Goal: Task Accomplishment & Management: Manage account settings

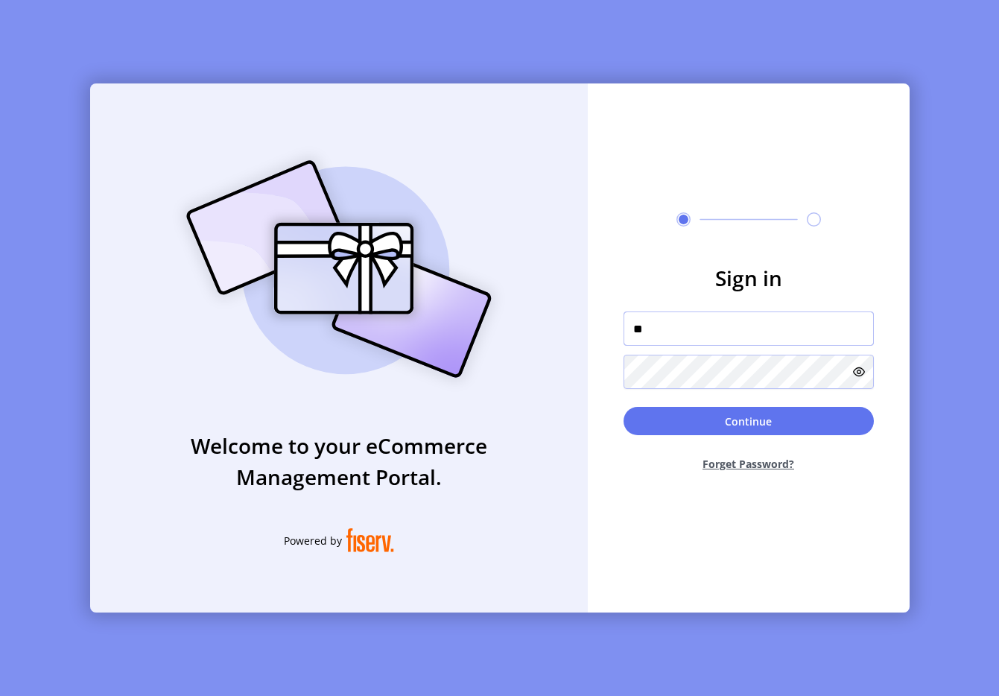
type input "**********"
click at [753, 424] on button "Continue" at bounding box center [749, 421] width 250 height 28
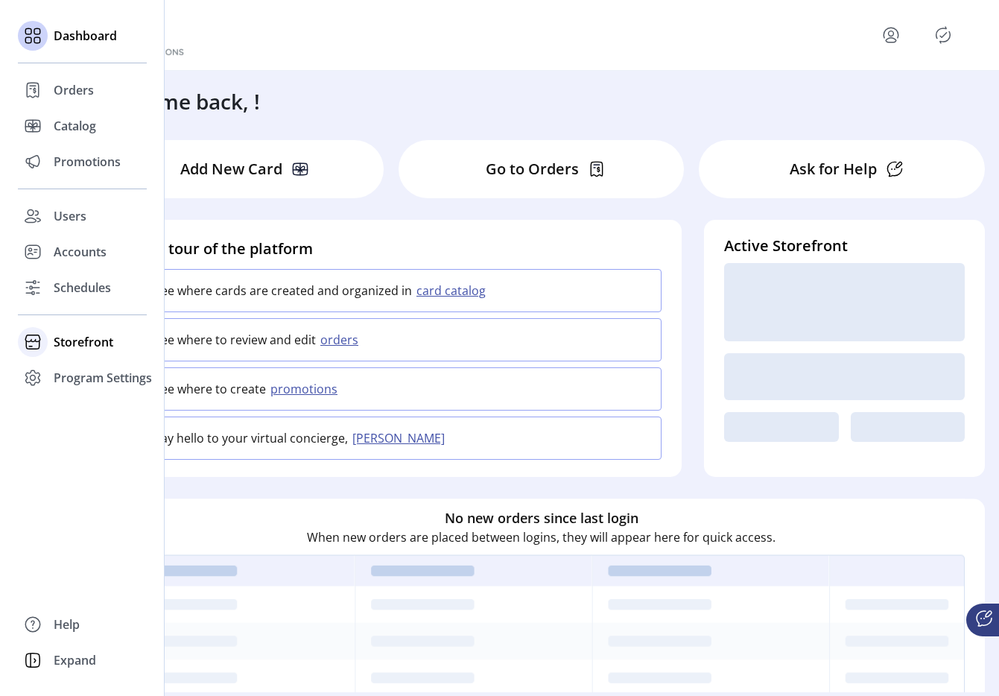
click at [72, 347] on span "Storefront" at bounding box center [84, 342] width 60 height 18
click at [92, 367] on span "Configuration" at bounding box center [93, 372] width 78 height 18
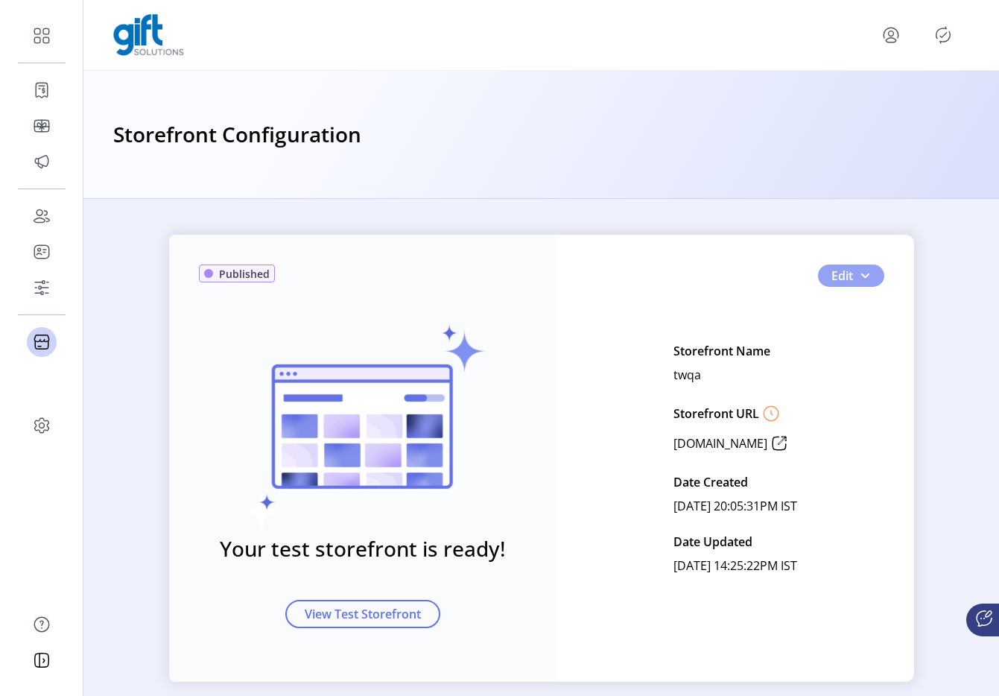
click at [871, 280] on button "Edit" at bounding box center [851, 276] width 66 height 22
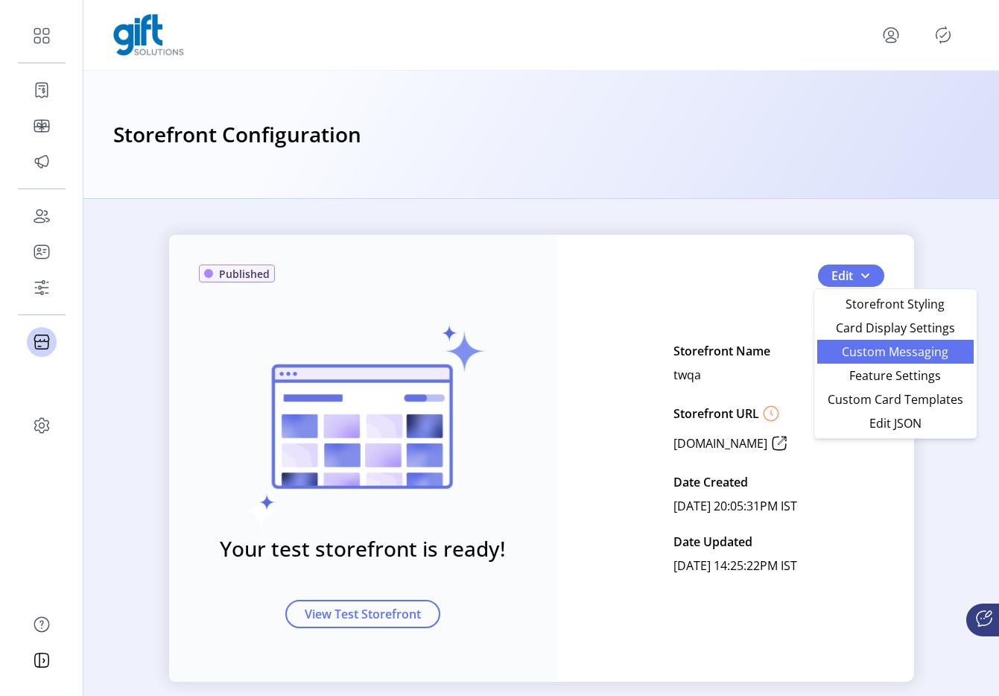
click at [860, 358] on span "Custom Messaging" at bounding box center [895, 352] width 139 height 12
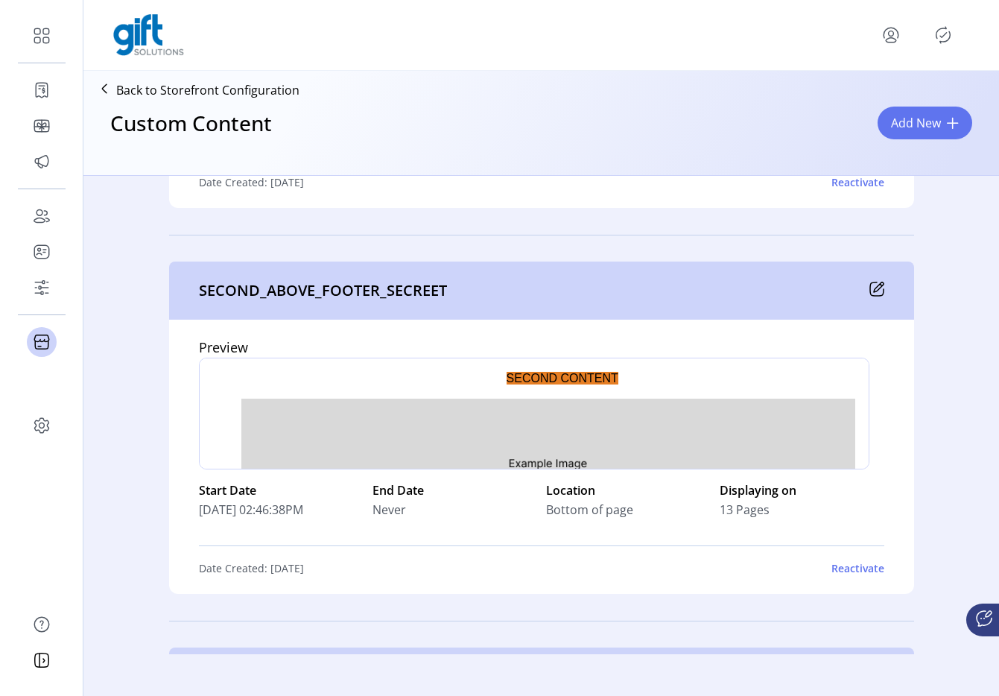
click at [848, 569] on div "Reactivate" at bounding box center [858, 568] width 53 height 16
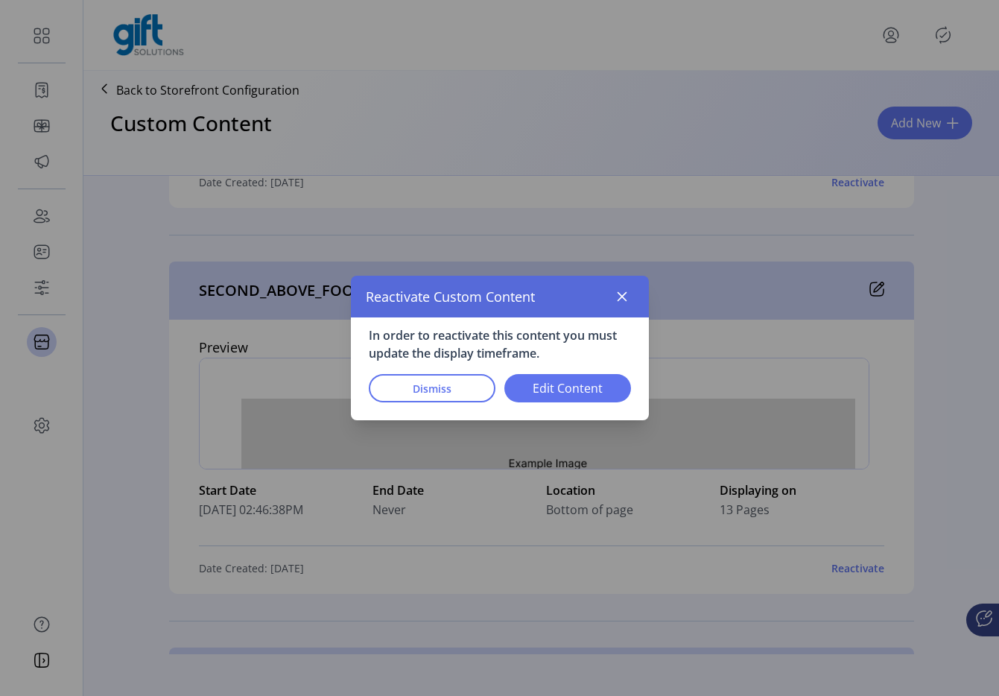
click at [551, 402] on div "Dismiss Edit Content" at bounding box center [500, 386] width 262 height 49
click at [556, 390] on span "Edit Content" at bounding box center [568, 388] width 88 height 18
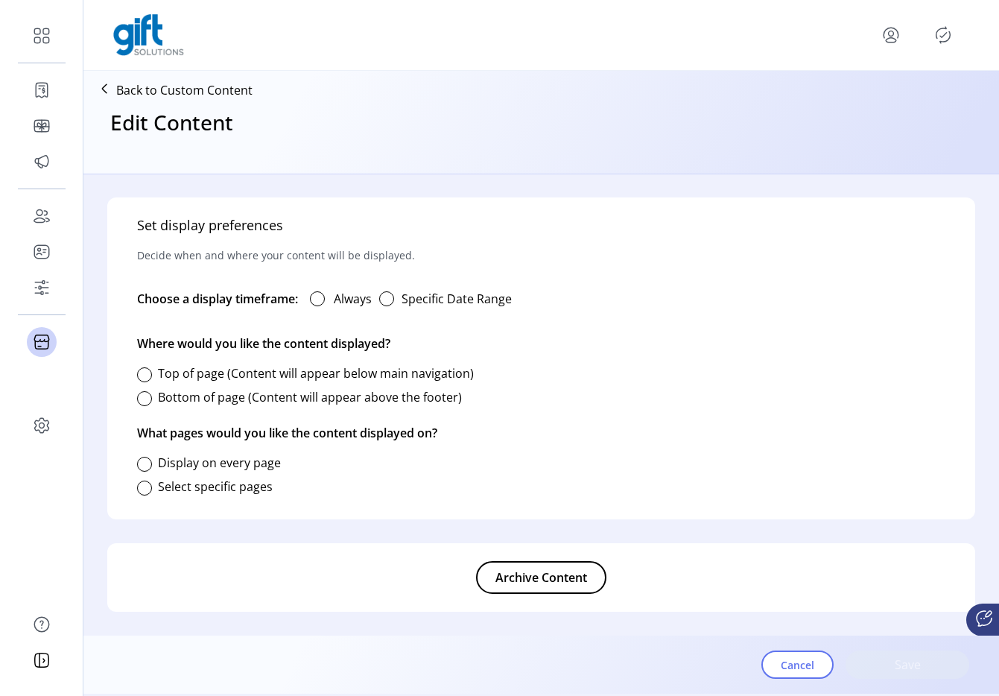
type input "**********"
click at [385, 297] on div "button" at bounding box center [386, 298] width 15 height 15
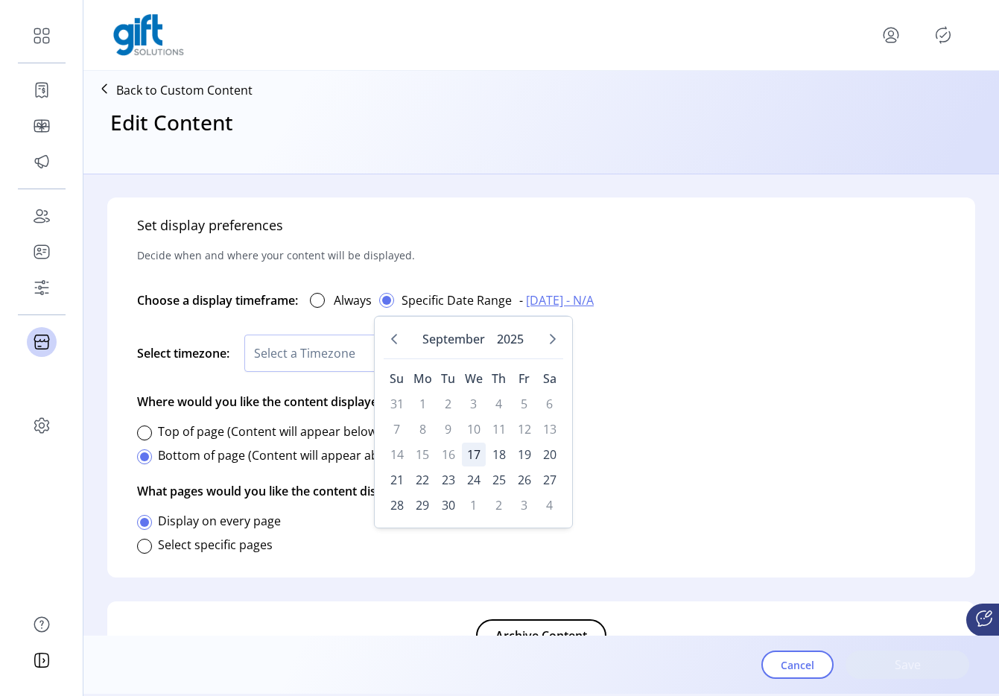
click at [476, 448] on span "17" at bounding box center [474, 455] width 24 height 24
click at [493, 450] on span "18" at bounding box center [499, 455] width 24 height 24
click at [531, 484] on span "26" at bounding box center [525, 480] width 24 height 24
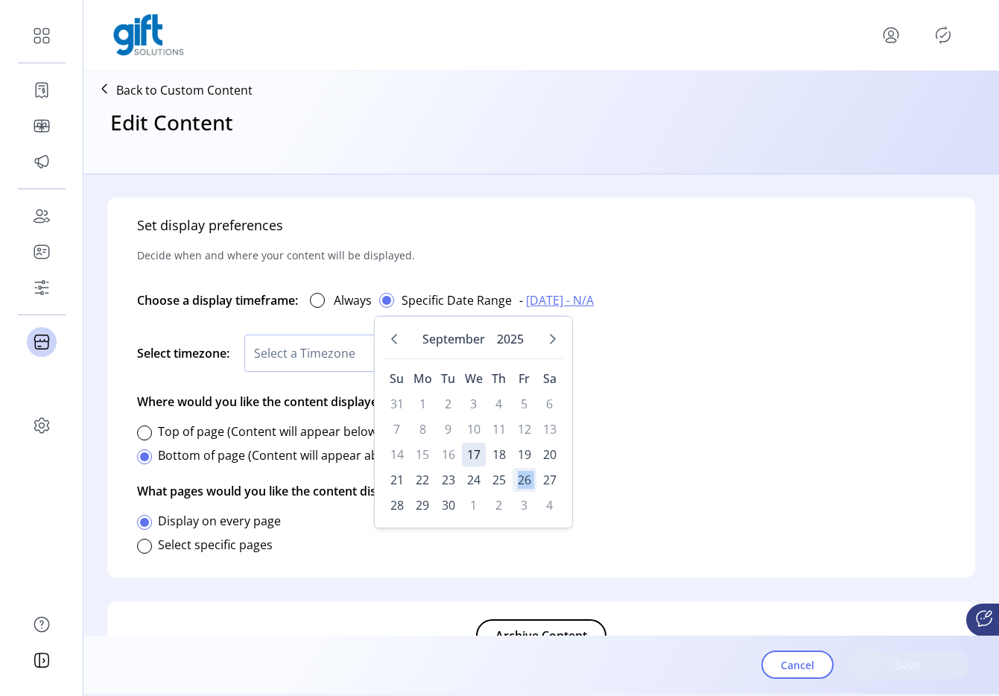
click at [531, 484] on span "26" at bounding box center [525, 480] width 24 height 24
click at [712, 409] on div "Set display preferences Decide when and where your content will be displayed. C…" at bounding box center [541, 387] width 868 height 380
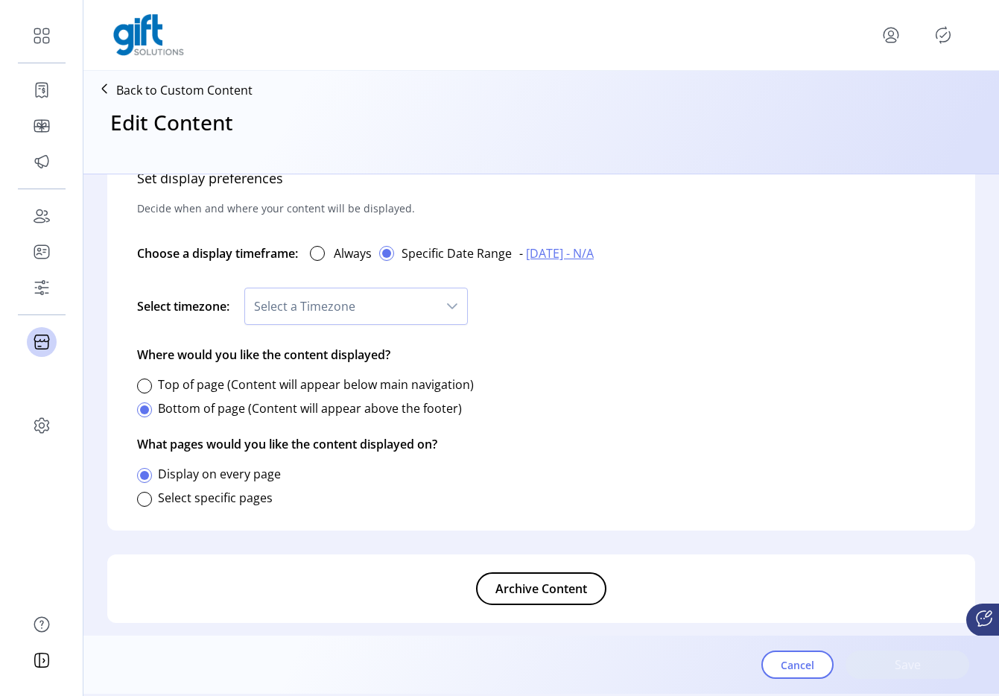
scroll to position [855, 0]
click at [315, 253] on div at bounding box center [317, 252] width 15 height 15
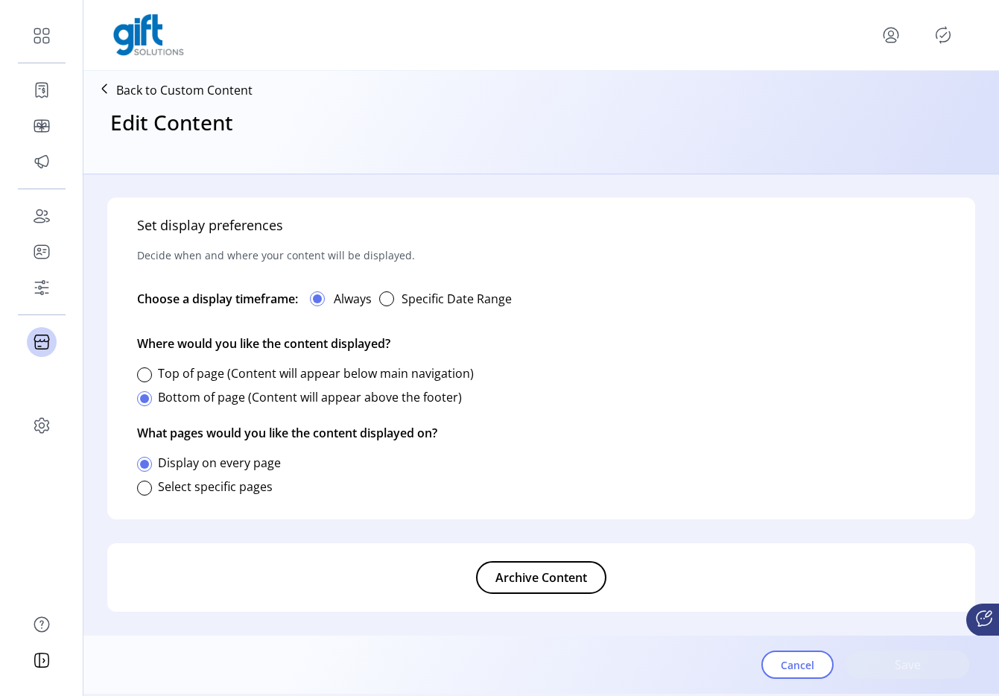
scroll to position [807, 0]
click at [145, 377] on div at bounding box center [144, 374] width 15 height 15
click at [145, 396] on div at bounding box center [144, 398] width 15 height 15
click at [144, 380] on div at bounding box center [144, 374] width 15 height 15
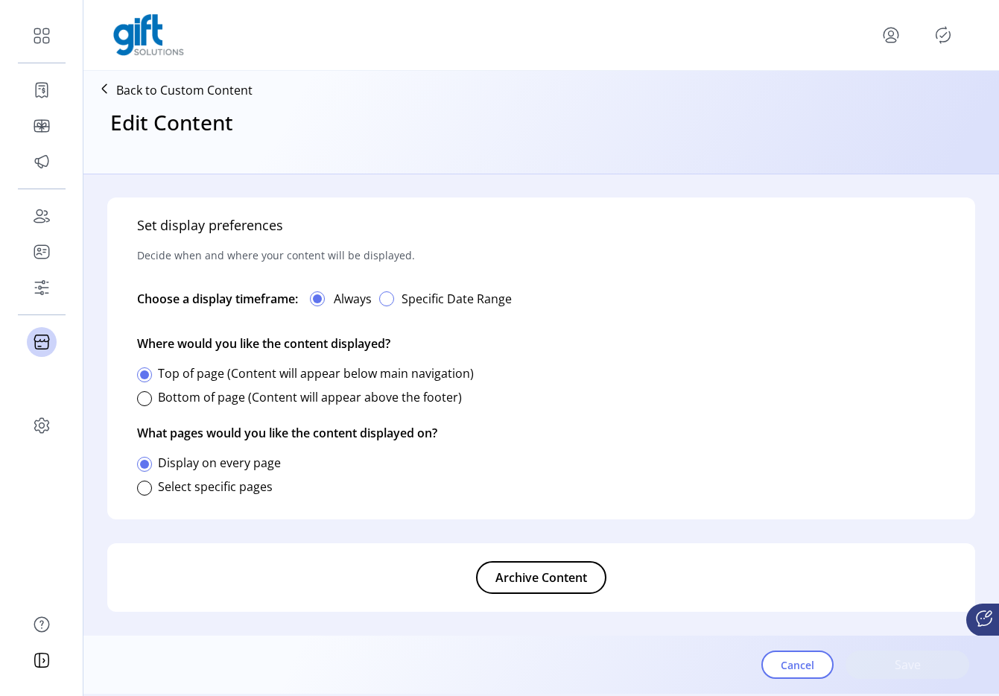
click at [390, 298] on div "button" at bounding box center [386, 298] width 15 height 15
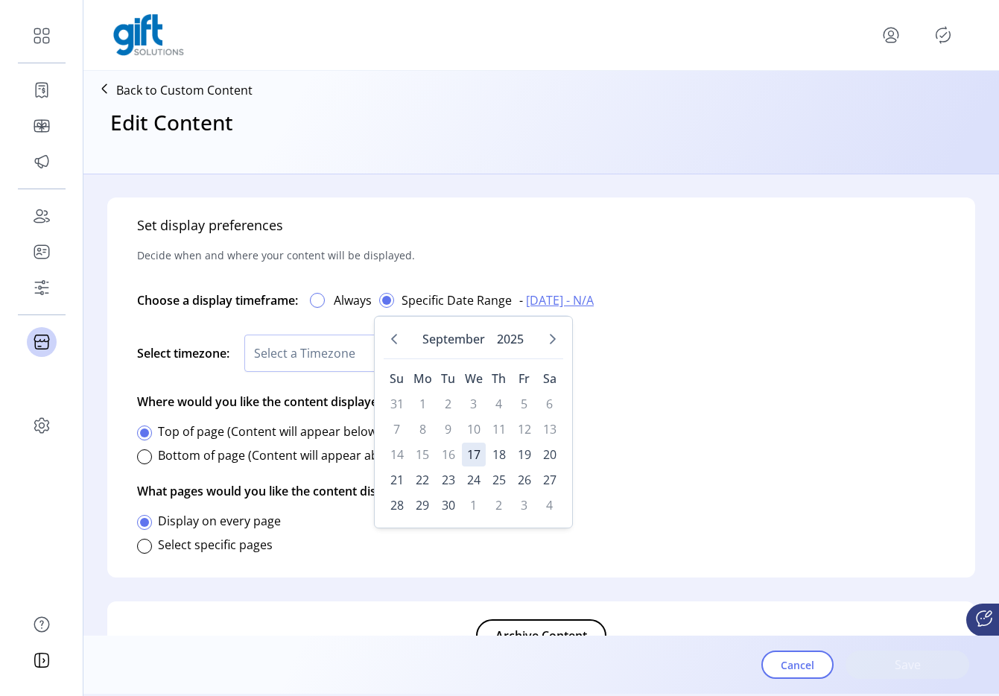
click at [314, 296] on div at bounding box center [317, 300] width 15 height 15
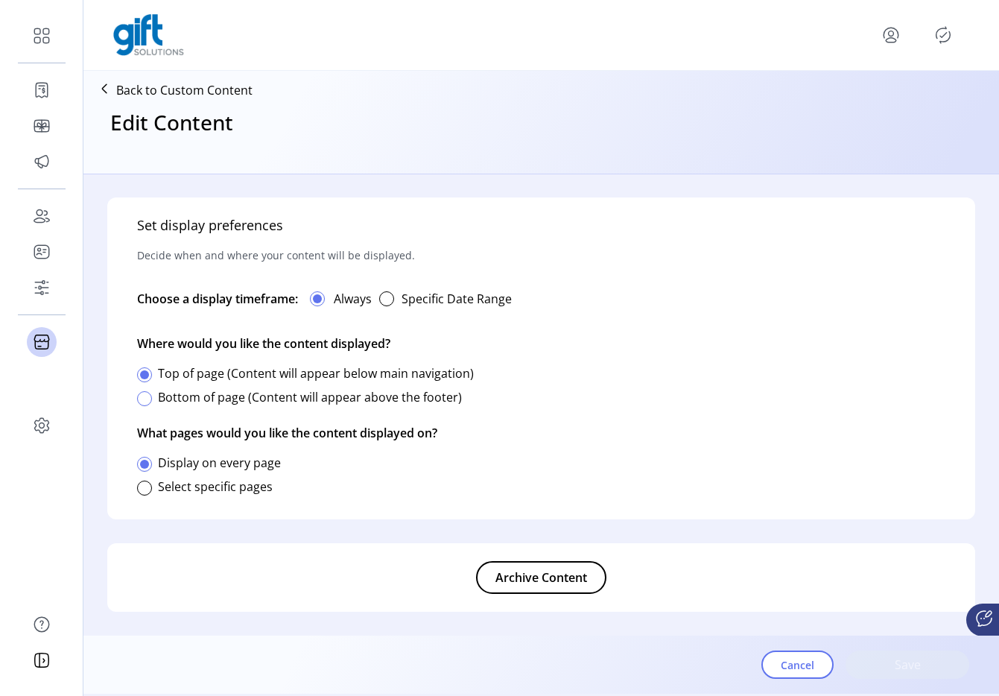
click at [145, 394] on div at bounding box center [144, 398] width 15 height 15
click at [147, 373] on div at bounding box center [144, 374] width 15 height 15
click at [149, 490] on div at bounding box center [144, 488] width 15 height 15
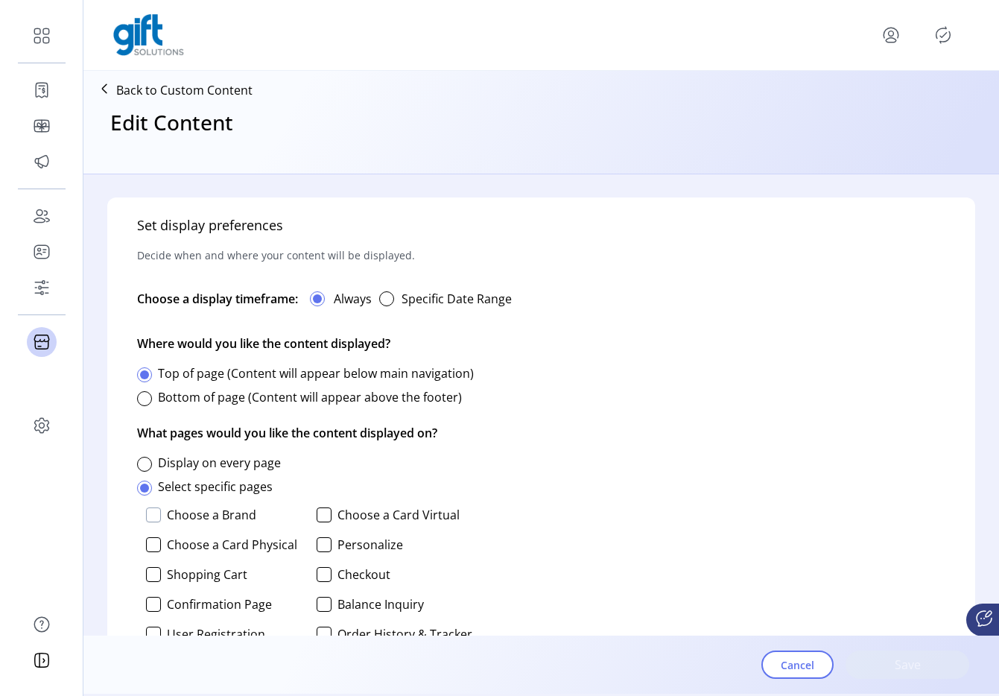
click at [154, 521] on div at bounding box center [153, 514] width 15 height 15
click at [148, 460] on div at bounding box center [144, 464] width 15 height 15
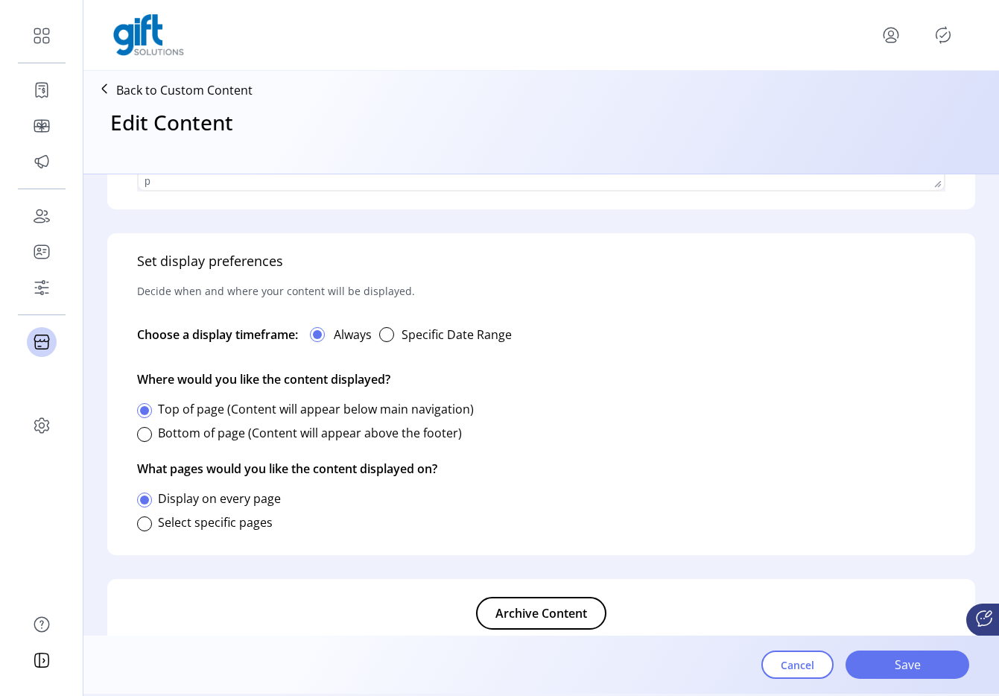
scroll to position [768, 0]
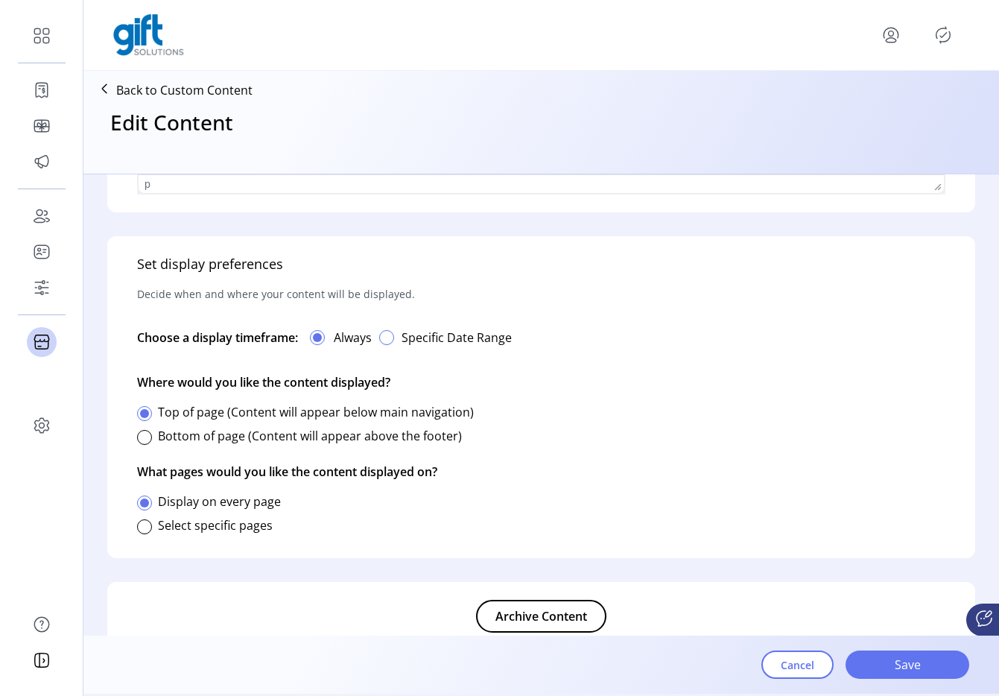
click at [387, 341] on div "button" at bounding box center [386, 337] width 15 height 15
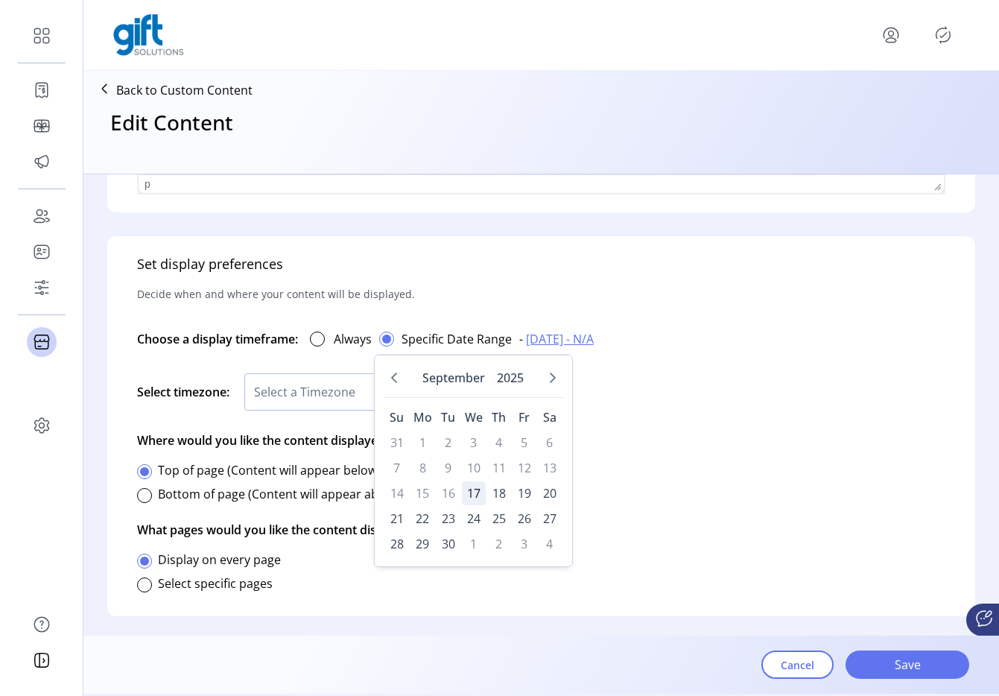
click at [462, 492] on span "17" at bounding box center [474, 493] width 24 height 24
click at [472, 493] on span "17" at bounding box center [474, 493] width 24 height 24
click at [659, 430] on div "Set display preferences Decide when and where your content will be displayed. C…" at bounding box center [541, 426] width 868 height 380
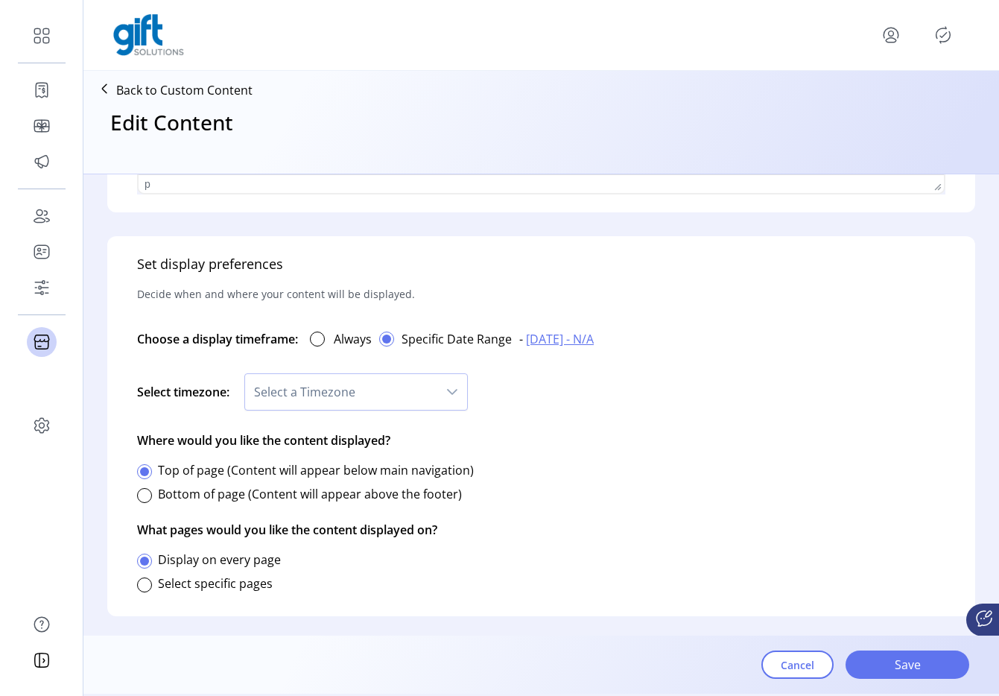
click at [594, 338] on span "09/02/2025 - N/A" at bounding box center [560, 339] width 68 height 18
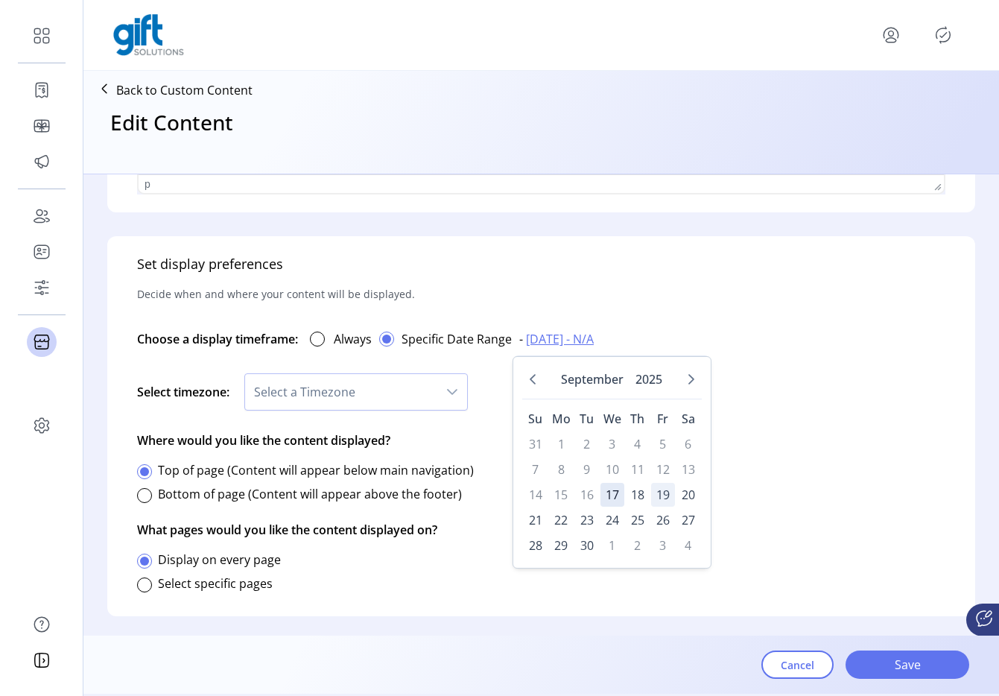
click at [668, 496] on span "19" at bounding box center [663, 495] width 24 height 24
click at [777, 659] on button "Cancel" at bounding box center [798, 665] width 72 height 28
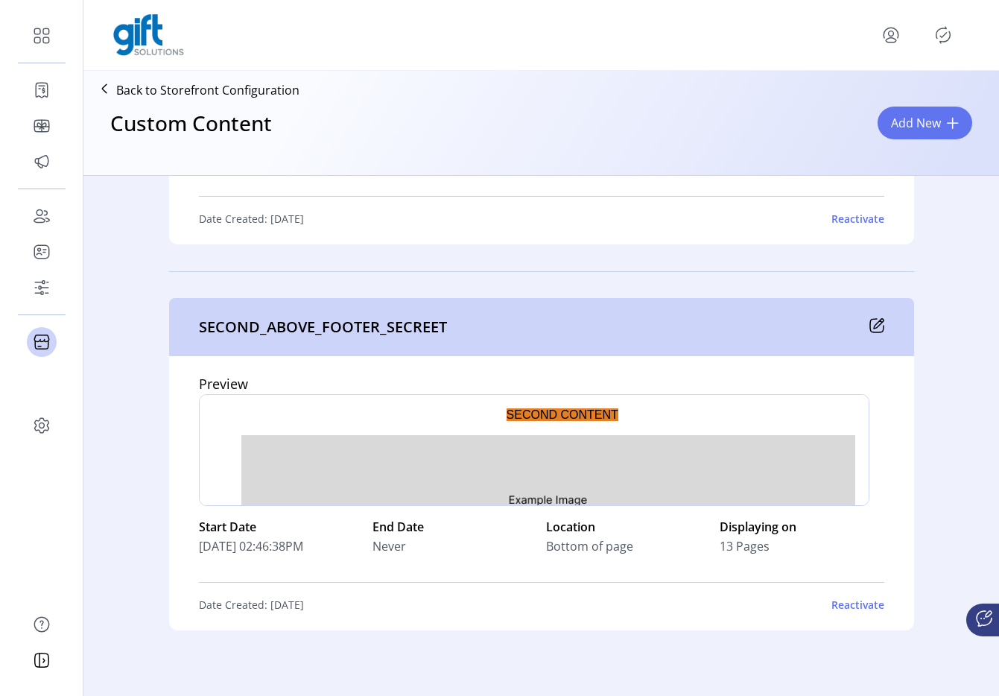
click at [306, 338] on p "SECOND_ABOVE_FOOTER_SECREET" at bounding box center [323, 327] width 248 height 22
copy p "SECOND_ABOVE_FOOTER_SECREET"
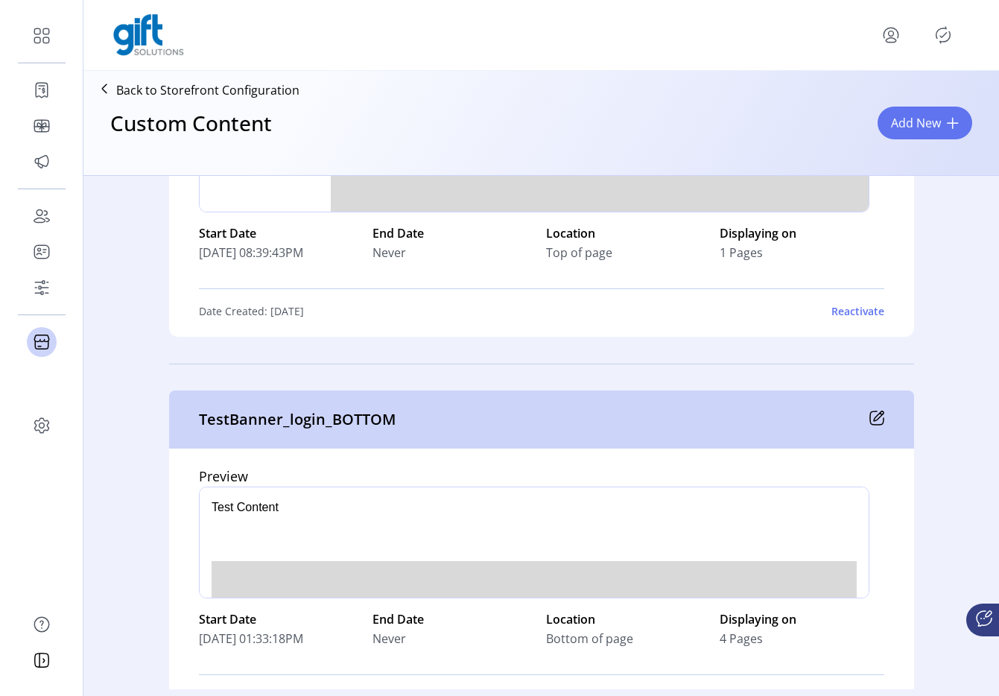
scroll to position [5271, 0]
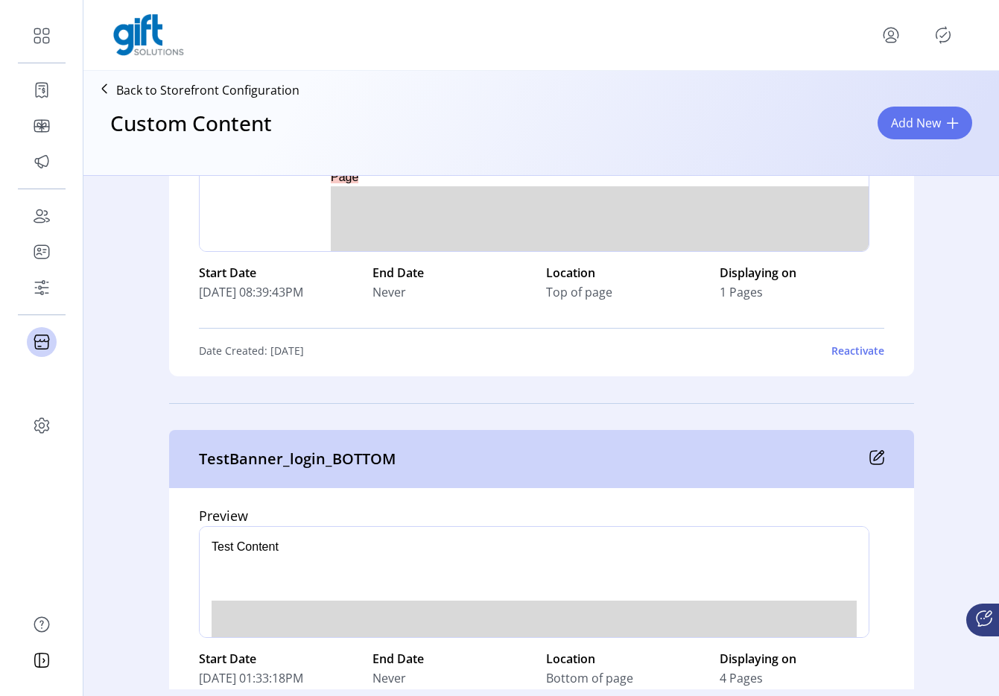
click at [936, 39] on icon "Publisher Panel" at bounding box center [943, 35] width 24 height 24
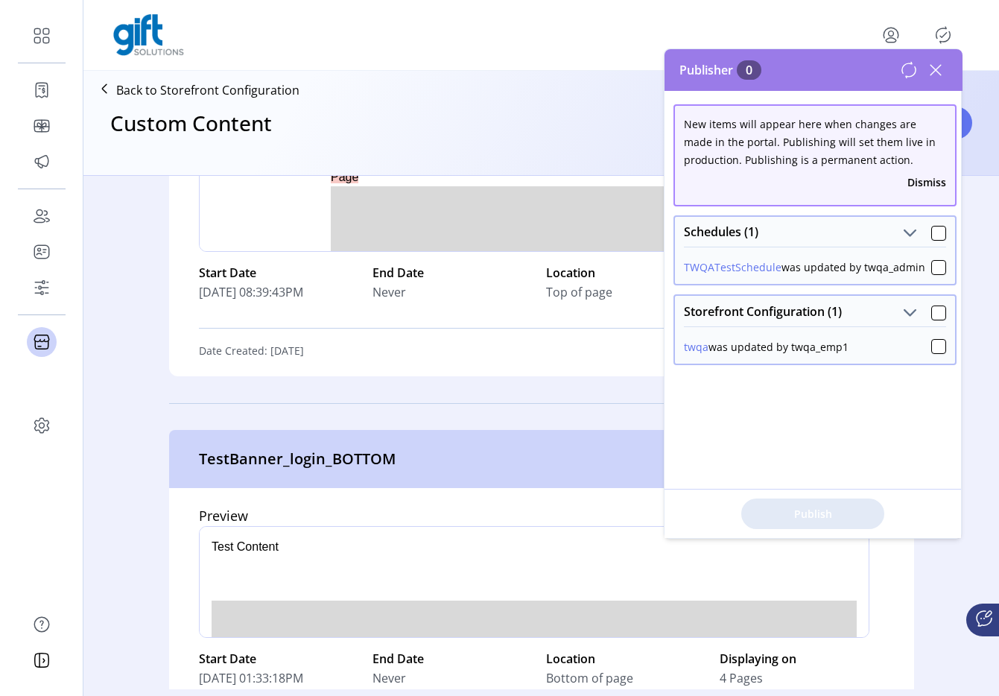
click at [932, 60] on icon at bounding box center [936, 70] width 24 height 24
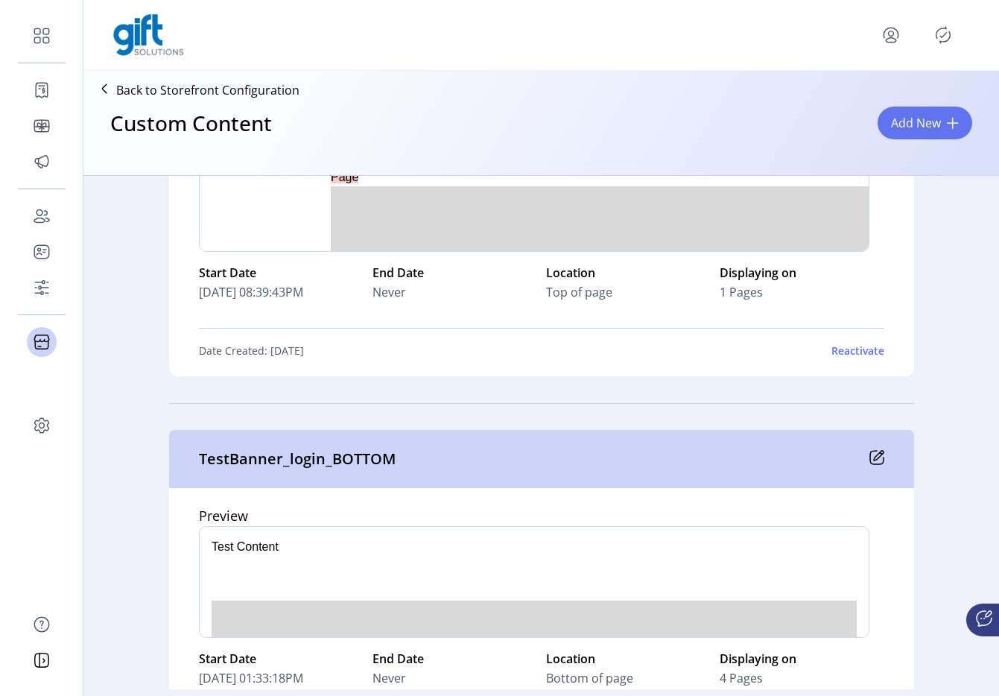
click at [899, 35] on icon "menu" at bounding box center [891, 35] width 24 height 24
click at [837, 104] on link "Sign Out" at bounding box center [838, 94] width 130 height 24
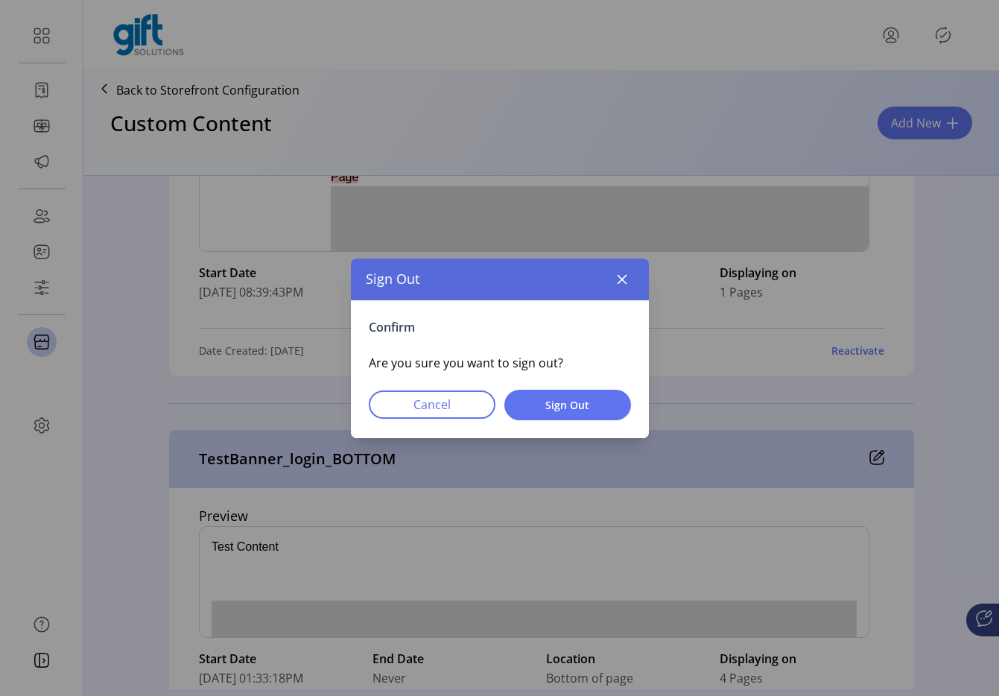
click at [551, 434] on div "Confirm Are you sure you want to sign out? Cancel Sign Out" at bounding box center [500, 369] width 298 height 138
click at [559, 406] on span "Sign Out" at bounding box center [568, 405] width 88 height 16
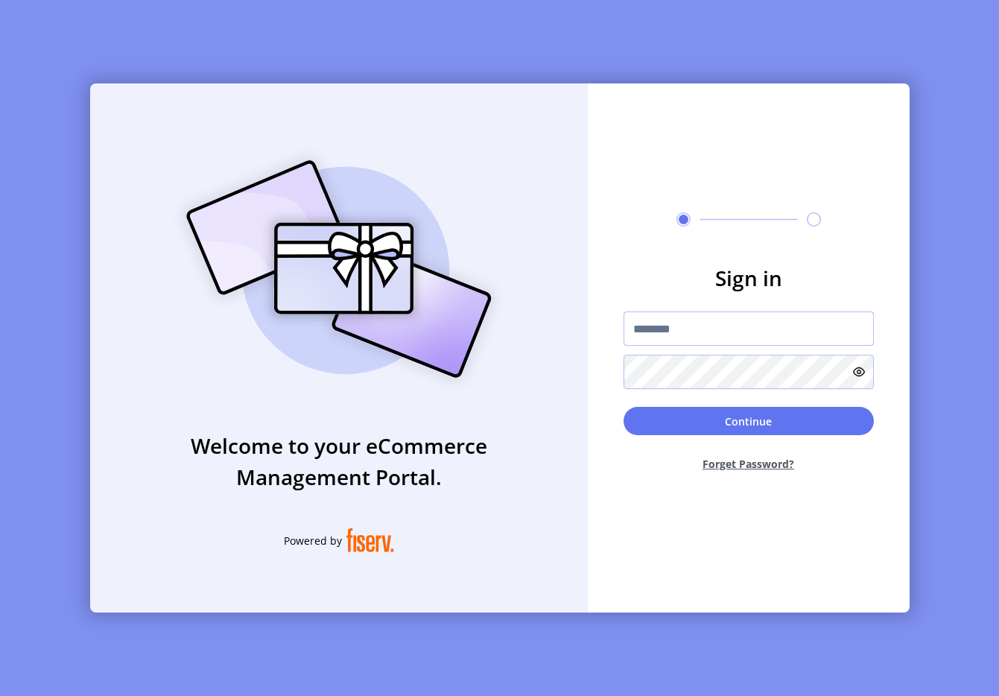
click at [666, 340] on input "text" at bounding box center [749, 328] width 250 height 34
type input "**********"
click at [677, 423] on button "Continue" at bounding box center [749, 421] width 250 height 28
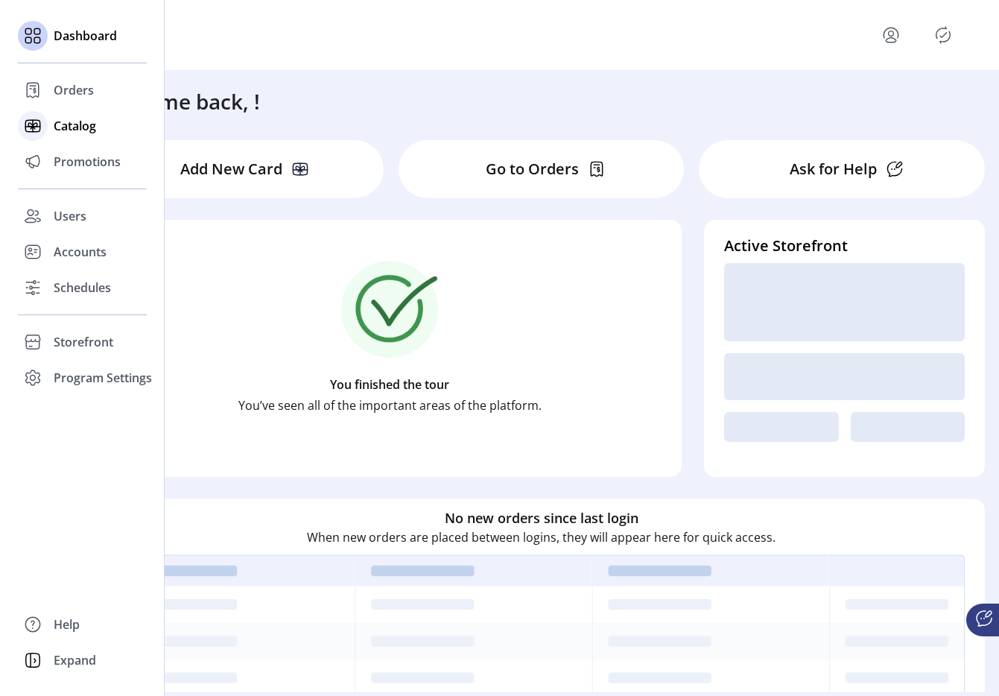
click at [45, 126] on div at bounding box center [33, 126] width 30 height 30
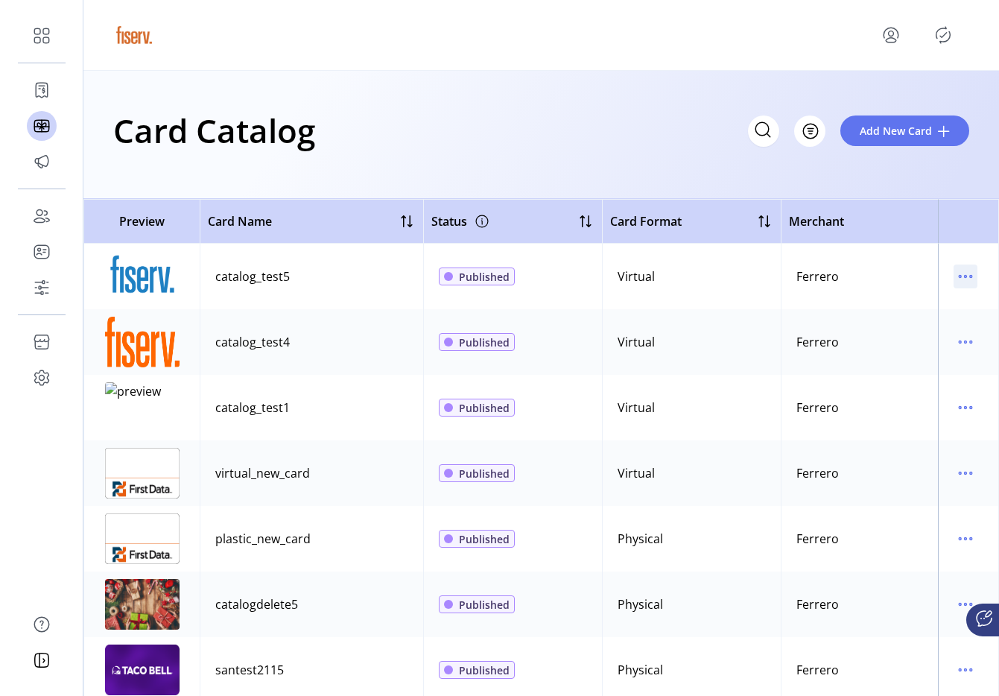
click at [965, 276] on icon "menu" at bounding box center [966, 277] width 2 height 2
click at [905, 311] on span "View Details" at bounding box center [896, 306] width 124 height 12
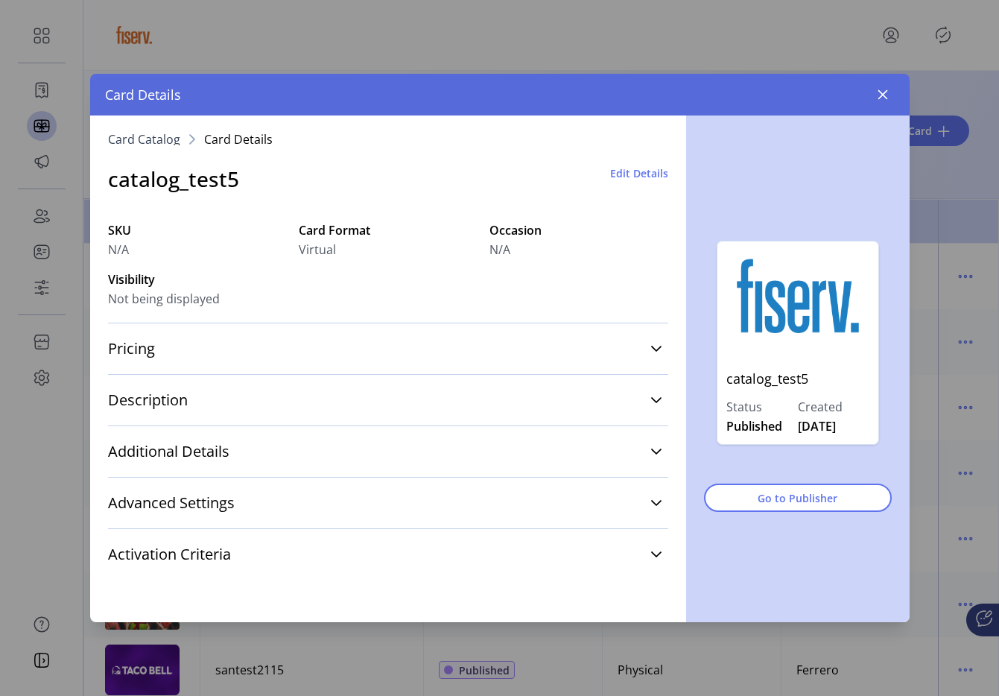
click at [650, 171] on span "Edit Details" at bounding box center [639, 173] width 58 height 16
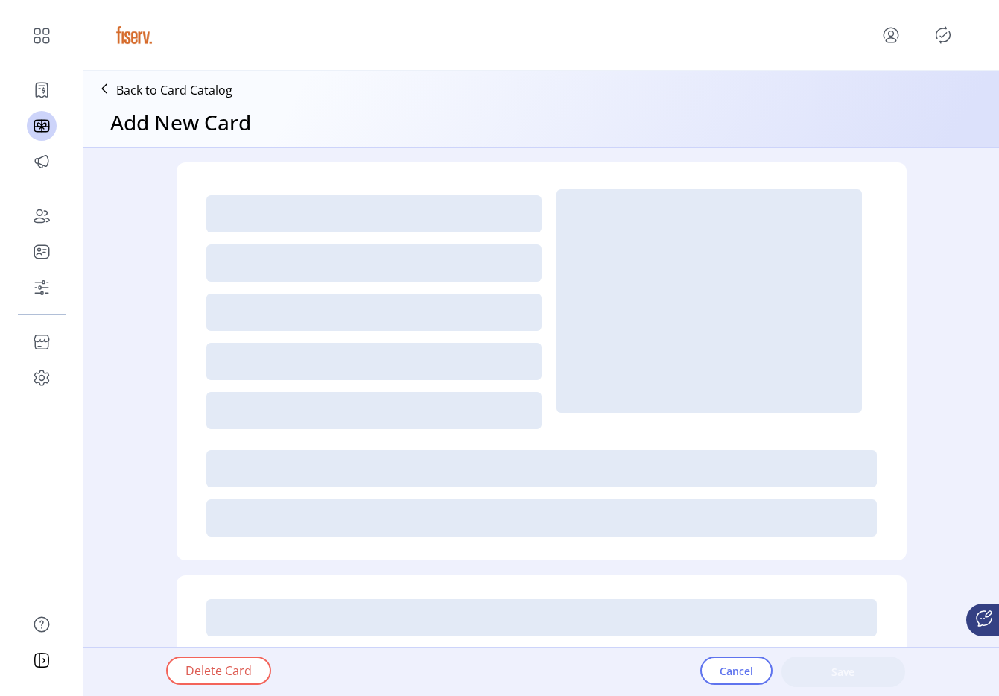
type textarea "****"
type input "*"
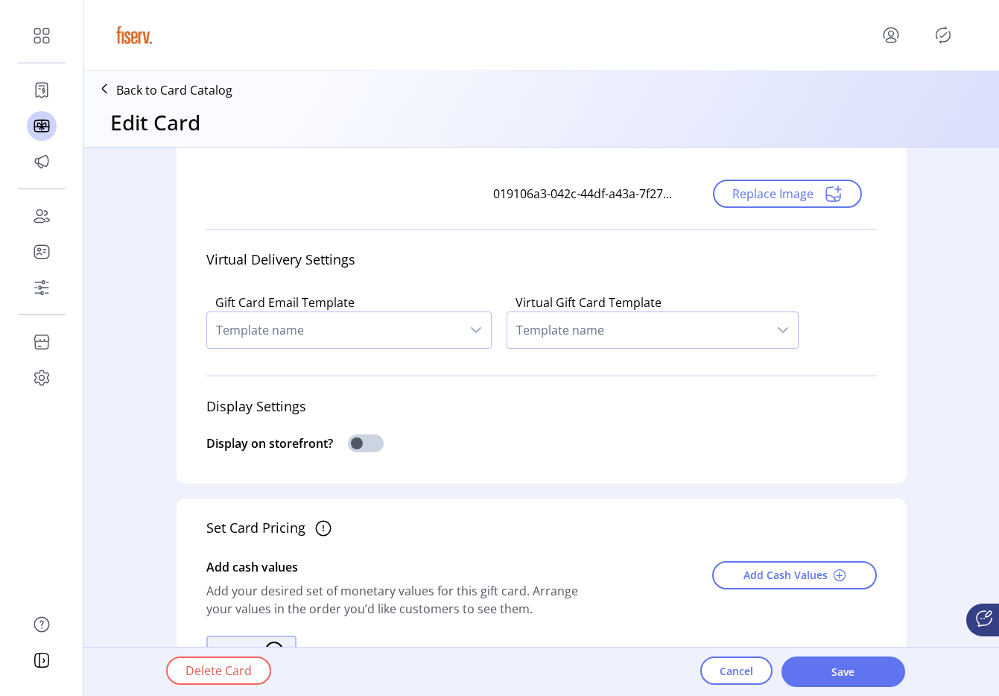
scroll to position [428, 0]
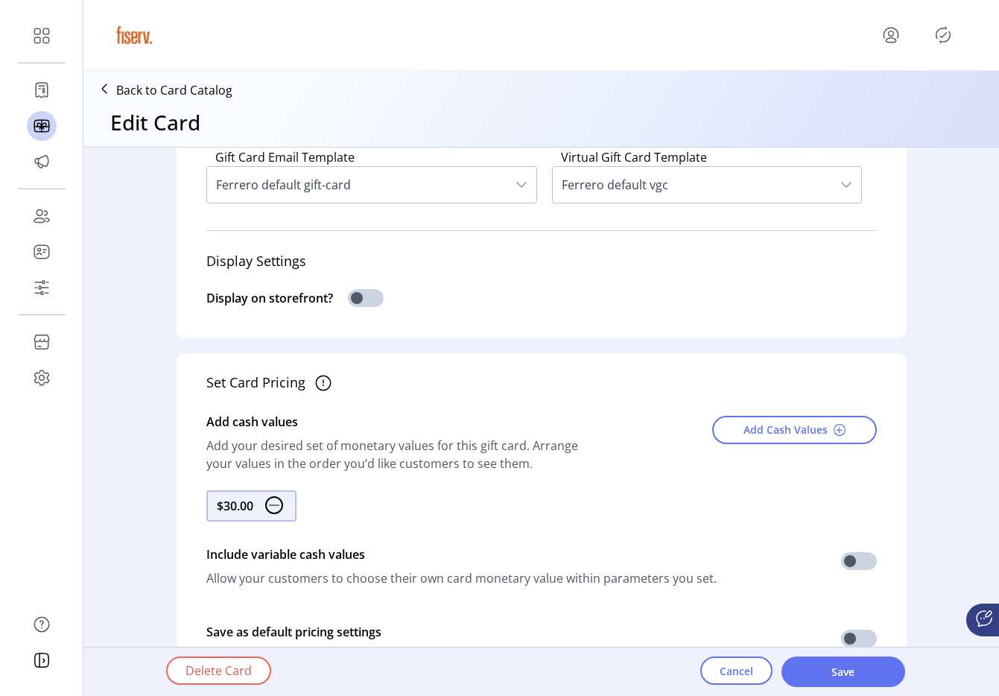
click at [814, 648] on div "Delete Card Cancel Save" at bounding box center [584, 672] width 954 height 48
click at [806, 677] on span "Save" at bounding box center [843, 672] width 85 height 16
click at [896, 39] on icon "menu" at bounding box center [891, 35] width 24 height 24
click at [872, 82] on link "Sign Out" at bounding box center [838, 94] width 130 height 24
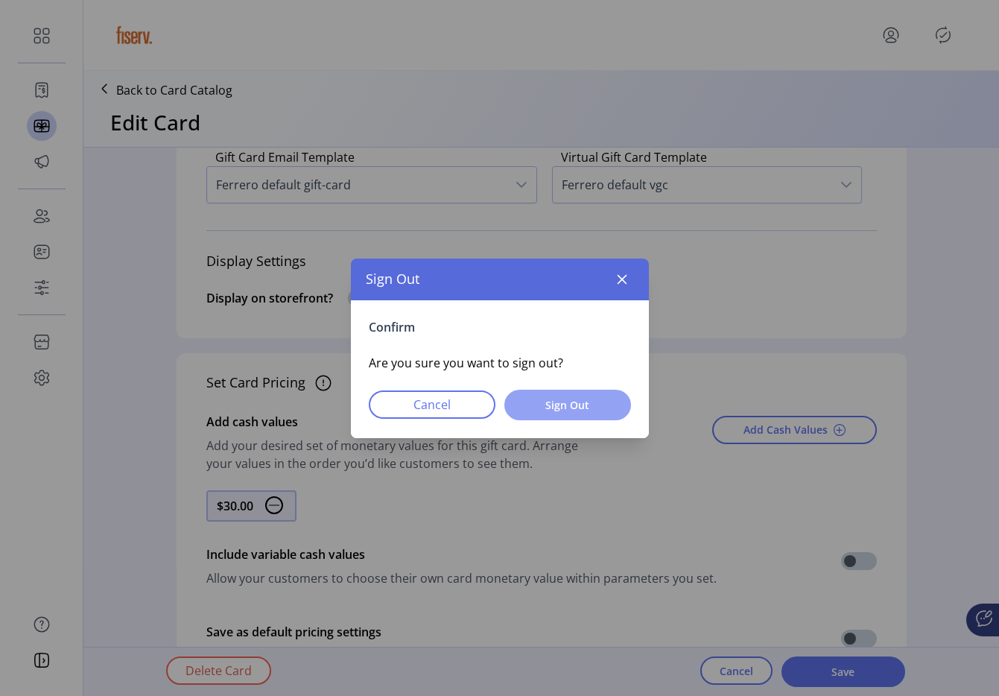
click at [569, 402] on span "Sign Out" at bounding box center [568, 405] width 88 height 16
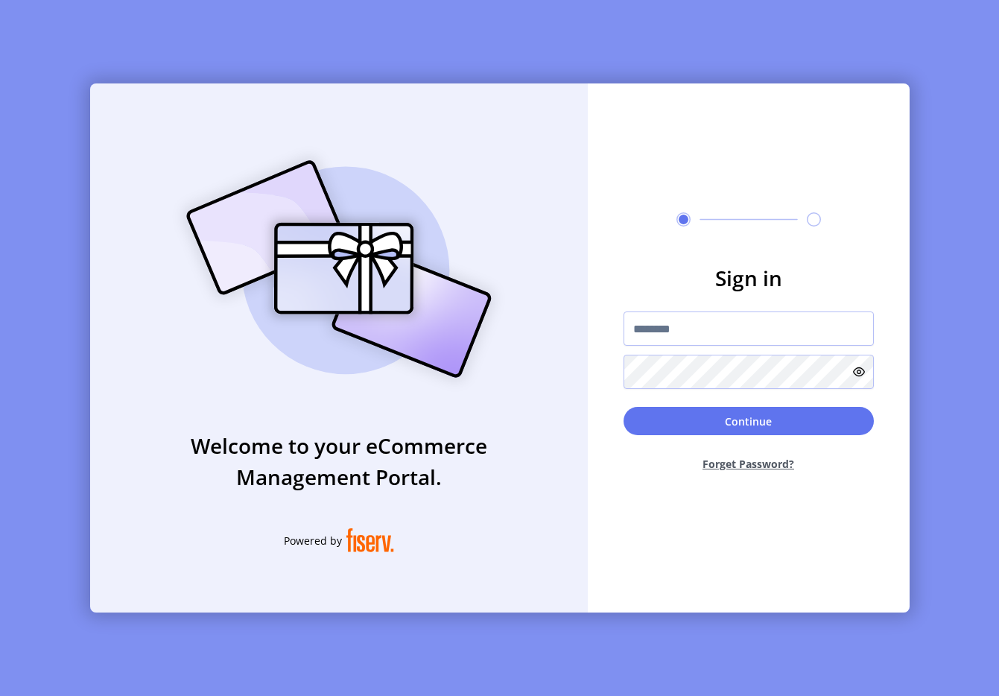
drag, startPoint x: 686, startPoint y: 308, endPoint x: 680, endPoint y: 317, distance: 11.2
click at [679, 317] on form "Sign in Continue Forget Password?" at bounding box center [749, 372] width 322 height 221
click at [680, 317] on input "text" at bounding box center [749, 328] width 250 height 34
drag, startPoint x: 714, startPoint y: 334, endPoint x: 861, endPoint y: 338, distance: 147.6
click at [861, 338] on input "**********" at bounding box center [749, 328] width 250 height 34
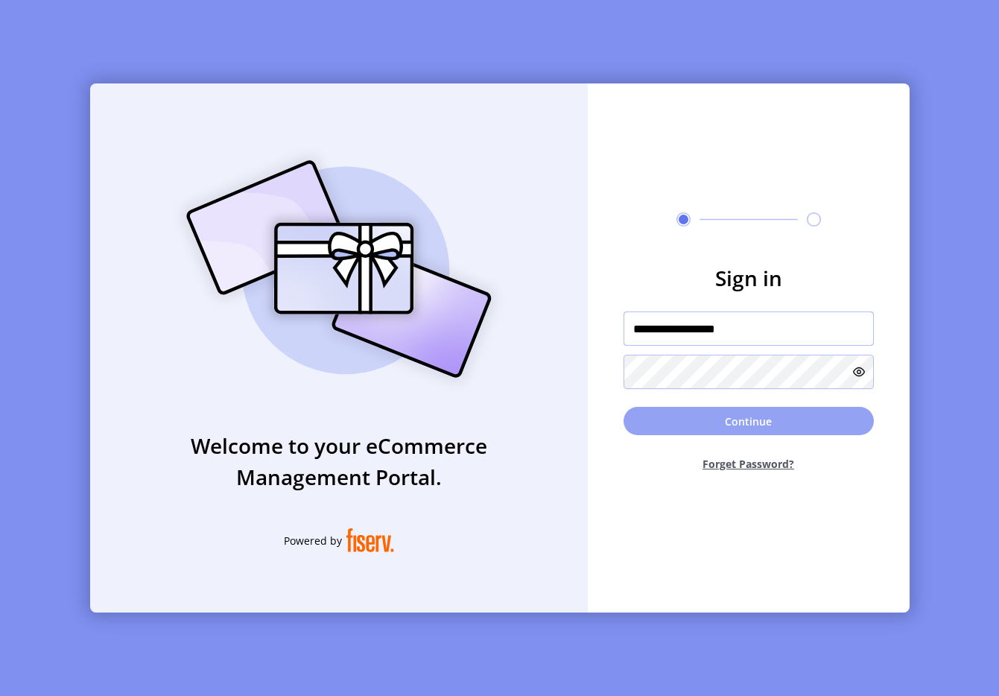
type input "**********"
click at [813, 425] on button "Continue" at bounding box center [749, 421] width 250 height 28
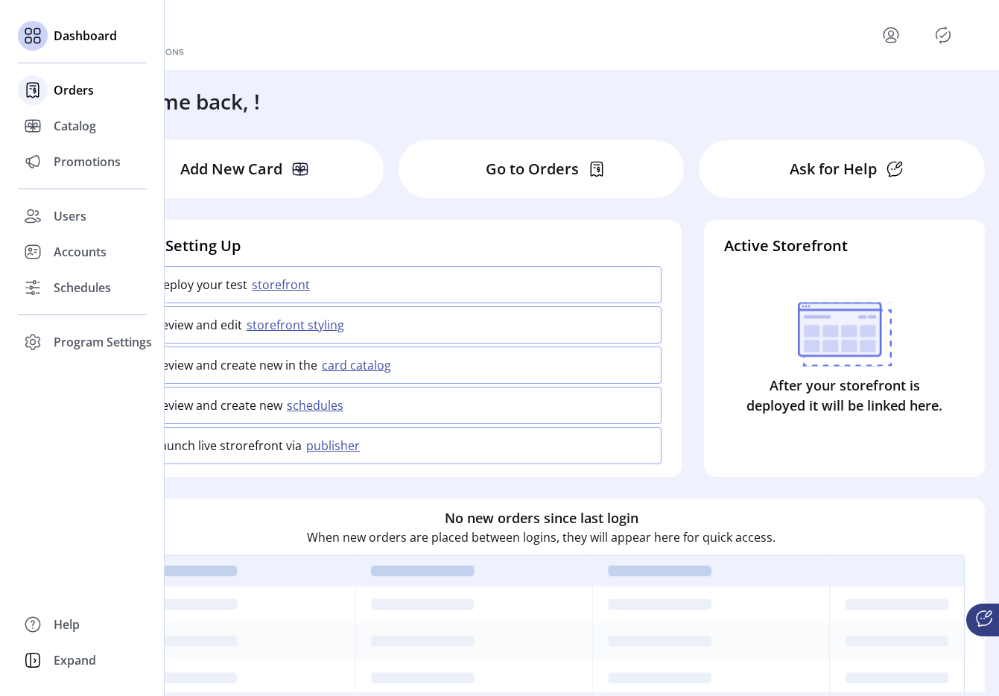
click at [54, 83] on span "Orders" at bounding box center [74, 90] width 40 height 18
click at [63, 126] on span "Catalog" at bounding box center [75, 126] width 42 height 18
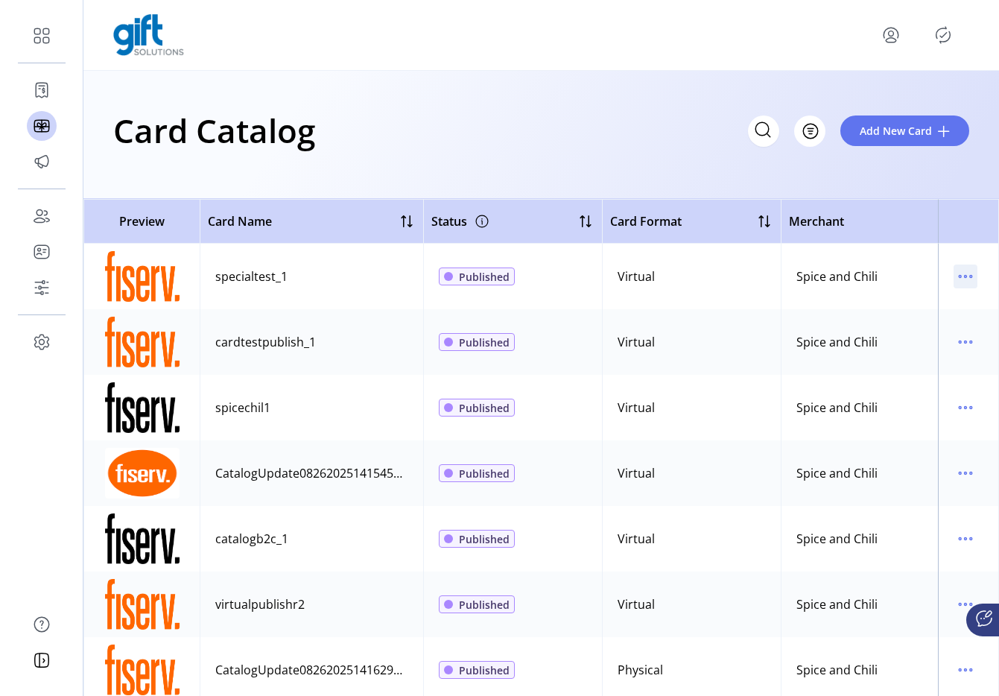
click at [954, 282] on icon "menu" at bounding box center [966, 277] width 24 height 24
click at [897, 324] on span "Edit Details" at bounding box center [896, 329] width 124 height 12
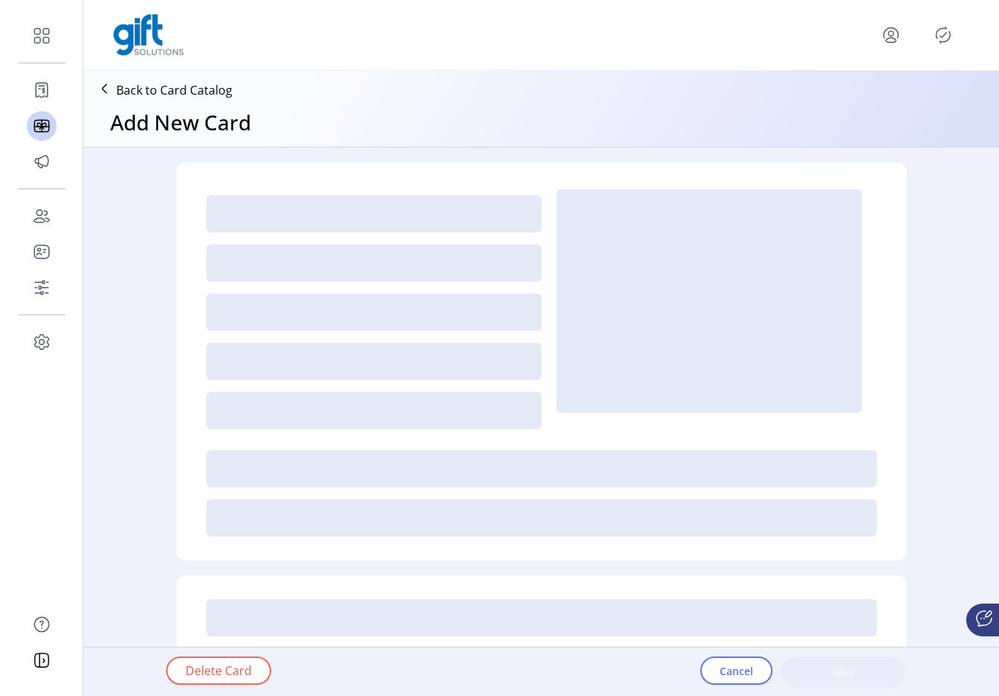
type textarea "****"
type input "*"
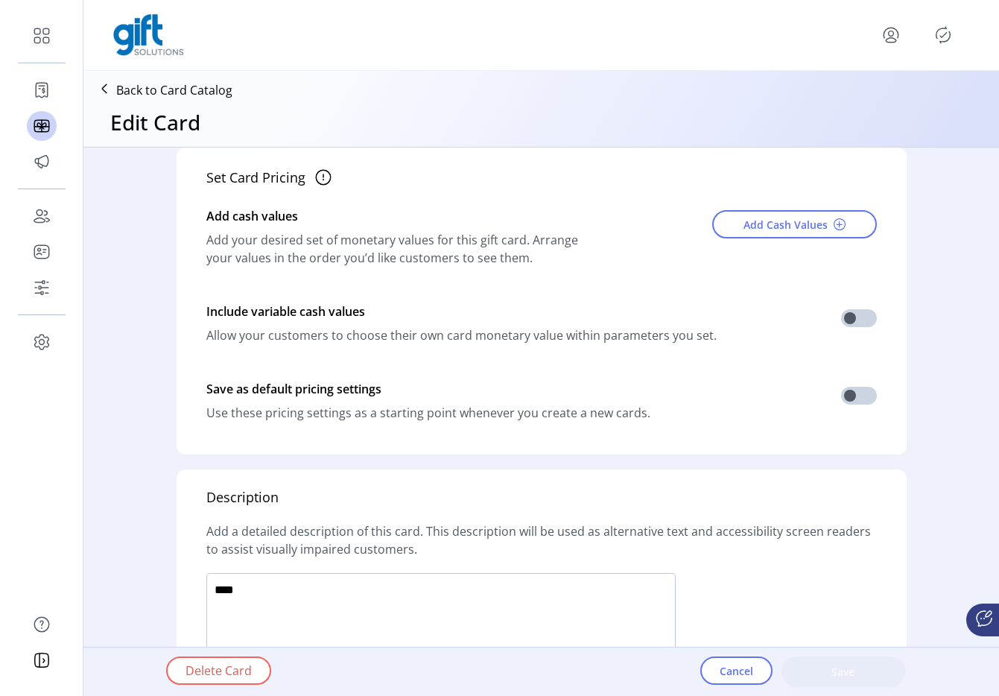
scroll to position [568, 0]
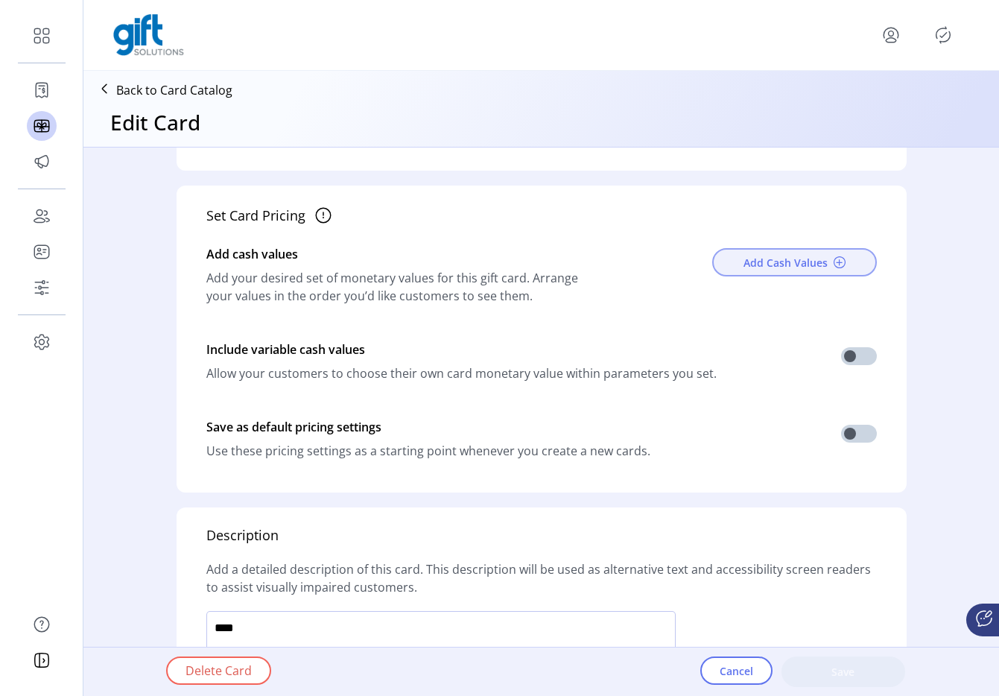
click at [817, 262] on span "Add Cash Values" at bounding box center [786, 263] width 84 height 16
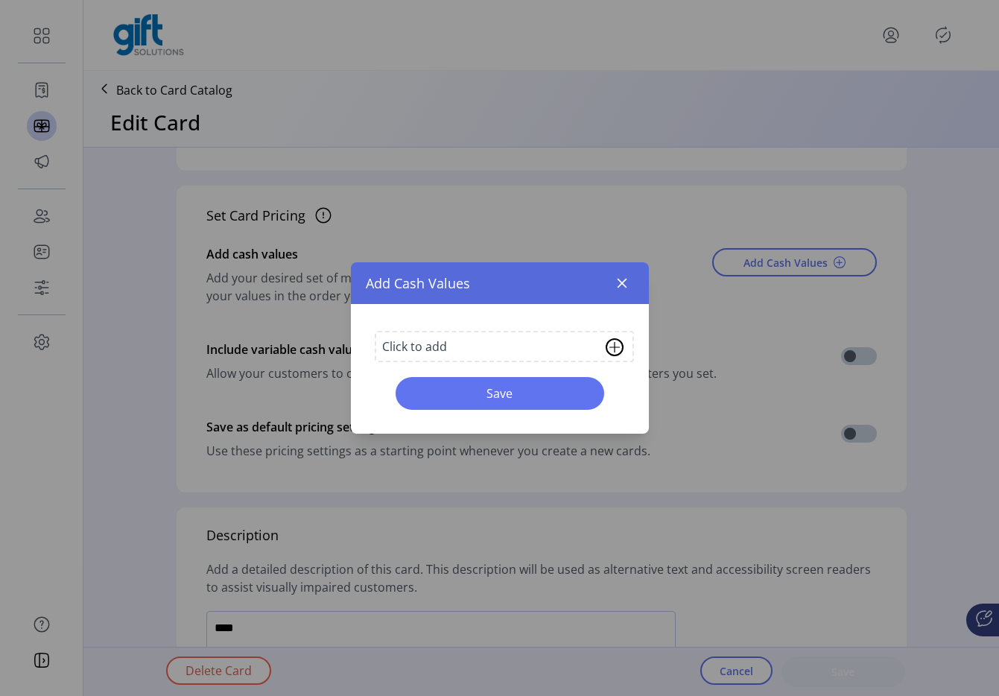
click at [522, 332] on div "Click to add" at bounding box center [504, 346] width 259 height 31
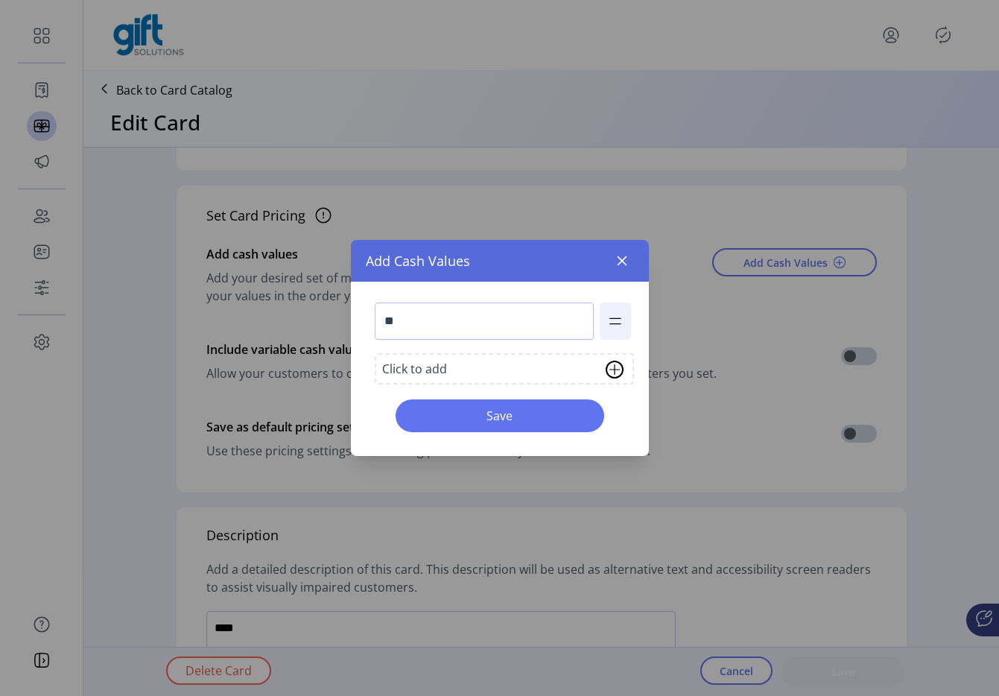
click at [496, 341] on li "**" at bounding box center [500, 321] width 262 height 43
click at [489, 335] on input "**" at bounding box center [484, 321] width 219 height 37
type input "**"
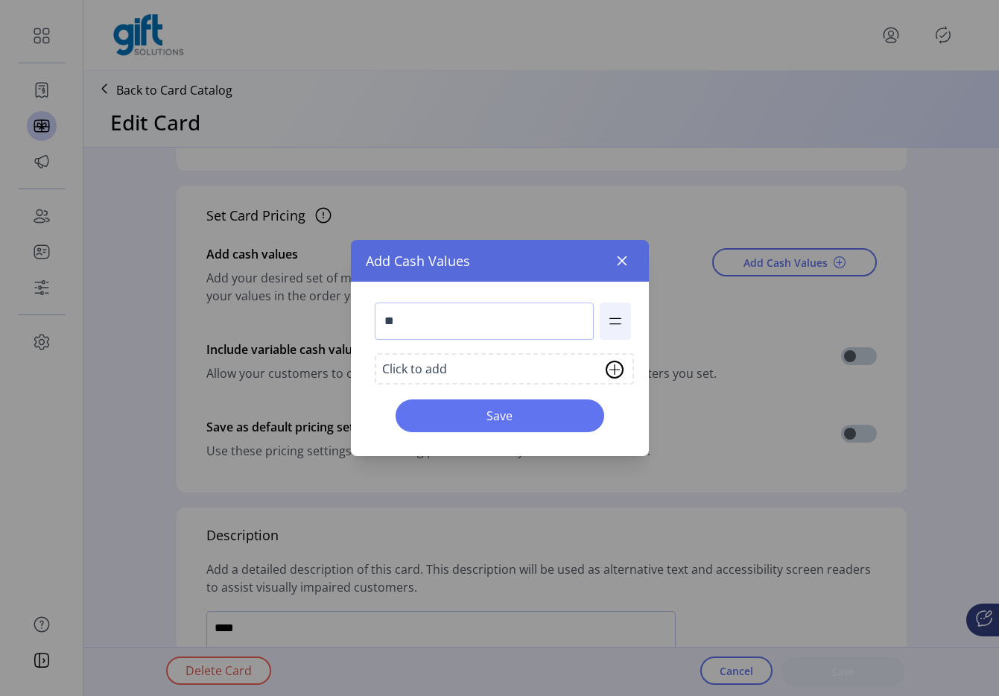
click at [499, 391] on div "** Click to add Save" at bounding box center [500, 369] width 298 height 174
click at [499, 405] on button "Save" at bounding box center [500, 415] width 209 height 33
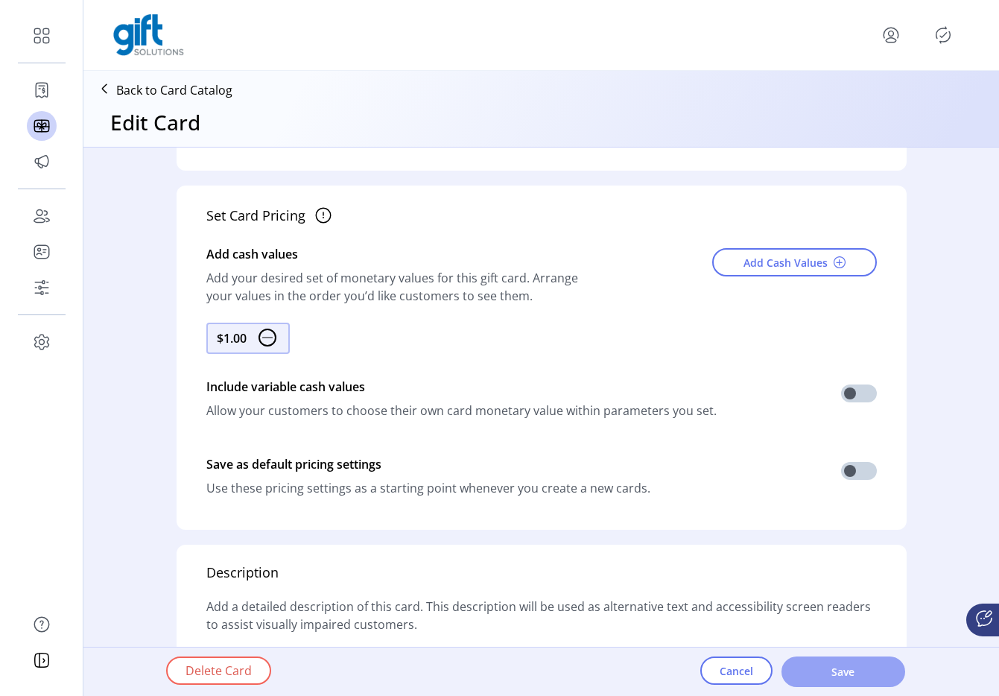
click at [841, 684] on button "Save" at bounding box center [844, 671] width 124 height 31
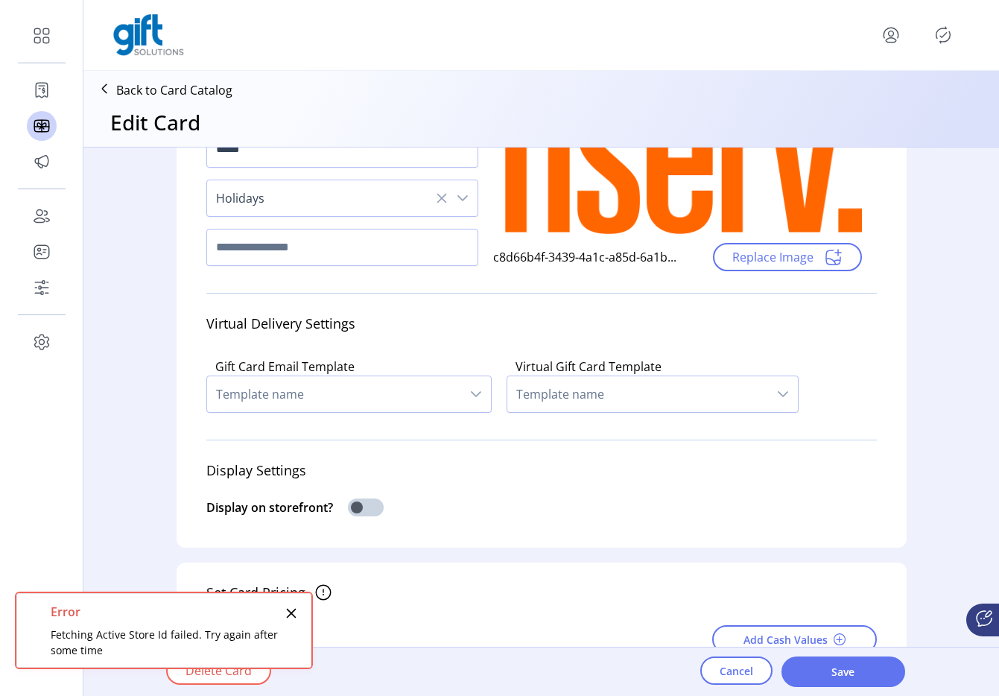
scroll to position [0, 0]
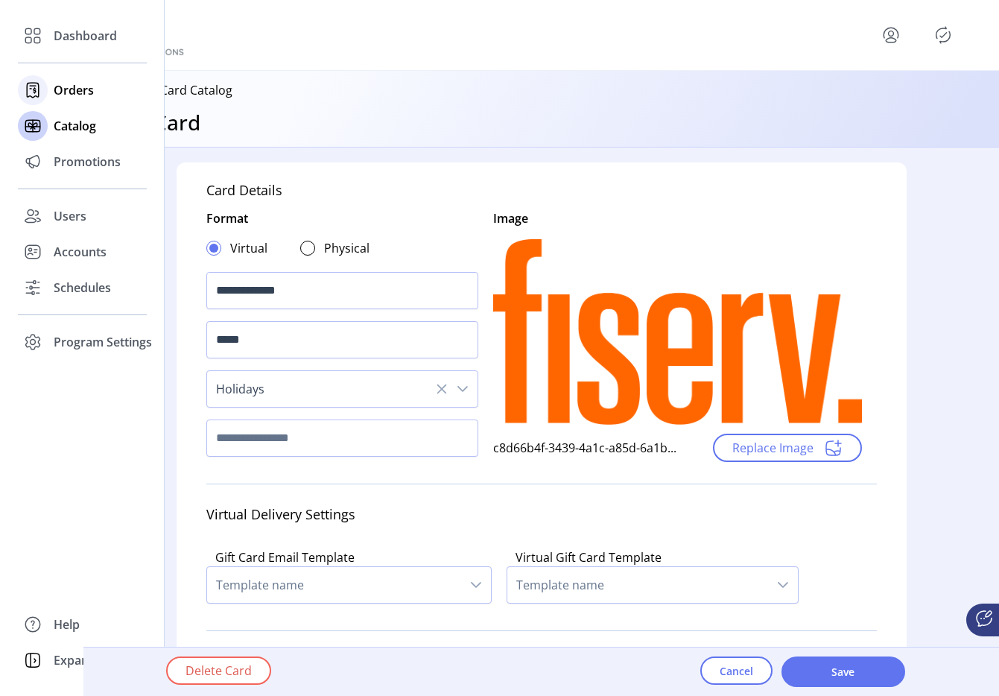
click at [60, 96] on span "Orders" at bounding box center [74, 90] width 40 height 18
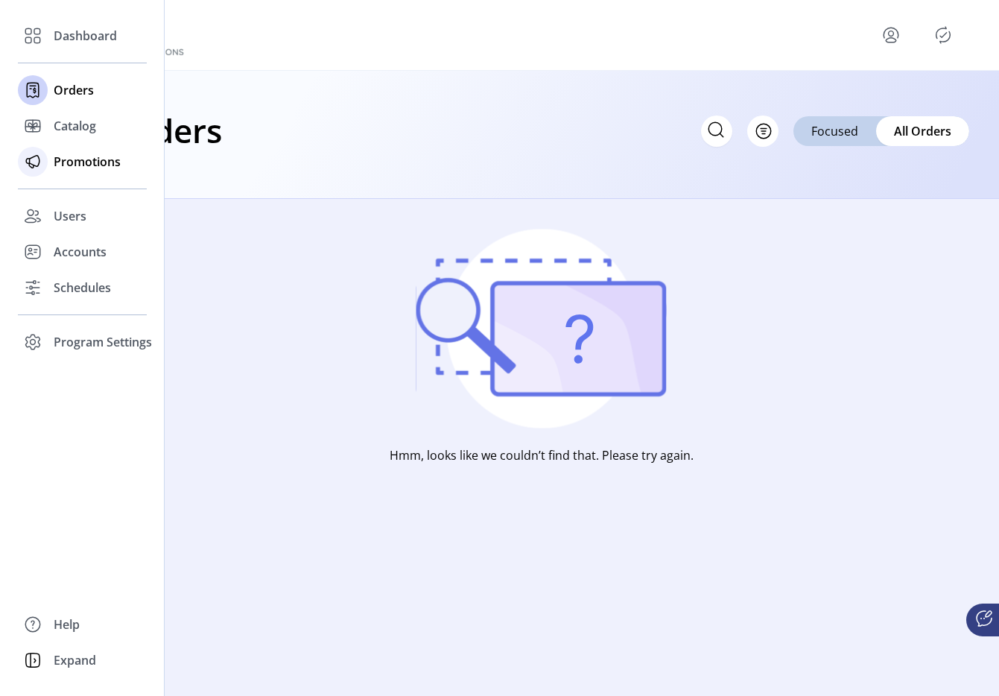
click at [44, 163] on icon at bounding box center [33, 162] width 24 height 24
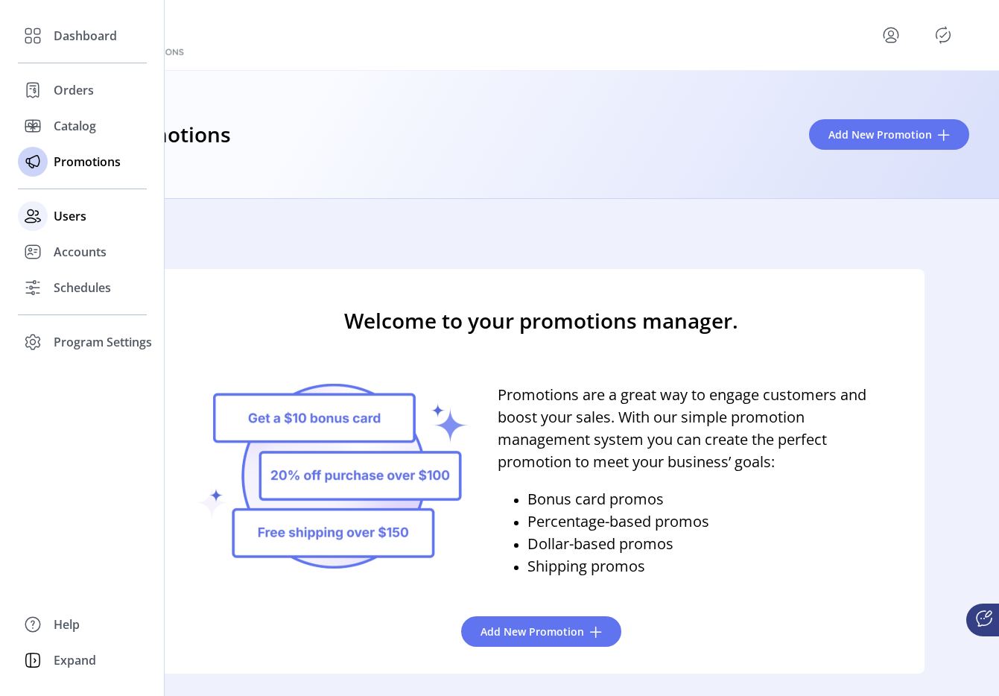
click at [64, 219] on span "Users" at bounding box center [70, 216] width 33 height 18
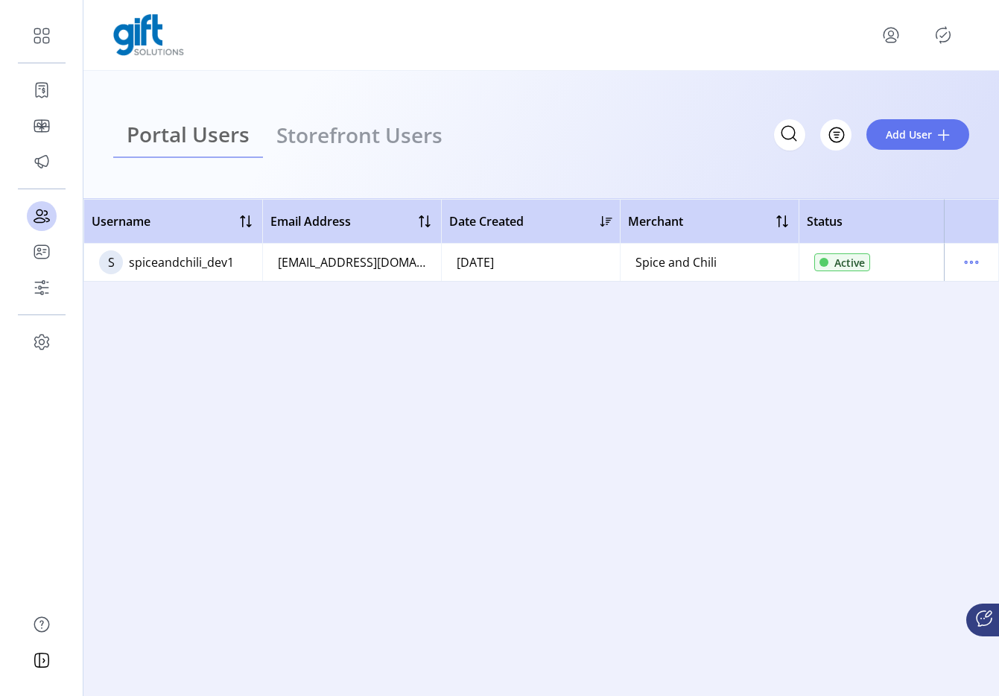
click at [346, 143] on ul "Portal Users Storefront Users" at bounding box center [284, 135] width 343 height 46
click at [303, 133] on ul "Portal Users Storefront Users" at bounding box center [284, 135] width 343 height 46
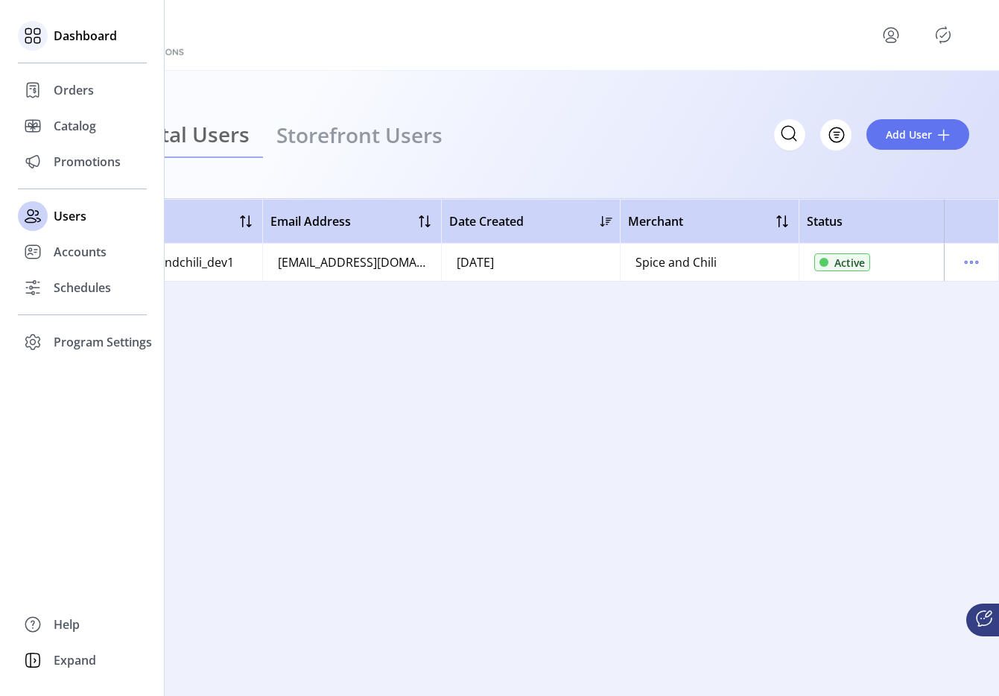
click at [68, 39] on span "Dashboard" at bounding box center [85, 36] width 63 height 18
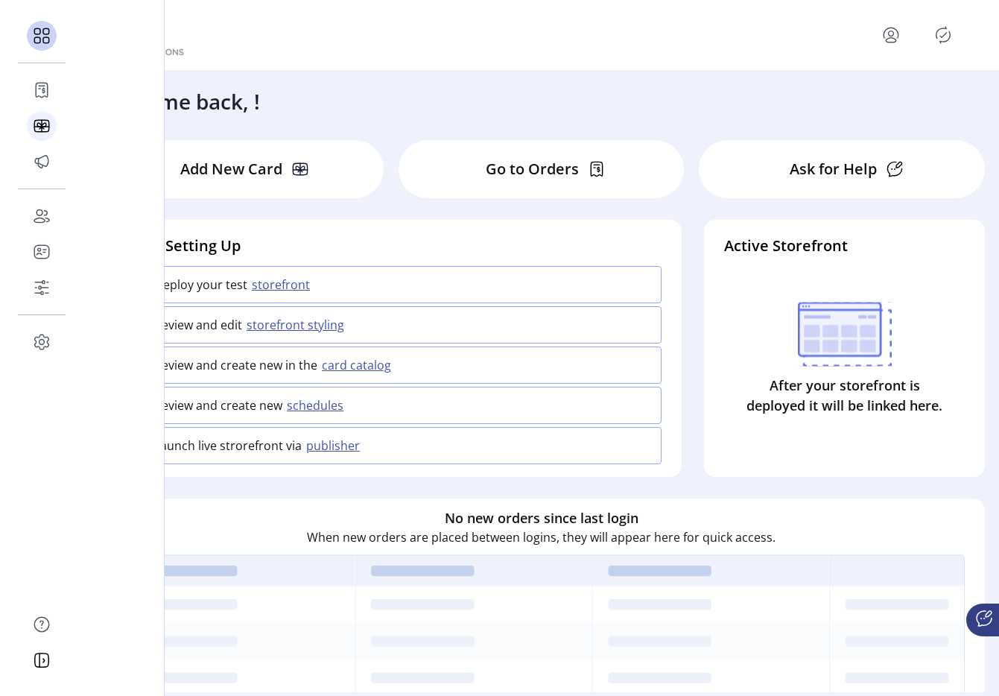
click at [45, 127] on icon at bounding box center [41, 127] width 14 height 0
click at [45, 126] on div at bounding box center [42, 126] width 30 height 30
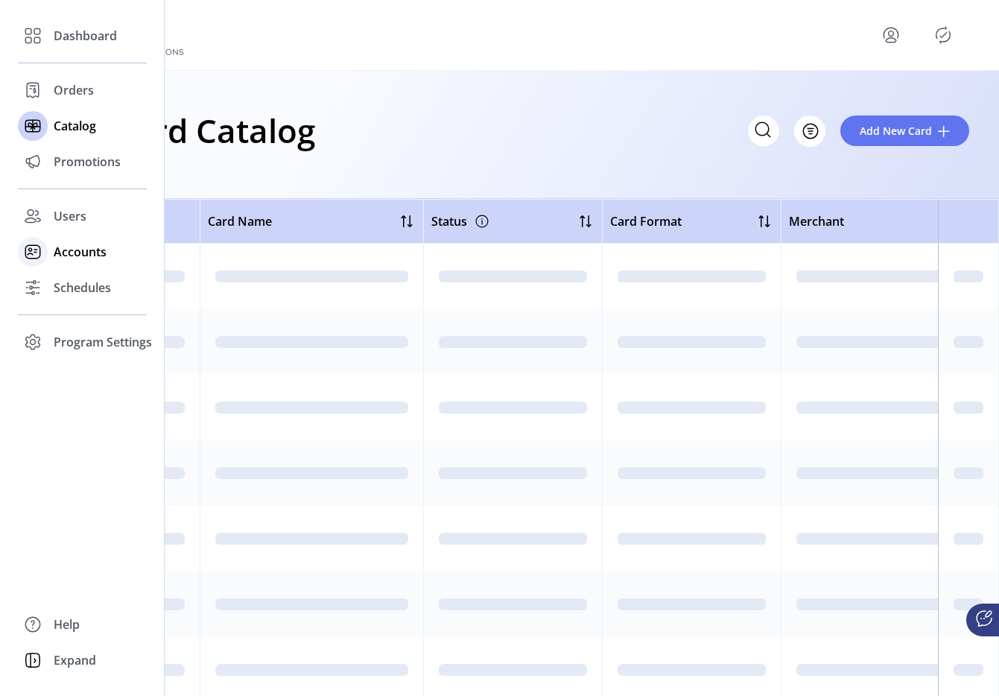
click at [72, 254] on span "Accounts" at bounding box center [80, 252] width 53 height 18
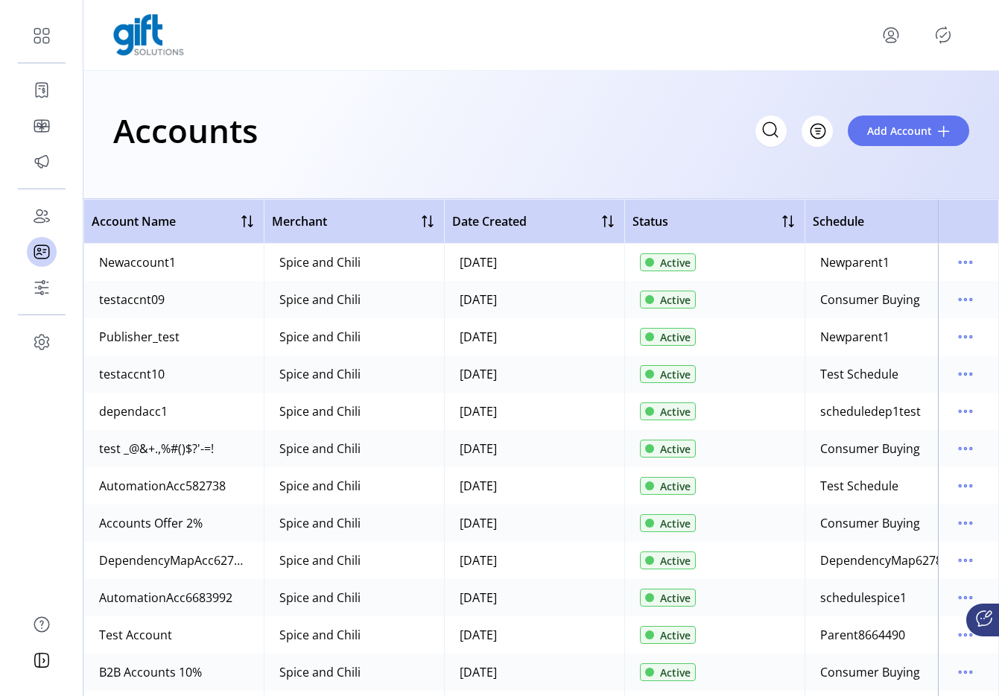
scroll to position [230, 0]
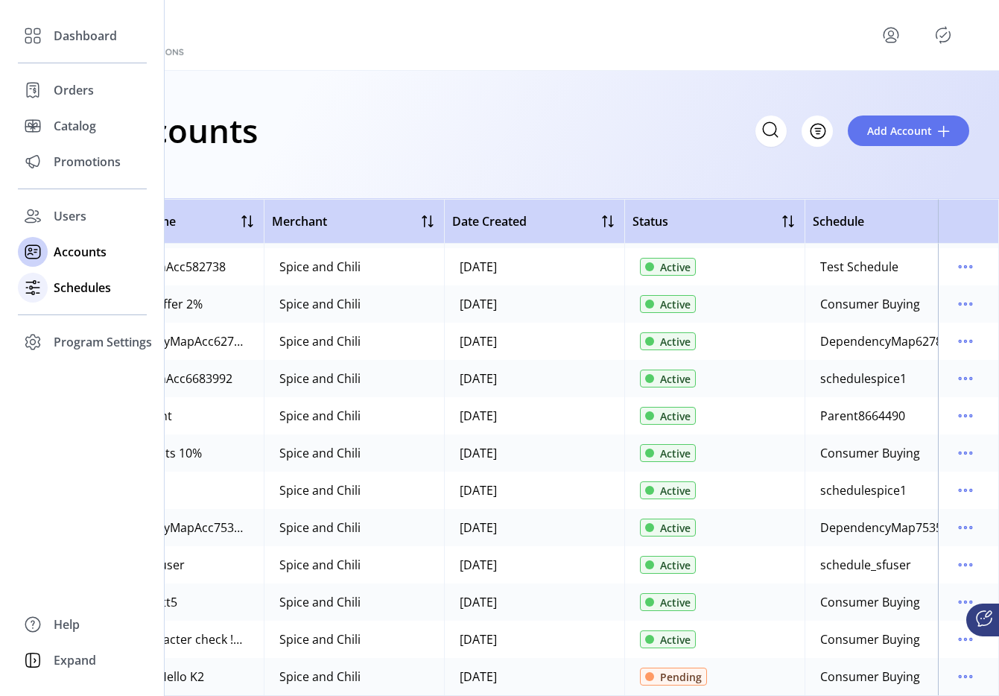
click at [81, 270] on div "Schedules" at bounding box center [82, 288] width 129 height 36
click at [77, 284] on span "Schedules" at bounding box center [82, 288] width 57 height 18
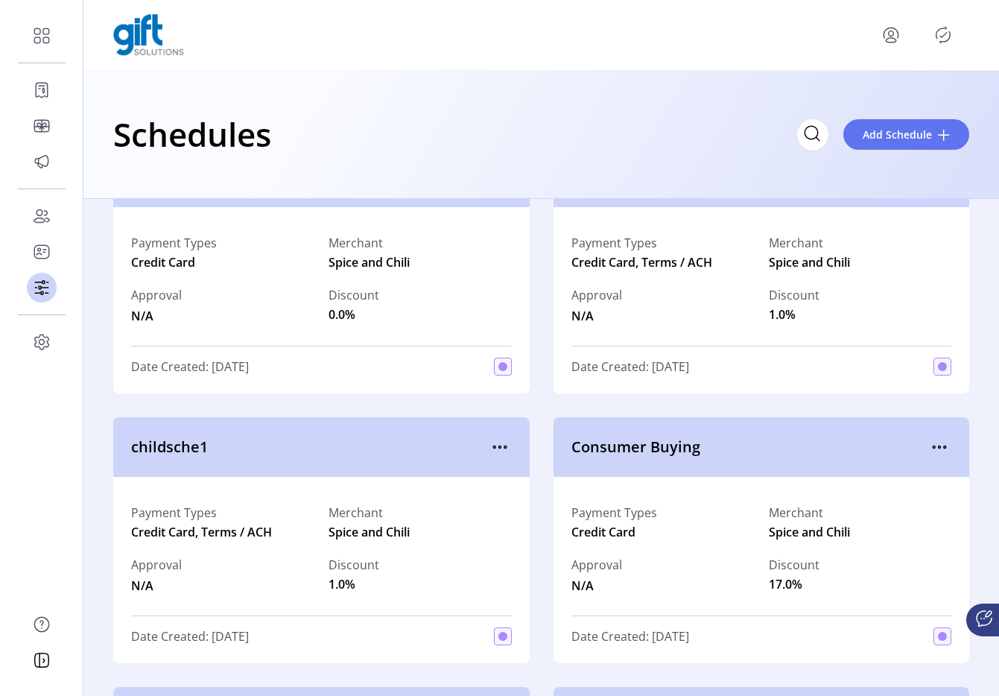
scroll to position [348, 0]
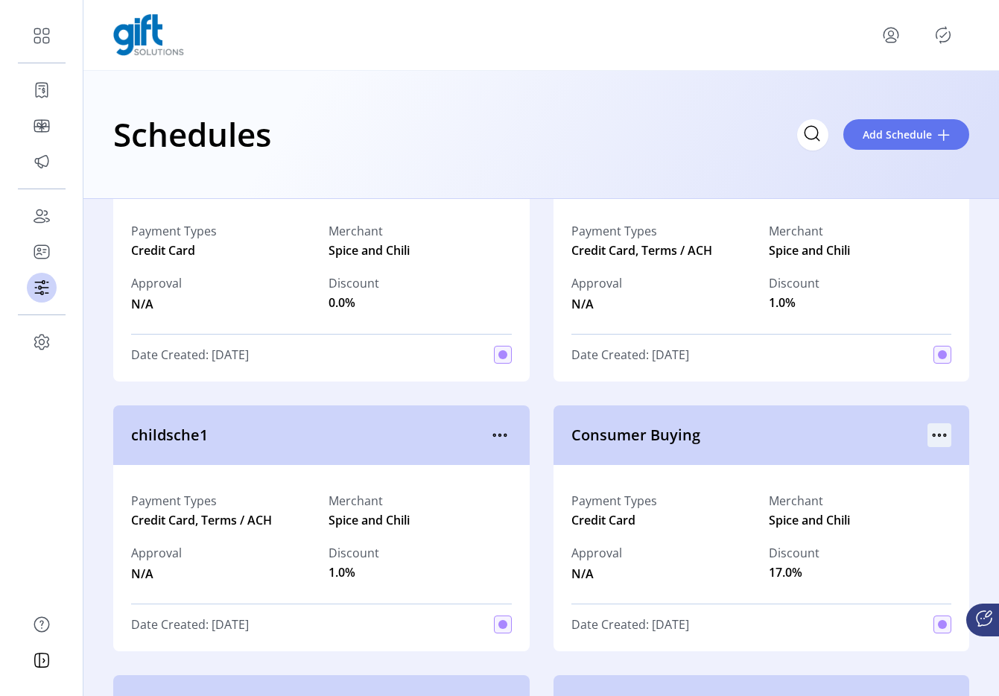
click at [934, 437] on icon "menu" at bounding box center [940, 435] width 24 height 24
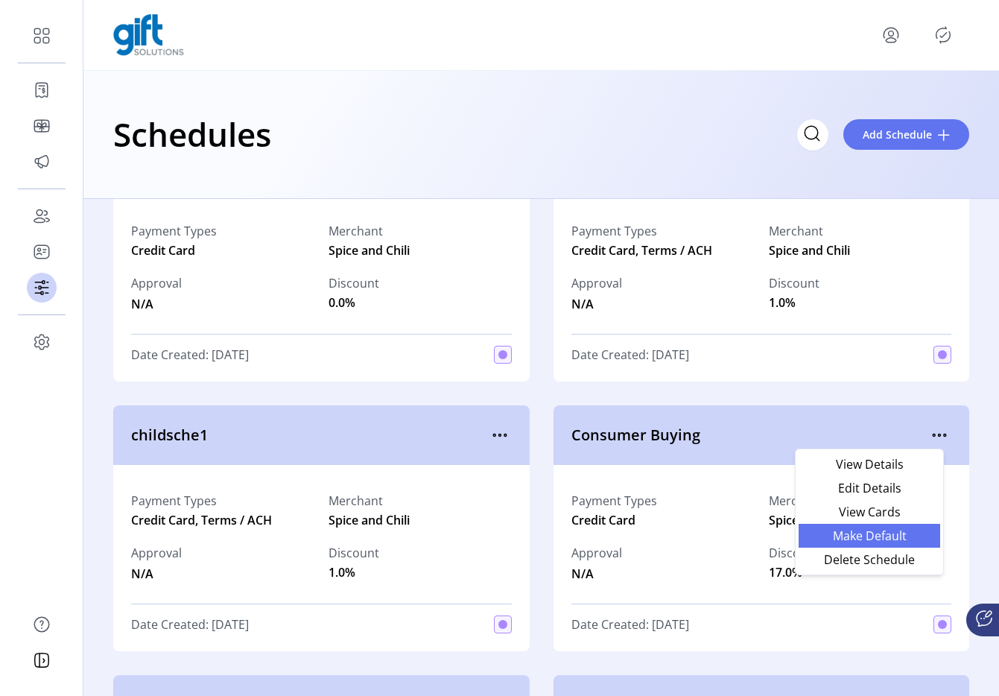
click at [888, 542] on span "Make Default" at bounding box center [870, 536] width 124 height 12
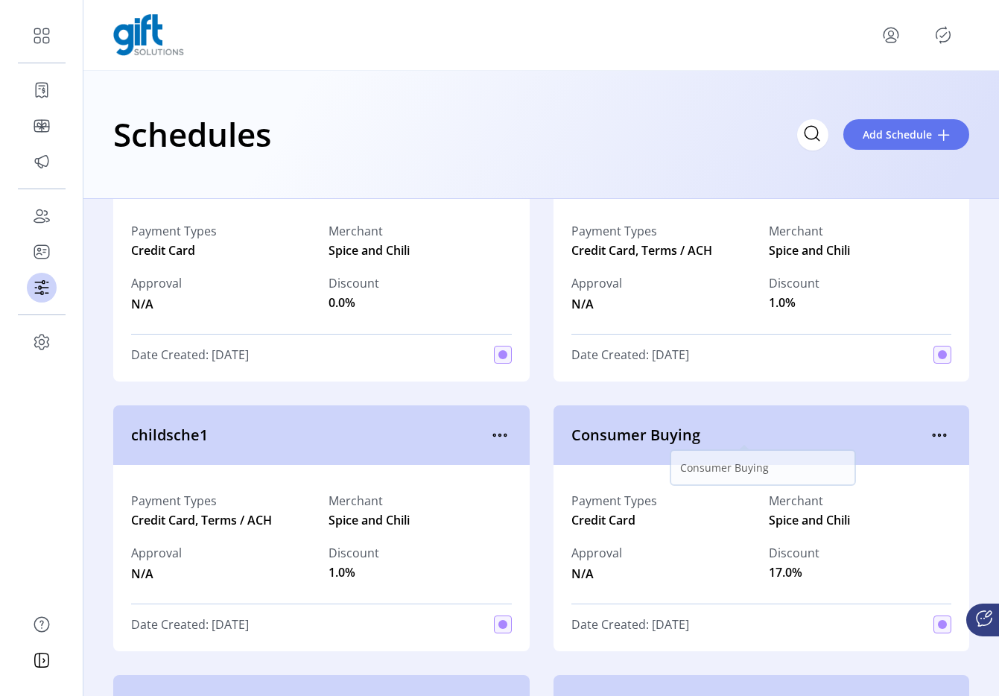
scroll to position [0, 0]
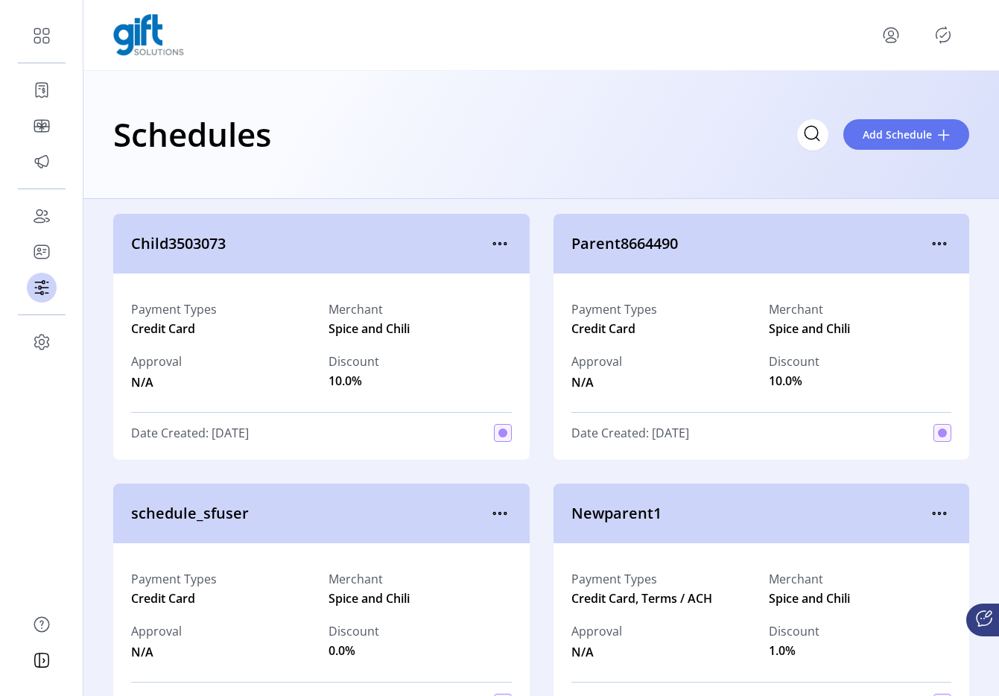
click at [935, 24] on p-button at bounding box center [943, 35] width 24 height 24
click at [940, 31] on icon "Publisher Panel" at bounding box center [943, 35] width 24 height 24
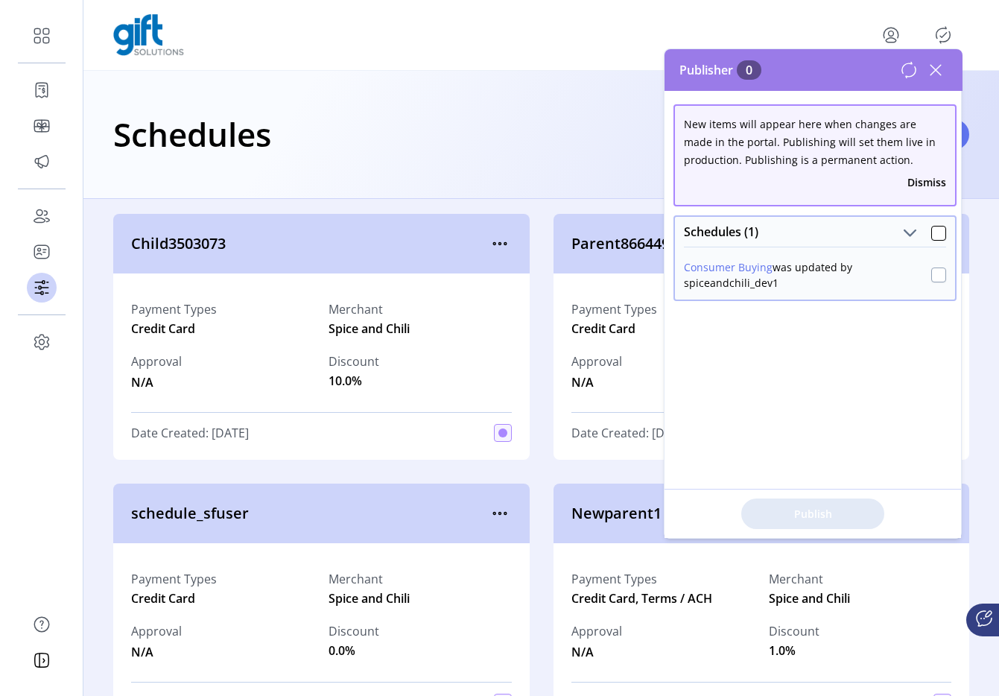
click at [931, 275] on div at bounding box center [938, 275] width 15 height 15
click at [816, 501] on button "Publish 1 Items" at bounding box center [812, 514] width 143 height 31
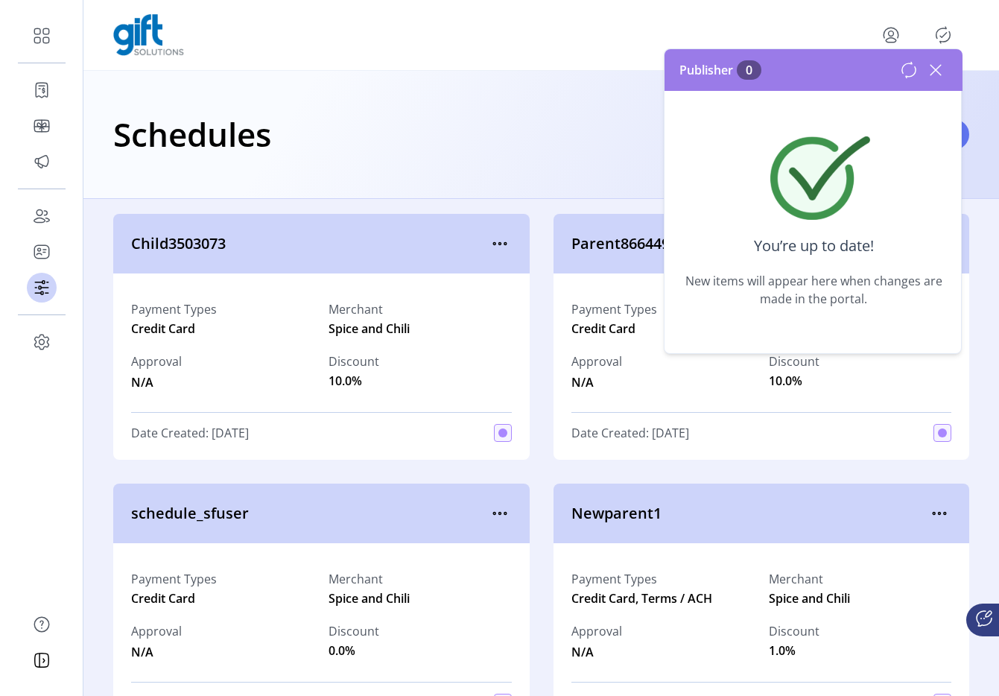
click at [930, 63] on icon at bounding box center [936, 70] width 24 height 24
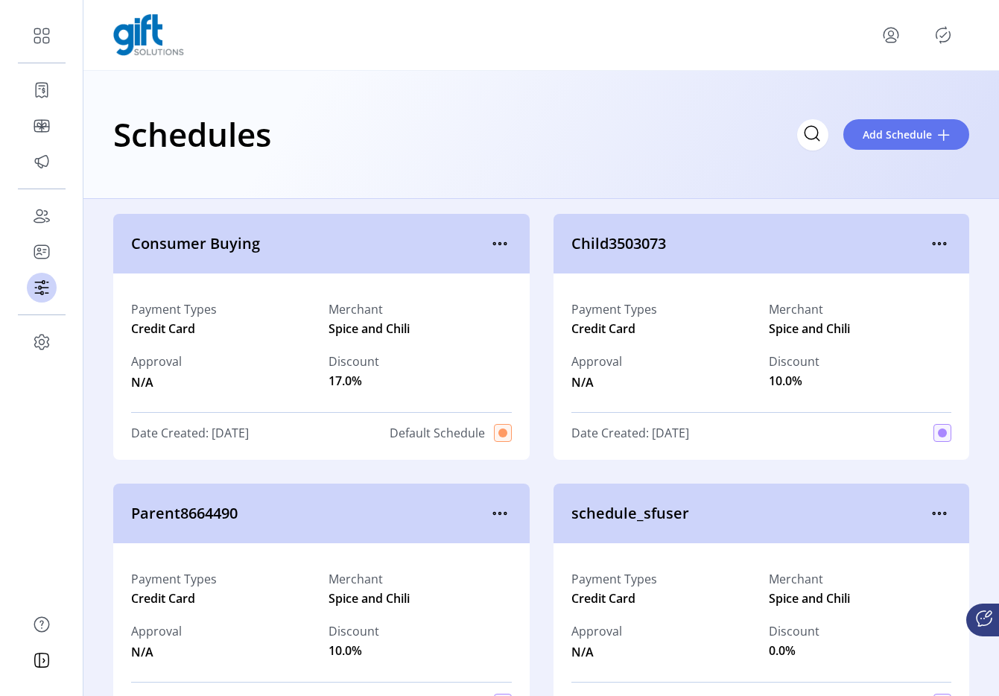
click at [939, 32] on icon "Publisher Panel" at bounding box center [943, 35] width 24 height 24
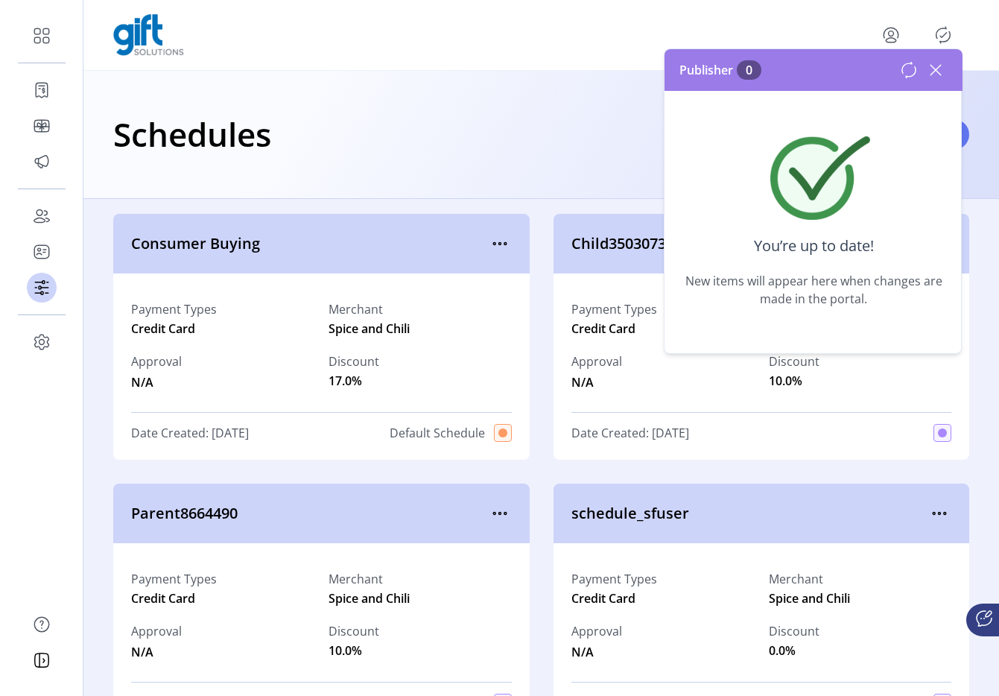
click at [936, 66] on icon at bounding box center [936, 70] width 24 height 24
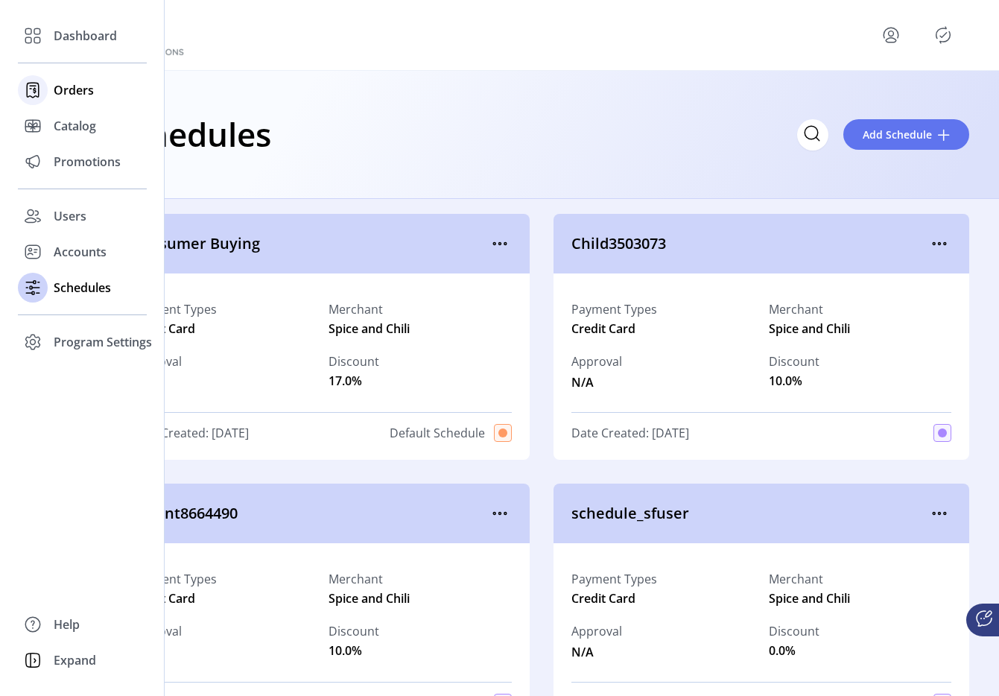
click at [71, 80] on div "Orders" at bounding box center [82, 90] width 129 height 36
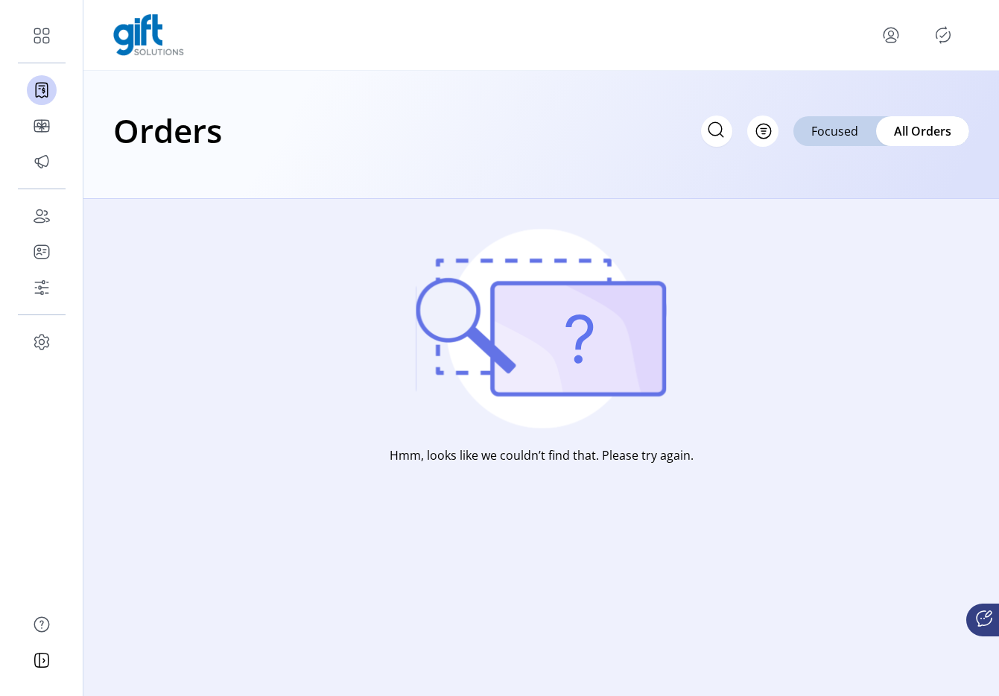
click at [884, 36] on icon "menu" at bounding box center [891, 33] width 14 height 10
click at [867, 91] on span "Sign Out" at bounding box center [838, 94] width 112 height 12
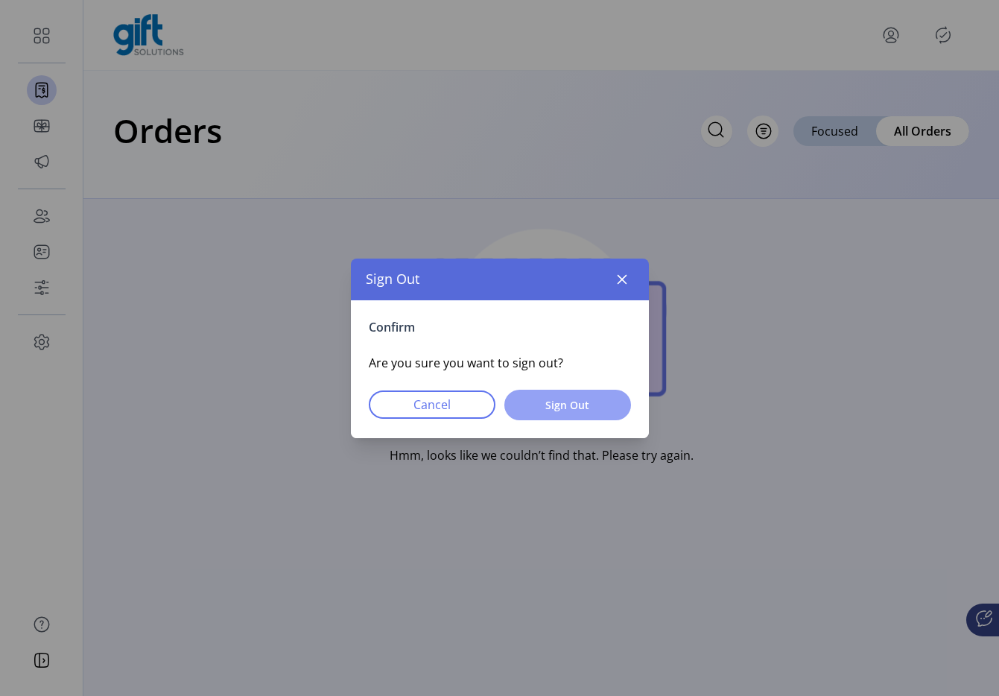
click at [558, 410] on span "Sign Out" at bounding box center [568, 405] width 88 height 16
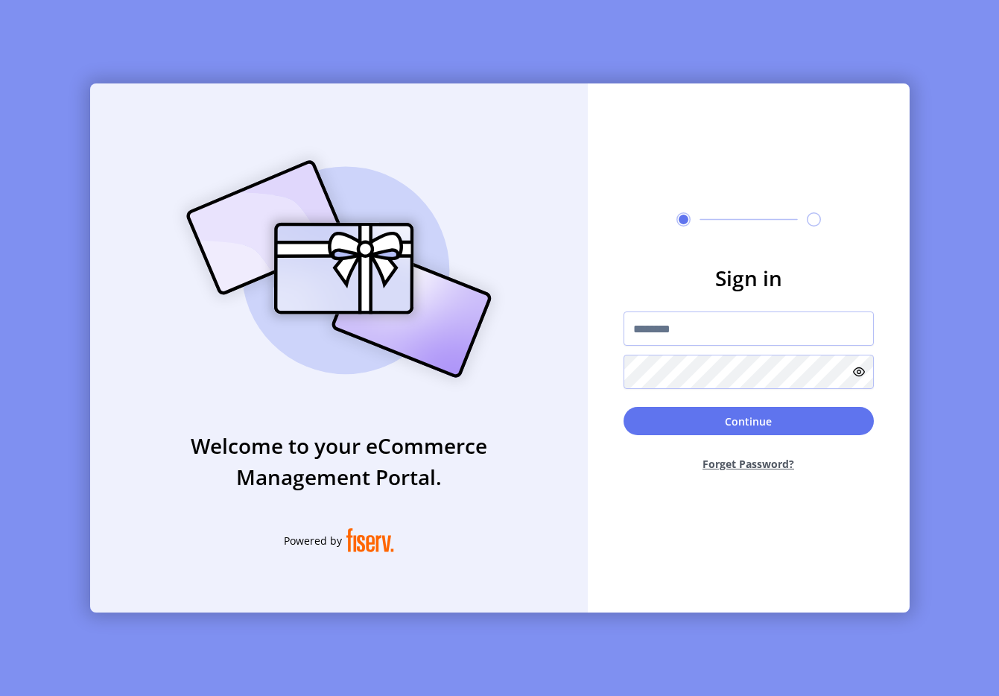
click at [653, 218] on div at bounding box center [749, 219] width 322 height 14
click at [621, 277] on form "Sign in Continue Forget Password?" at bounding box center [749, 372] width 322 height 221
click at [362, 145] on img at bounding box center [339, 269] width 350 height 250
click at [104, 31] on div "Welcome to your eCommerce Management Portal. Powered by Sign in Continue Forget…" at bounding box center [499, 348] width 999 height 696
click at [638, 332] on input "text" at bounding box center [749, 328] width 250 height 34
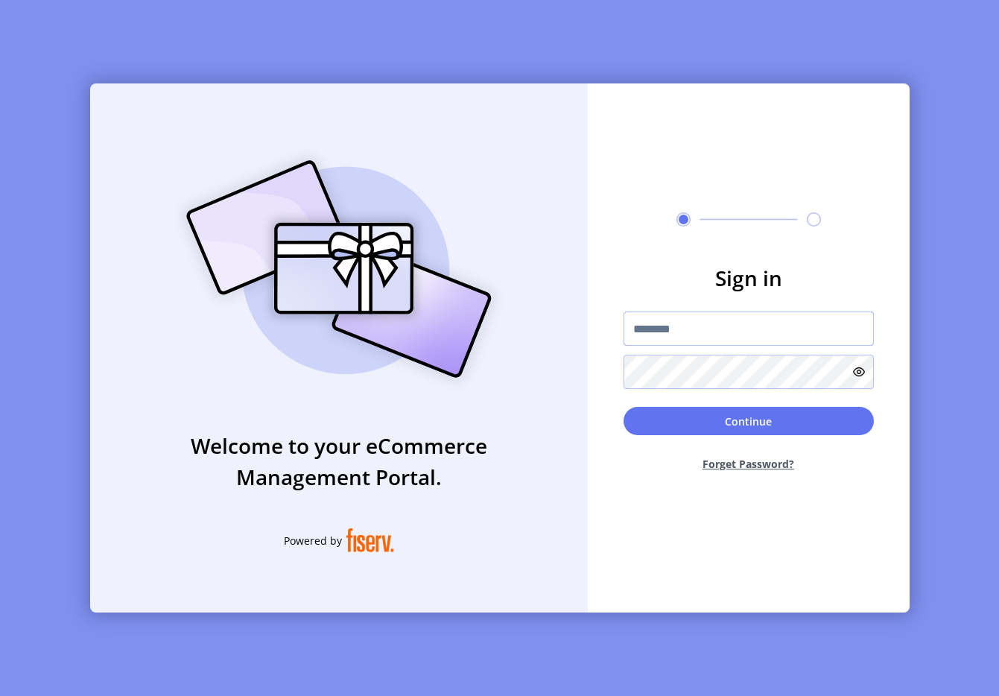
click at [638, 332] on input "text" at bounding box center [749, 328] width 250 height 34
type input "**********"
click at [744, 404] on form "**********" at bounding box center [749, 372] width 322 height 221
click at [741, 412] on button "Continue" at bounding box center [749, 421] width 250 height 28
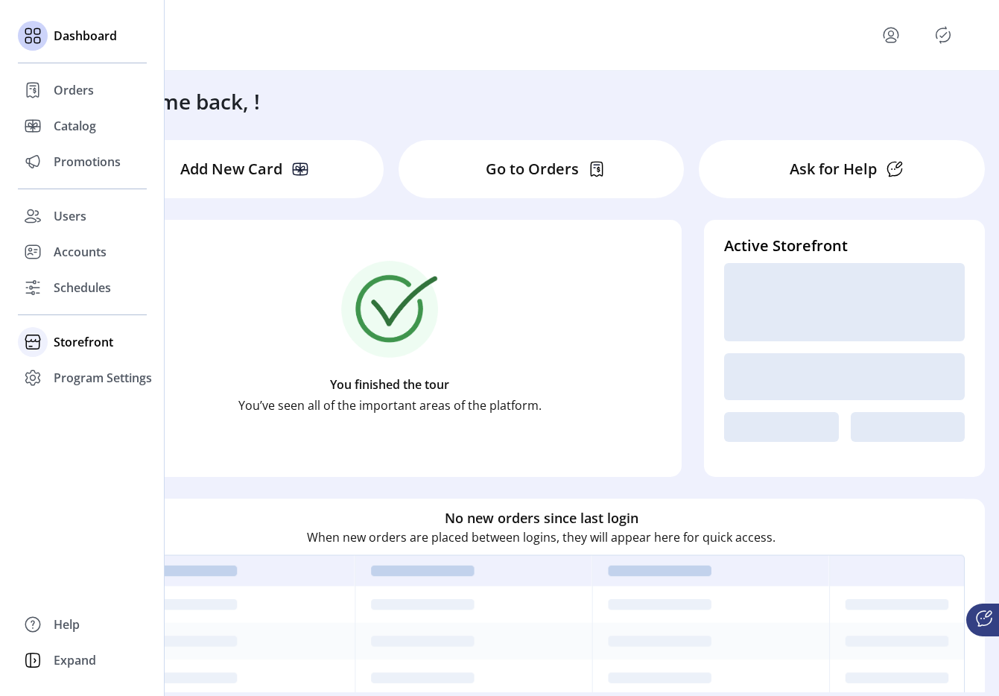
click at [47, 343] on div at bounding box center [33, 342] width 30 height 36
click at [81, 377] on span "Configuration" at bounding box center [93, 372] width 78 height 18
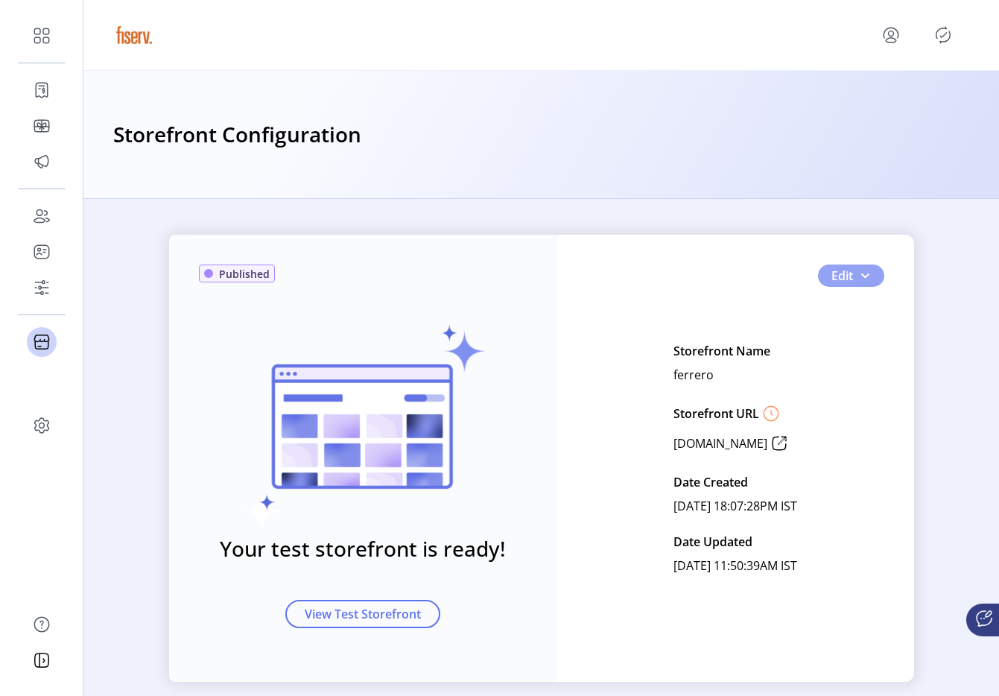
click at [870, 273] on button "Edit" at bounding box center [851, 276] width 66 height 22
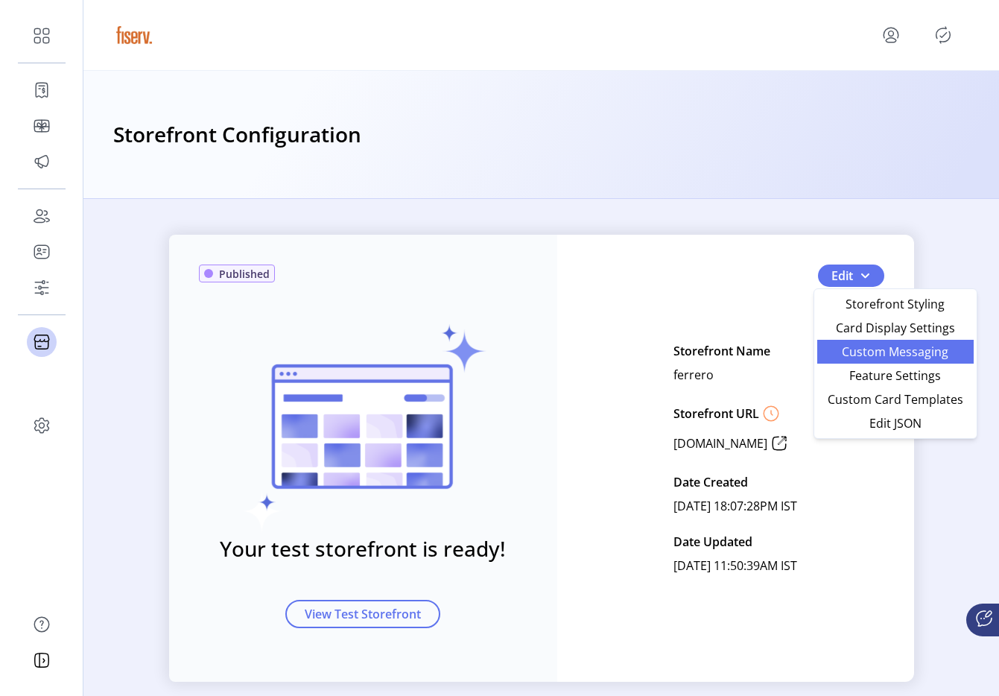
click at [864, 355] on span "Custom Messaging" at bounding box center [895, 352] width 139 height 12
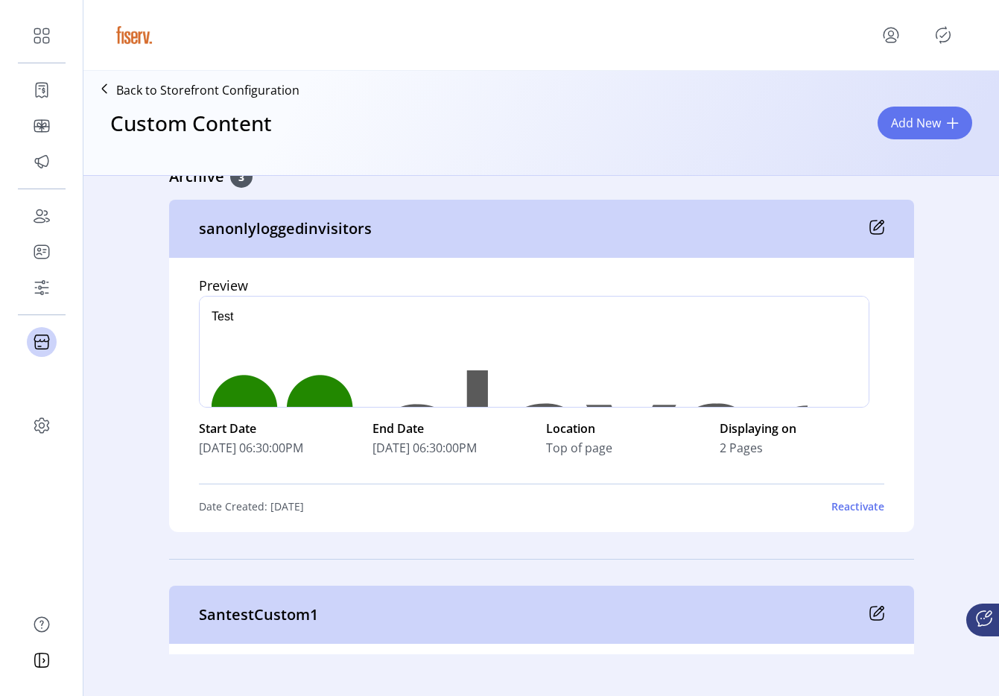
scroll to position [2829, 0]
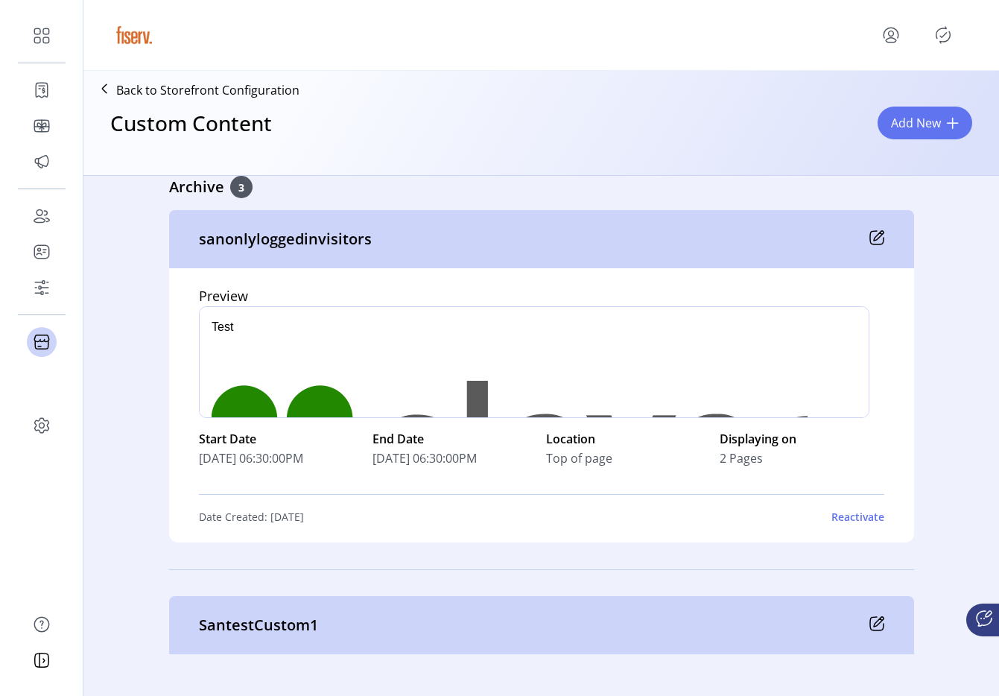
click at [874, 238] on icon at bounding box center [879, 236] width 10 height 10
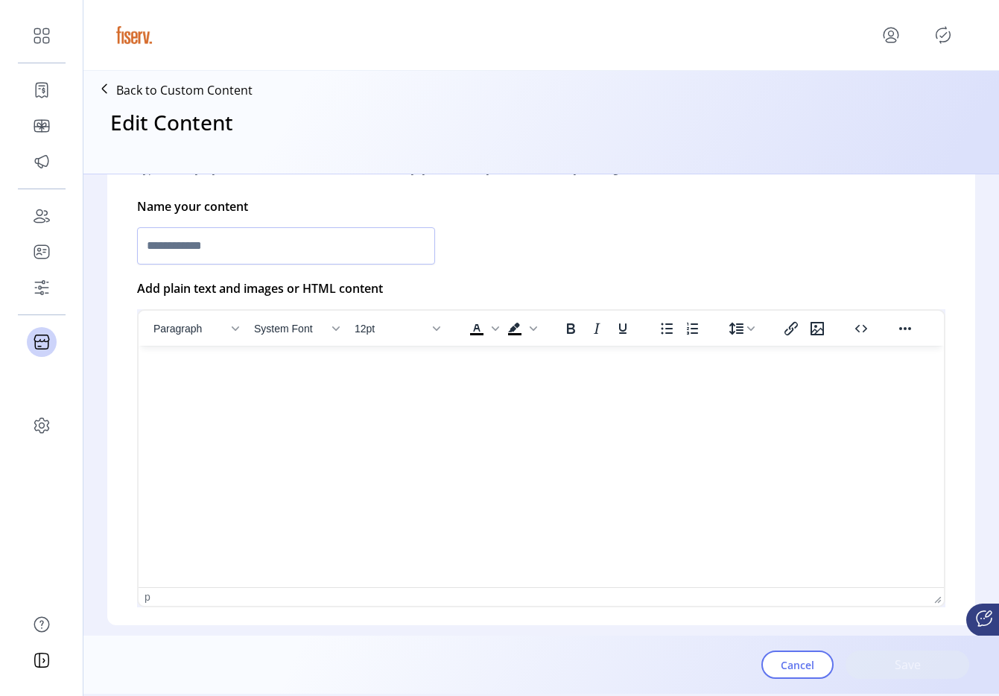
type input "**********"
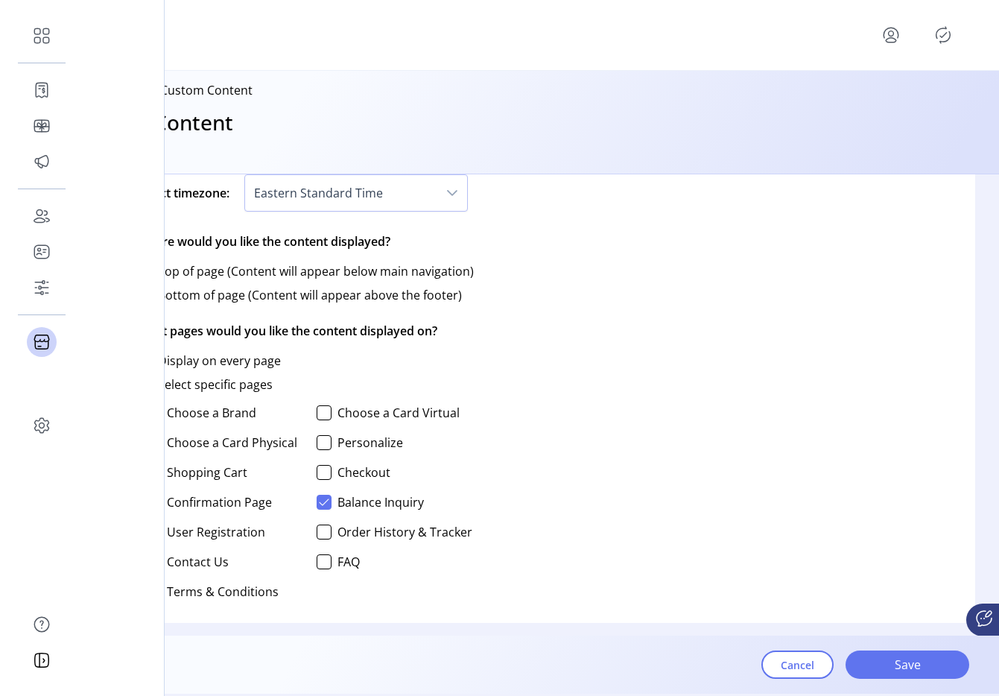
scroll to position [1071, 0]
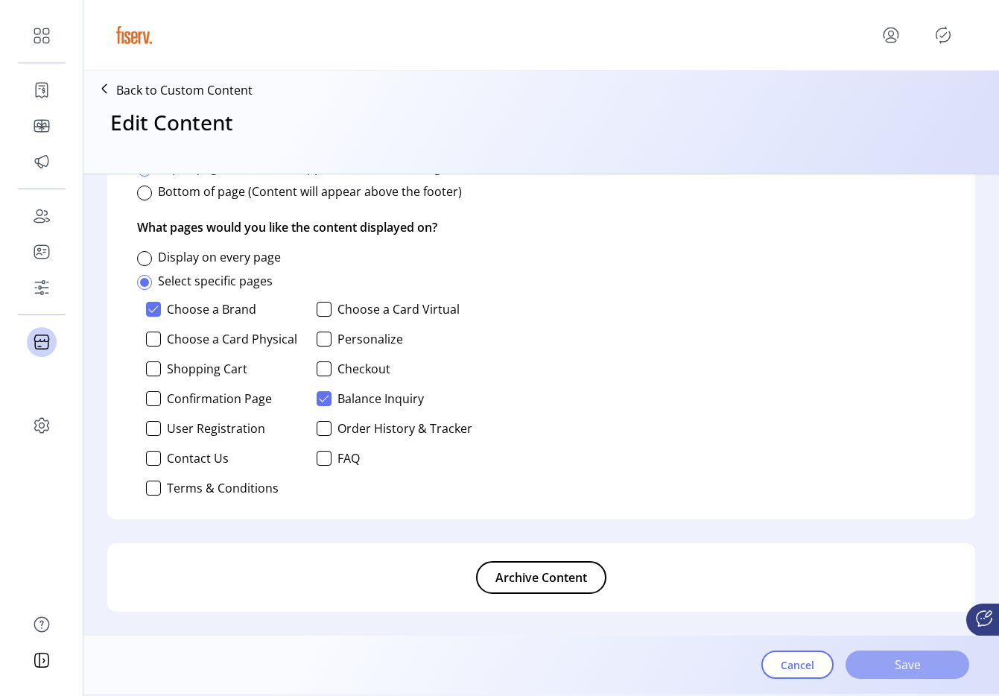
click at [872, 669] on span "Save" at bounding box center [907, 665] width 85 height 18
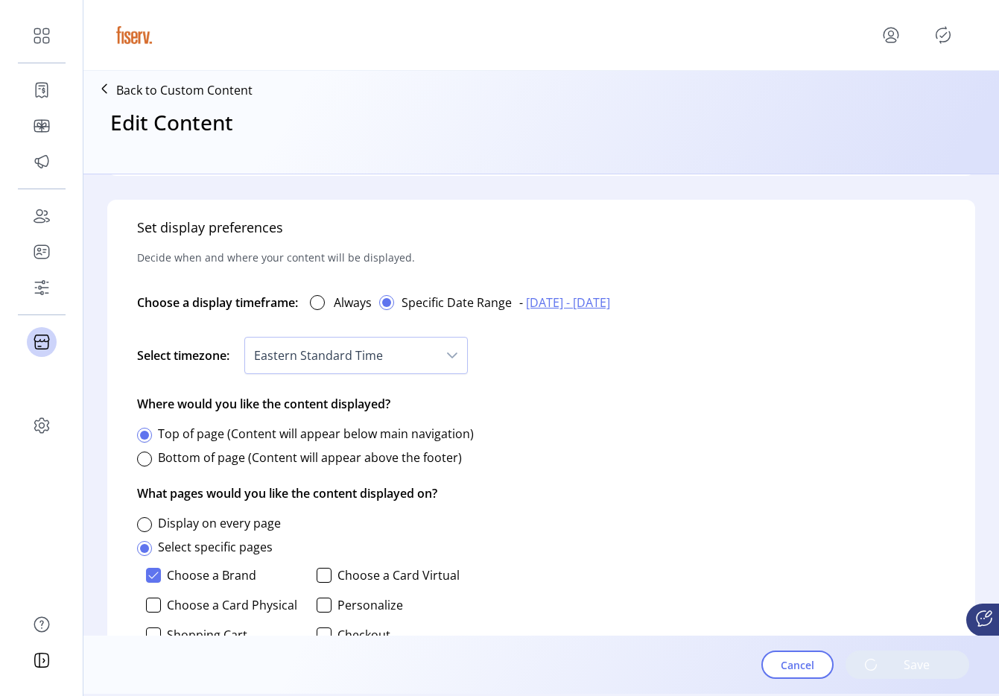
scroll to position [966, 0]
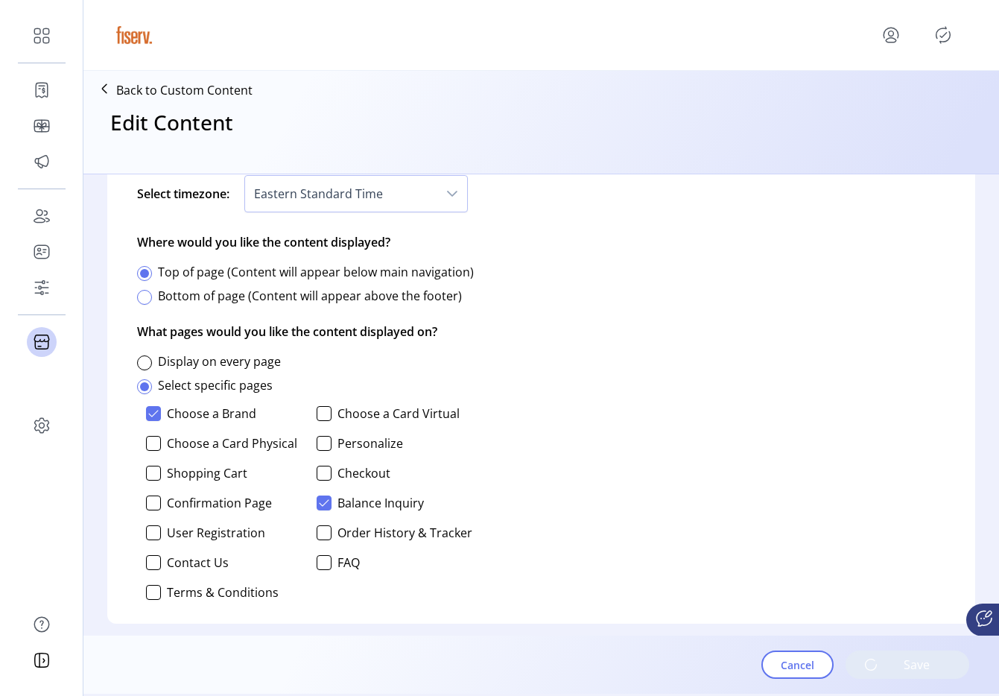
click at [145, 301] on div at bounding box center [144, 297] width 15 height 15
drag, startPoint x: 145, startPoint y: 301, endPoint x: 145, endPoint y: 332, distance: 31.3
click at [145, 301] on span at bounding box center [144, 297] width 9 height 9
click at [144, 359] on div at bounding box center [144, 362] width 15 height 15
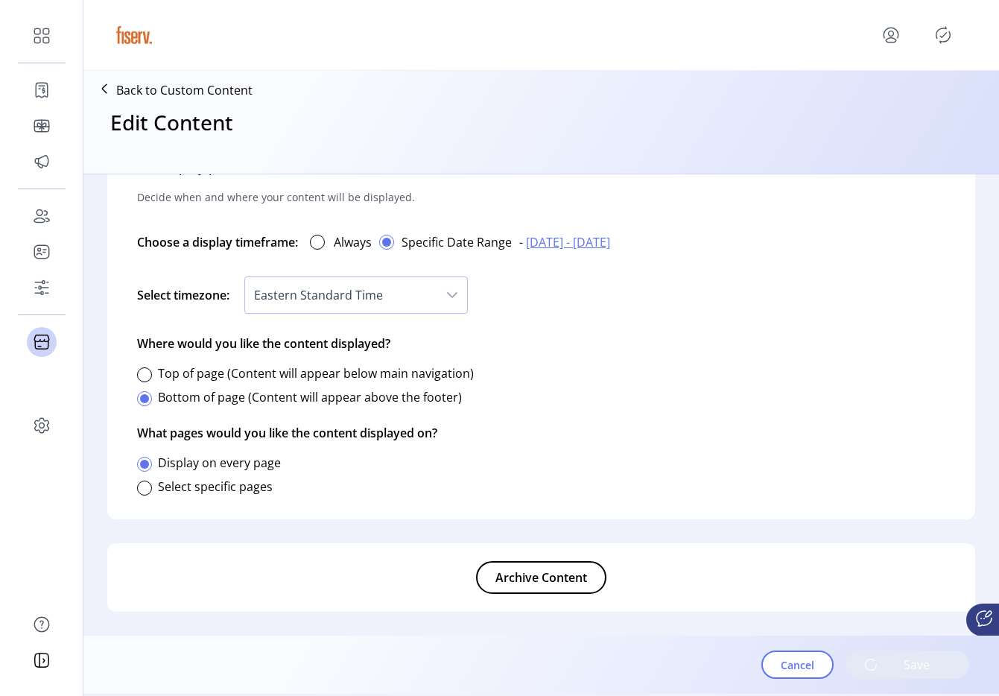
scroll to position [865, 0]
click at [524, 581] on span "Archive Content" at bounding box center [542, 578] width 92 height 18
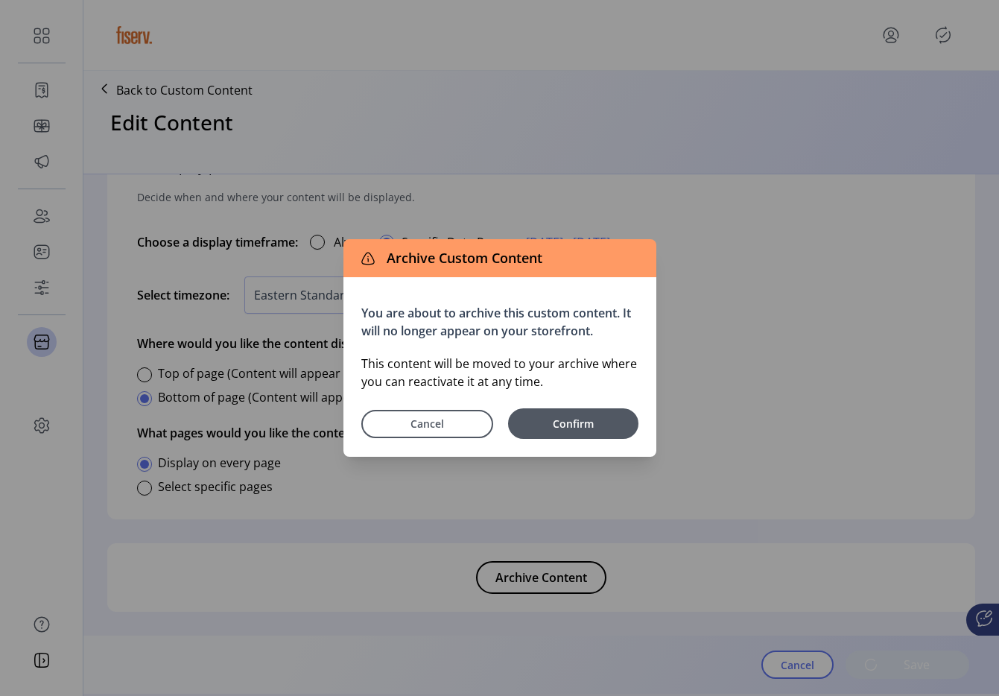
click at [463, 408] on div "Cancel Confirm" at bounding box center [499, 418] width 277 height 39
click at [466, 426] on span "Cancel" at bounding box center [427, 424] width 95 height 16
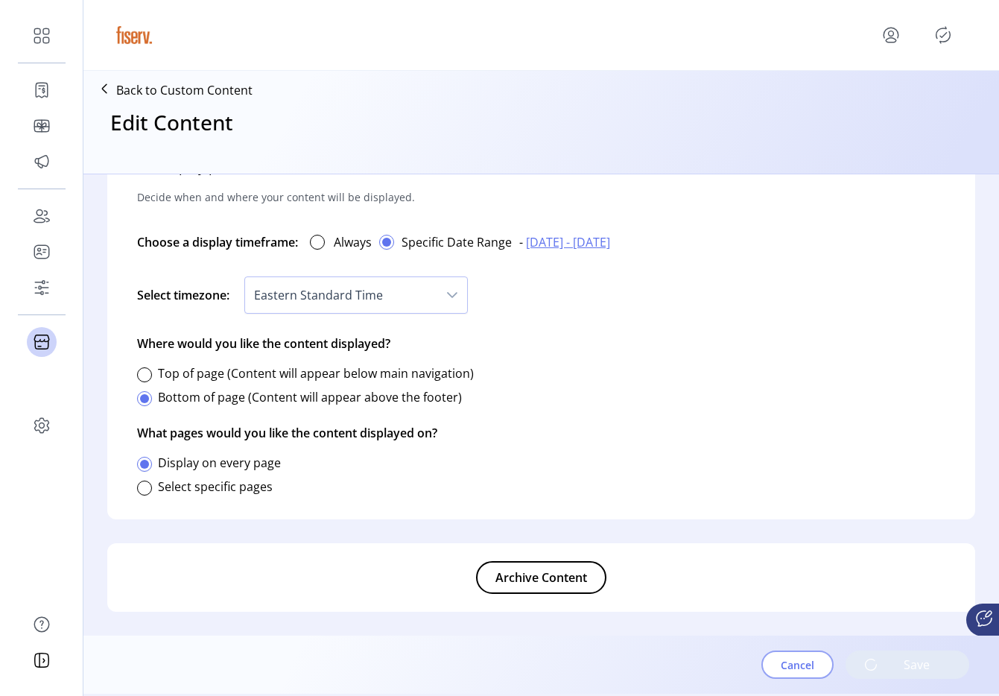
click at [783, 661] on span "Cancel" at bounding box center [798, 665] width 34 height 16
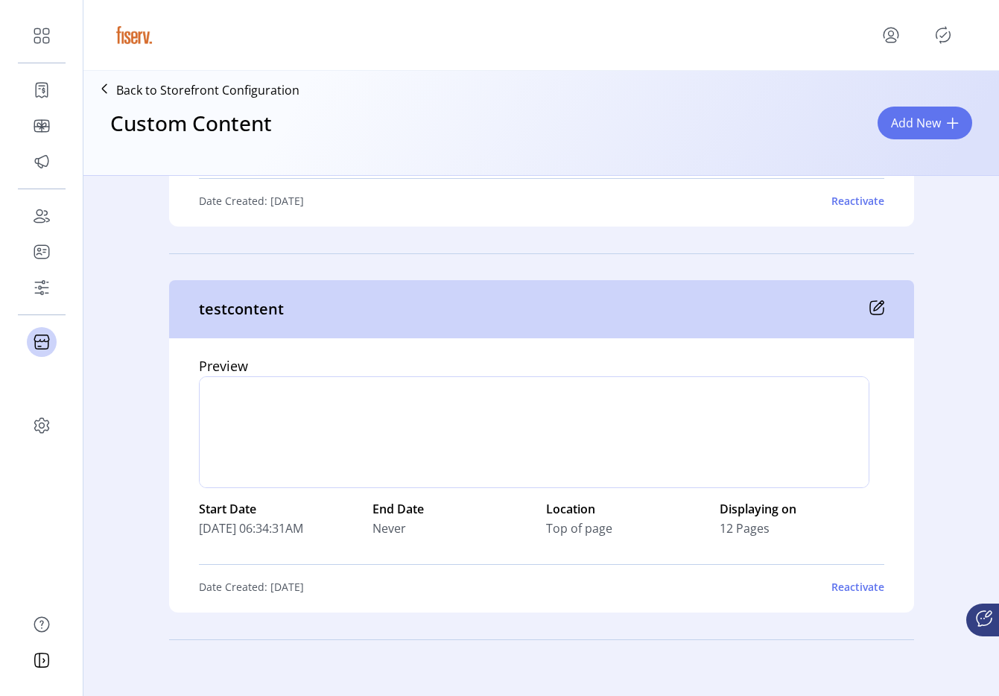
click at [870, 308] on icon at bounding box center [877, 307] width 15 height 15
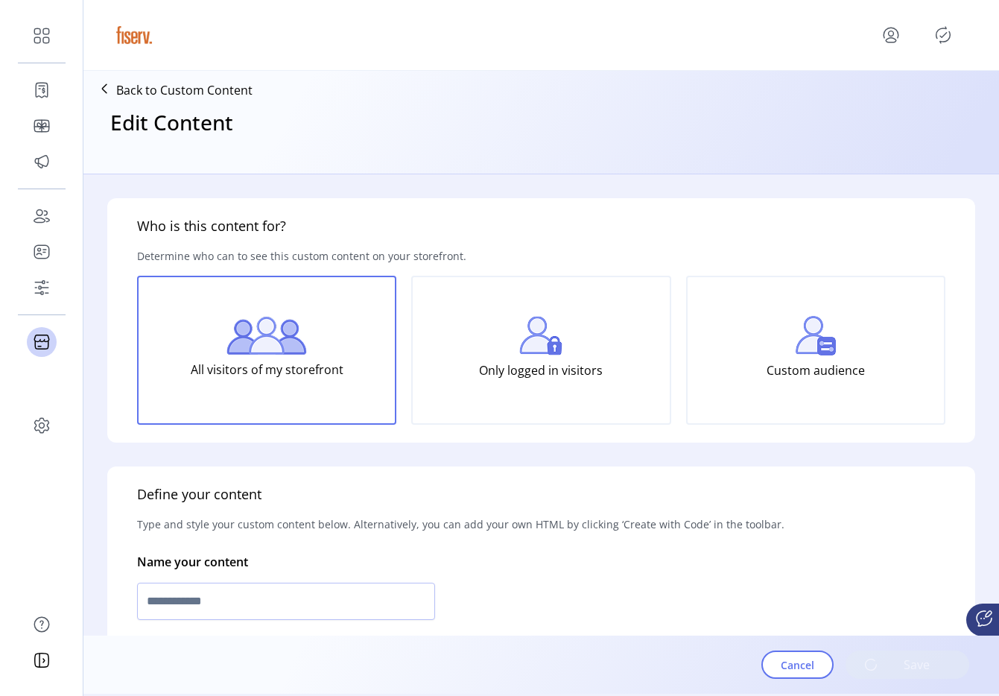
scroll to position [807, 0]
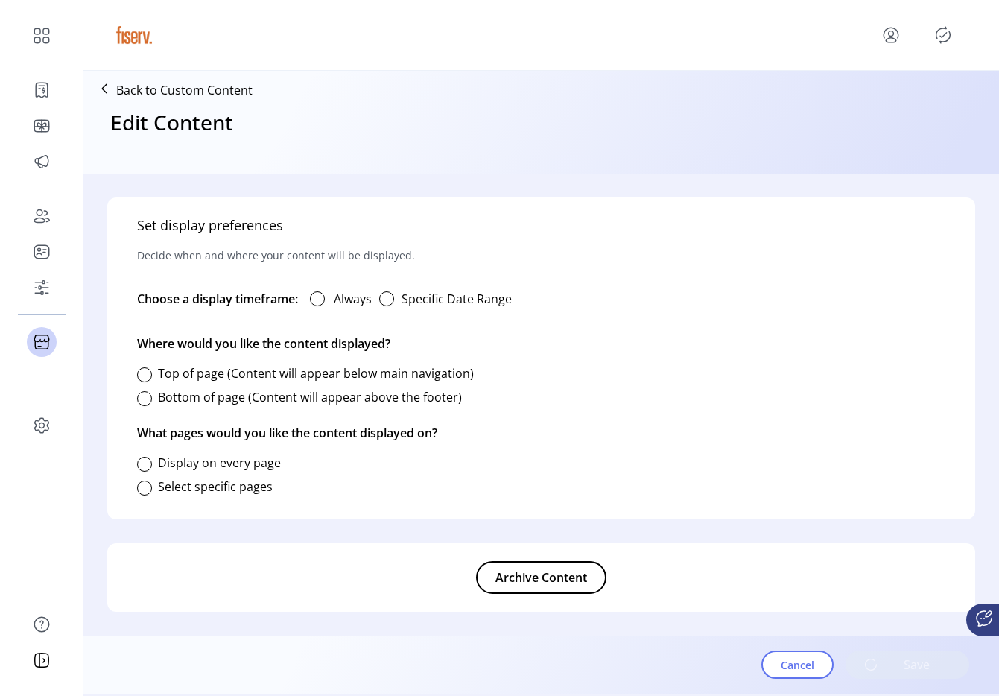
type input "**********"
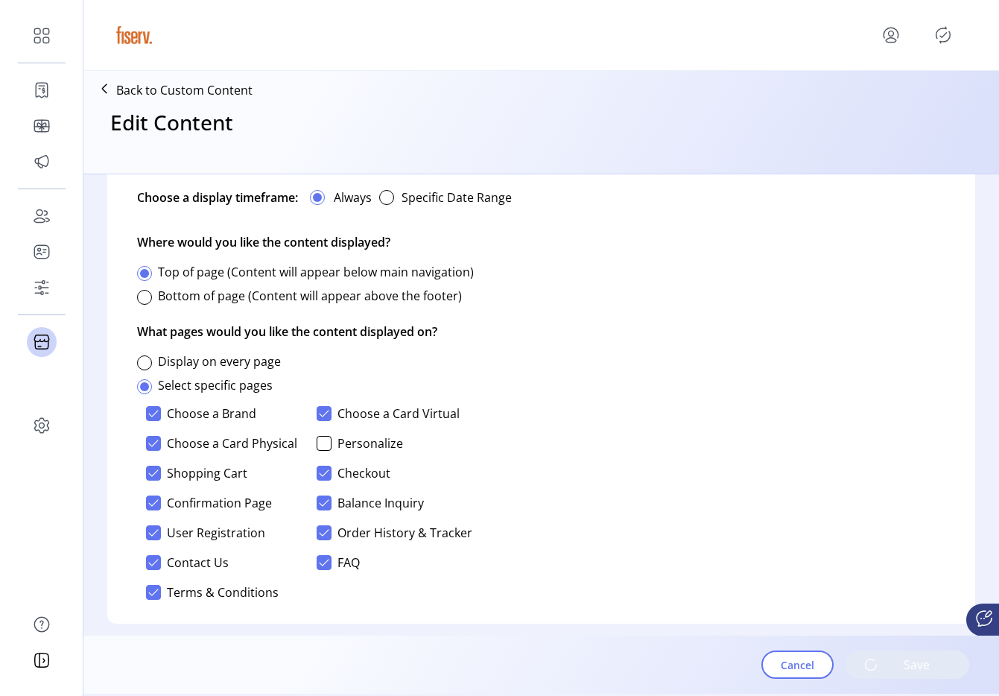
scroll to position [1013, 0]
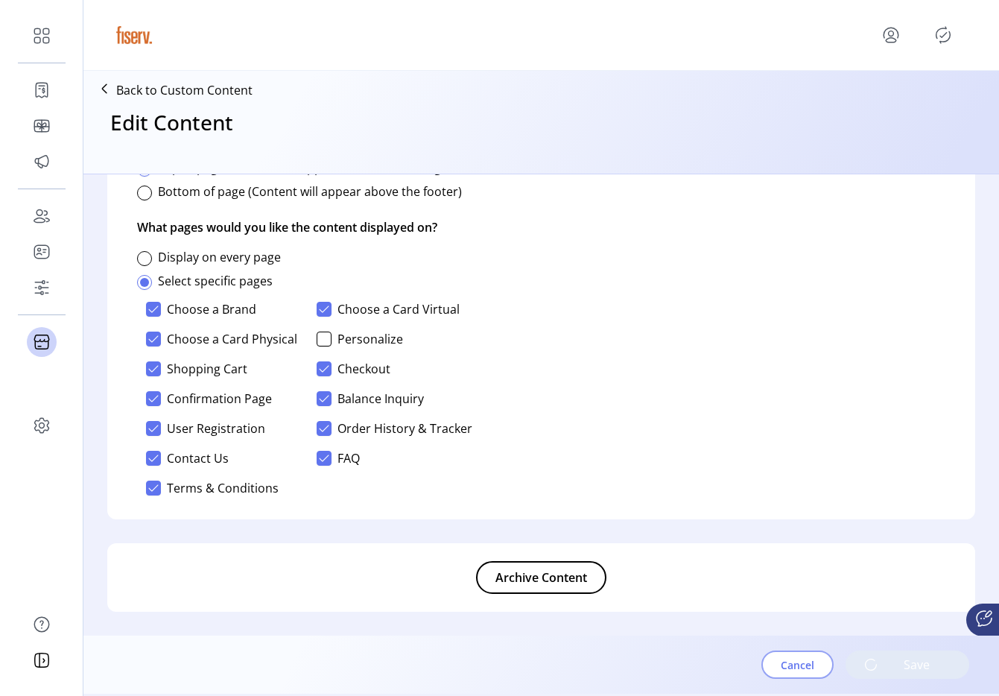
click at [786, 661] on span "Cancel" at bounding box center [798, 665] width 34 height 16
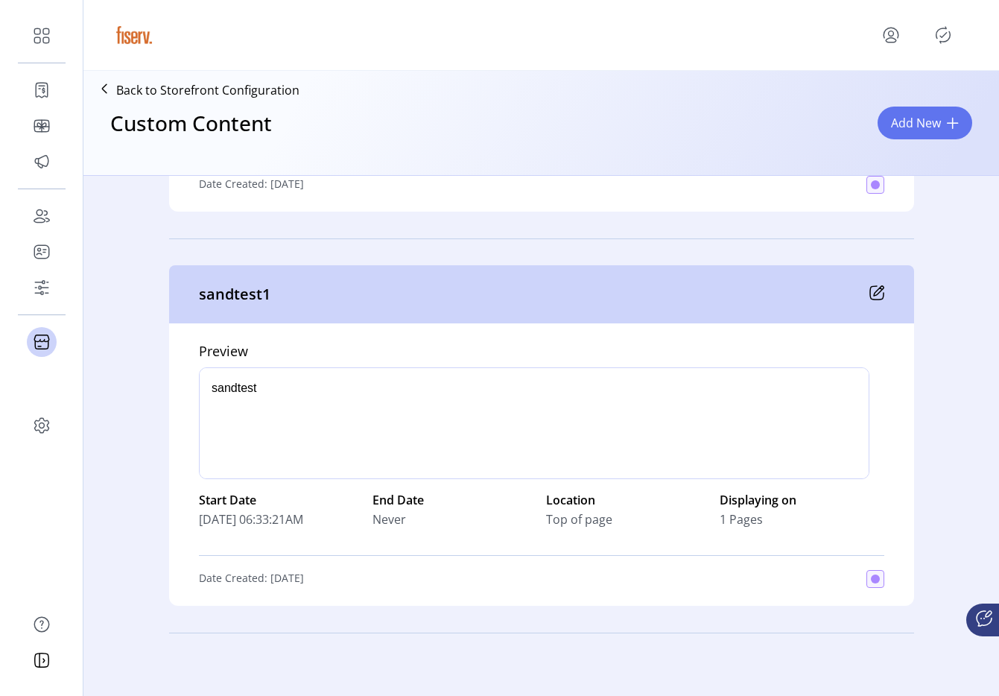
scroll to position [1929, 0]
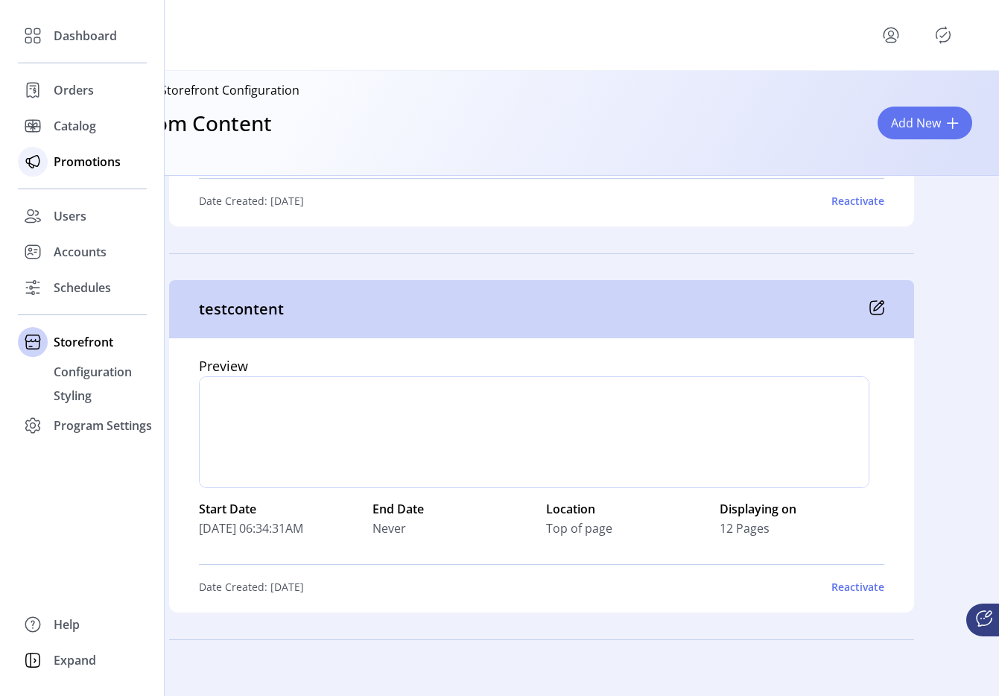
click at [56, 163] on span "Promotions" at bounding box center [87, 162] width 67 height 18
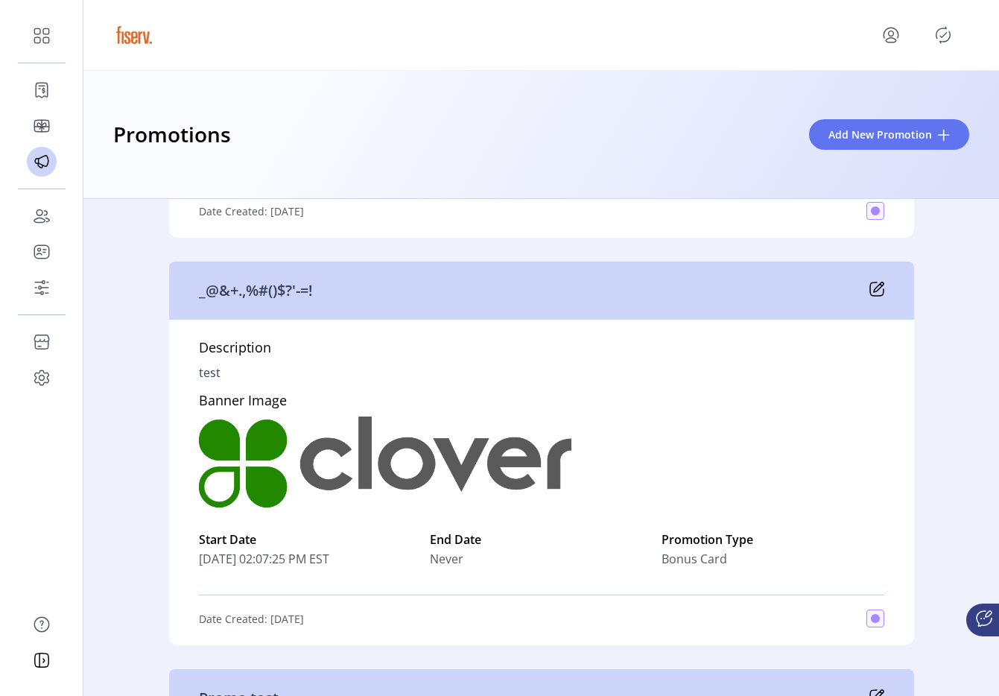
scroll to position [361, 0]
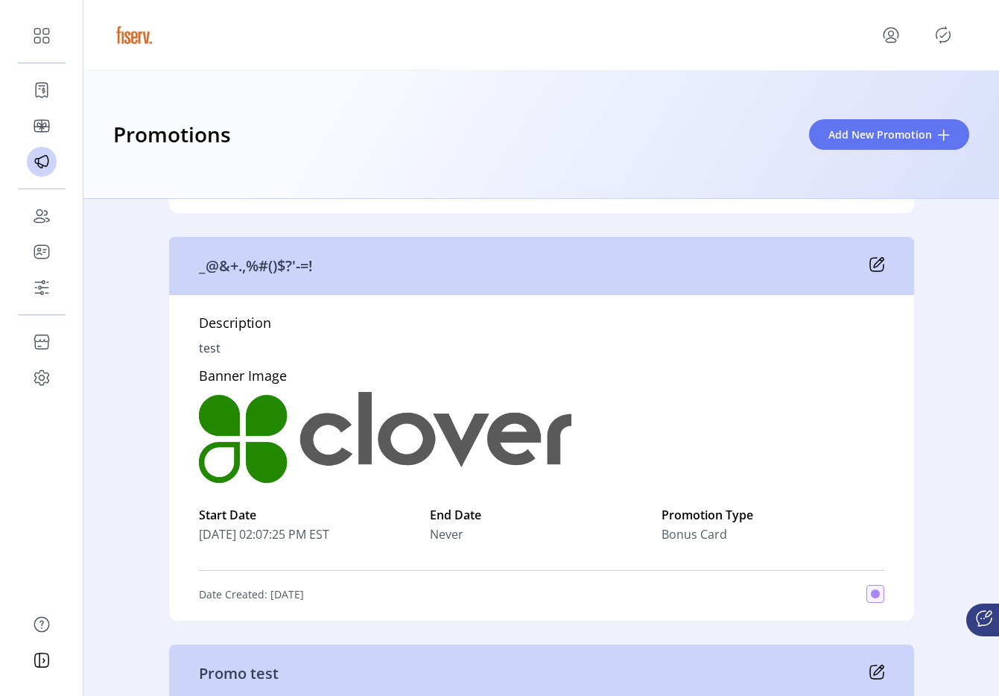
click at [880, 265] on icon at bounding box center [876, 264] width 13 height 13
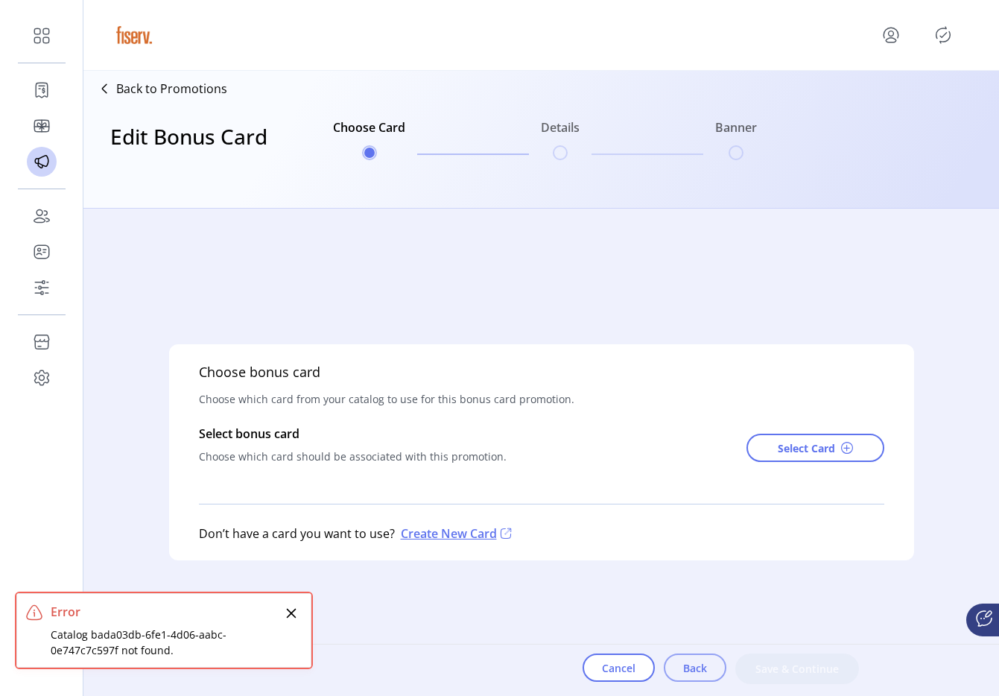
click at [678, 656] on button "Back" at bounding box center [695, 668] width 63 height 28
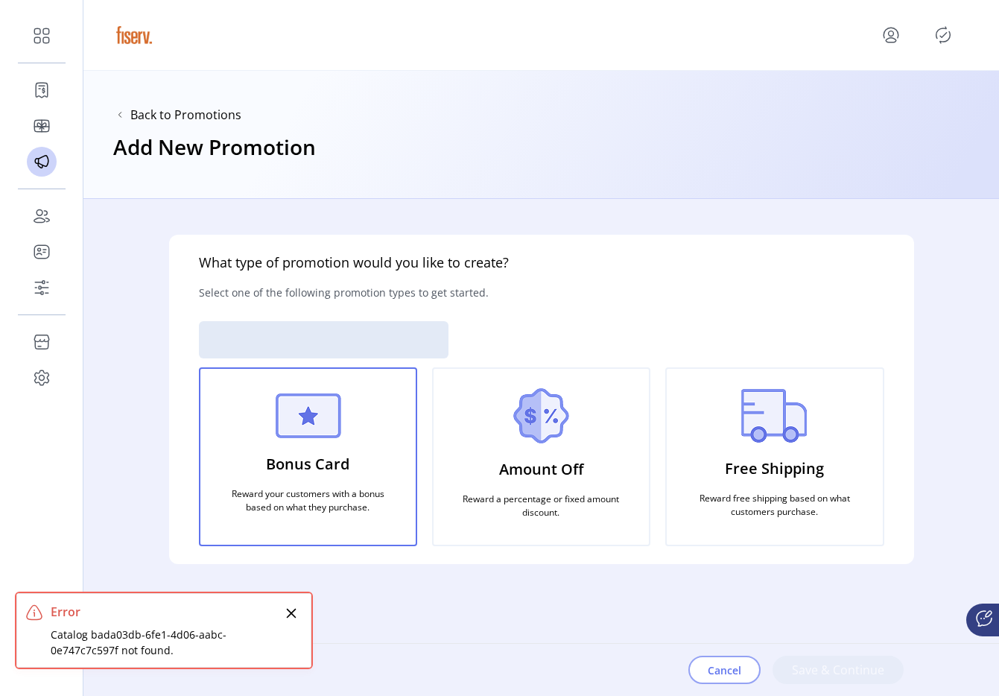
click at [719, 682] on button "Cancel" at bounding box center [725, 670] width 72 height 28
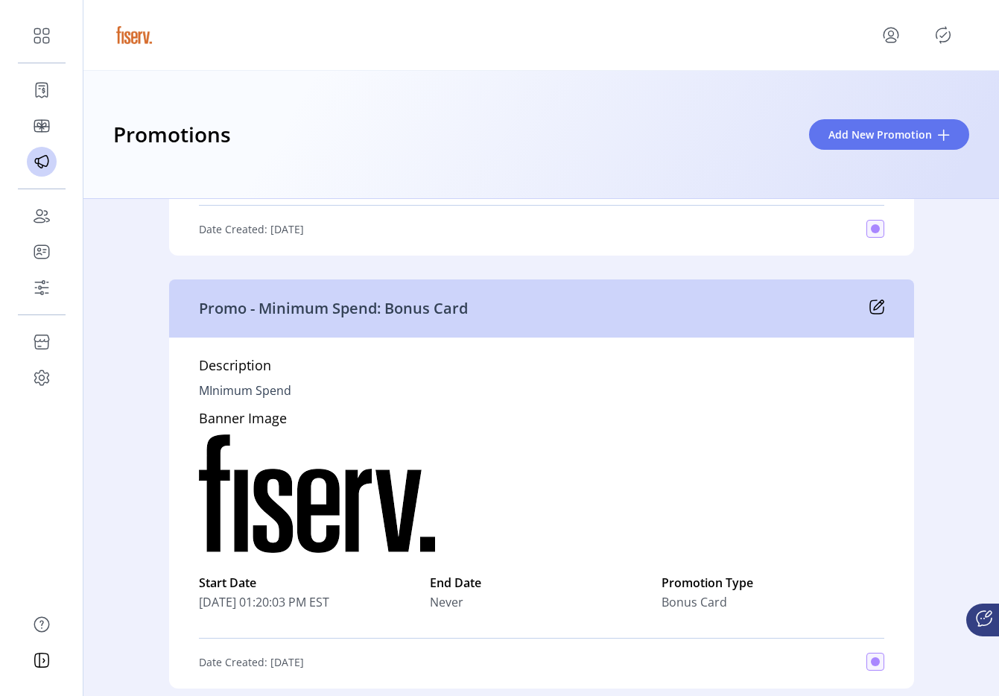
scroll to position [1265, 0]
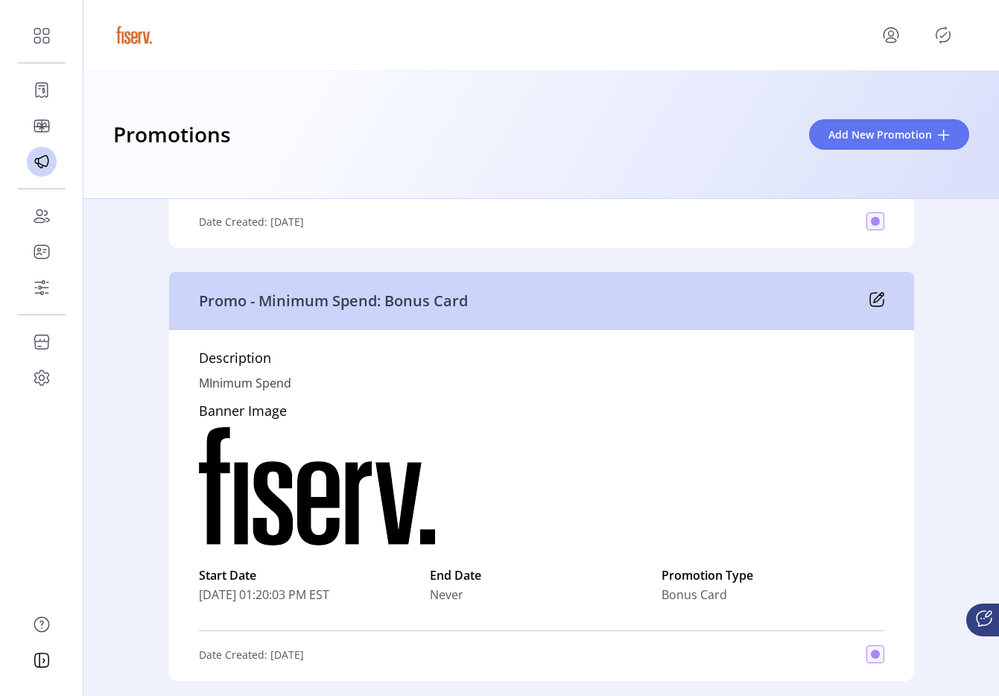
click at [872, 294] on icon at bounding box center [877, 299] width 15 height 15
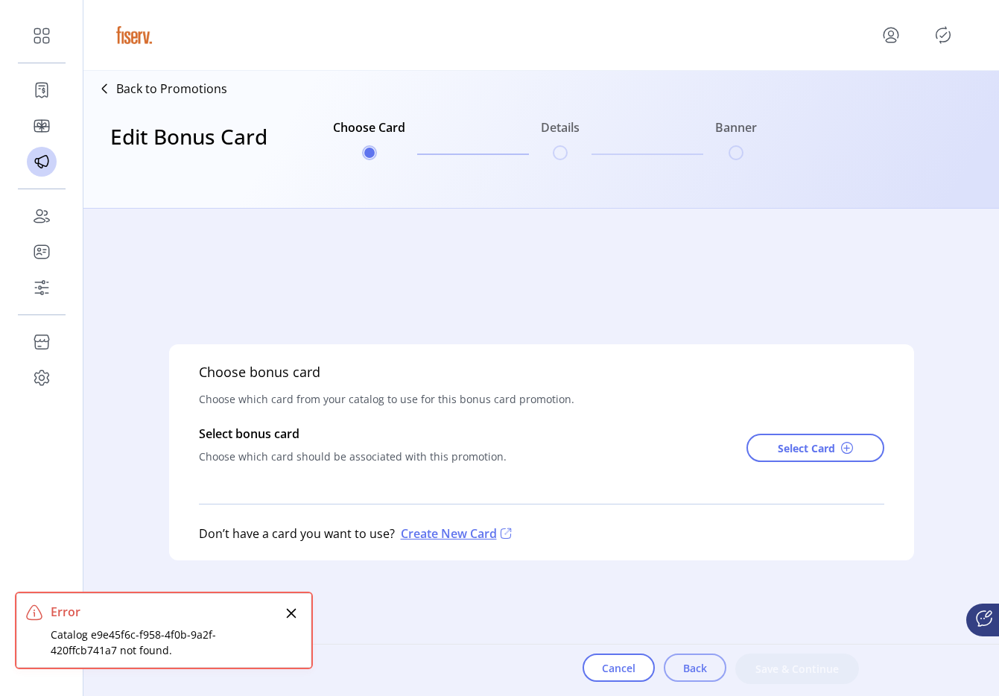
click at [664, 671] on button "Back" at bounding box center [695, 668] width 63 height 28
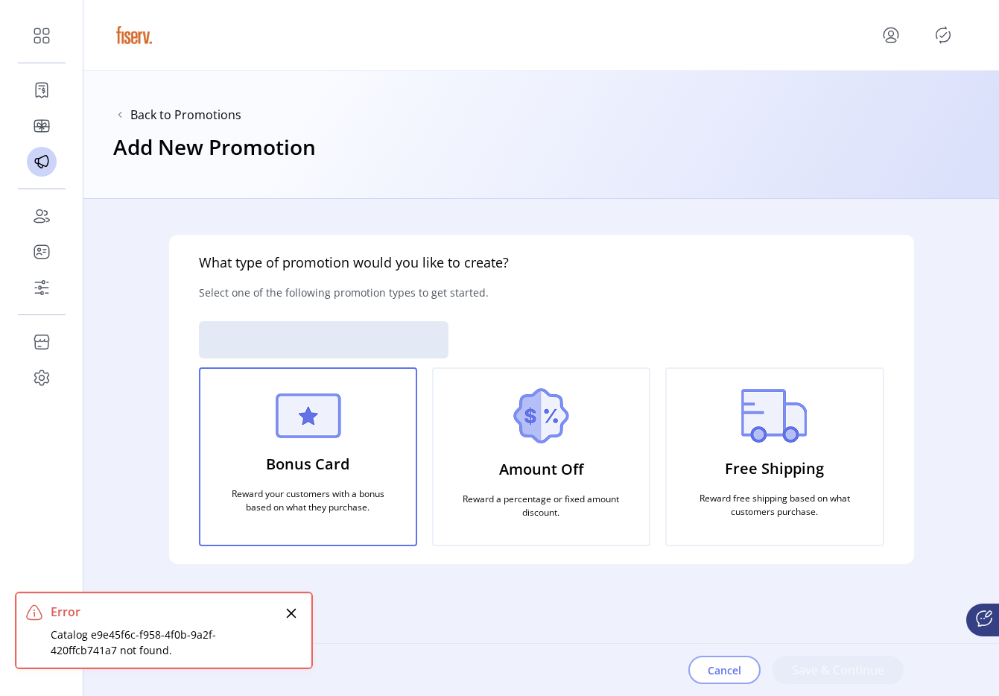
click at [701, 668] on button "Cancel" at bounding box center [725, 670] width 72 height 28
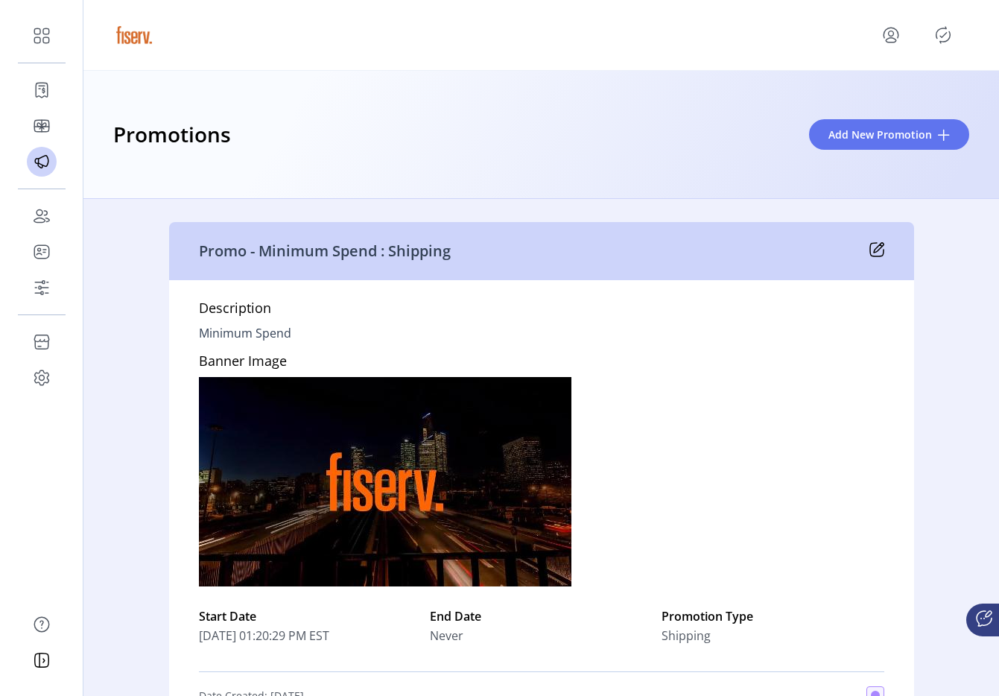
scroll to position [3032, 0]
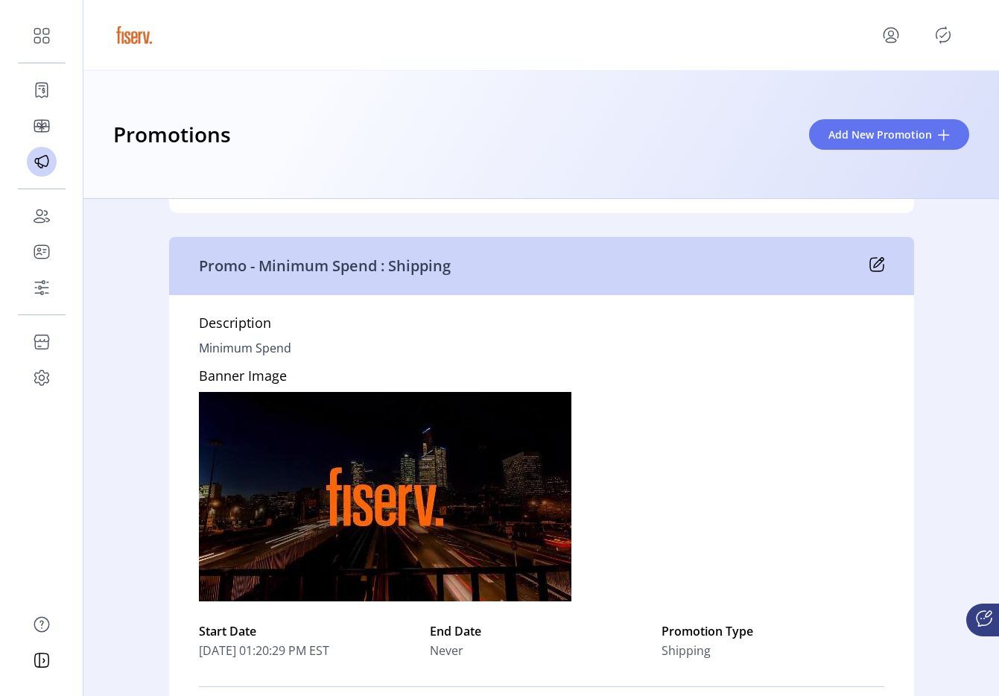
click at [876, 267] on icon at bounding box center [877, 264] width 15 height 15
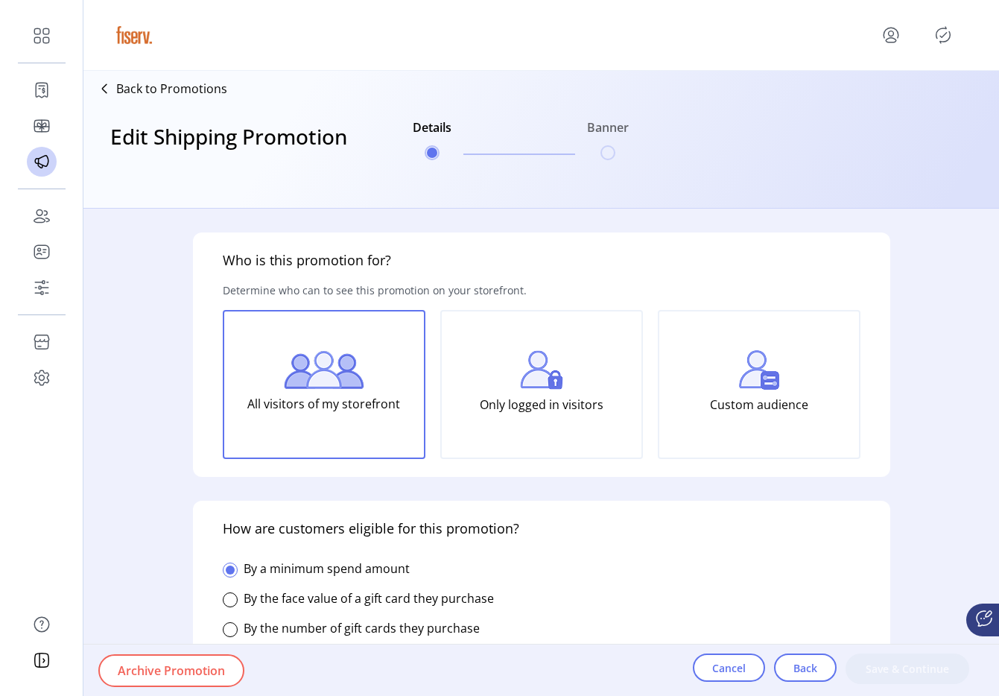
type input "******"
type input "**********"
type input "*****"
type input "**********"
type input "********"
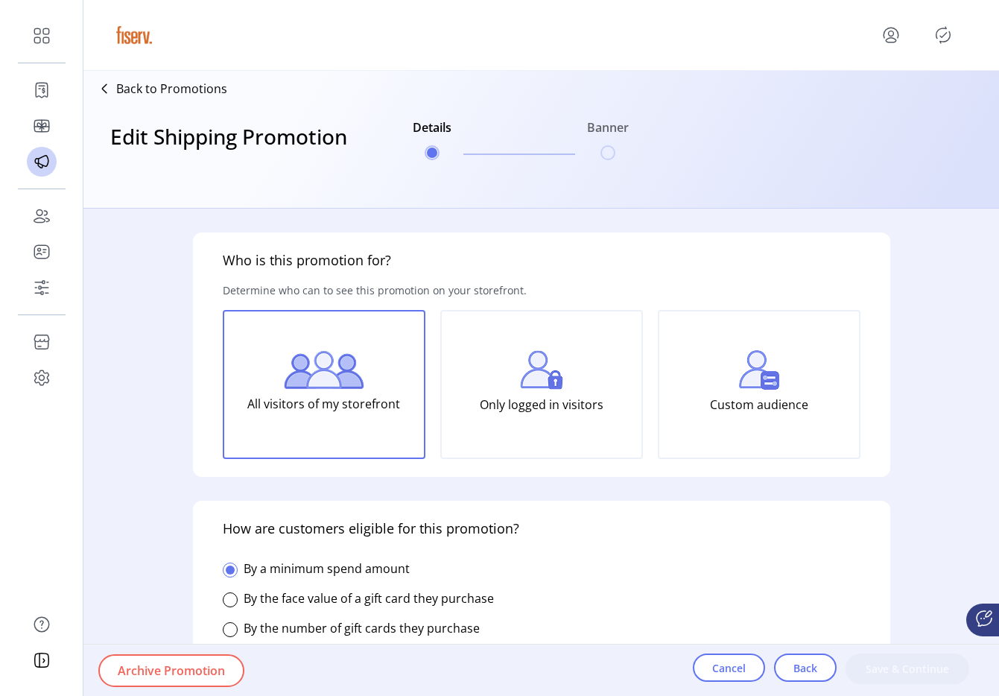
type input "**********"
type textarea "**********"
click at [893, 31] on icon "menu" at bounding box center [891, 35] width 24 height 24
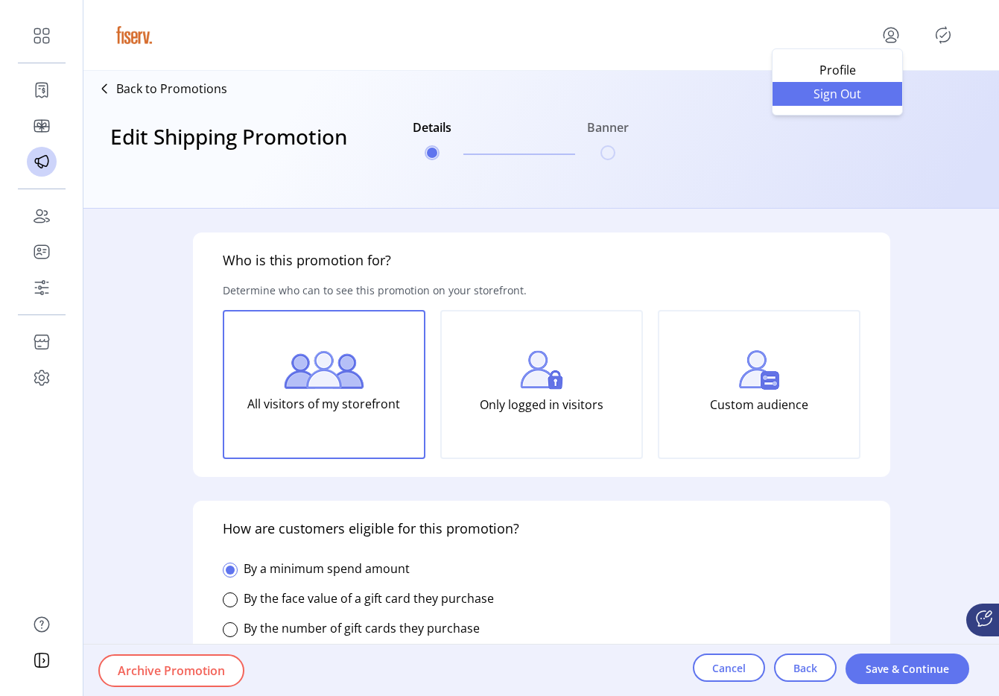
click at [852, 88] on span "Sign Out" at bounding box center [838, 94] width 112 height 12
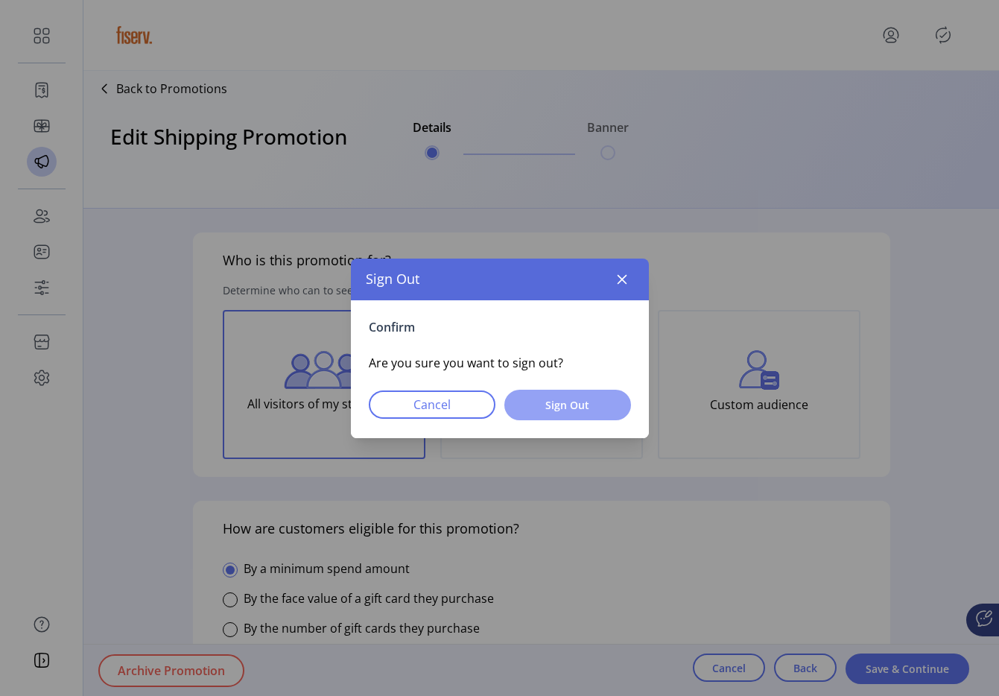
click at [568, 394] on button "Sign Out" at bounding box center [567, 405] width 127 height 31
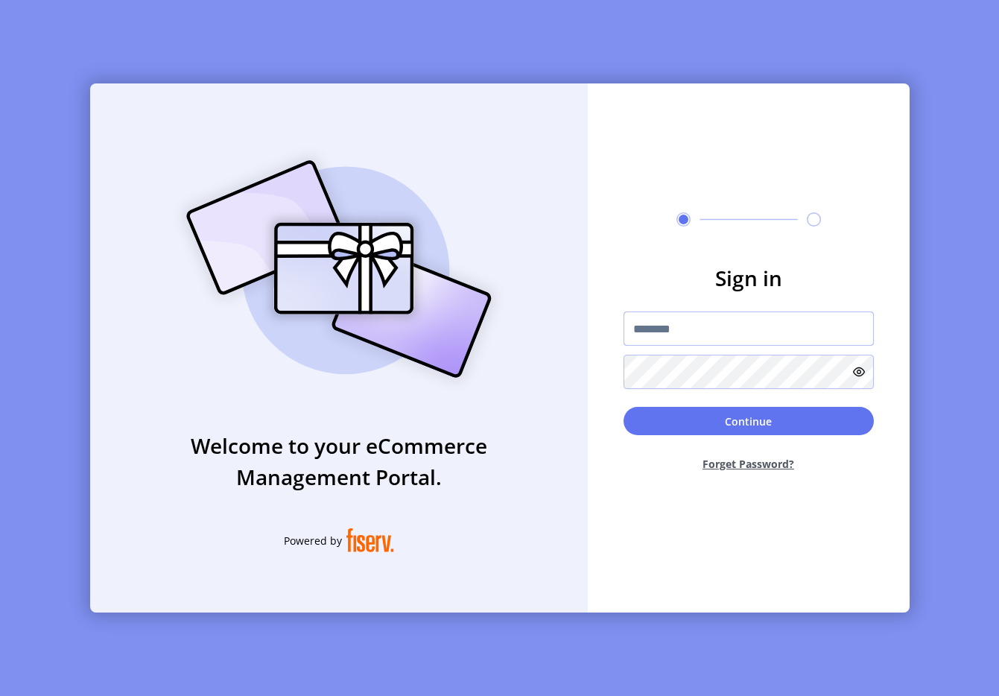
click at [706, 338] on input "text" at bounding box center [749, 328] width 250 height 34
type input "**********"
click at [752, 421] on button "Continue" at bounding box center [749, 421] width 250 height 28
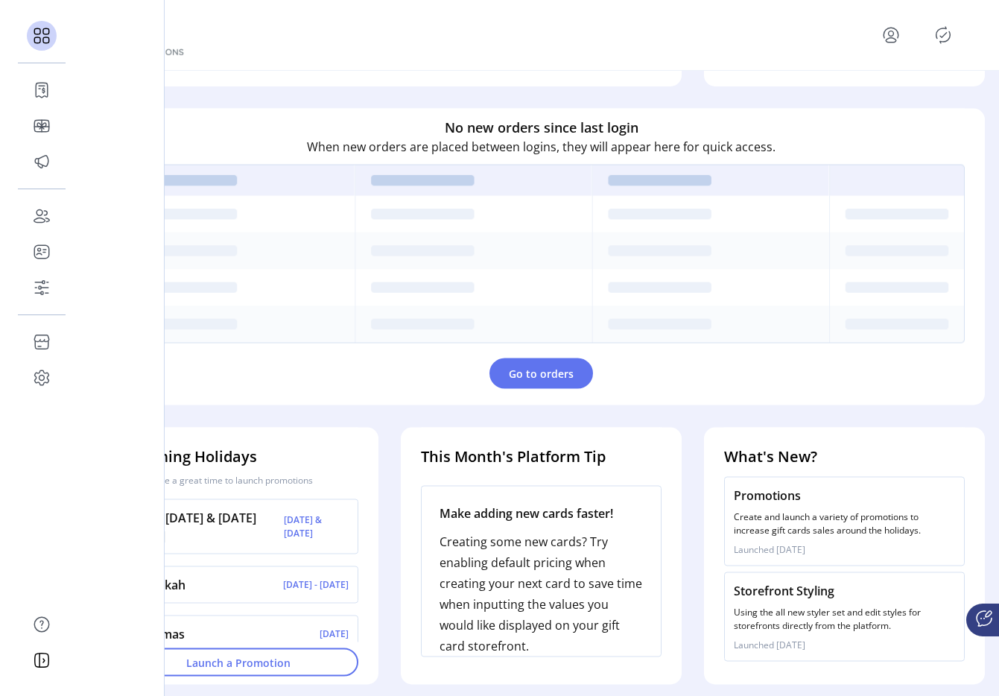
scroll to position [408, 0]
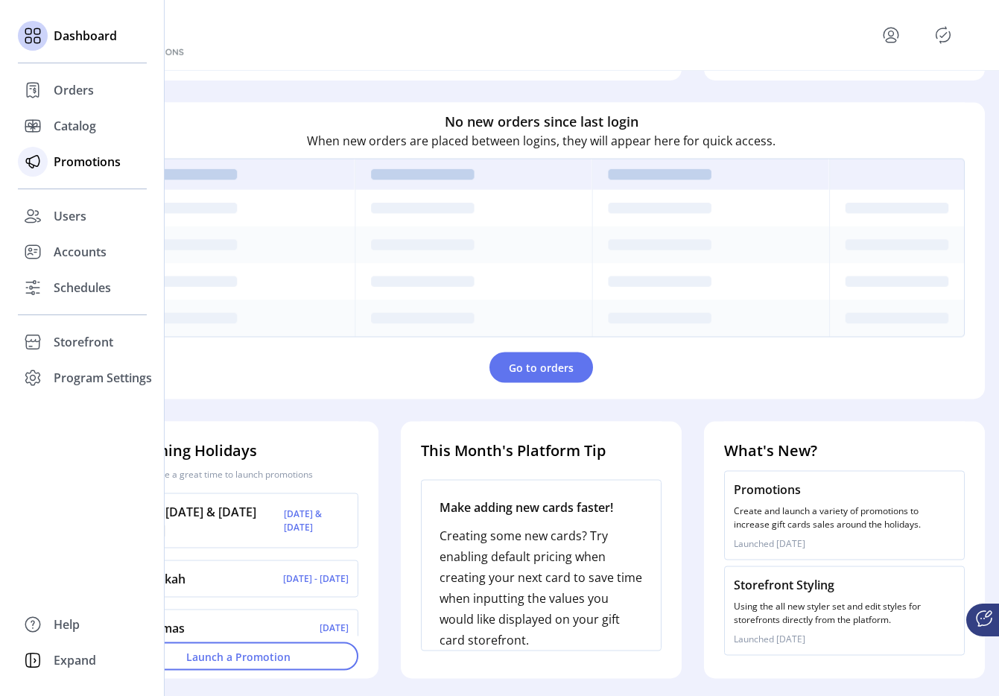
click at [46, 161] on div at bounding box center [33, 162] width 30 height 30
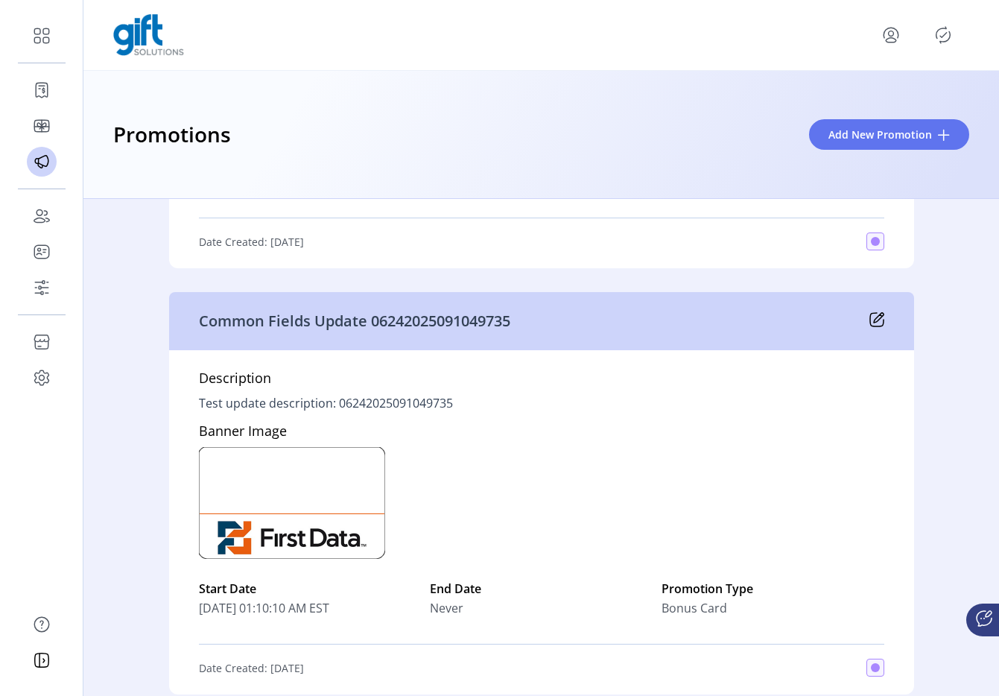
scroll to position [475, 0]
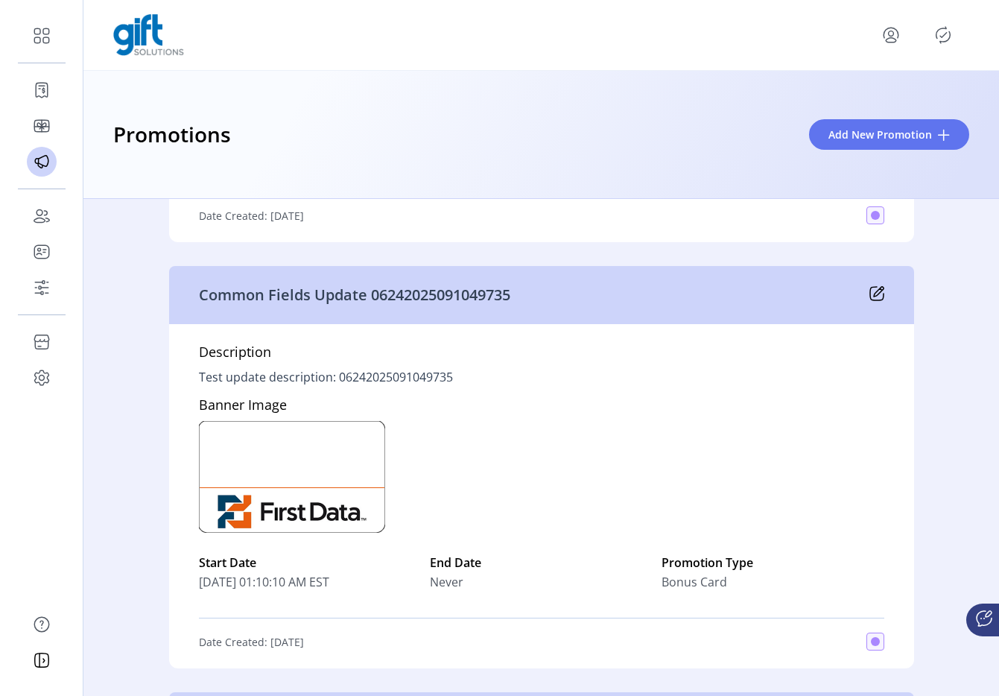
click at [879, 296] on icon at bounding box center [877, 293] width 15 height 15
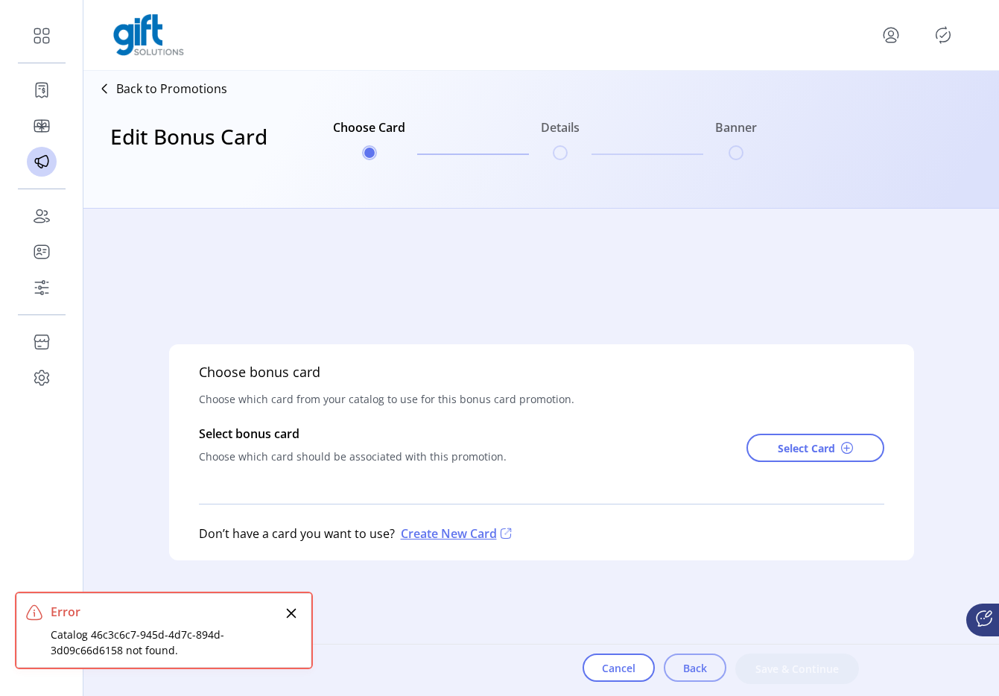
click at [685, 673] on span "Back" at bounding box center [695, 668] width 24 height 16
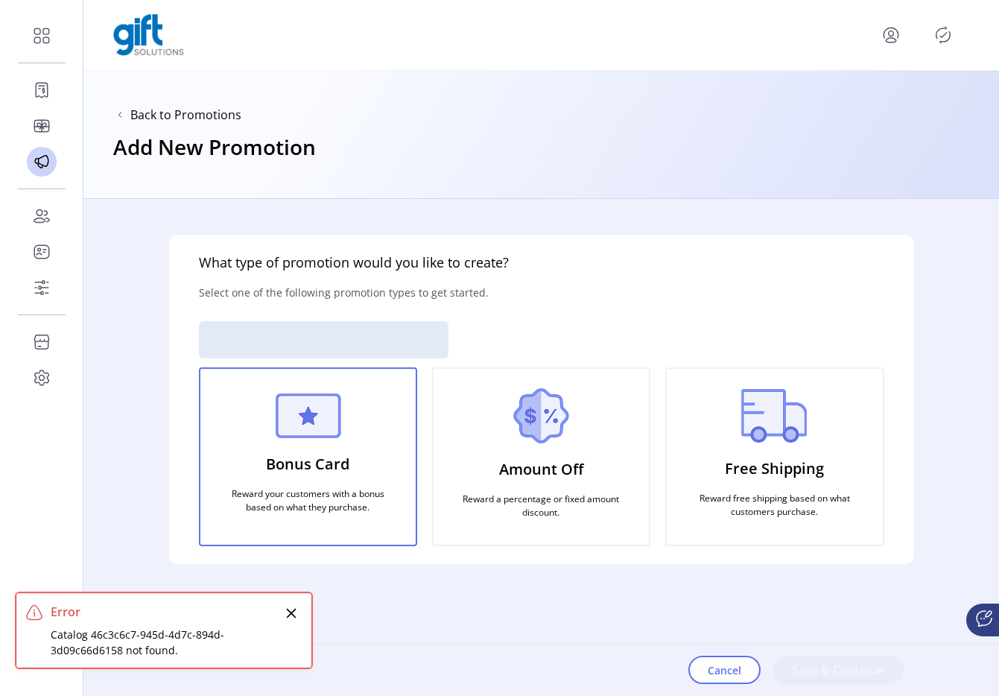
click at [721, 653] on div "Cancel Save & Continue" at bounding box center [826, 670] width 275 height 52
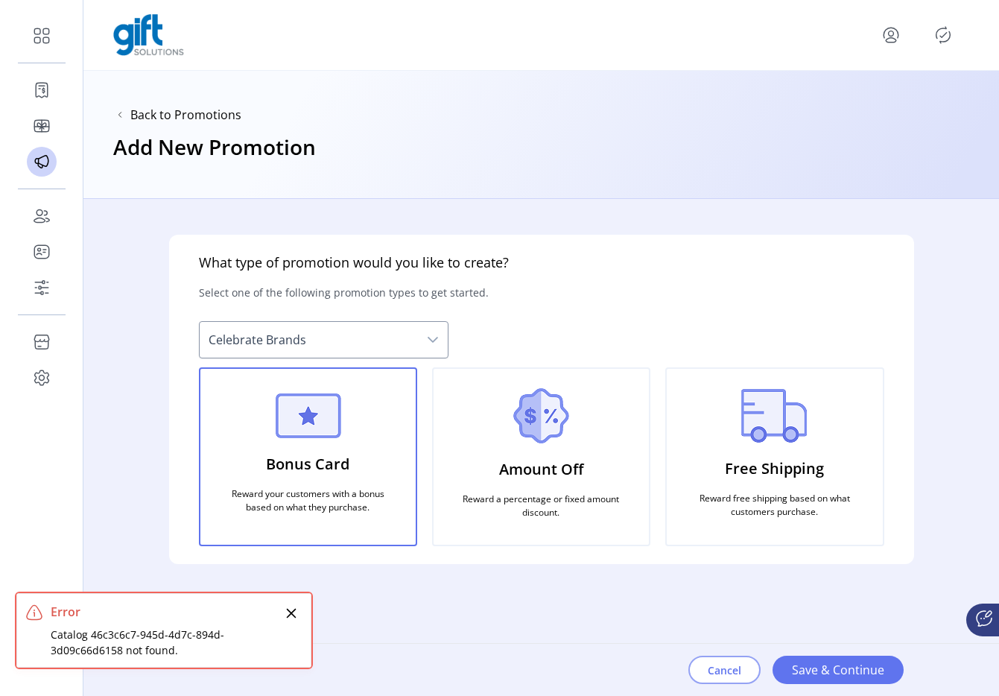
click at [711, 670] on span "Cancel" at bounding box center [725, 670] width 34 height 16
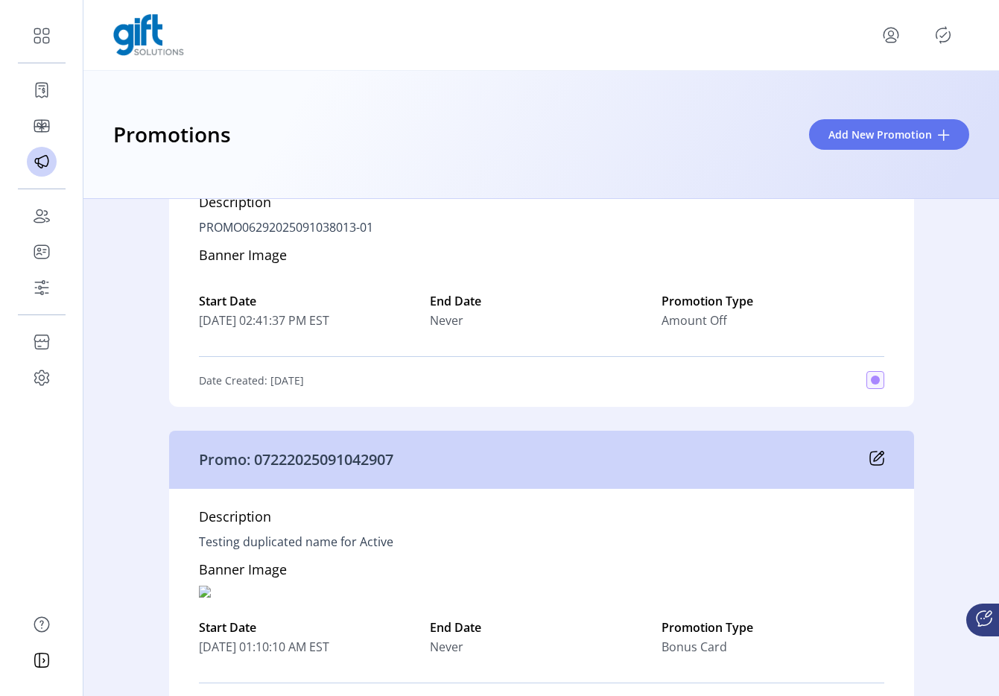
scroll to position [1063, 0]
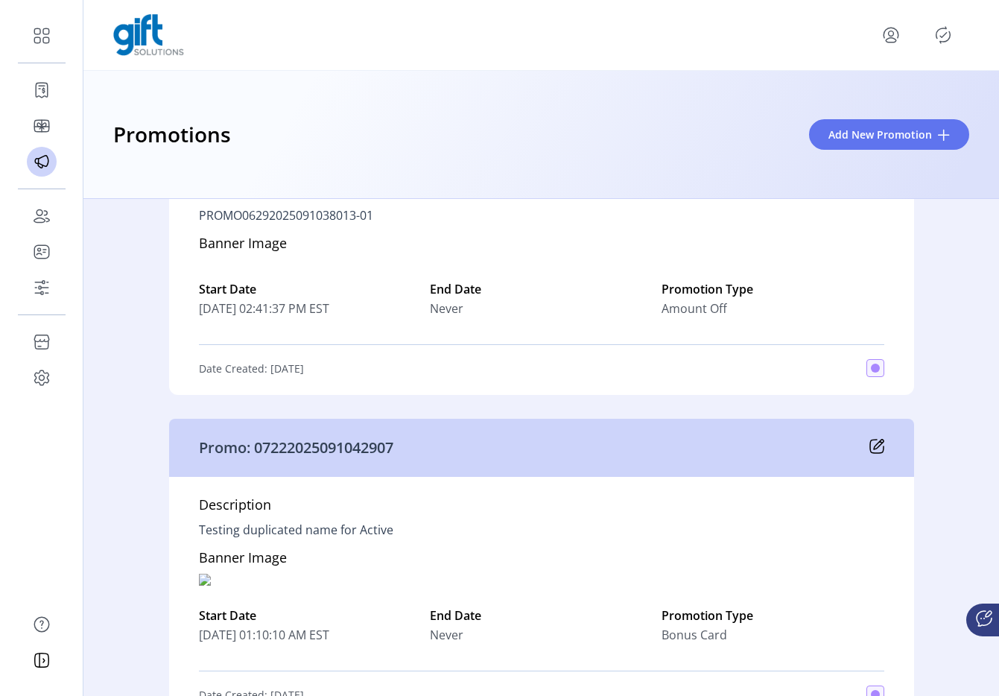
click at [877, 452] on icon at bounding box center [877, 446] width 15 height 15
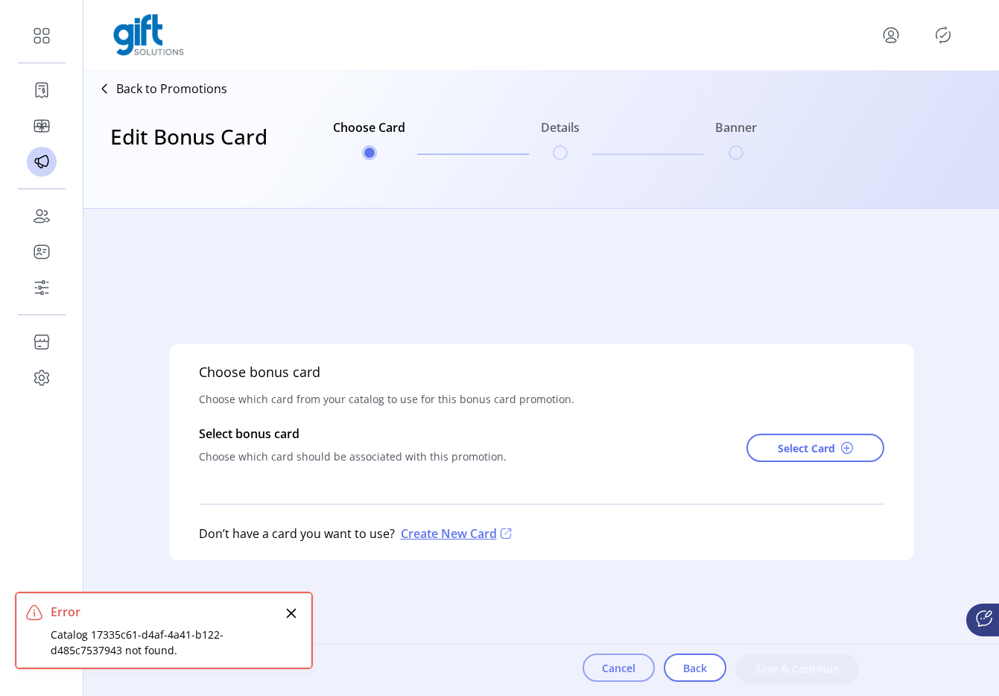
click at [608, 679] on button "Cancel" at bounding box center [619, 668] width 72 height 28
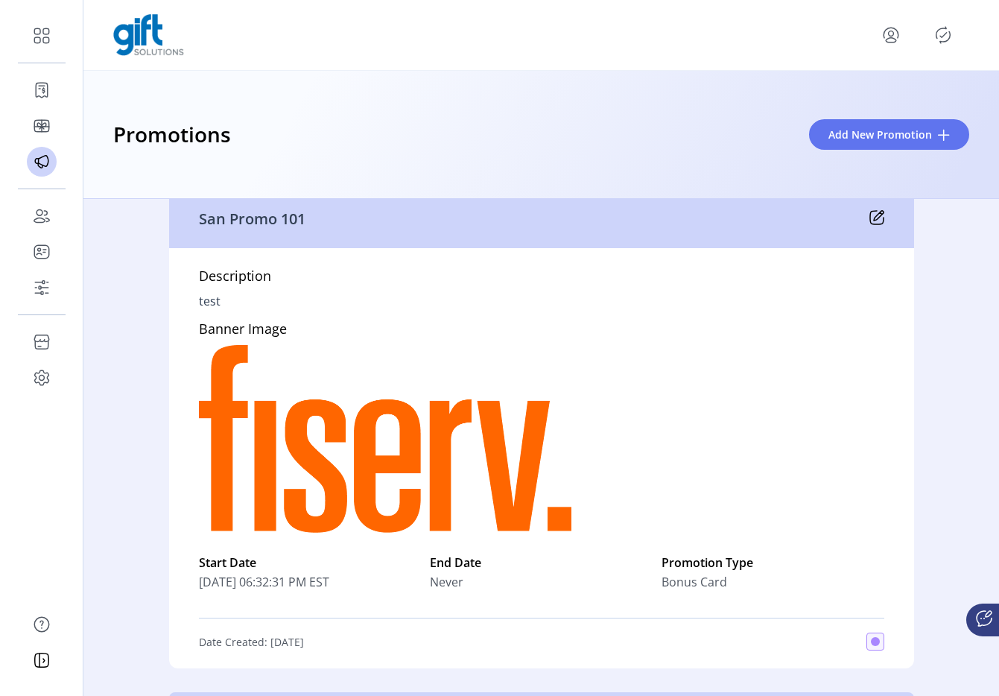
scroll to position [2913, 0]
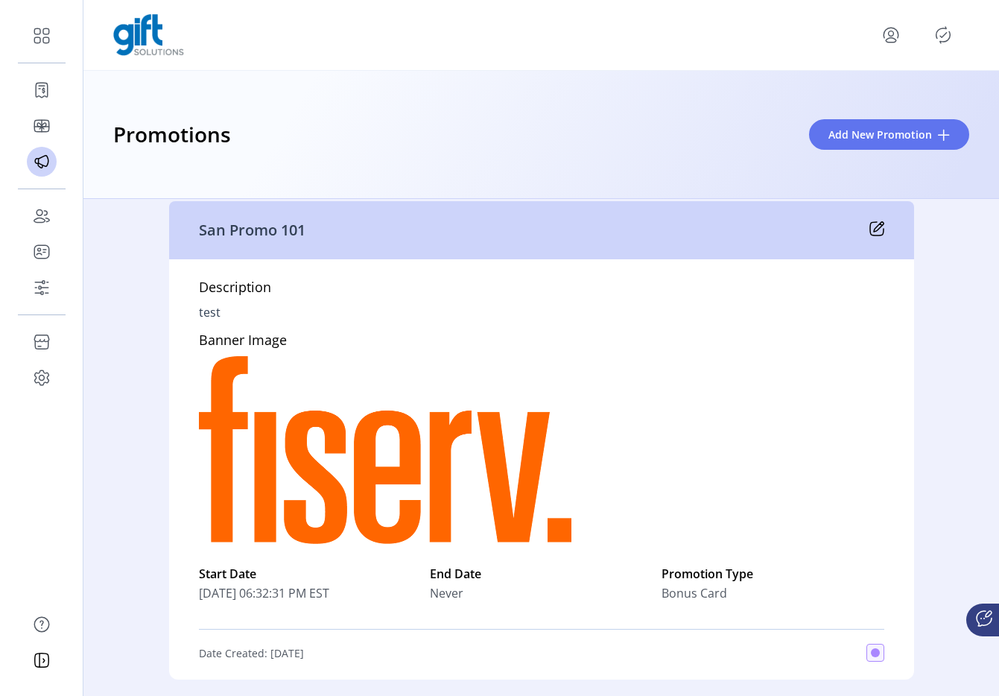
click at [873, 232] on icon at bounding box center [877, 228] width 15 height 15
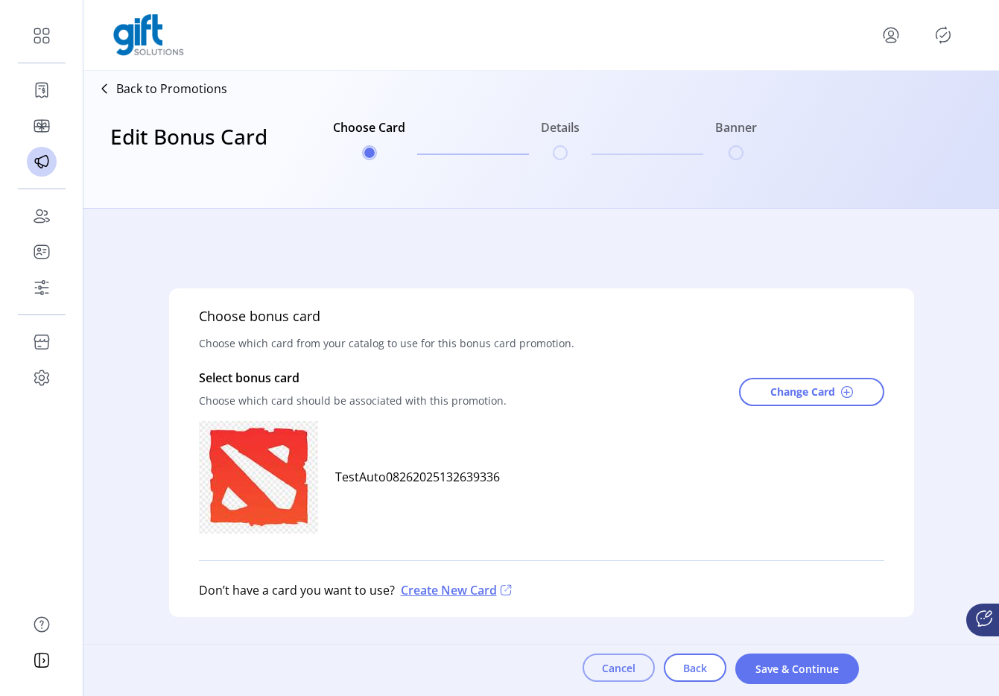
click at [627, 663] on span "Cancel" at bounding box center [619, 668] width 34 height 16
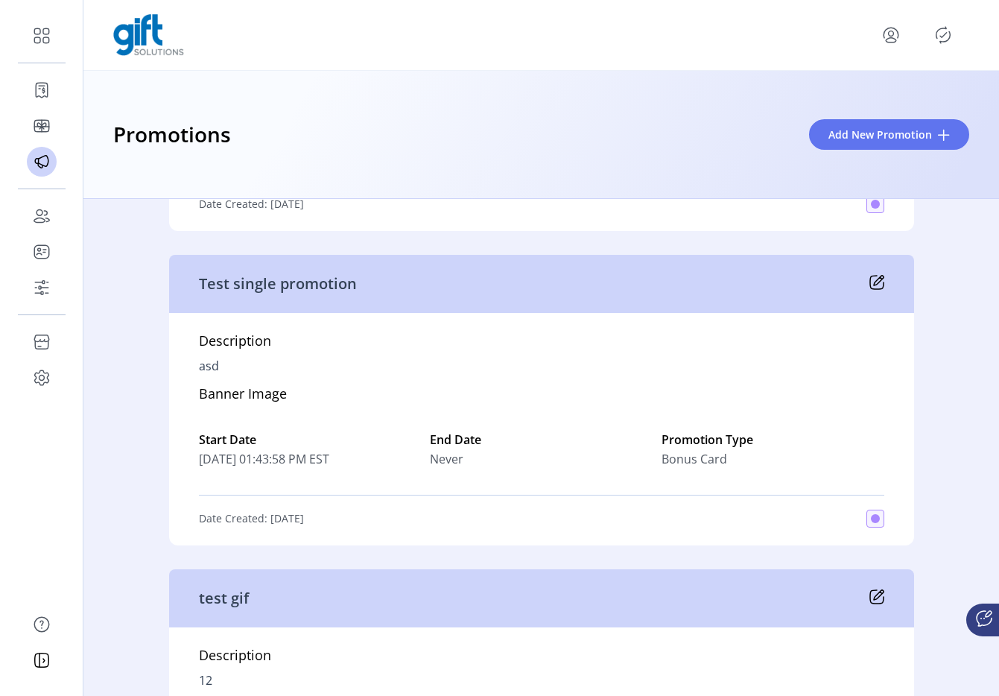
scroll to position [4181, 0]
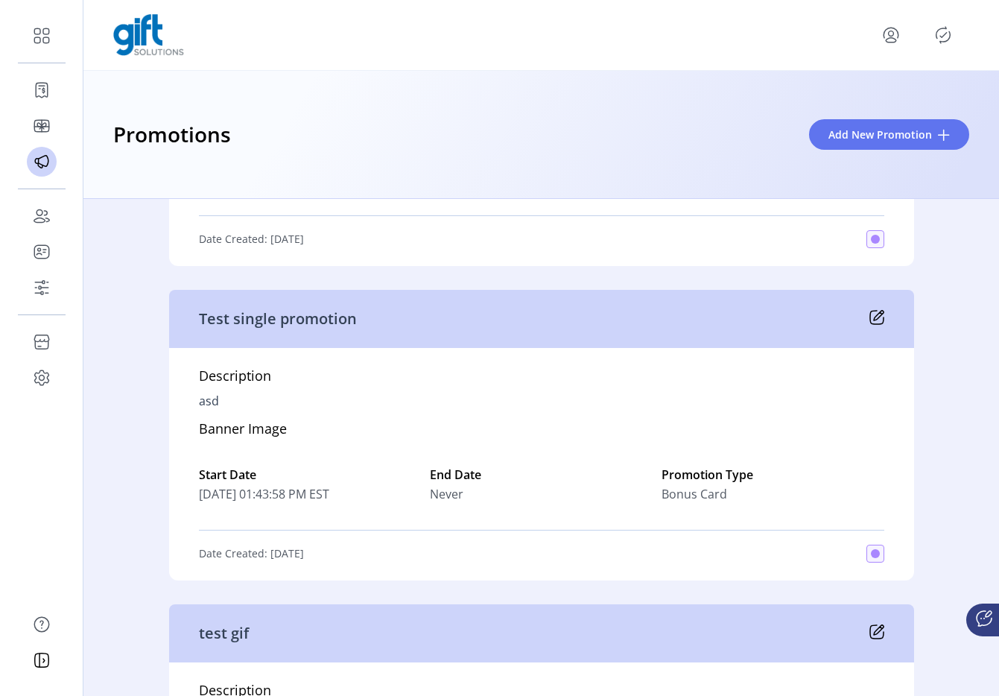
click at [873, 326] on div "Test single promotion" at bounding box center [541, 319] width 745 height 58
click at [873, 320] on icon at bounding box center [877, 317] width 15 height 15
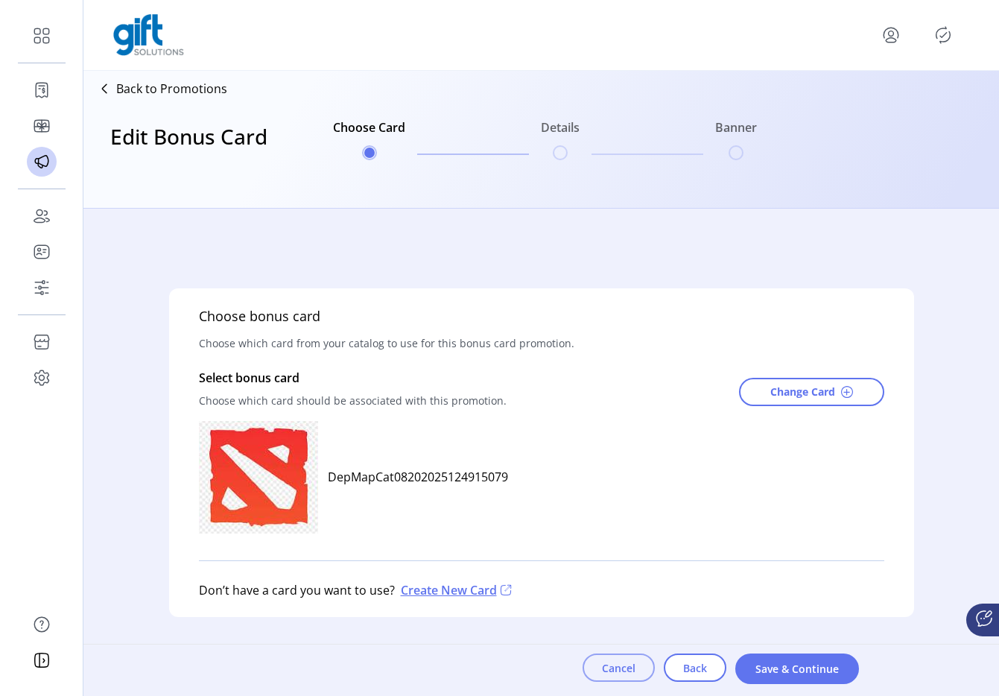
click at [619, 674] on span "Cancel" at bounding box center [619, 668] width 34 height 16
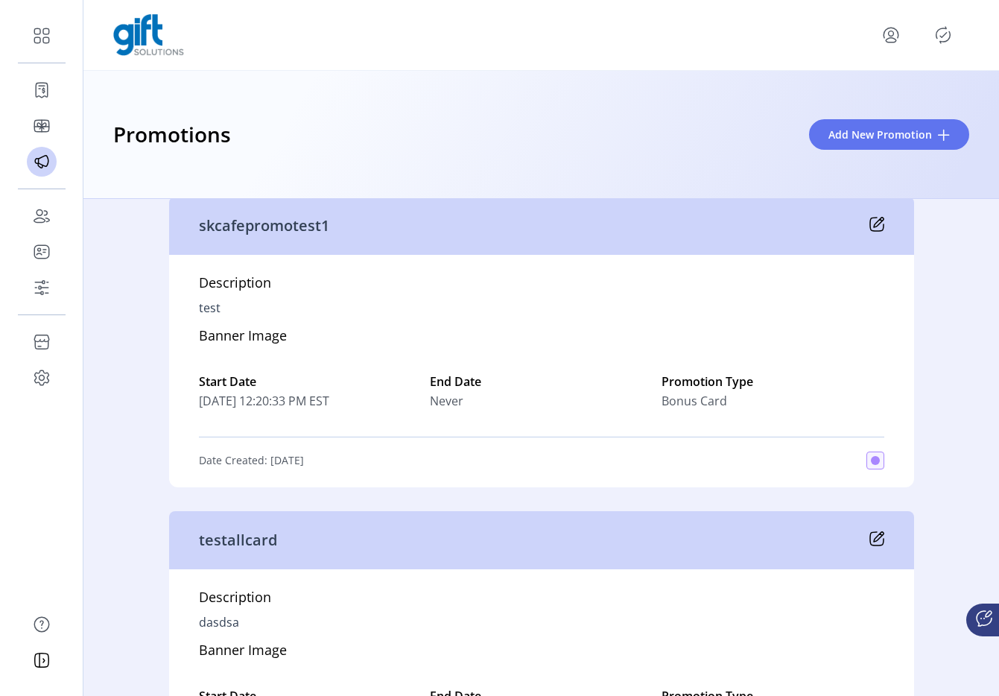
scroll to position [5440, 0]
click at [870, 225] on icon at bounding box center [877, 225] width 15 height 15
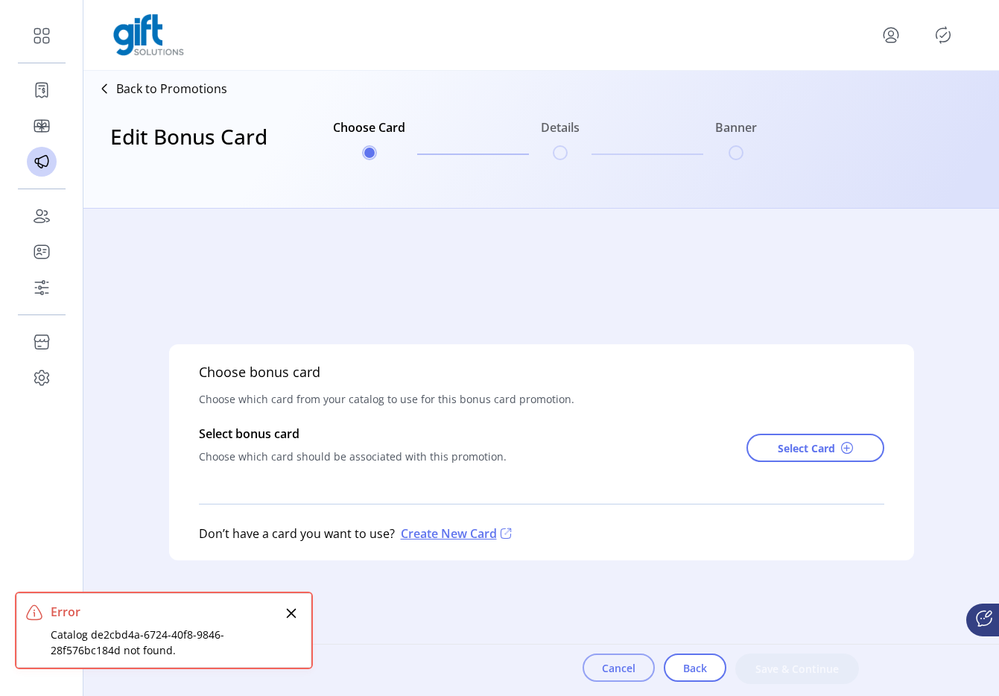
click at [643, 656] on button "Cancel" at bounding box center [619, 668] width 72 height 28
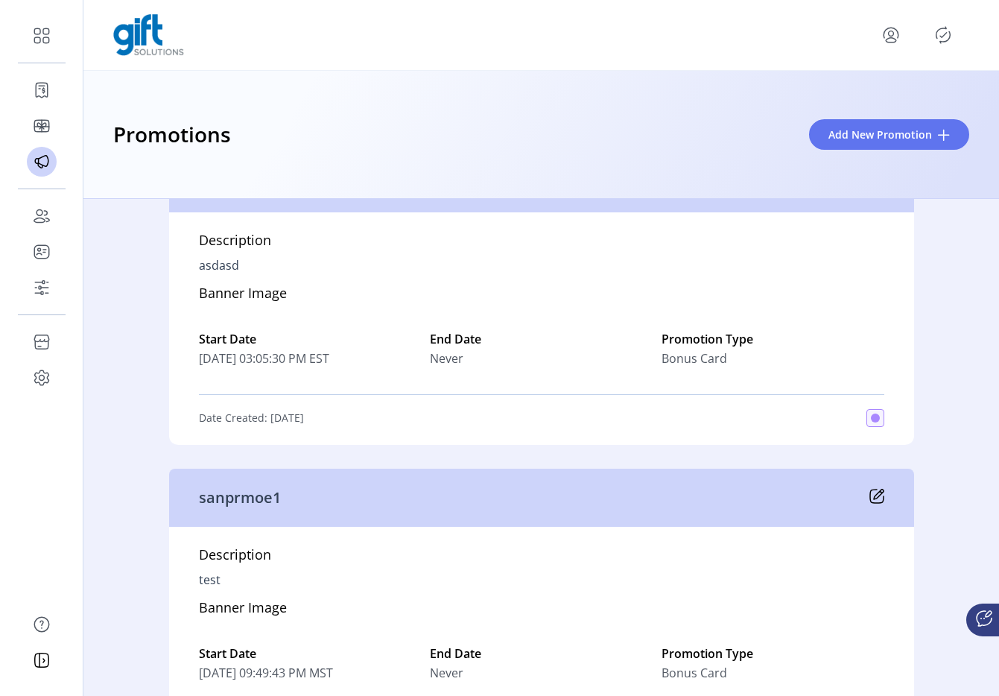
scroll to position [6756, 0]
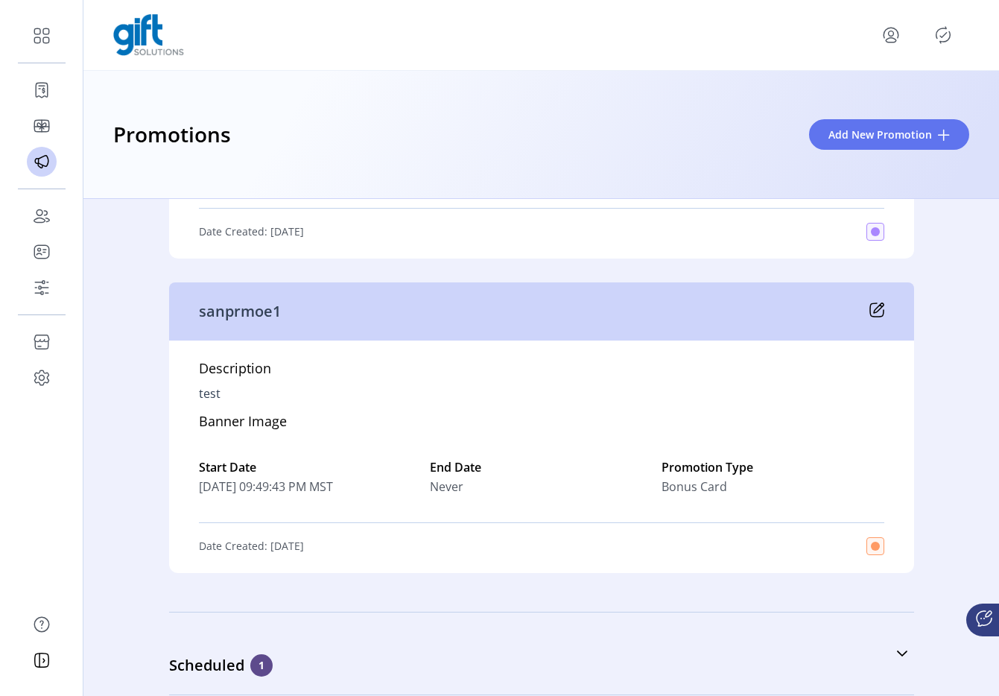
drag, startPoint x: 860, startPoint y: 319, endPoint x: 866, endPoint y: 313, distance: 8.4
click at [863, 315] on div "sanprmoe1" at bounding box center [541, 311] width 745 height 58
click at [870, 311] on icon at bounding box center [877, 310] width 15 height 15
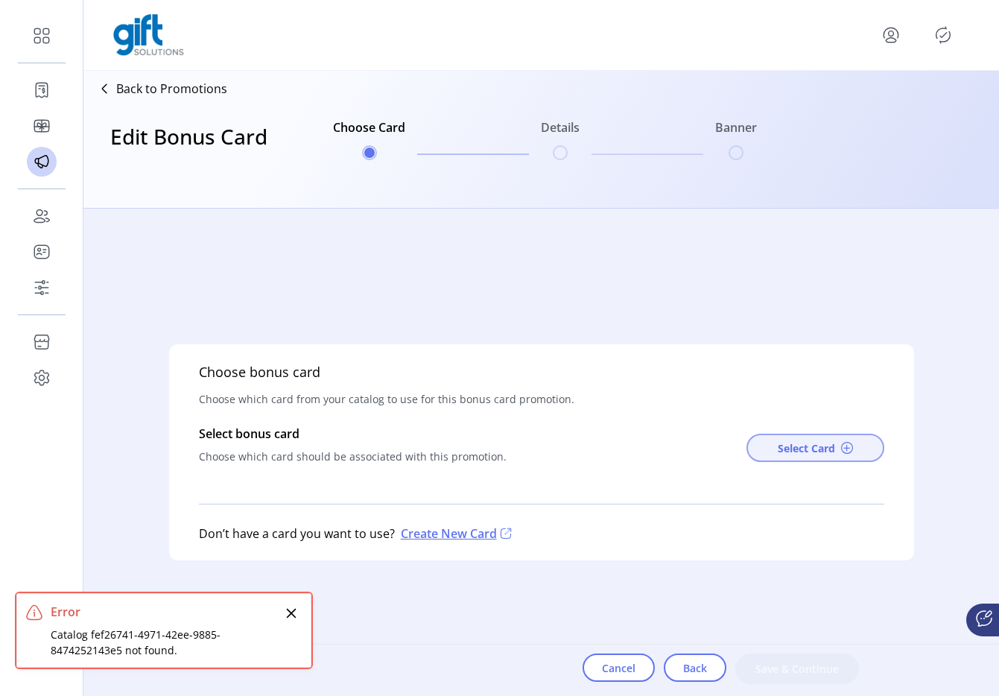
click at [792, 449] on span "Select Card" at bounding box center [806, 448] width 57 height 16
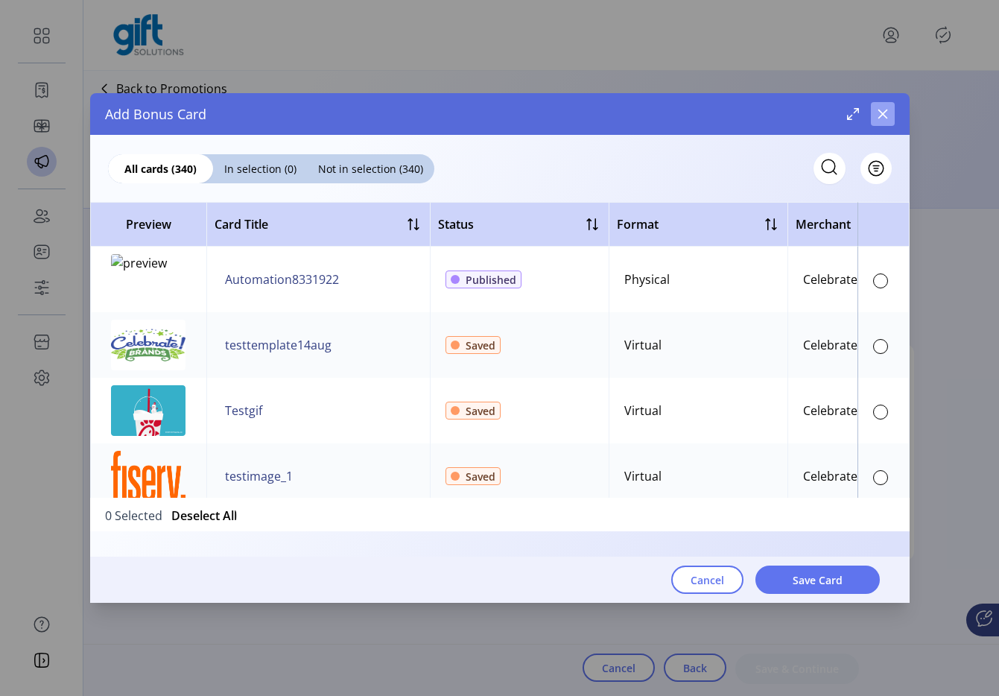
click at [874, 120] on button "button" at bounding box center [883, 114] width 24 height 24
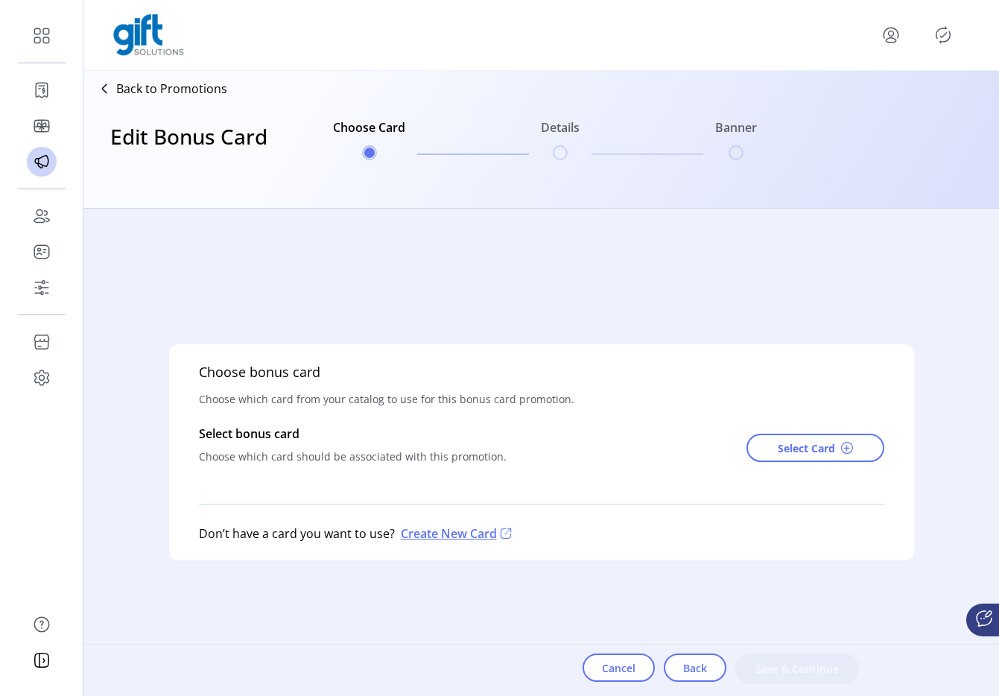
click at [630, 652] on div "Cancel Back Save & Continue" at bounding box center [721, 670] width 276 height 51
click at [626, 689] on div "Cancel Back Save & Continue" at bounding box center [721, 670] width 276 height 51
click at [623, 680] on button "Cancel" at bounding box center [619, 668] width 72 height 28
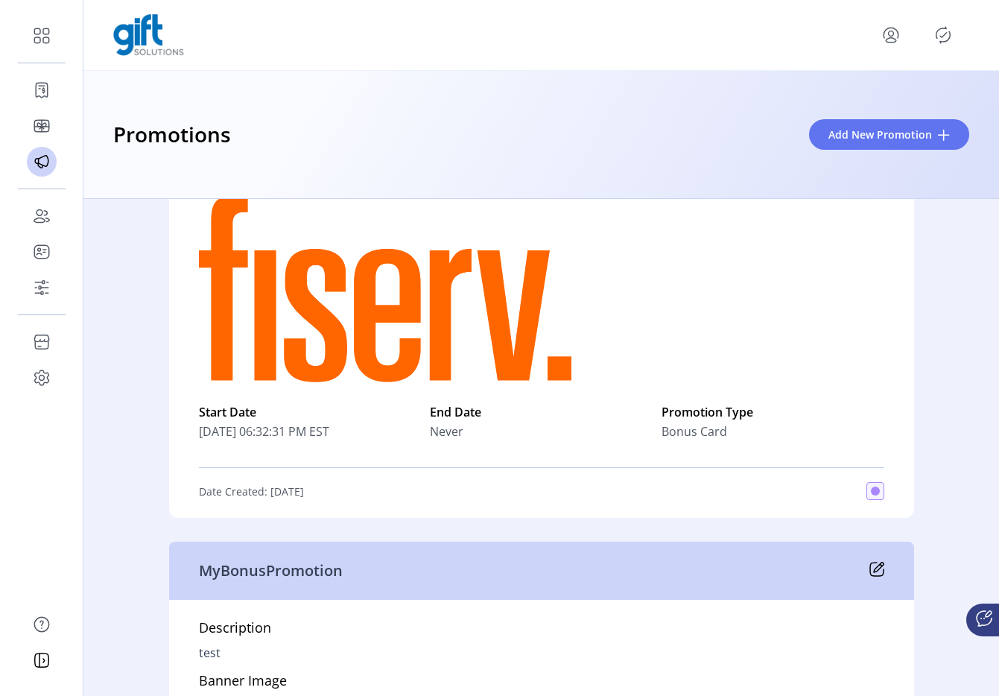
scroll to position [2788, 0]
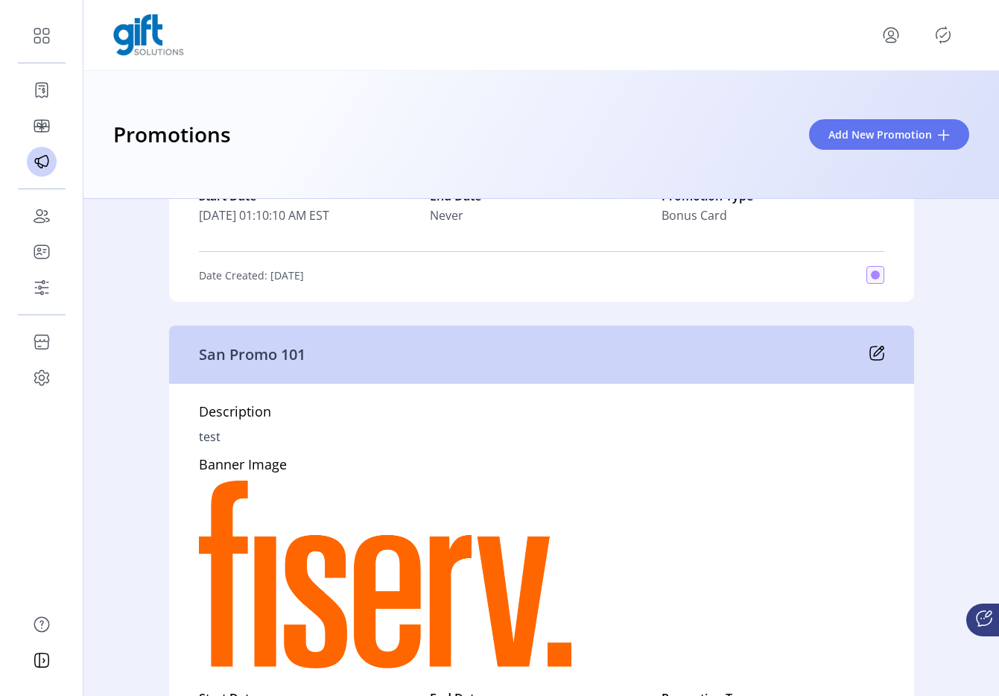
click at [880, 353] on div "San Promo 101" at bounding box center [541, 355] width 745 height 58
click at [879, 352] on icon at bounding box center [876, 353] width 13 height 13
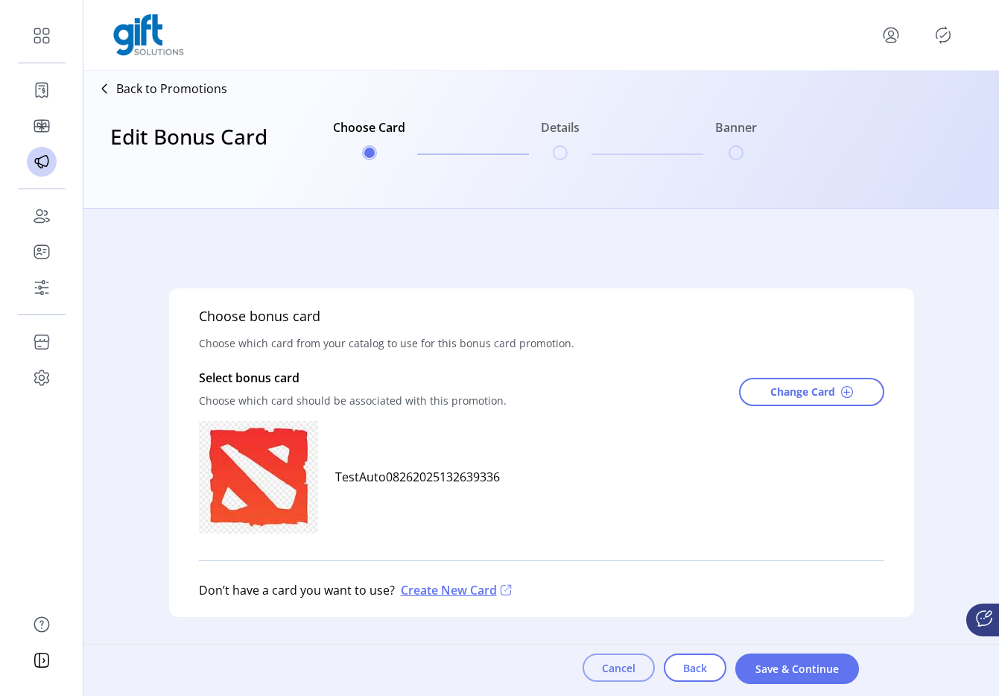
click at [595, 678] on button "Cancel" at bounding box center [619, 668] width 72 height 28
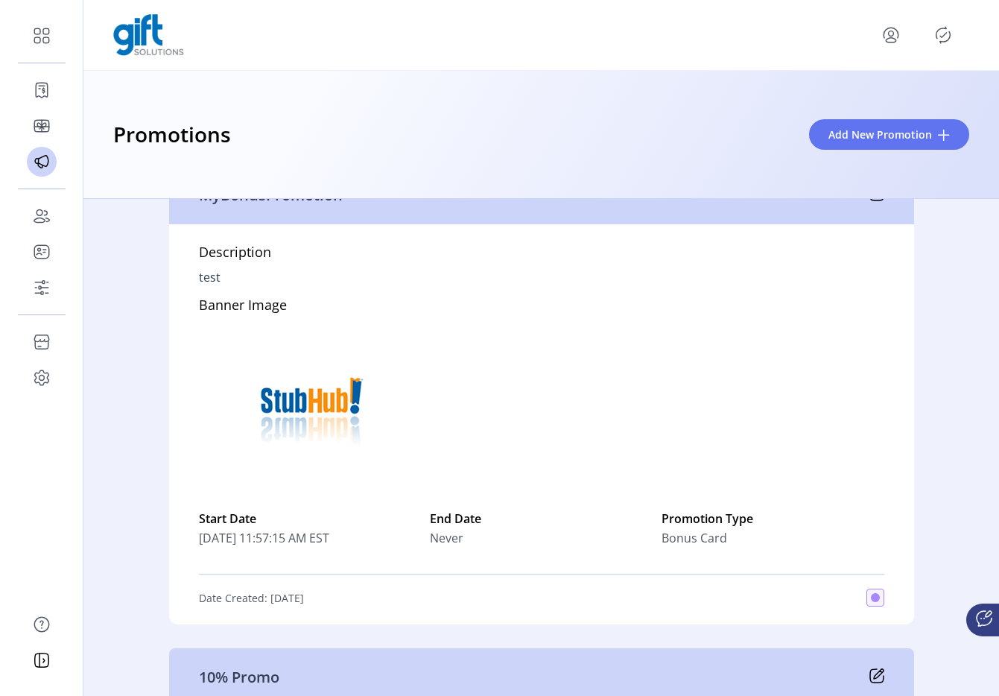
scroll to position [3365, 0]
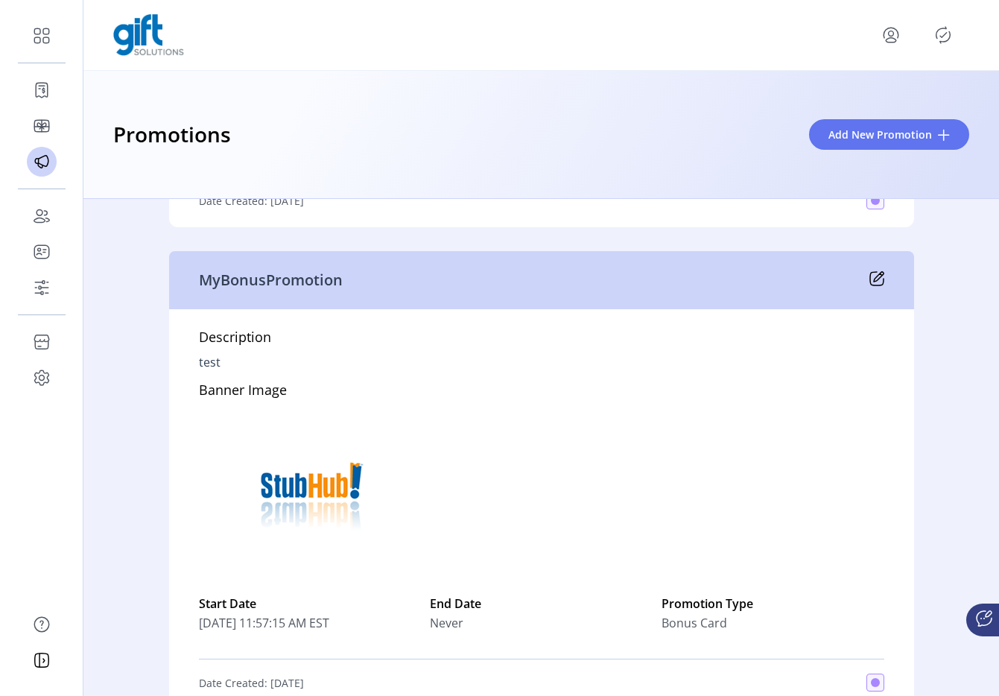
click at [474, 252] on div "MyBonusPromotion" at bounding box center [541, 280] width 745 height 58
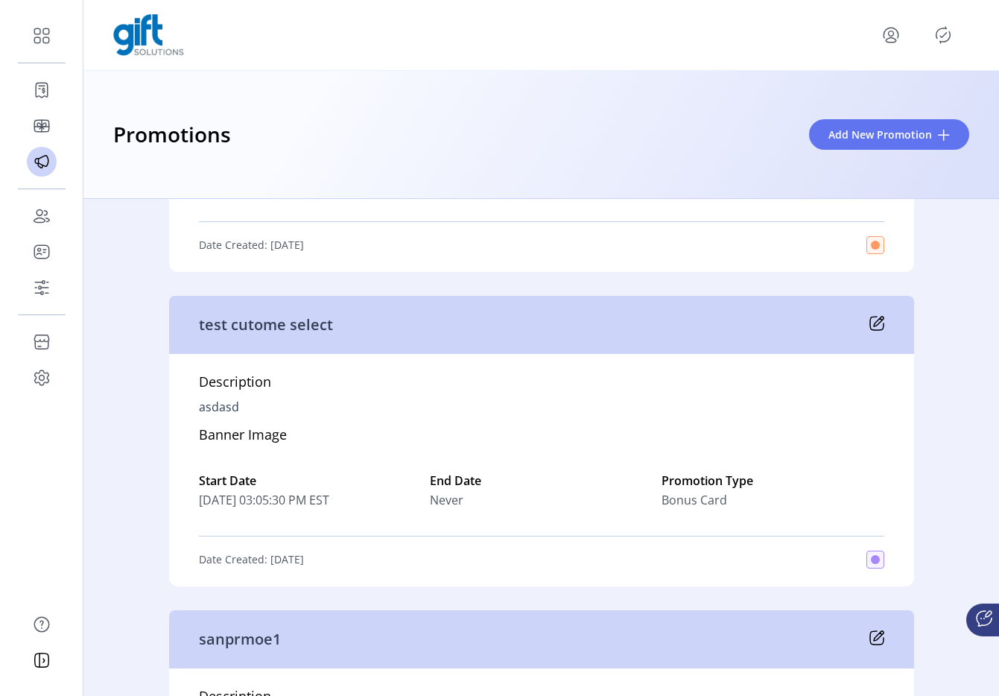
scroll to position [6432, 0]
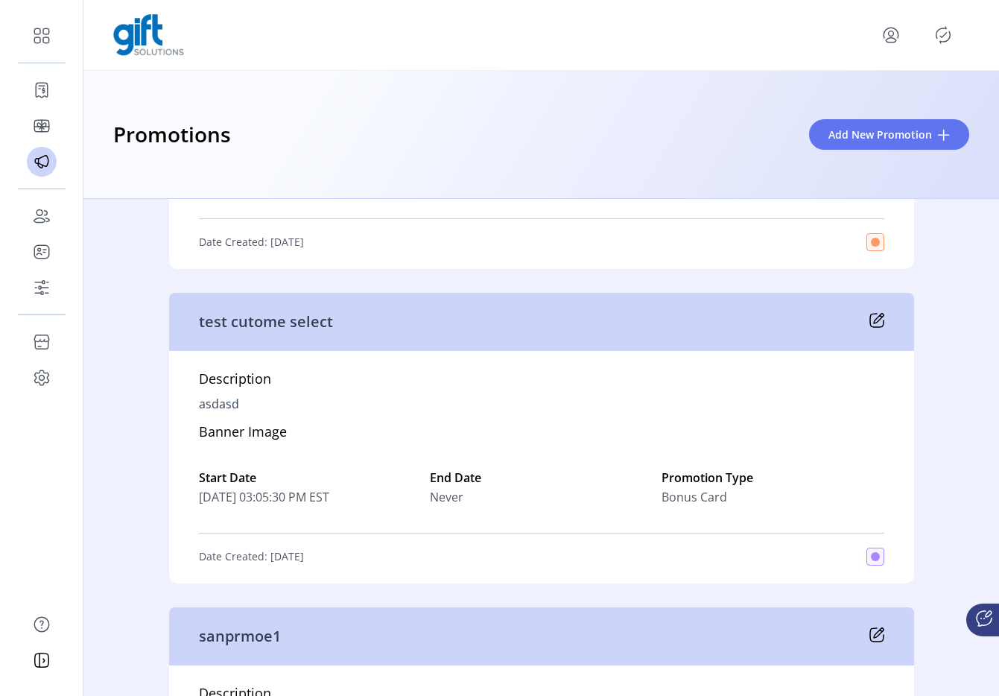
click at [874, 321] on icon at bounding box center [879, 319] width 10 height 10
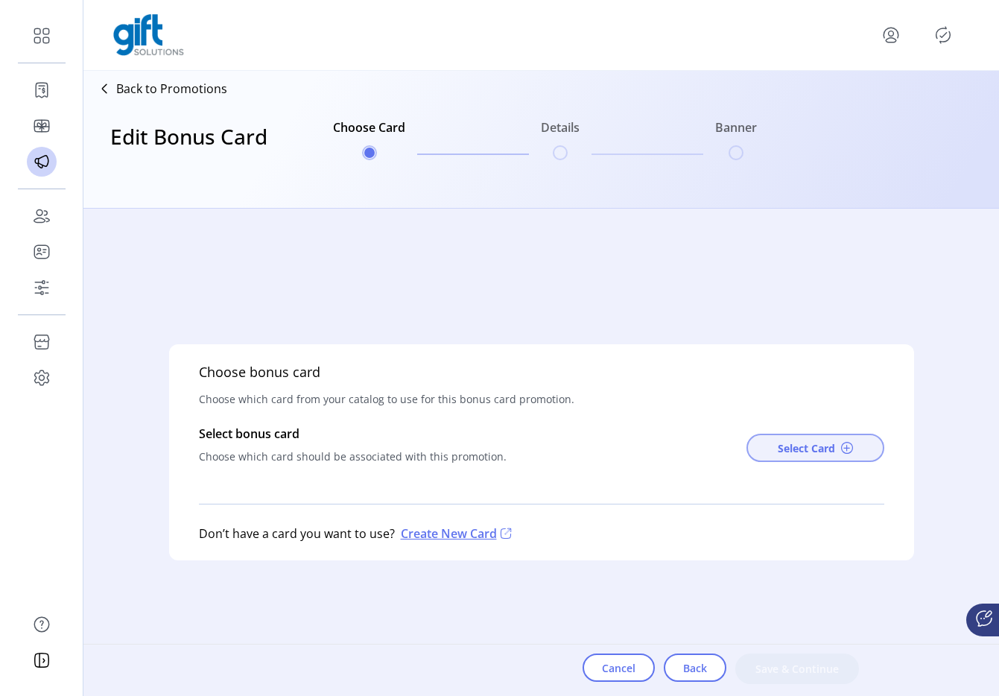
click at [803, 451] on span "Select Card" at bounding box center [806, 448] width 57 height 16
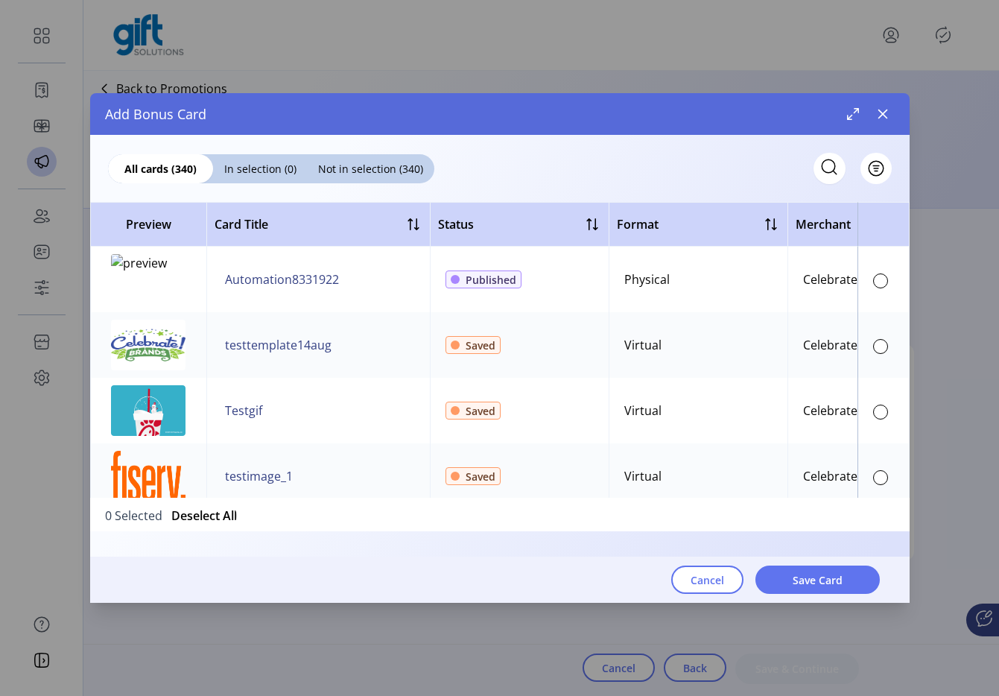
click at [875, 192] on div at bounding box center [500, 193] width 820 height 18
click at [875, 177] on button "Filter" at bounding box center [860, 168] width 63 height 31
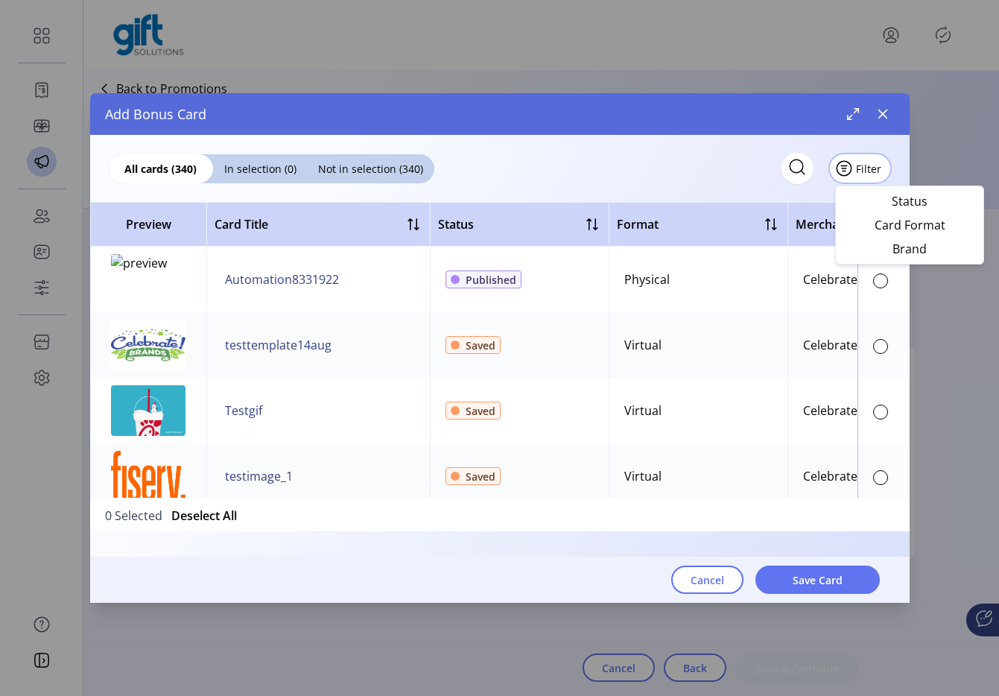
click at [681, 173] on div "All cards (340) In selection (0) Not in selection (340) Filter" at bounding box center [500, 159] width 820 height 49
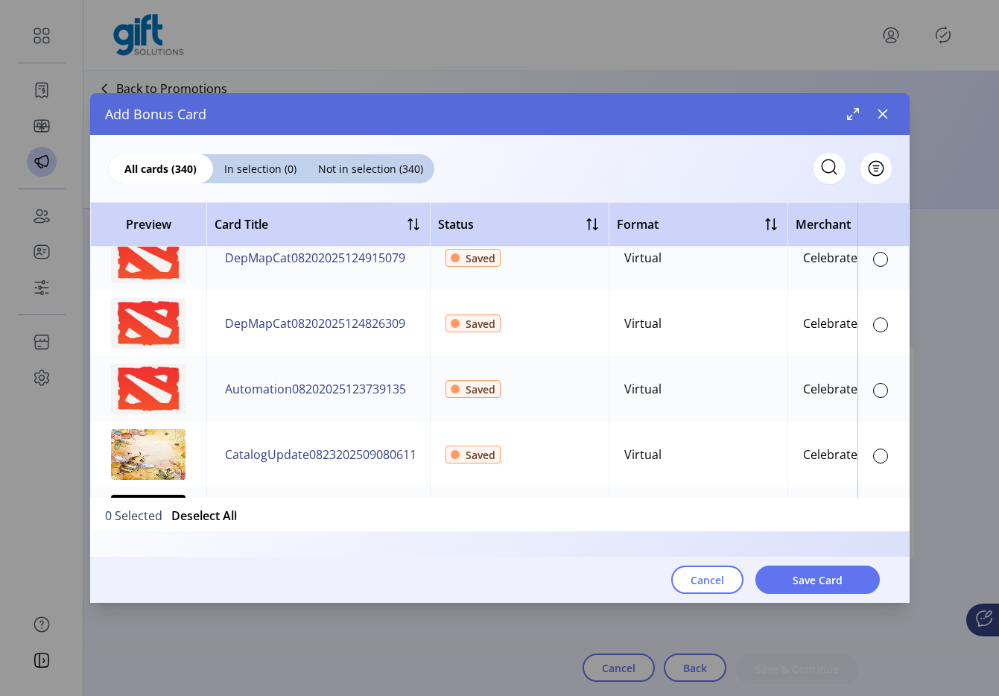
scroll to position [60, 0]
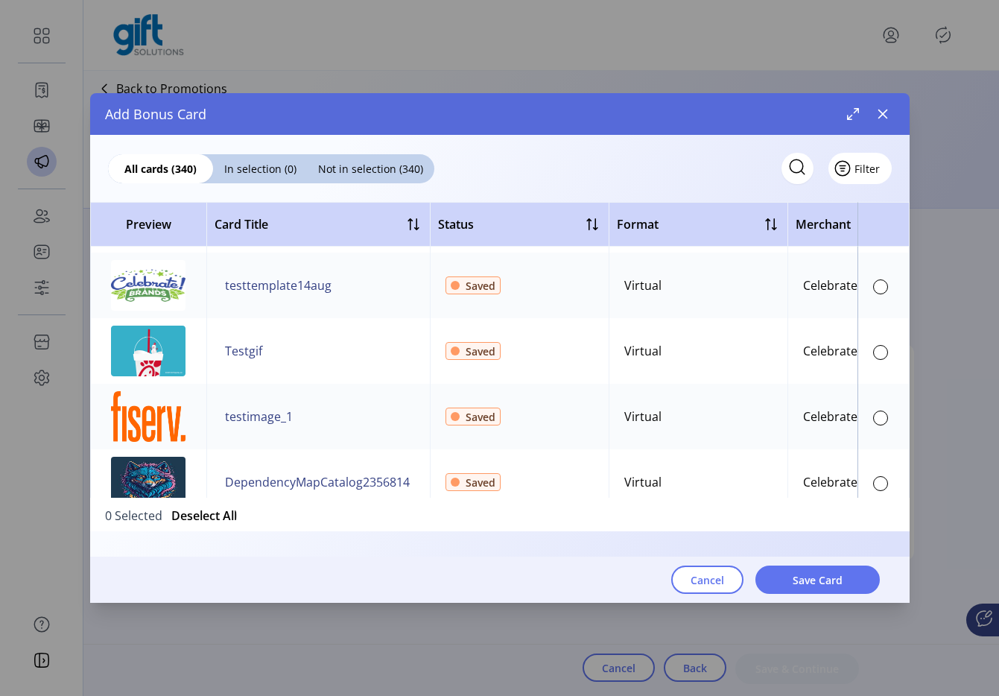
click at [871, 170] on span "Filter" at bounding box center [867, 169] width 25 height 16
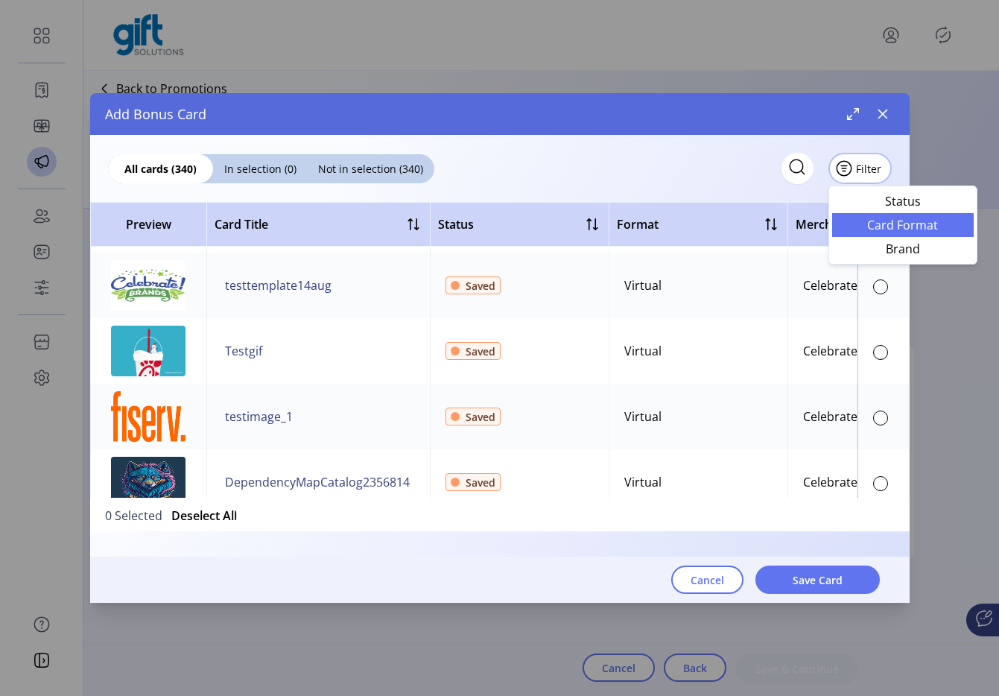
click at [877, 222] on span "Card Format" at bounding box center [903, 225] width 124 height 12
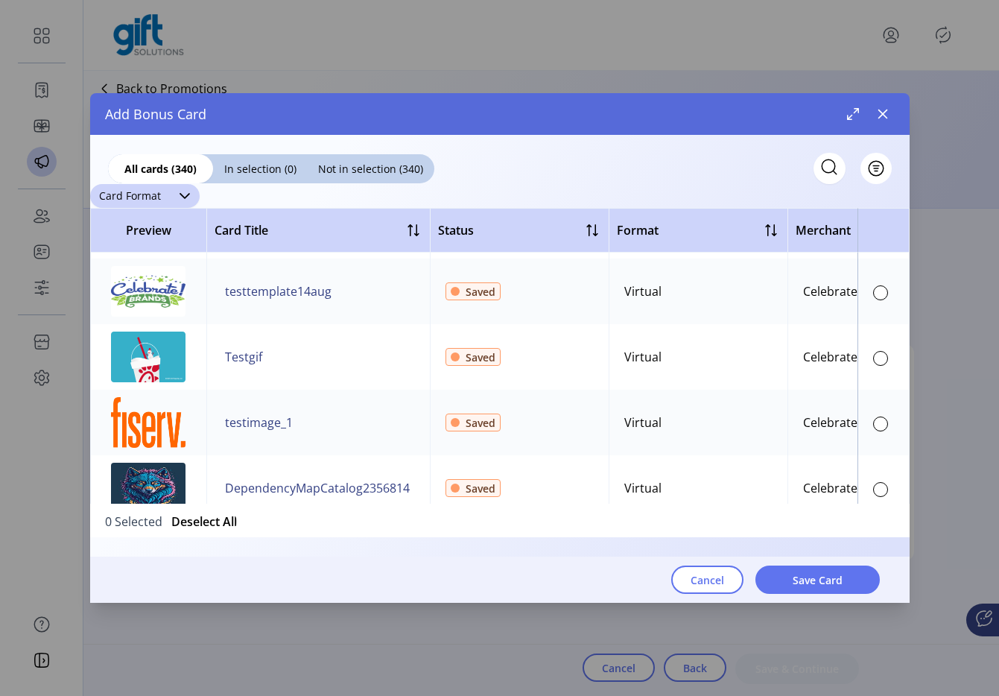
click at [156, 197] on span "Card Format" at bounding box center [130, 196] width 80 height 24
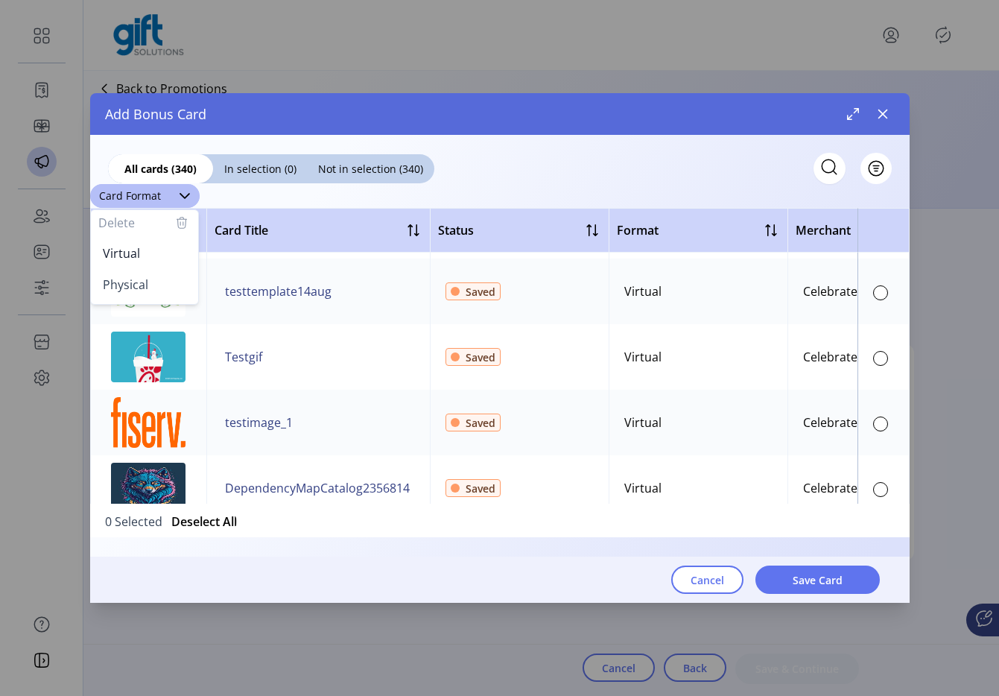
click at [326, 208] on th "Card Title" at bounding box center [318, 230] width 224 height 45
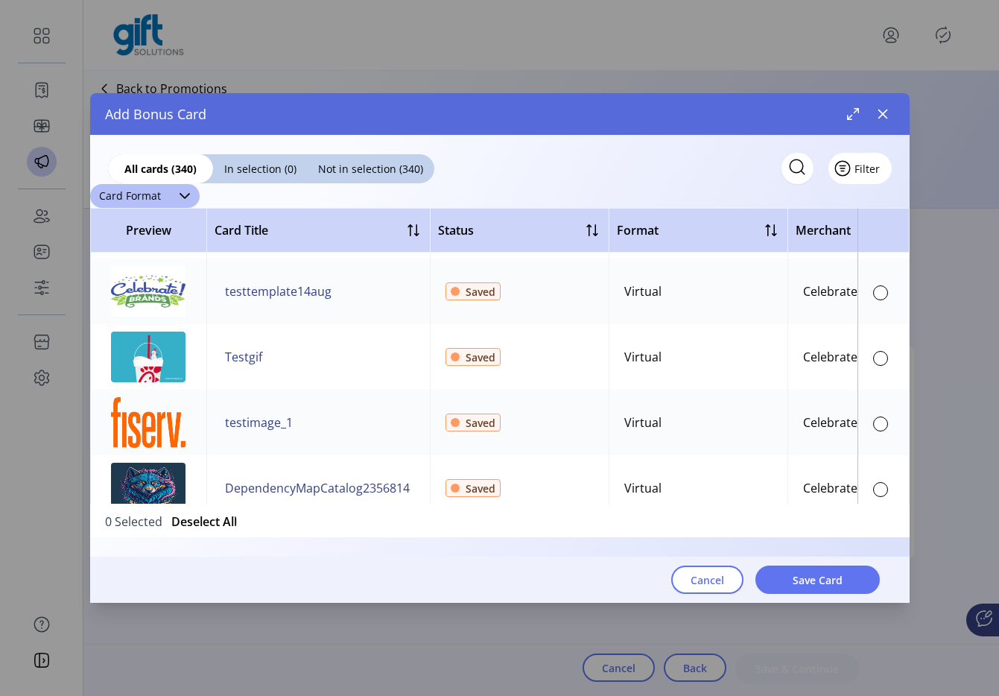
click at [879, 165] on span "Filter" at bounding box center [867, 169] width 25 height 16
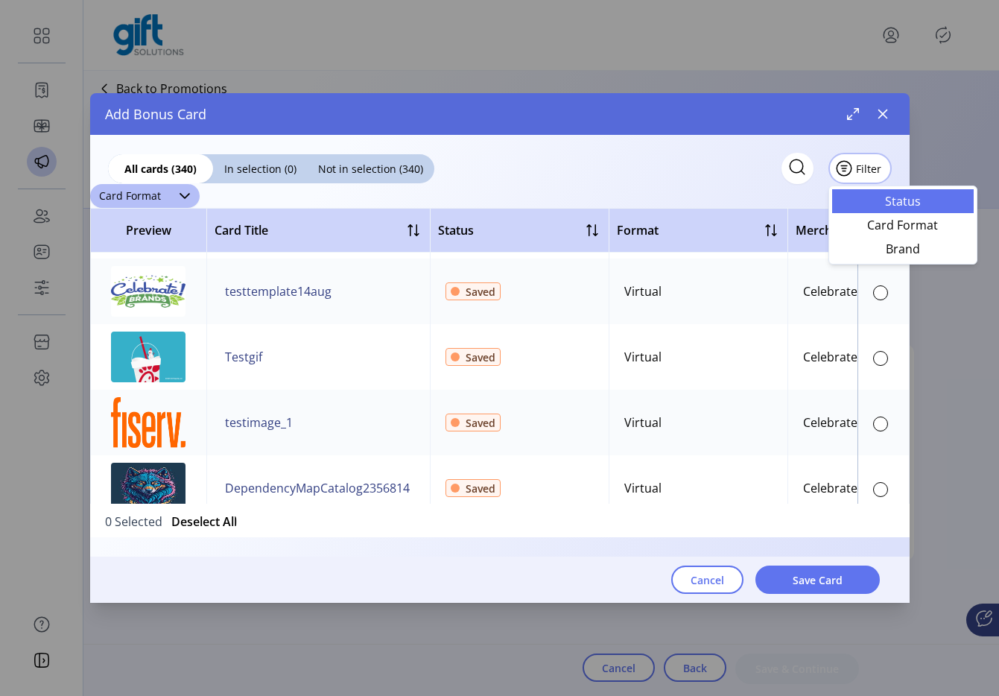
click at [879, 195] on span "Status" at bounding box center [903, 201] width 124 height 12
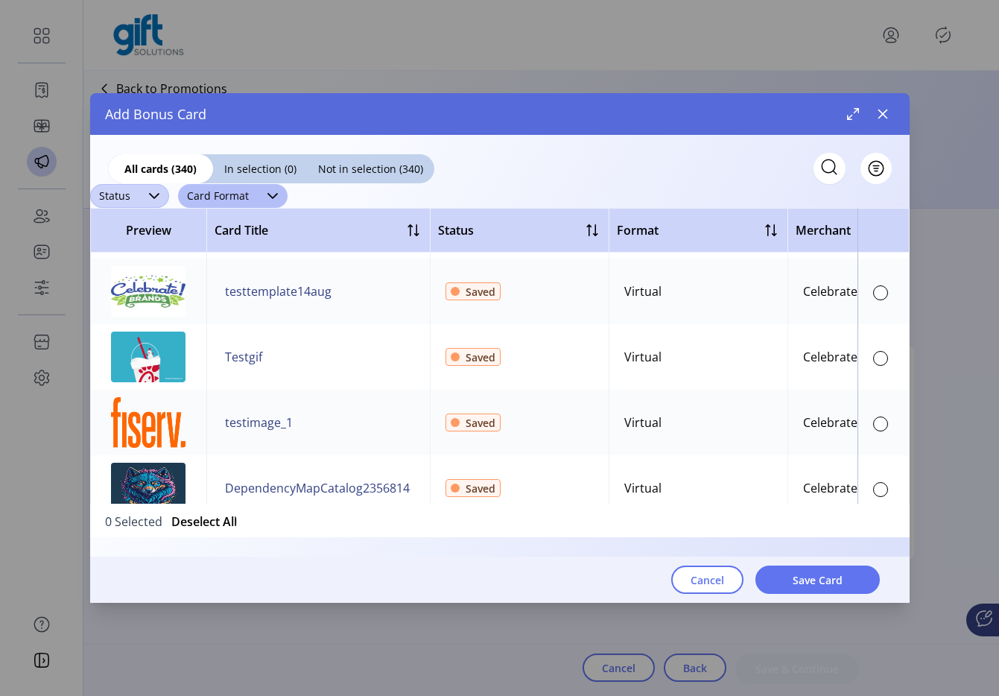
click at [130, 195] on span "Status" at bounding box center [114, 196] width 49 height 24
click at [127, 262] on li "Published" at bounding box center [131, 253] width 74 height 30
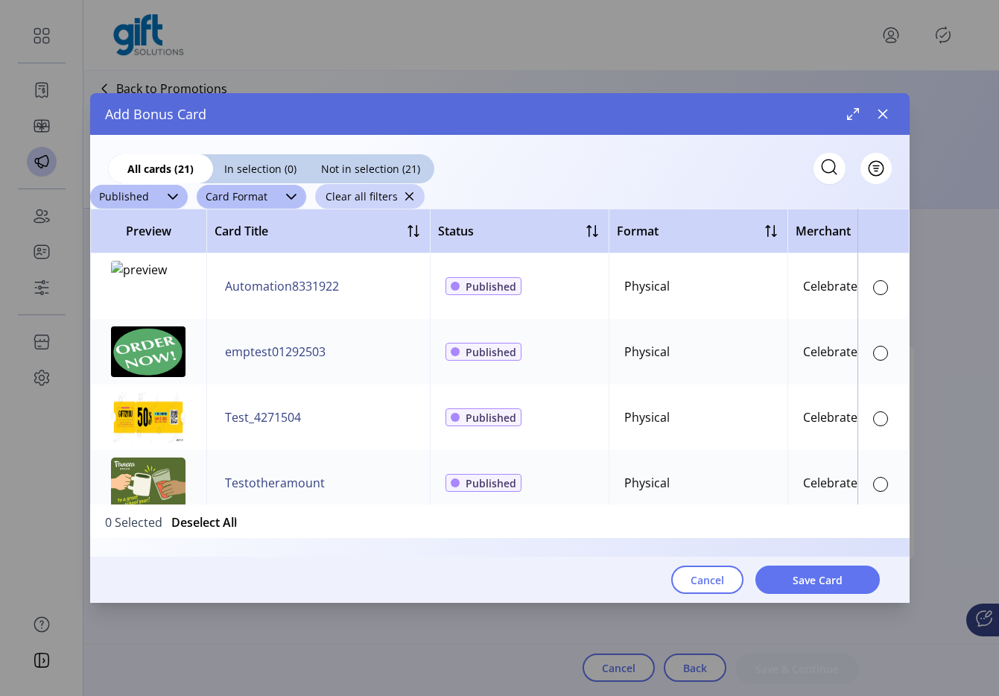
click at [883, 428] on td at bounding box center [884, 418] width 52 height 66
click at [873, 421] on div at bounding box center [880, 418] width 15 height 15
click at [844, 582] on button "Save Card" at bounding box center [818, 580] width 124 height 28
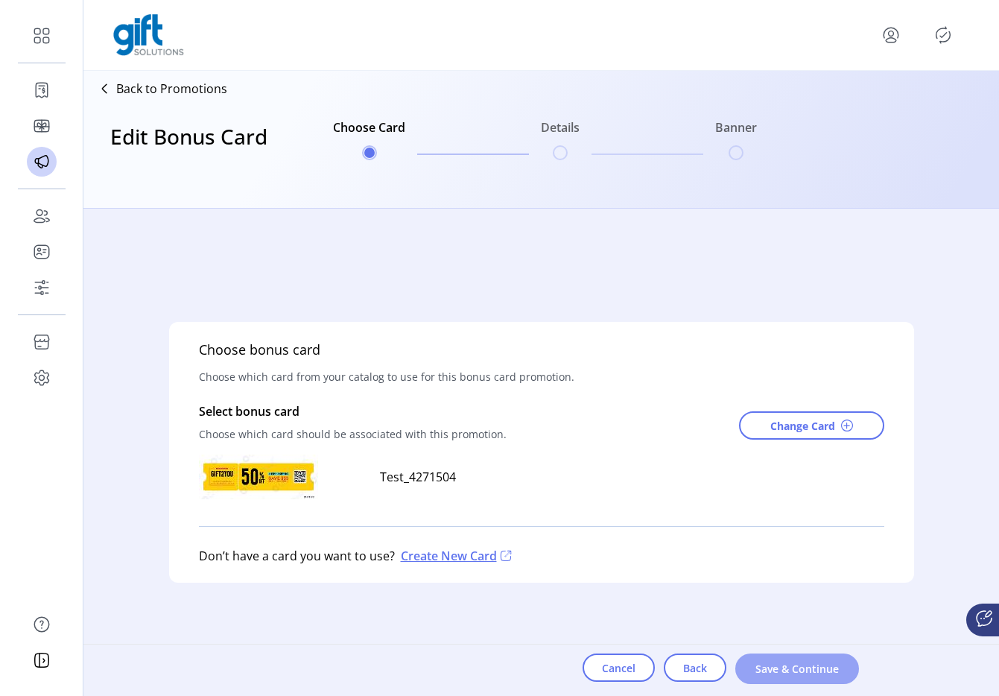
click at [825, 658] on button "Save & Continue" at bounding box center [797, 669] width 124 height 31
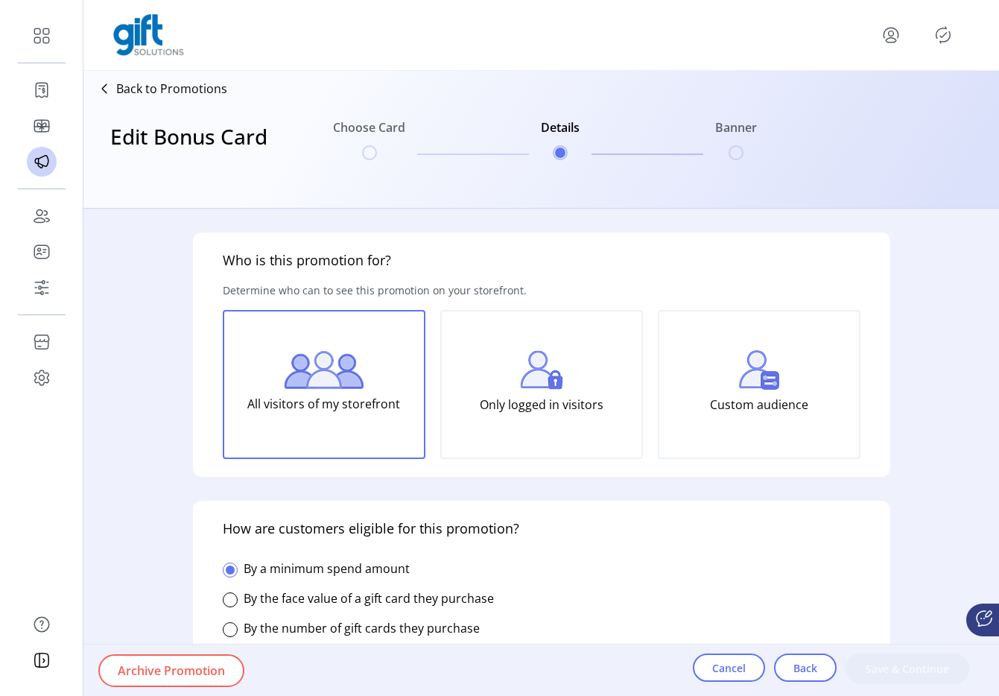
type input "**********"
type textarea "******"
type input "******"
type input "*********"
type input "**********"
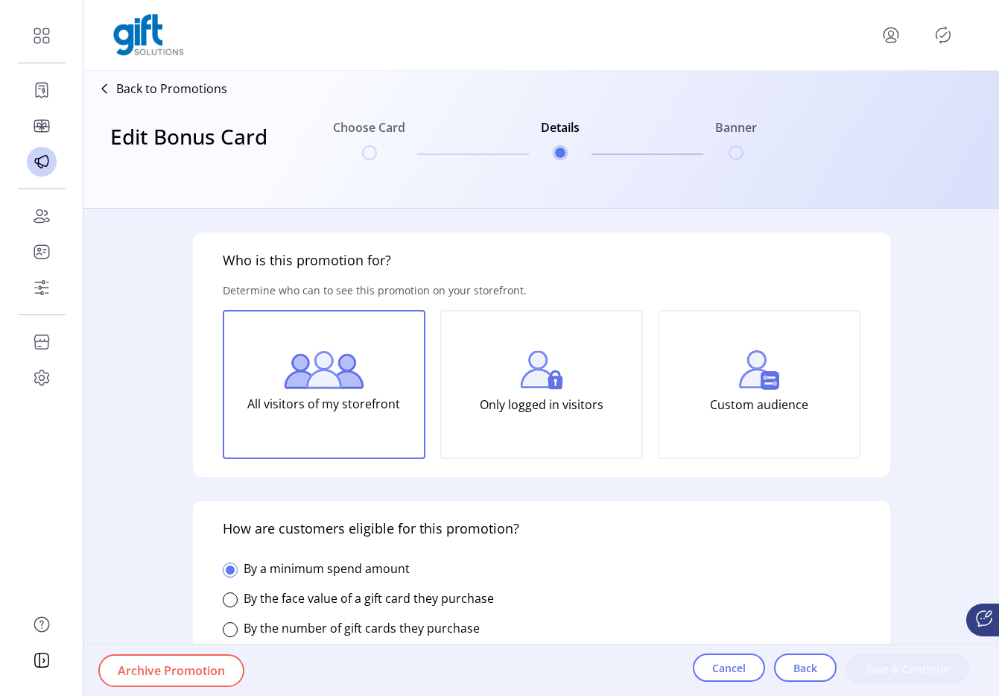
type input "*****"
type input "**********"
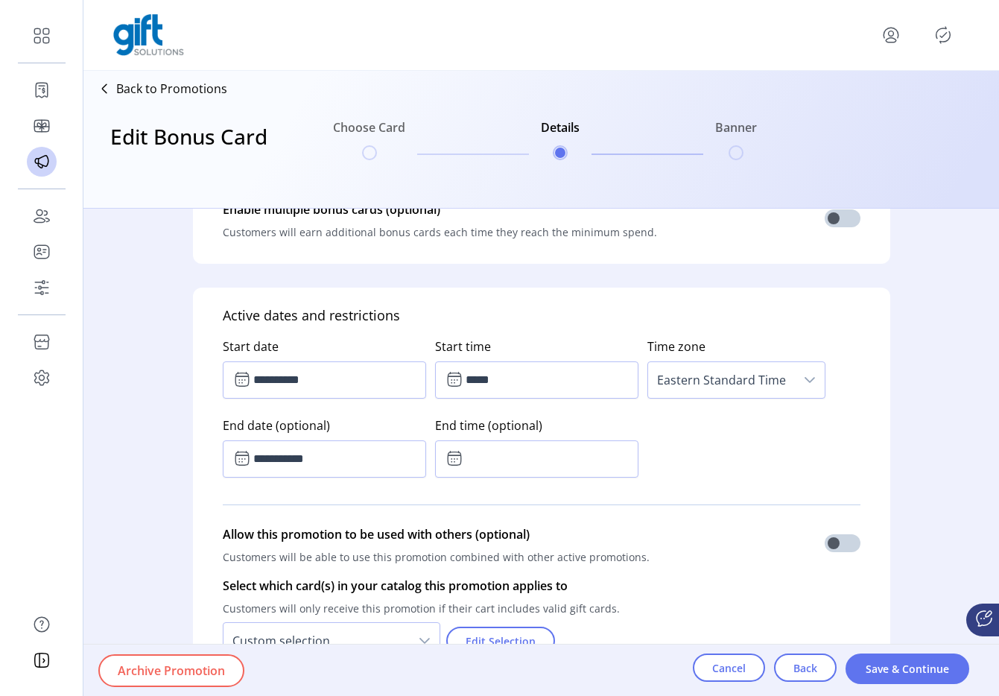
scroll to position [693, 0]
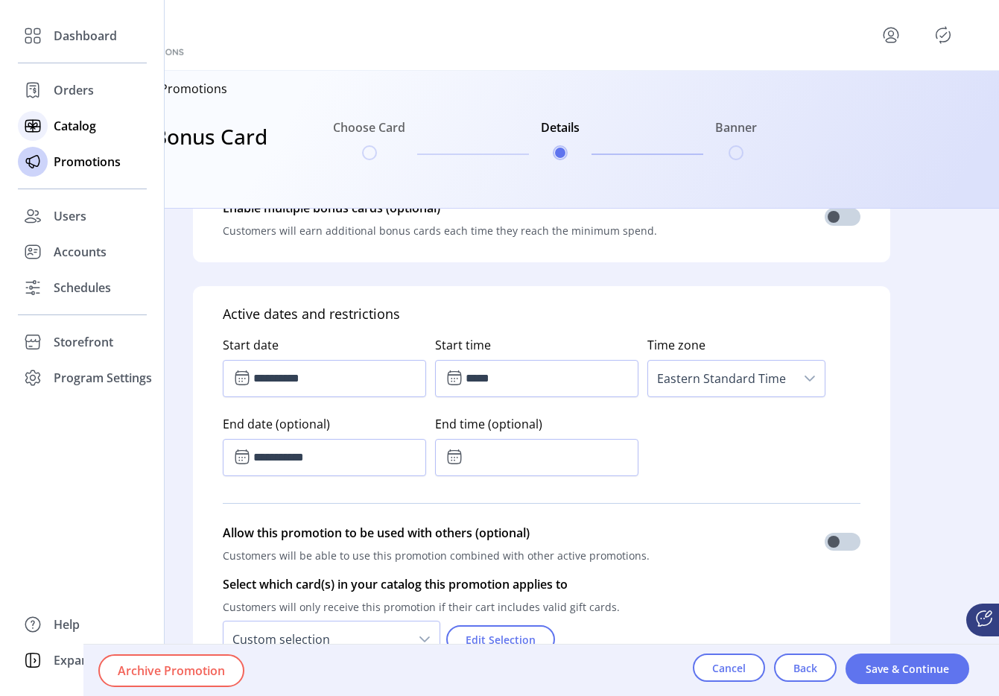
click at [39, 117] on icon at bounding box center [33, 126] width 24 height 24
click at [72, 133] on span "Catalog" at bounding box center [75, 126] width 42 height 18
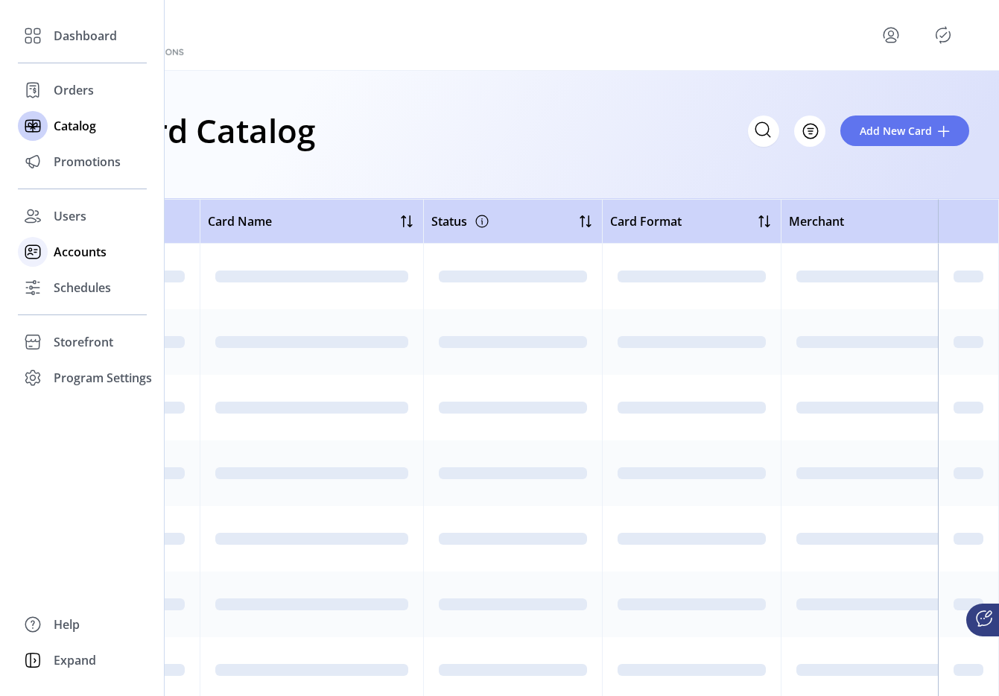
click at [85, 247] on span "Accounts" at bounding box center [80, 252] width 53 height 18
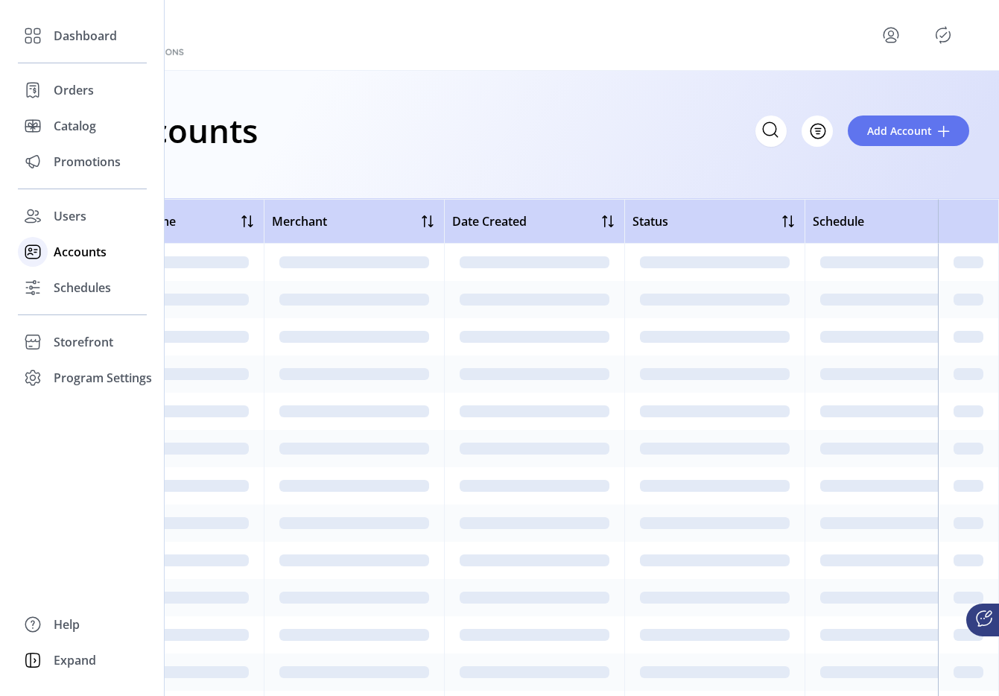
click at [46, 254] on div at bounding box center [33, 252] width 30 height 30
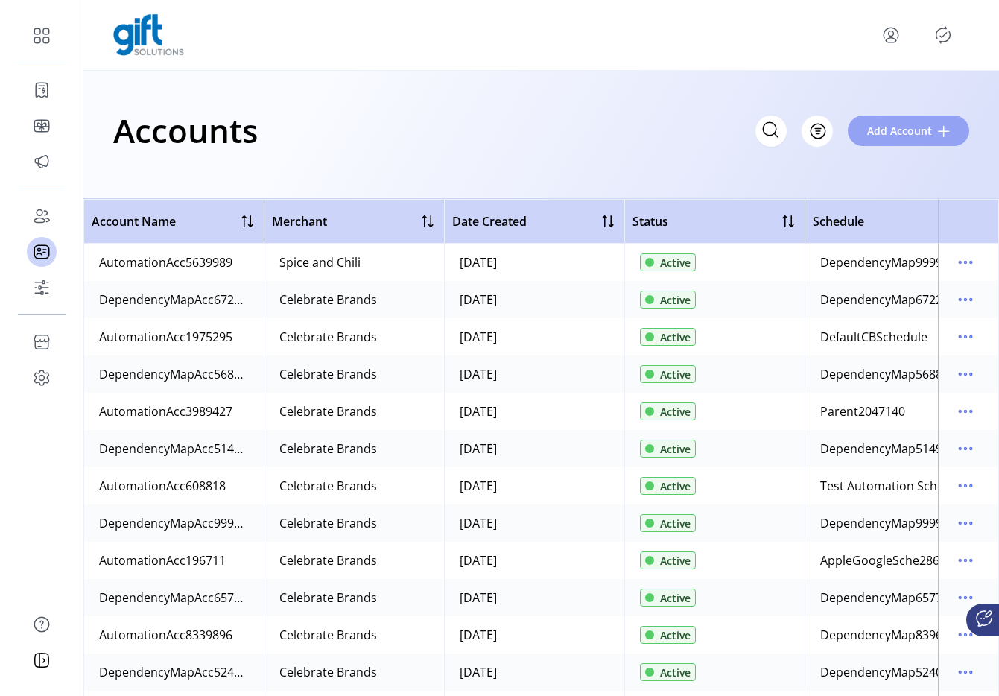
click at [870, 126] on span "Add Account" at bounding box center [899, 131] width 65 height 16
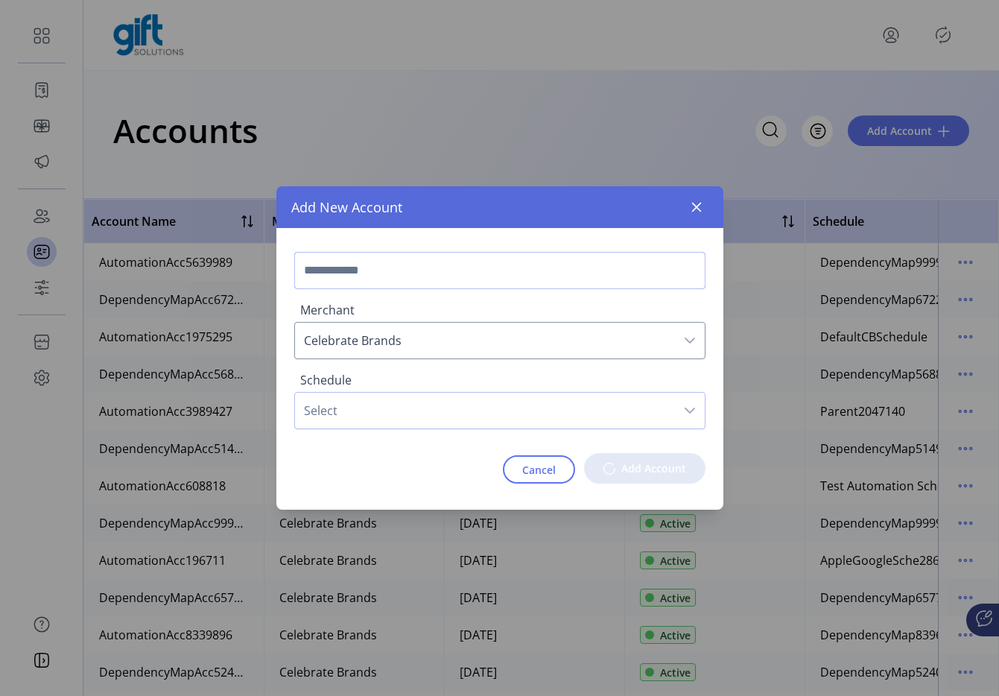
click at [396, 268] on input "text" at bounding box center [499, 270] width 411 height 37
type input "********"
click at [379, 415] on span "Select" at bounding box center [485, 411] width 380 height 36
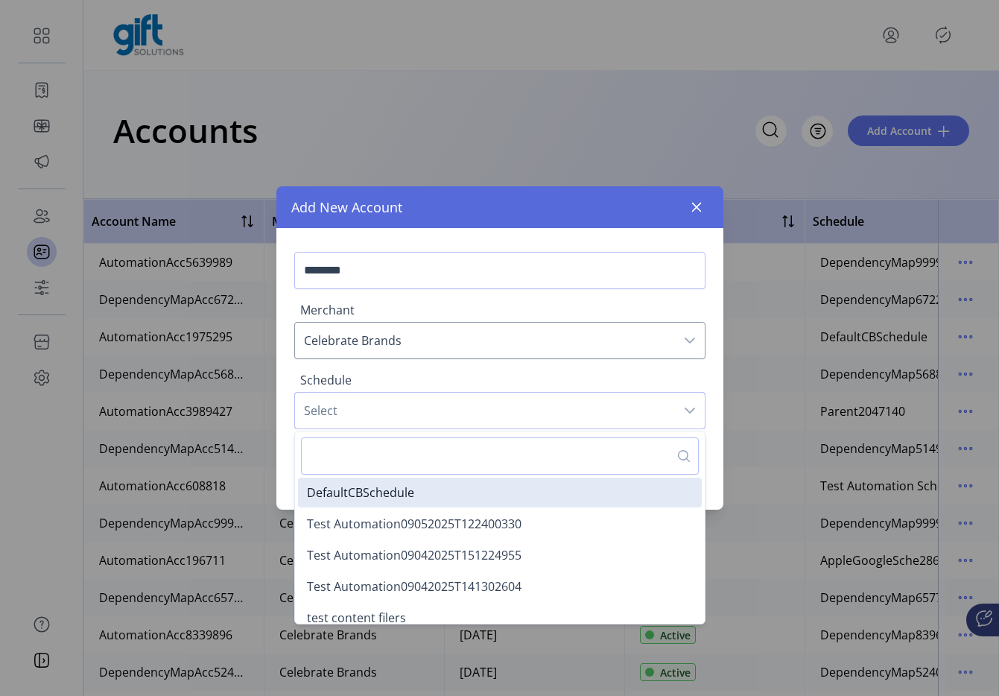
click at [379, 420] on span "Select" at bounding box center [485, 411] width 380 height 36
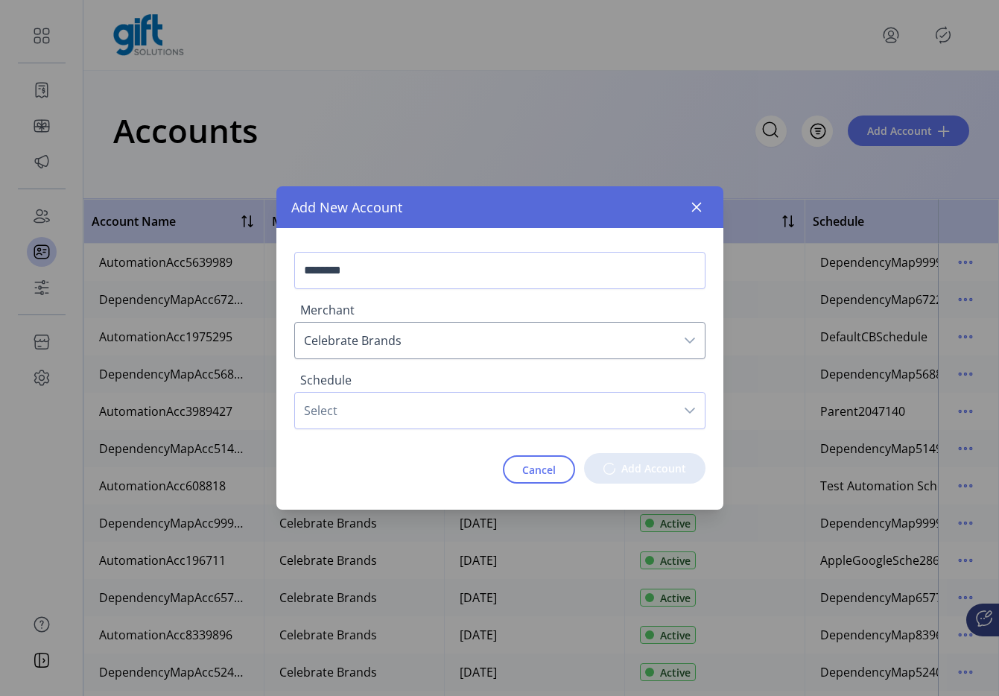
click at [377, 431] on div "Schedule Select" at bounding box center [499, 400] width 411 height 70
click at [406, 423] on span "Select" at bounding box center [485, 411] width 380 height 36
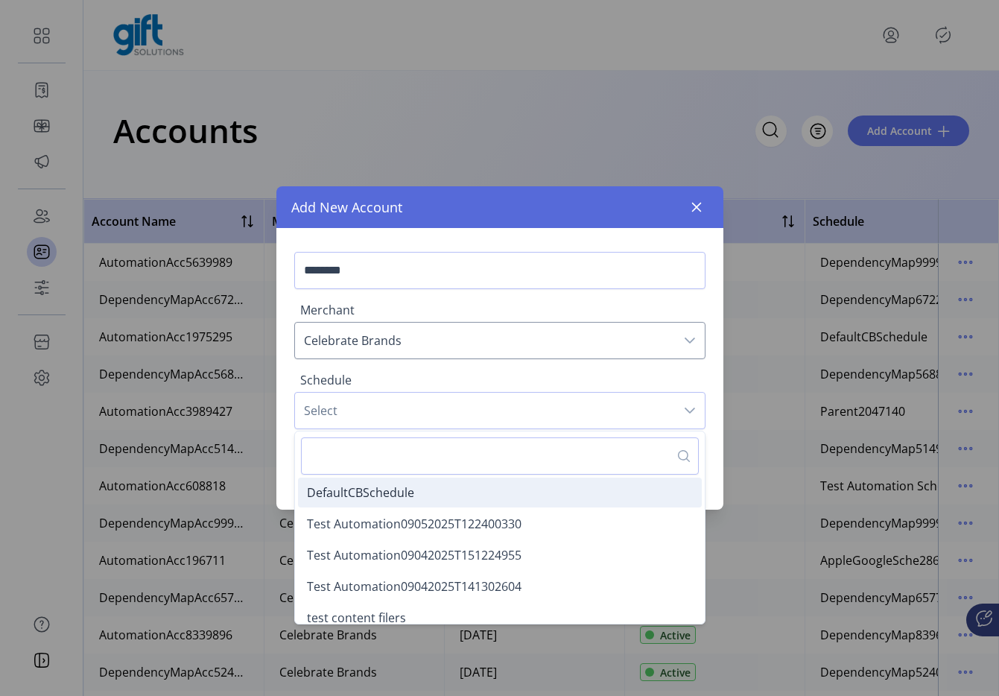
click at [395, 499] on span "DefaultCBSchedule" at bounding box center [360, 492] width 107 height 16
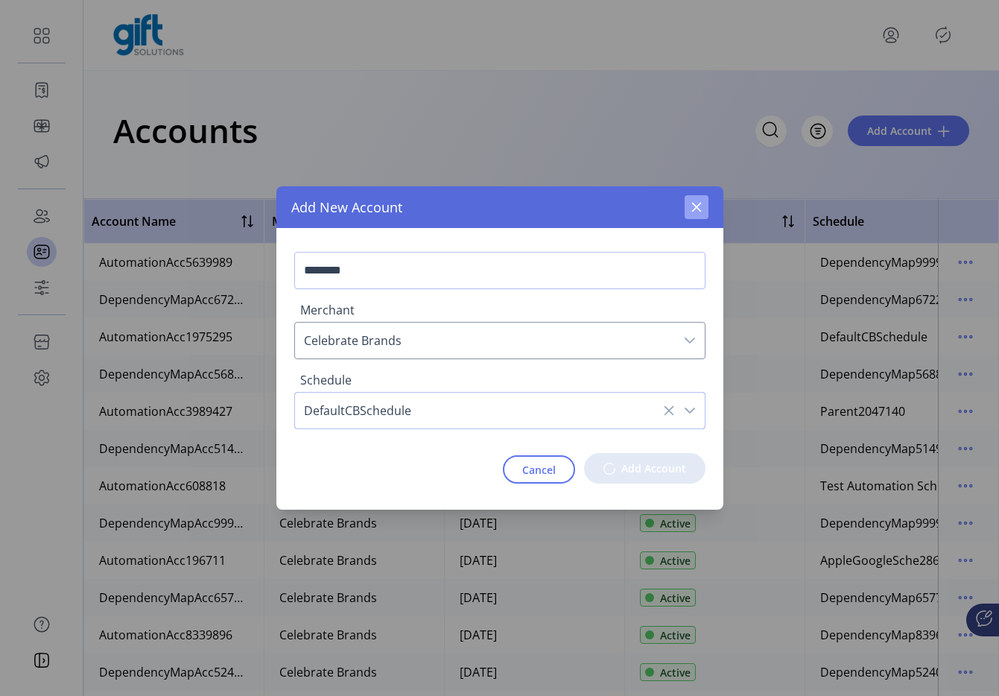
click at [697, 209] on icon "button" at bounding box center [697, 207] width 12 height 12
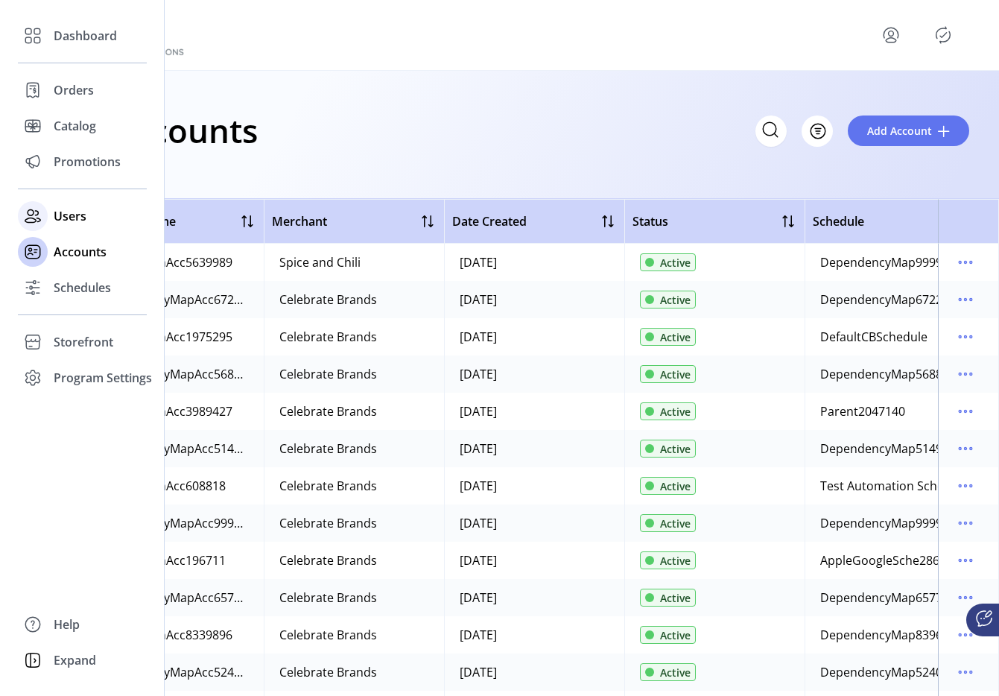
click at [74, 224] on span "Users" at bounding box center [70, 216] width 33 height 18
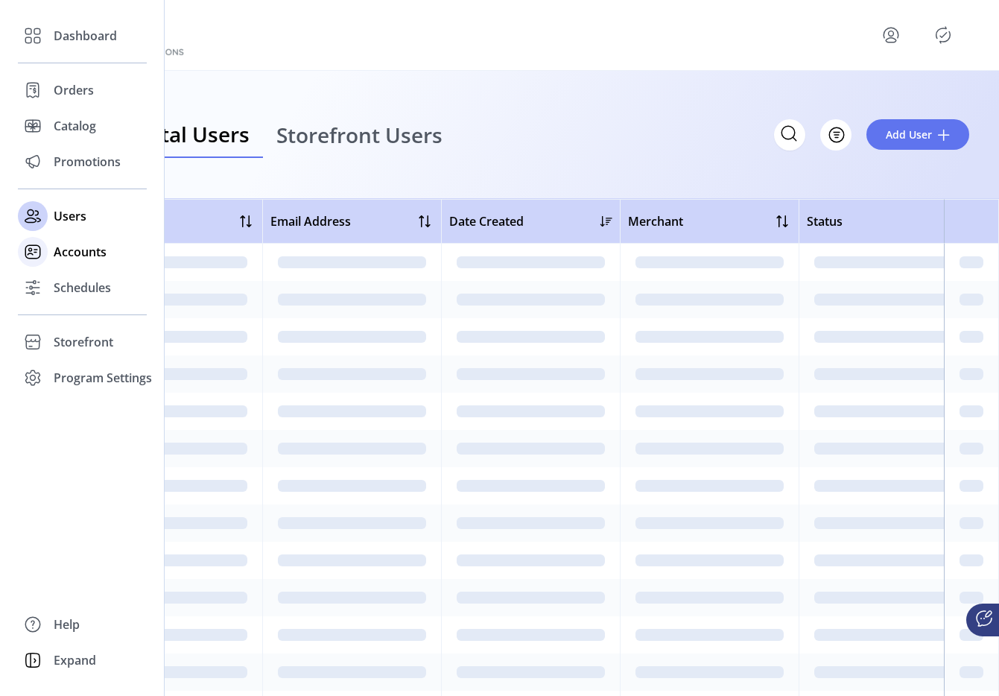
click at [60, 247] on span "Accounts" at bounding box center [80, 252] width 53 height 18
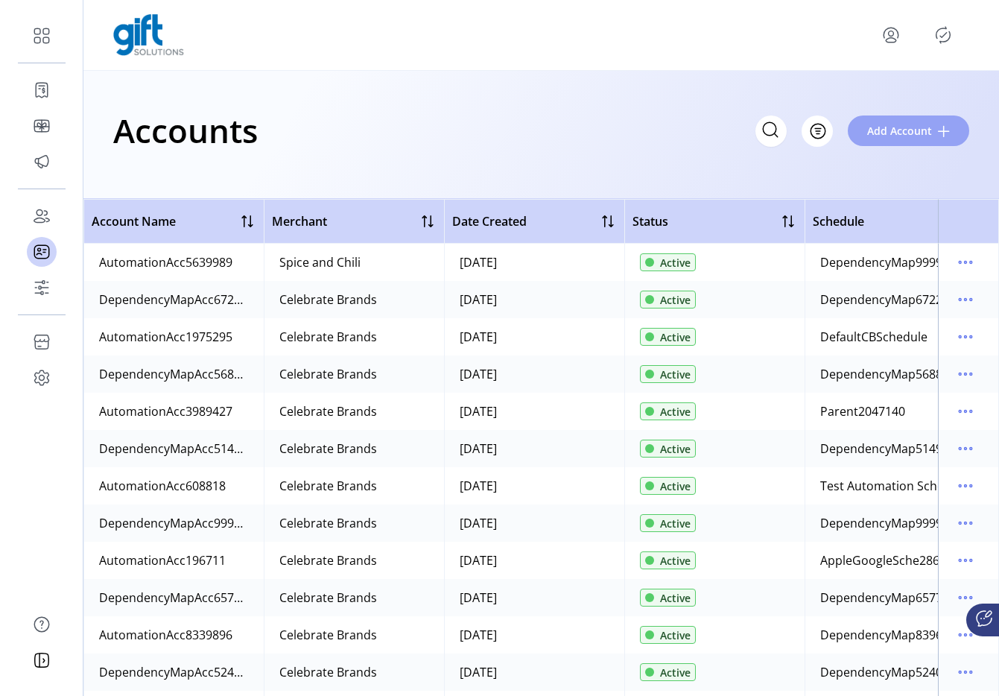
click at [931, 131] on span "Add Account" at bounding box center [899, 131] width 65 height 16
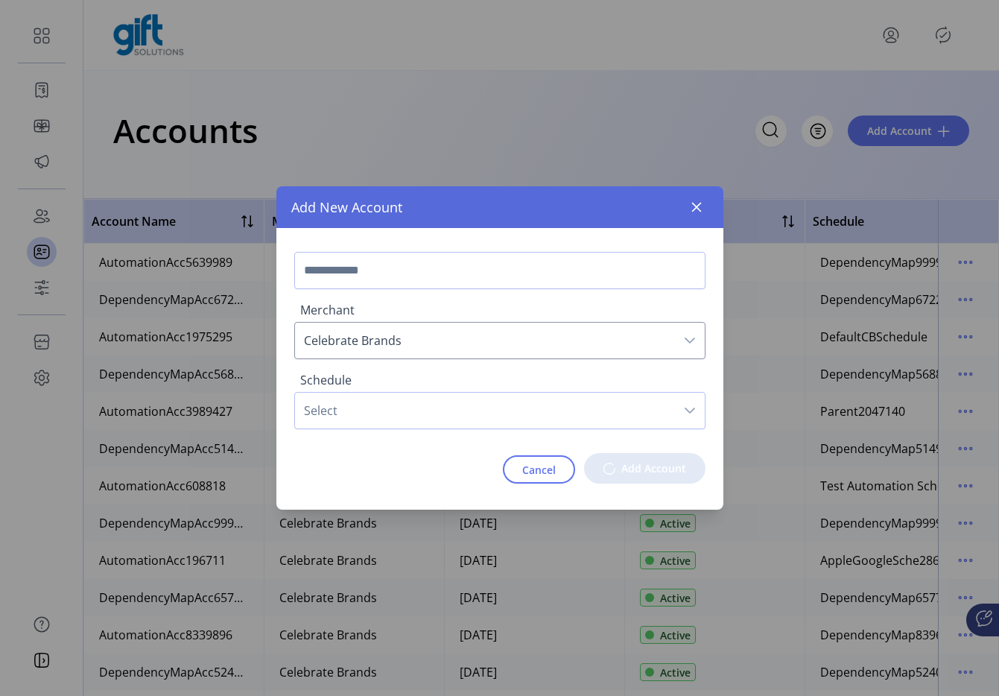
click at [649, 470] on p-button "Add Account" at bounding box center [644, 468] width 121 height 31
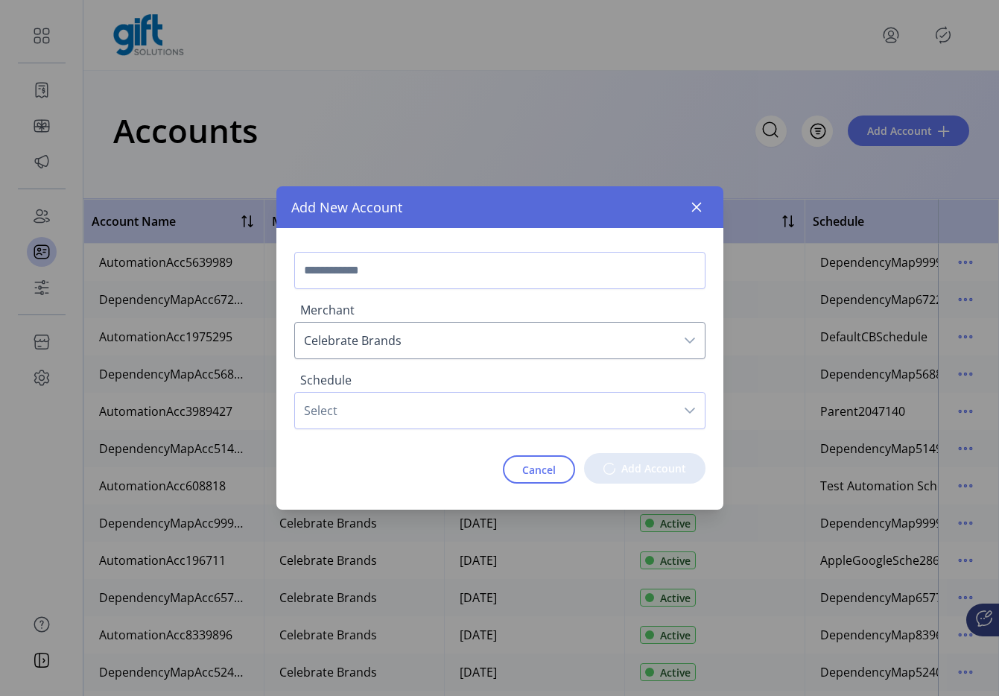
click at [649, 470] on p-button "Add Account" at bounding box center [644, 468] width 121 height 31
click at [527, 402] on span "Select" at bounding box center [485, 411] width 380 height 36
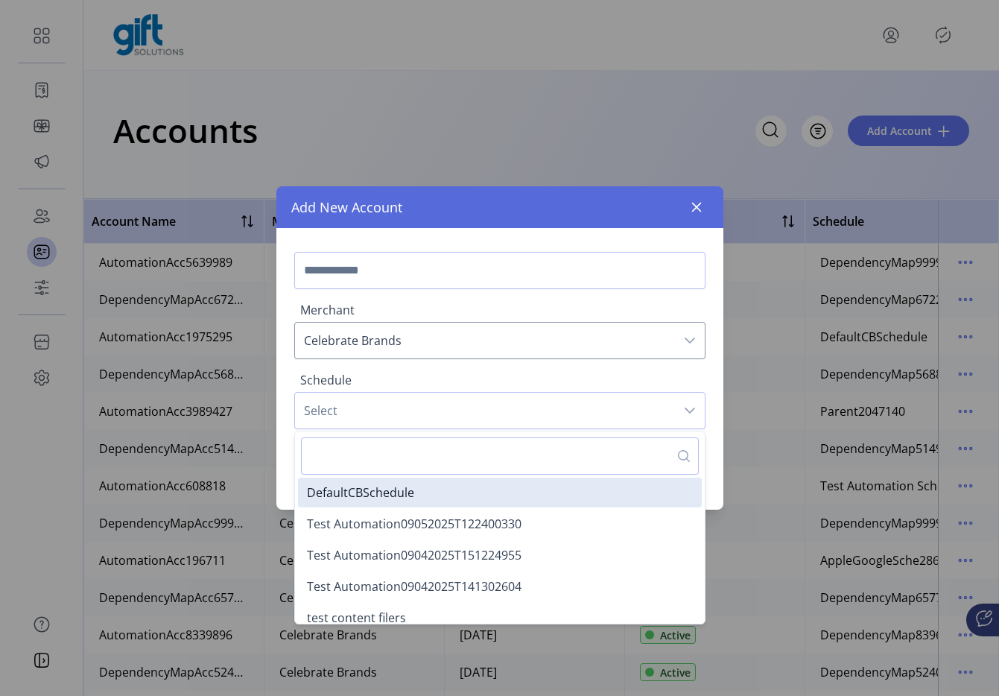
click at [501, 426] on span "Select" at bounding box center [485, 411] width 380 height 36
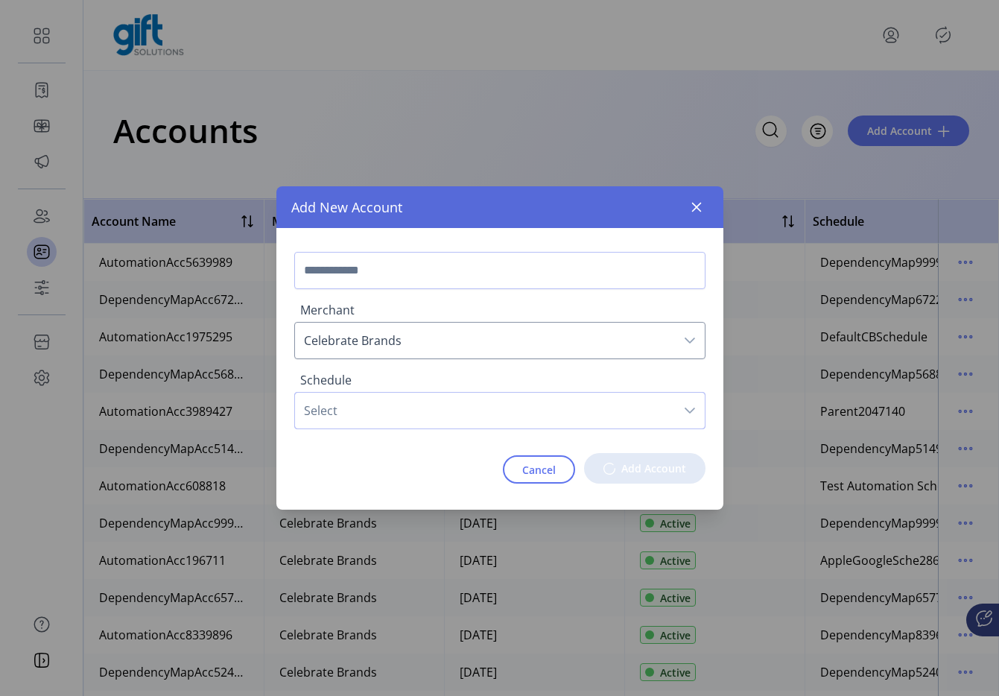
click at [494, 412] on span "Select" at bounding box center [485, 411] width 380 height 36
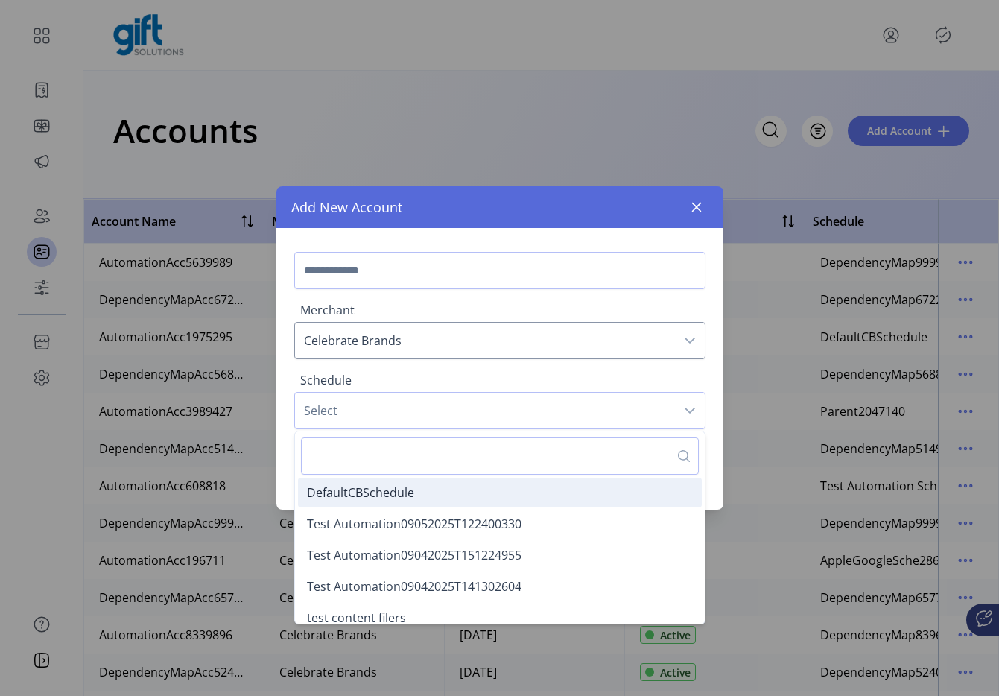
click at [454, 487] on li "DefaultCBSchedule" at bounding box center [500, 493] width 404 height 30
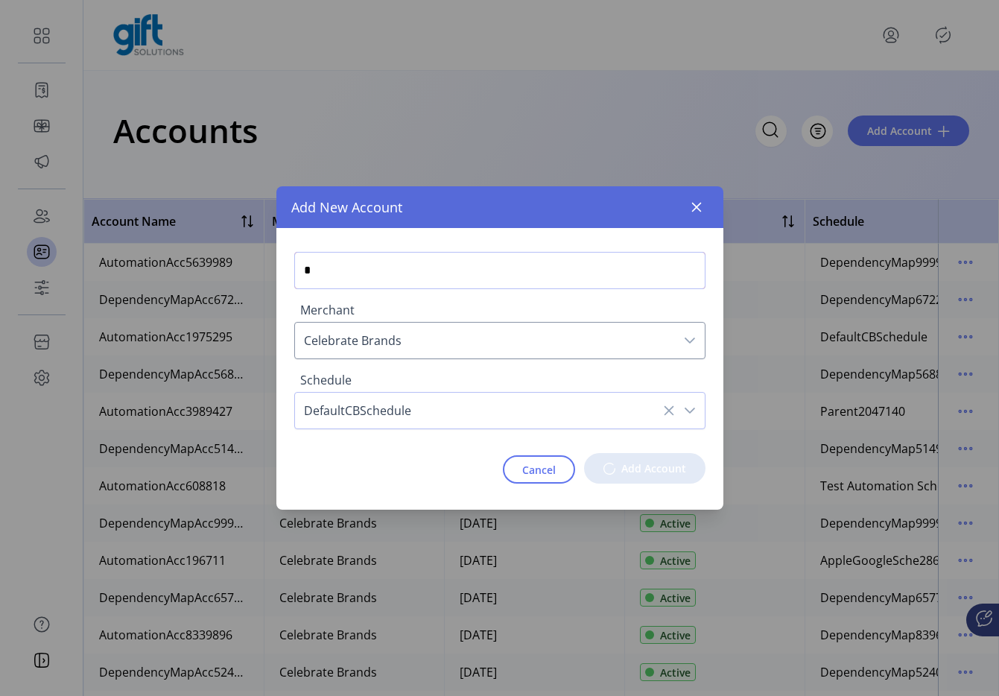
click at [407, 272] on input "*" at bounding box center [499, 270] width 411 height 37
type input "**********"
click at [689, 217] on button "button" at bounding box center [697, 207] width 24 height 24
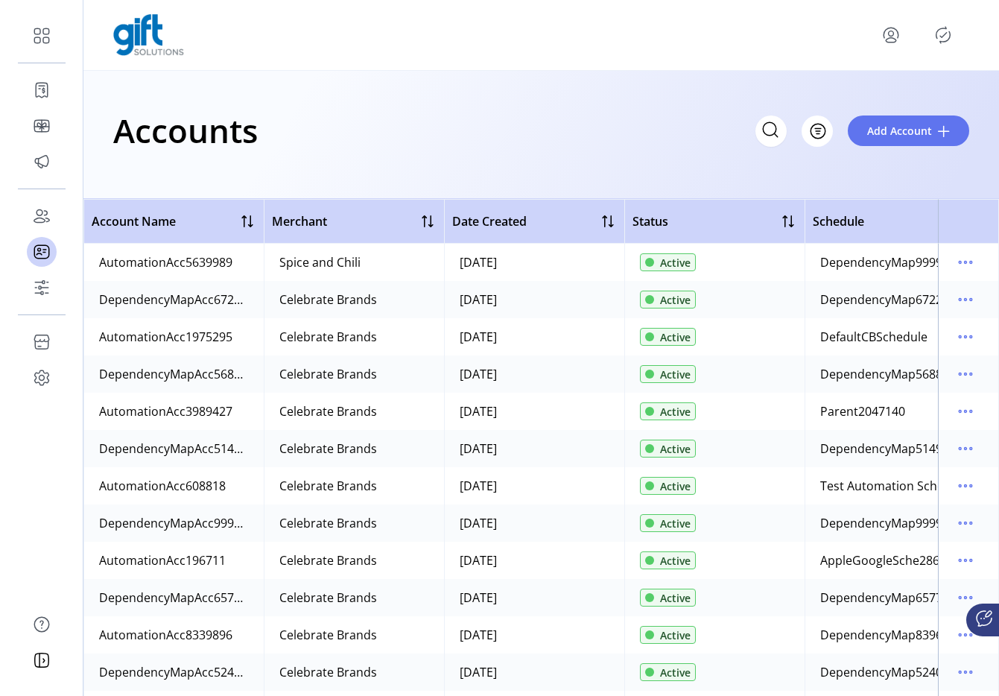
click at [896, 29] on icon "menu" at bounding box center [891, 33] width 14 height 10
click at [871, 95] on span "Sign Out" at bounding box center [838, 94] width 112 height 12
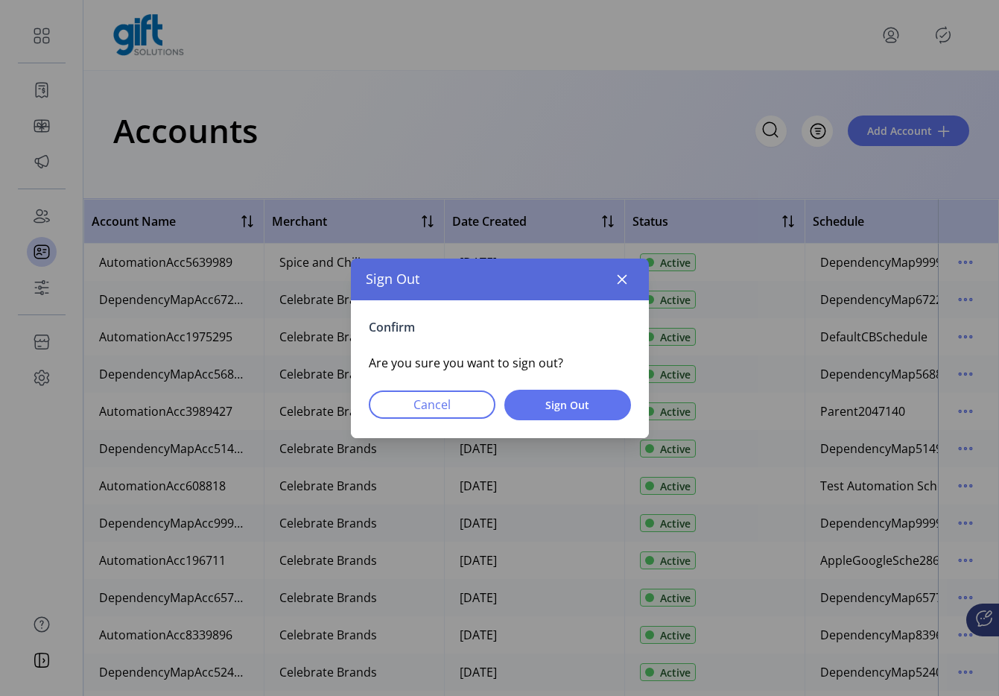
click at [566, 376] on div "Confirm Are you sure you want to sign out? Cancel Sign Out" at bounding box center [500, 369] width 298 height 138
click at [554, 408] on span "Sign Out" at bounding box center [568, 405] width 88 height 16
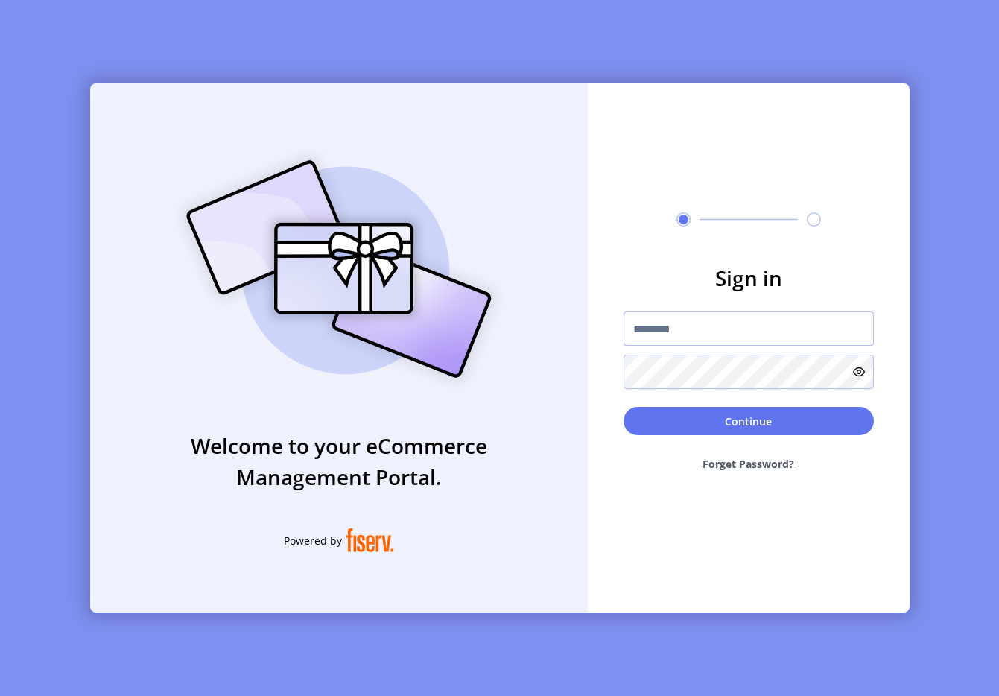
click at [661, 314] on input "text" at bounding box center [749, 328] width 250 height 34
type input "**********"
click at [726, 420] on button "Continue" at bounding box center [749, 421] width 250 height 28
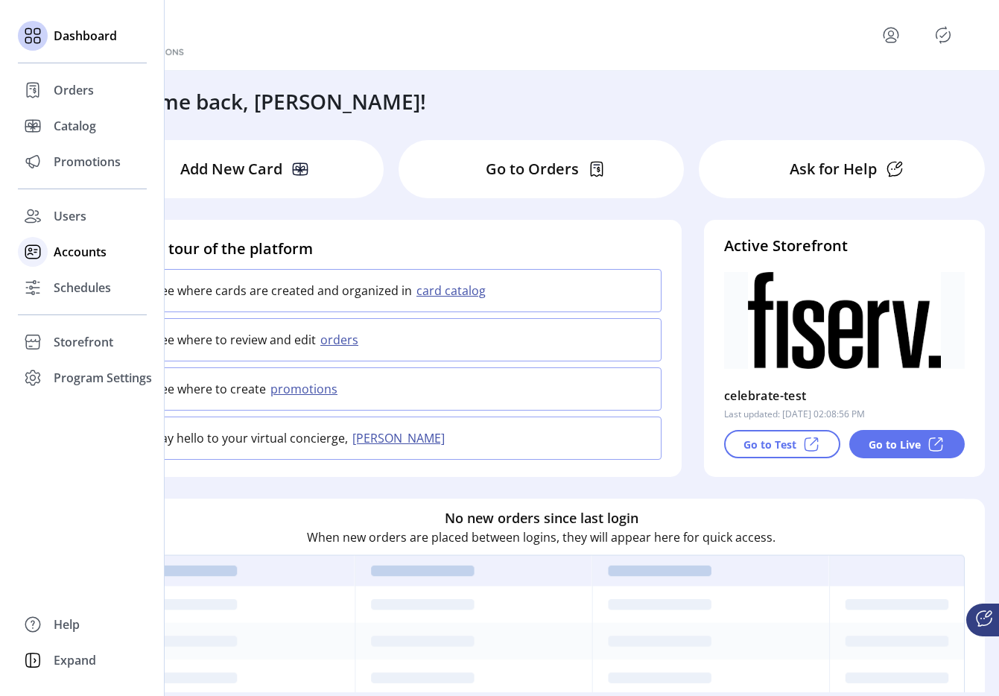
click at [54, 251] on span "Accounts" at bounding box center [80, 252] width 53 height 18
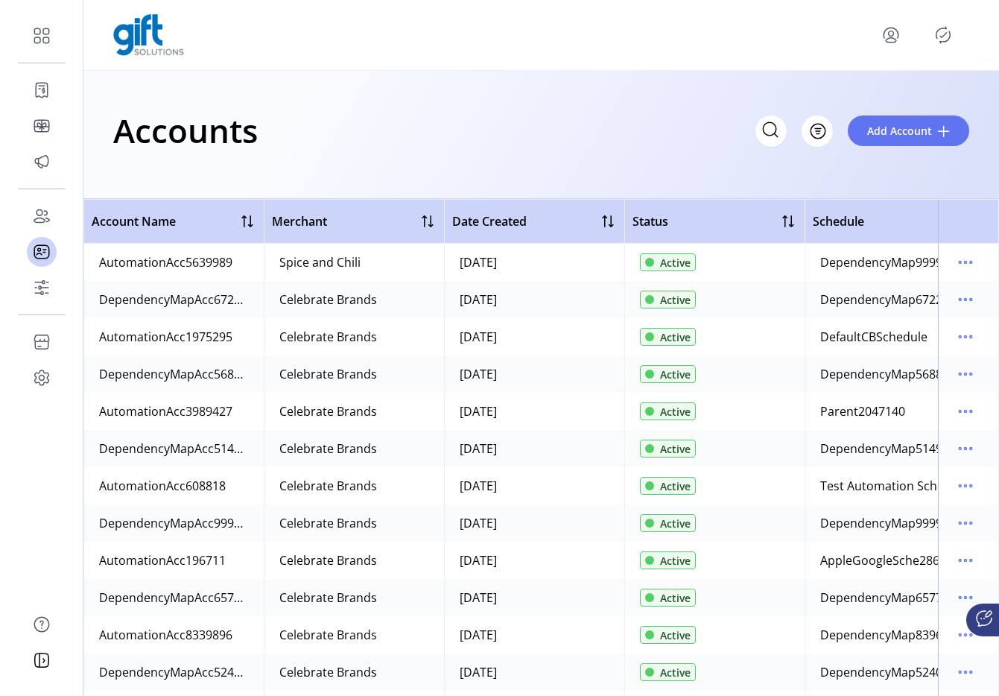
click at [937, 147] on div "Accounts Filter Add Account" at bounding box center [541, 130] width 856 height 52
click at [913, 141] on button "Add Account" at bounding box center [908, 131] width 121 height 31
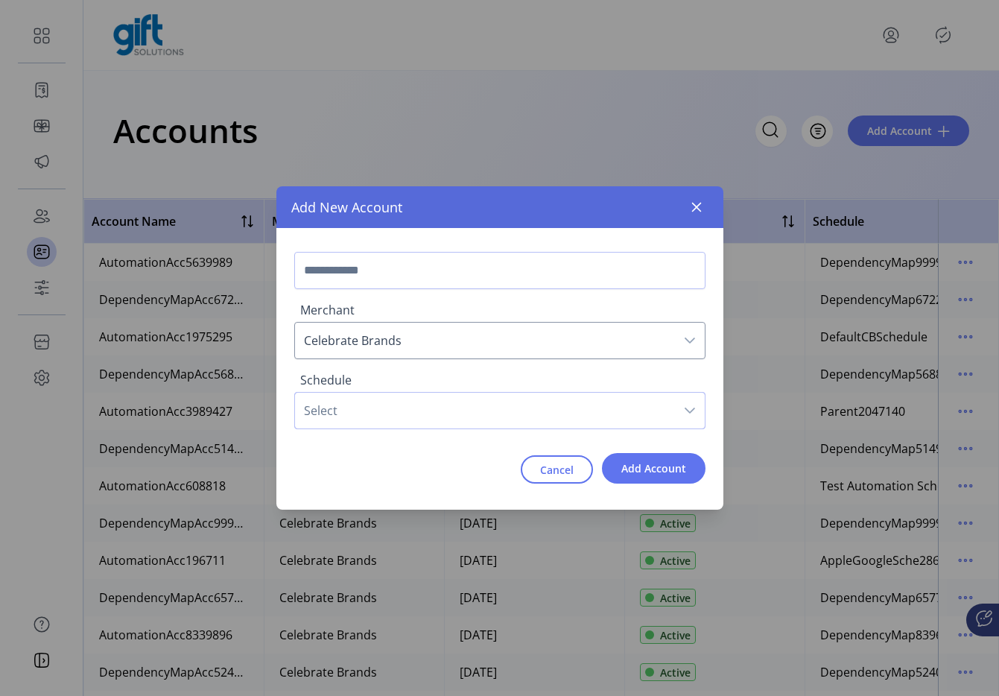
click at [461, 413] on span "Select" at bounding box center [485, 411] width 380 height 36
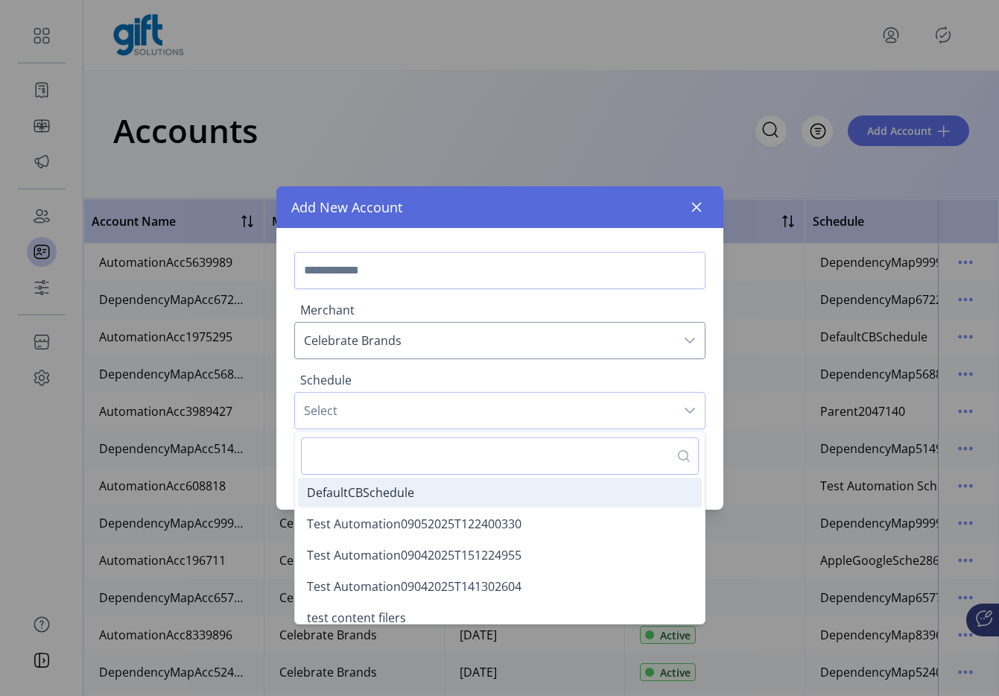
click at [392, 491] on span "DefaultCBSchedule" at bounding box center [360, 492] width 107 height 16
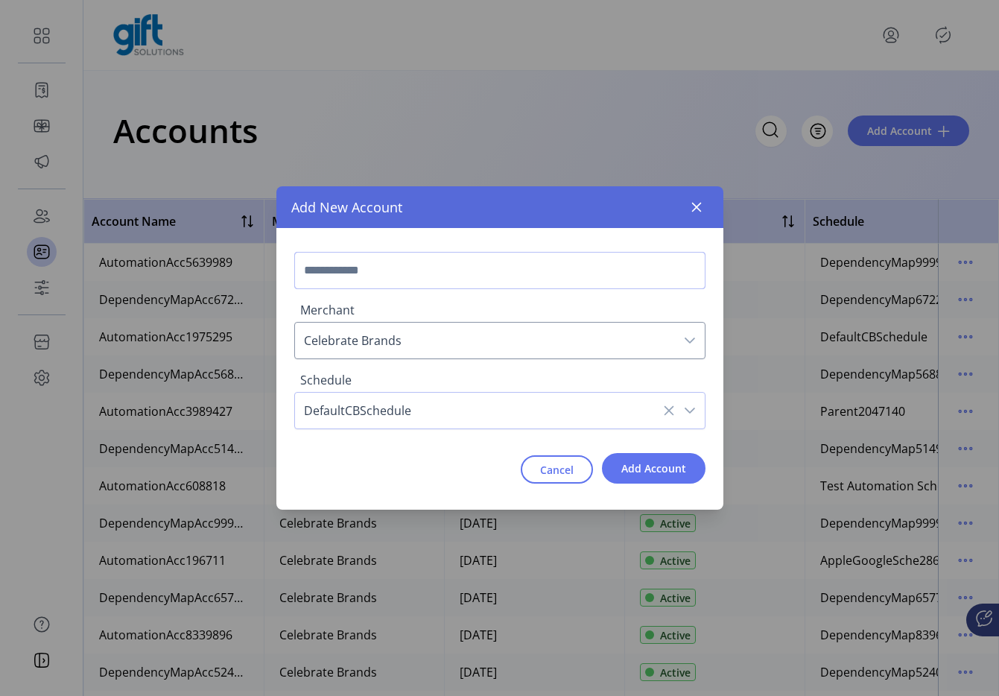
click at [398, 280] on input "text" at bounding box center [499, 270] width 411 height 37
click at [381, 272] on input "**********" at bounding box center [499, 270] width 411 height 37
click at [412, 266] on input "*********" at bounding box center [499, 270] width 411 height 37
type input "**********"
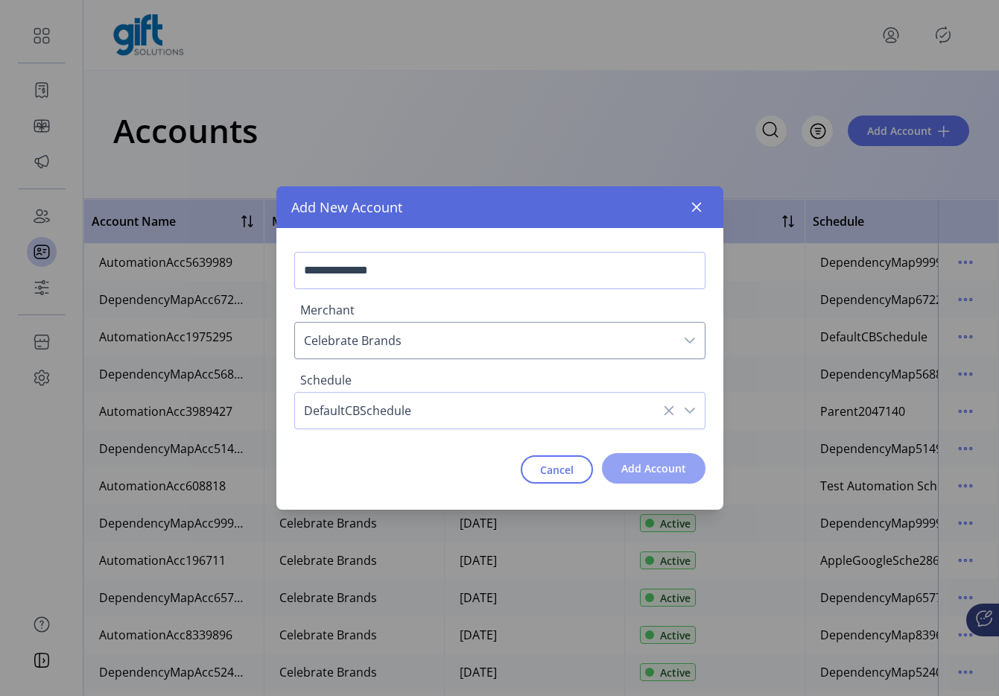
click at [674, 458] on button "Add Account" at bounding box center [654, 468] width 104 height 31
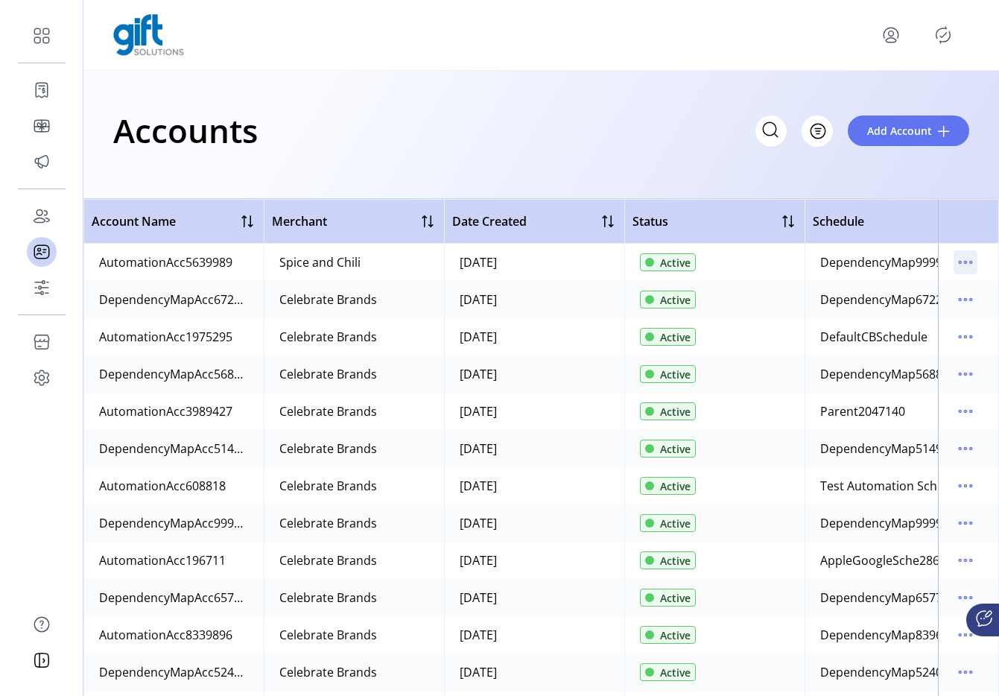
click at [959, 267] on icon "menu" at bounding box center [966, 262] width 24 height 24
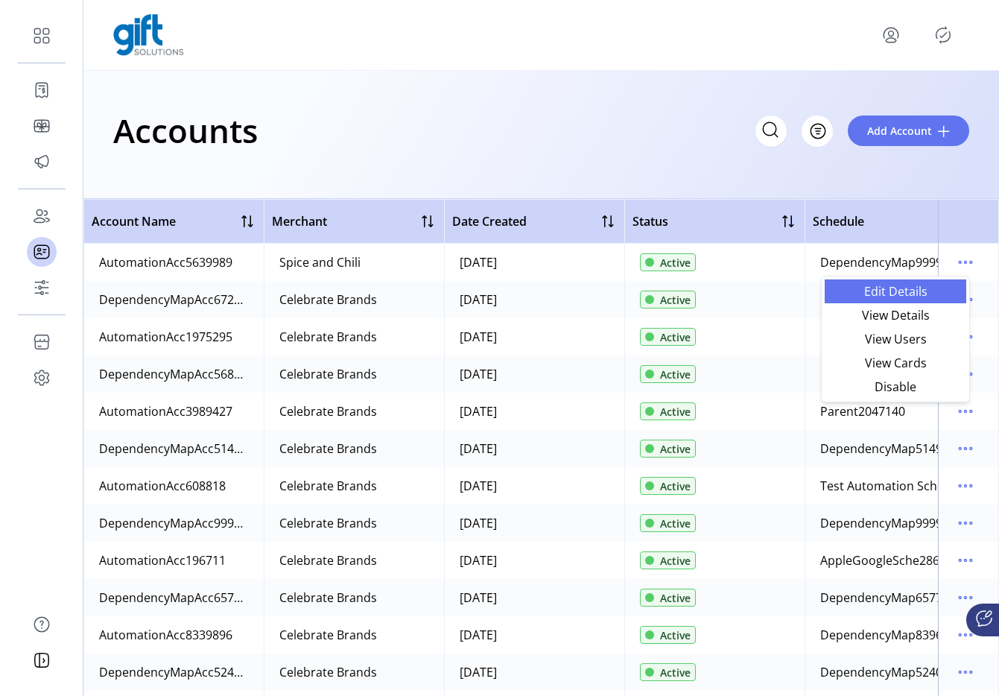
click at [892, 291] on span "Edit Details" at bounding box center [896, 291] width 124 height 12
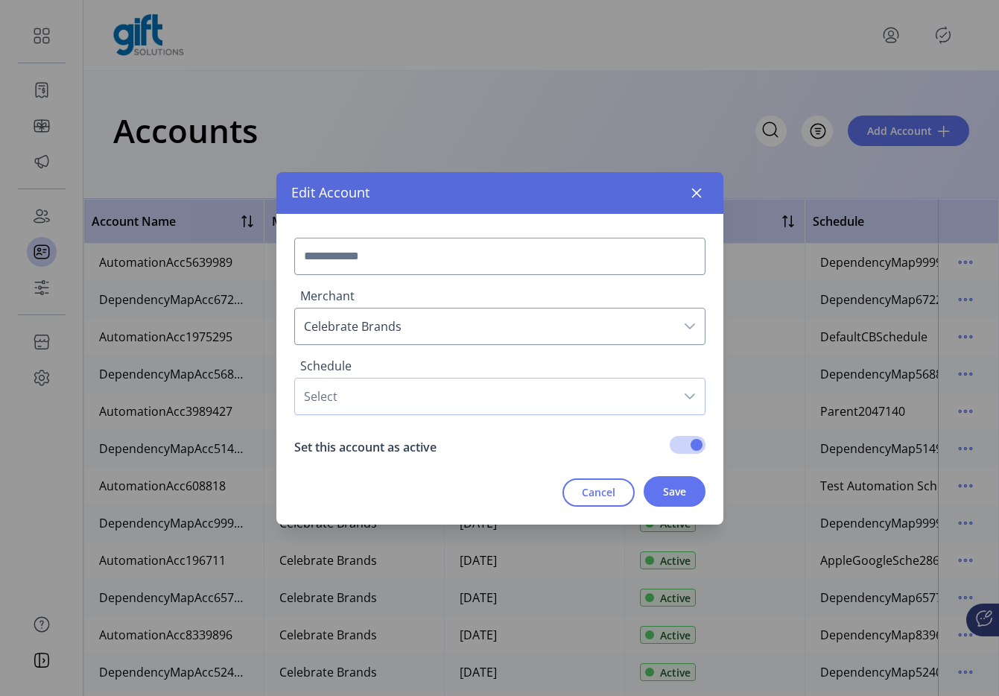
type input "**********"
click at [489, 324] on span "Select" at bounding box center [485, 326] width 380 height 36
drag, startPoint x: 489, startPoint y: 324, endPoint x: 510, endPoint y: 364, distance: 45.3
click at [490, 326] on span "Select" at bounding box center [485, 326] width 380 height 36
click at [665, 486] on span "Save" at bounding box center [674, 492] width 23 height 16
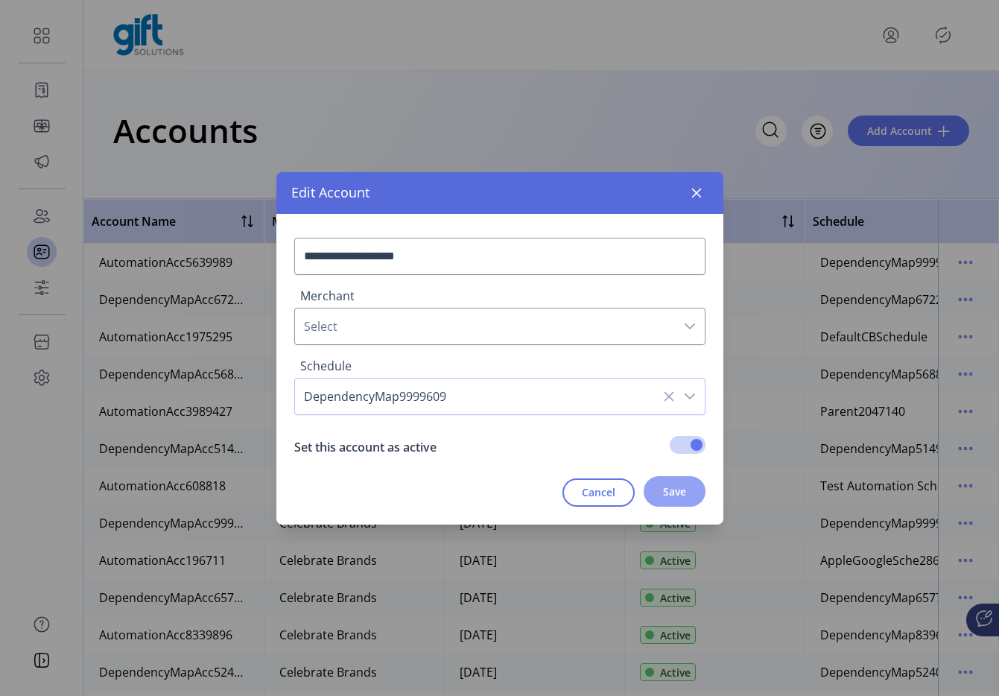
click at [683, 499] on button "Save" at bounding box center [675, 491] width 62 height 31
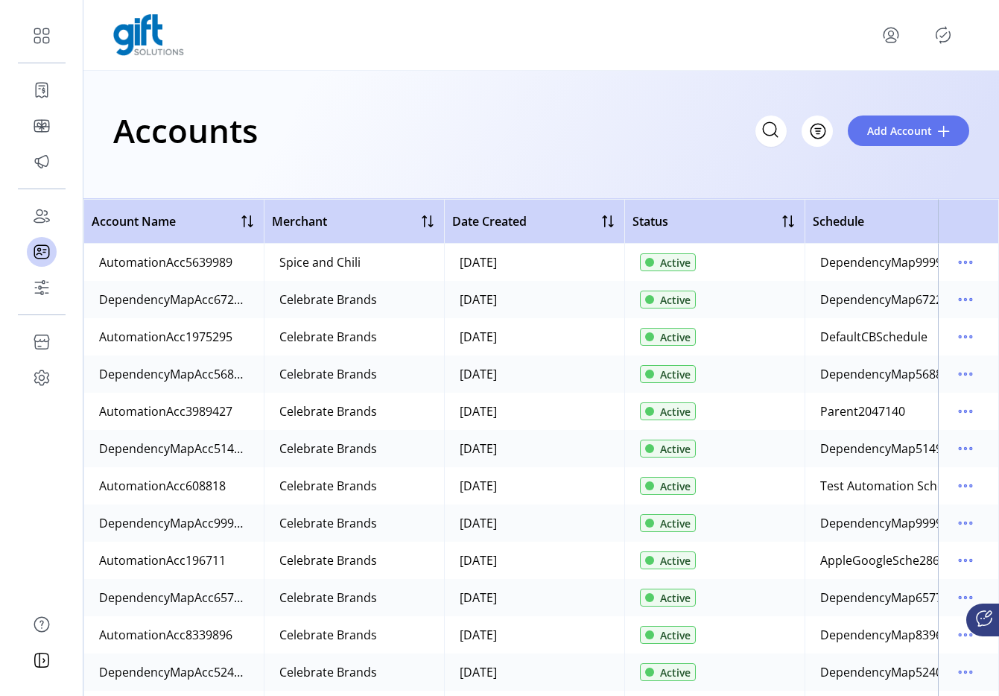
click at [924, 78] on div "**********" at bounding box center [499, 348] width 999 height 696
click at [908, 127] on span "Add Account" at bounding box center [899, 131] width 65 height 16
click at [902, 151] on div "Accounts Filter Add Account" at bounding box center [541, 130] width 856 height 52
click at [902, 142] on button "Add Account" at bounding box center [908, 131] width 121 height 31
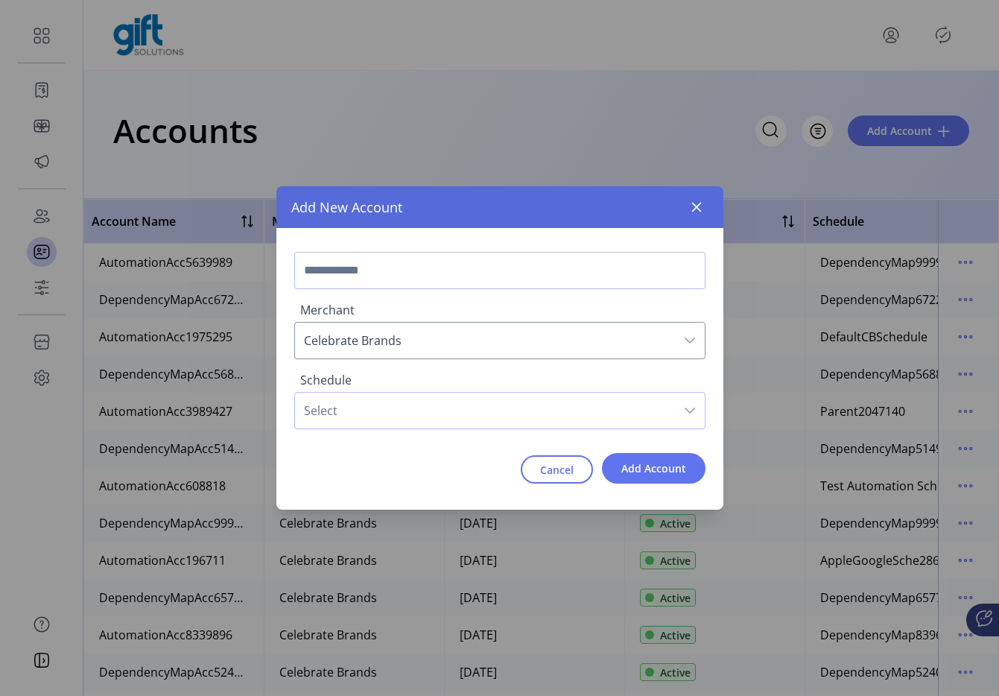
click at [440, 414] on span "Select" at bounding box center [485, 411] width 380 height 36
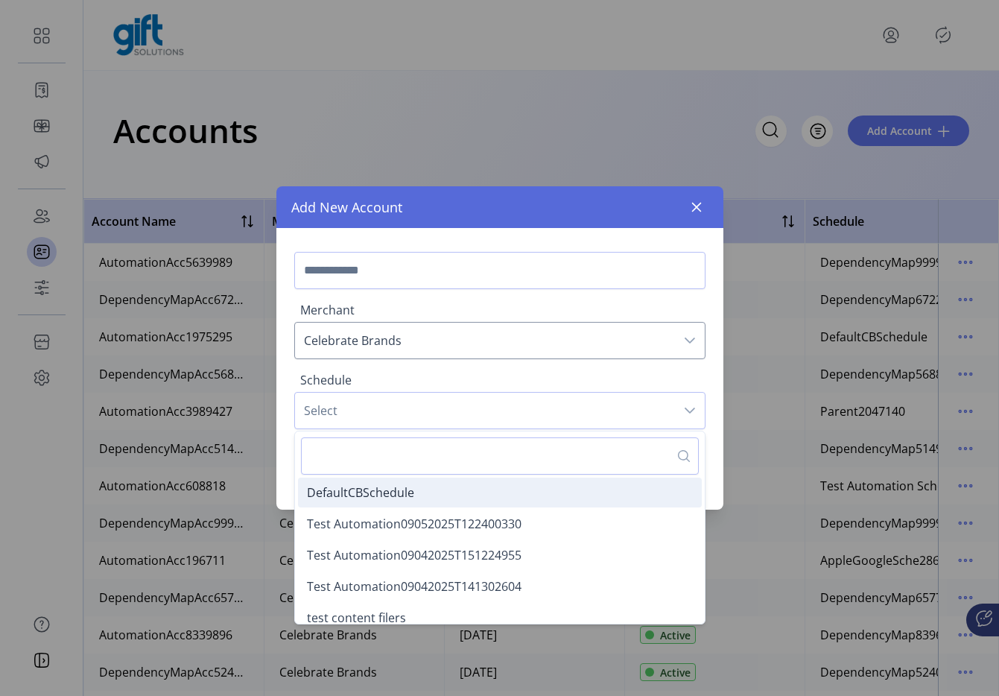
click at [413, 488] on span "DefaultCBSchedule" at bounding box center [360, 492] width 107 height 16
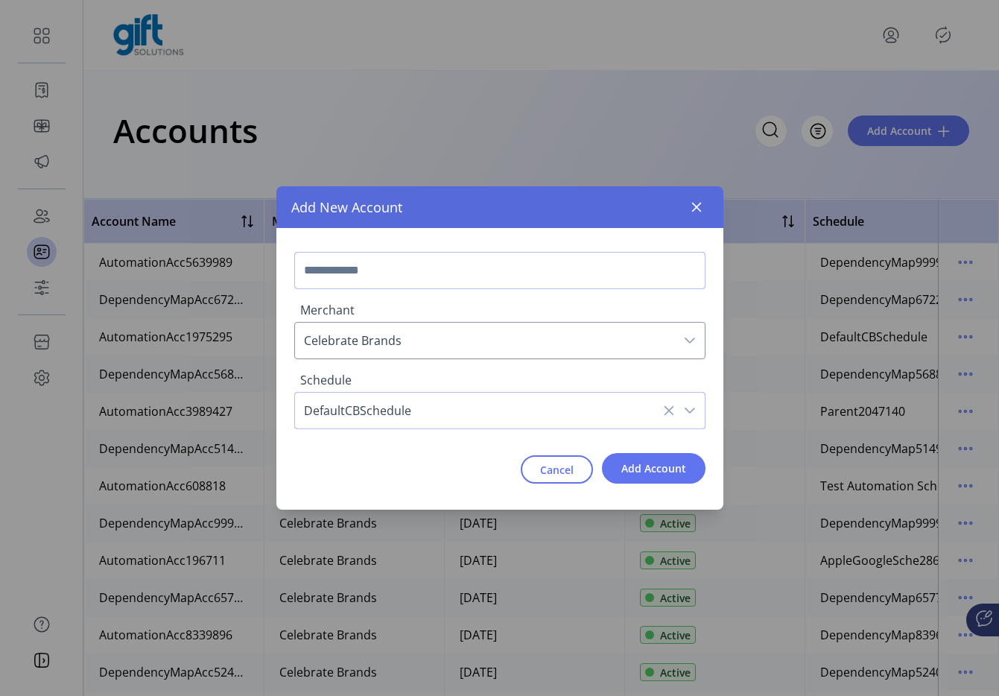
click at [504, 284] on input "text" at bounding box center [499, 270] width 411 height 37
click at [604, 459] on button "Add Account" at bounding box center [654, 468] width 104 height 31
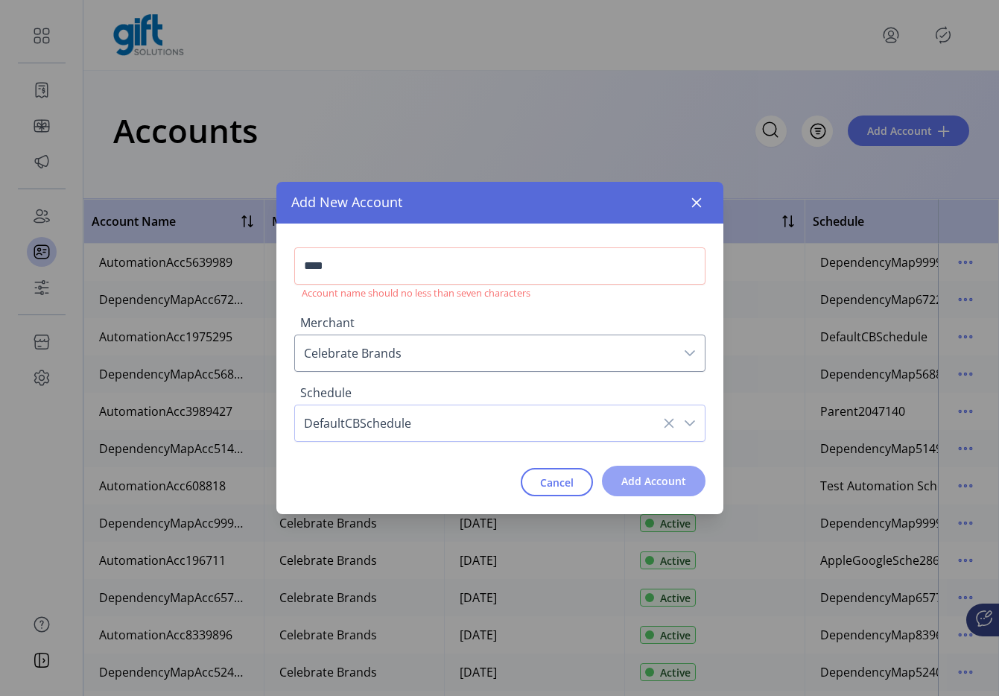
click at [604, 459] on form "**** Account name should no less than seven characters Merchant Celebrate Brand…" at bounding box center [499, 368] width 411 height 255
click at [368, 270] on input "****" at bounding box center [499, 265] width 411 height 37
type input "******"
click at [636, 491] on button "Add Account" at bounding box center [654, 481] width 104 height 31
click at [402, 281] on input "******" at bounding box center [499, 265] width 411 height 37
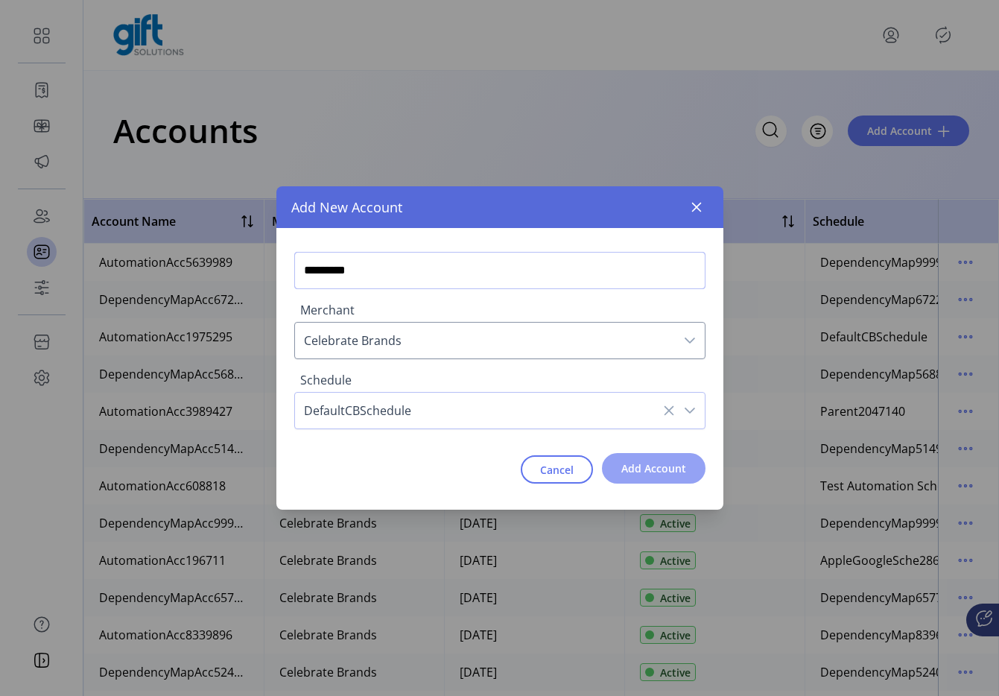
type input "*********"
click at [645, 475] on span "Add Account" at bounding box center [653, 469] width 65 height 16
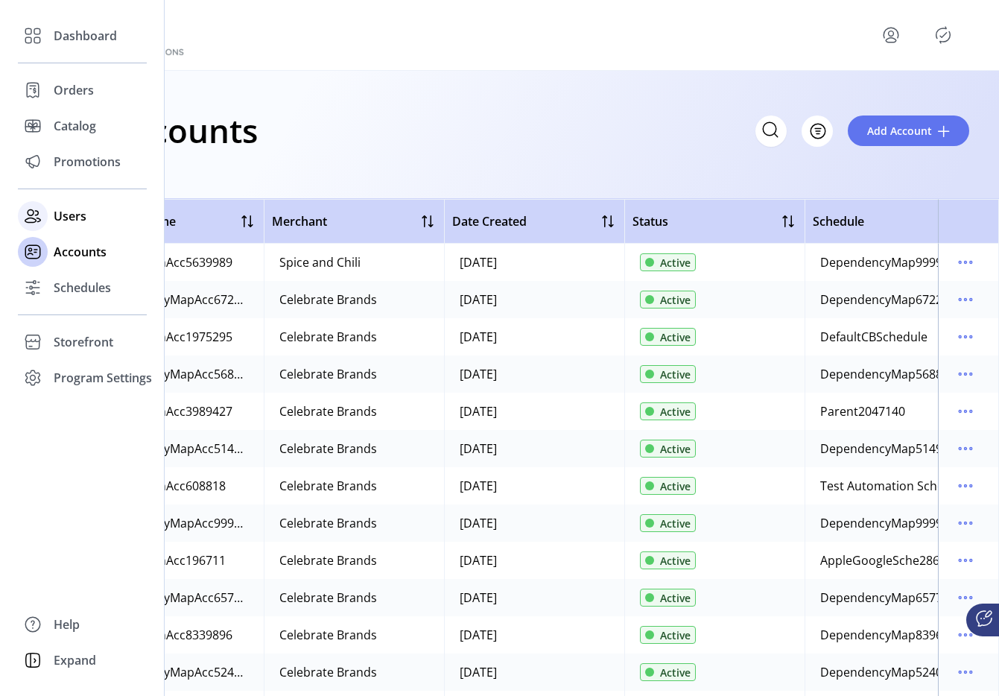
click at [38, 210] on icon at bounding box center [33, 216] width 24 height 24
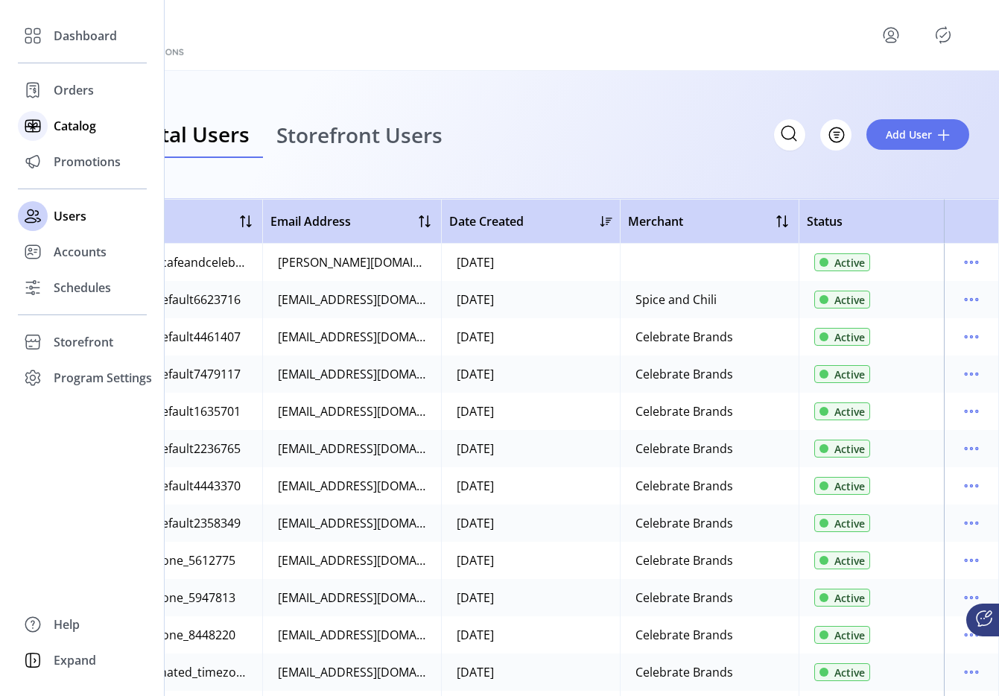
click at [39, 124] on icon at bounding box center [32, 126] width 14 height 12
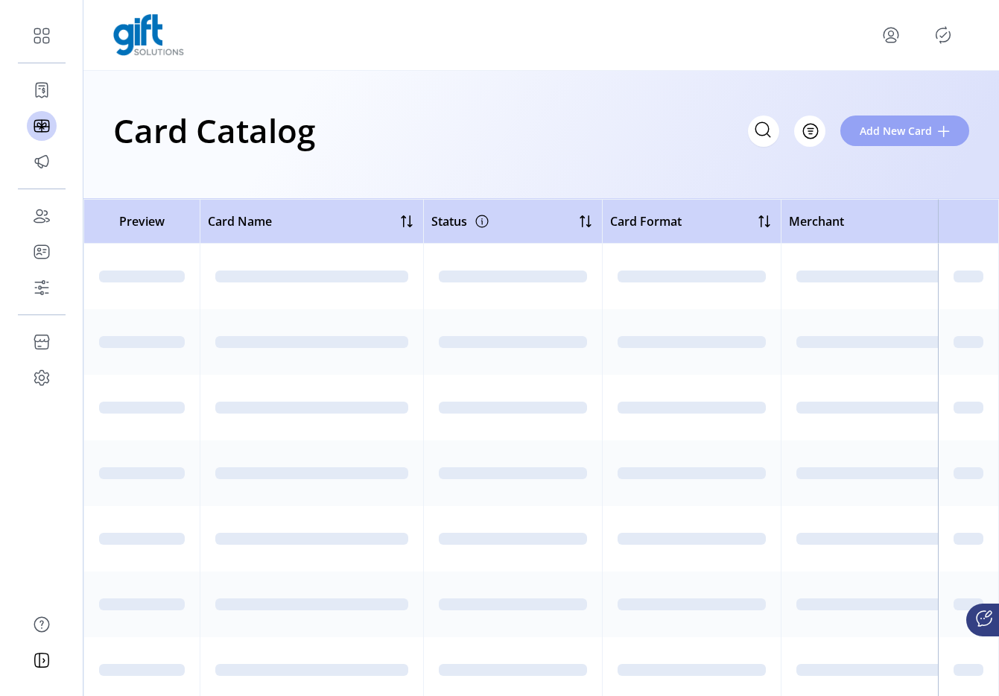
click at [907, 121] on button "Add New Card" at bounding box center [905, 131] width 129 height 31
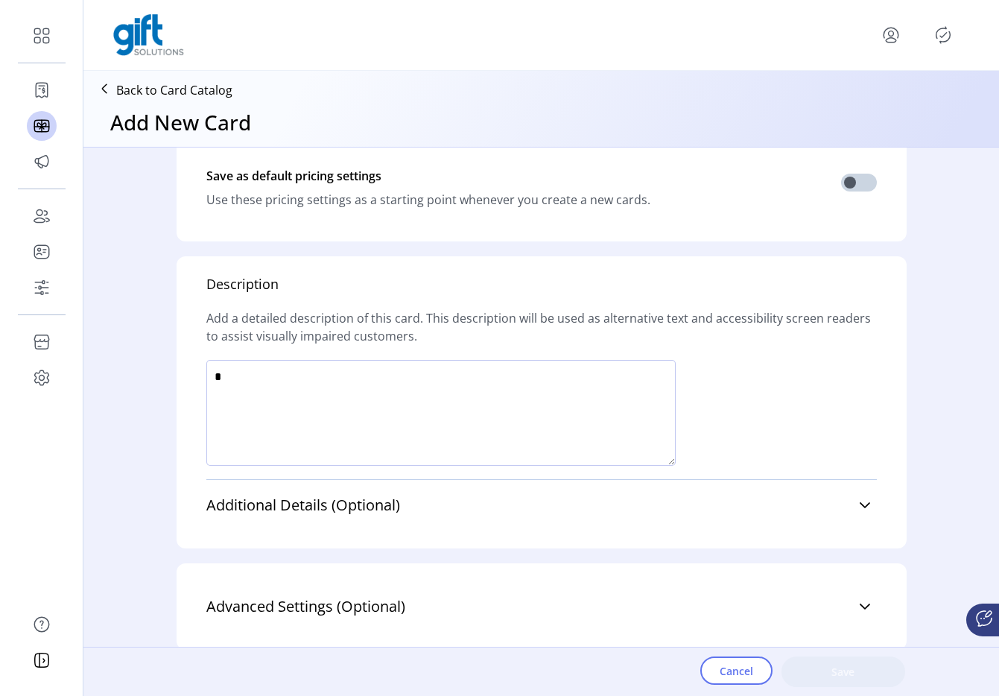
scroll to position [1182, 0]
click at [451, 479] on div "Additional Details (Optional) Terms & Conditions ******* ******* ******* ******…" at bounding box center [541, 504] width 671 height 51
click at [436, 506] on link "Additional Details (Optional)" at bounding box center [541, 505] width 671 height 33
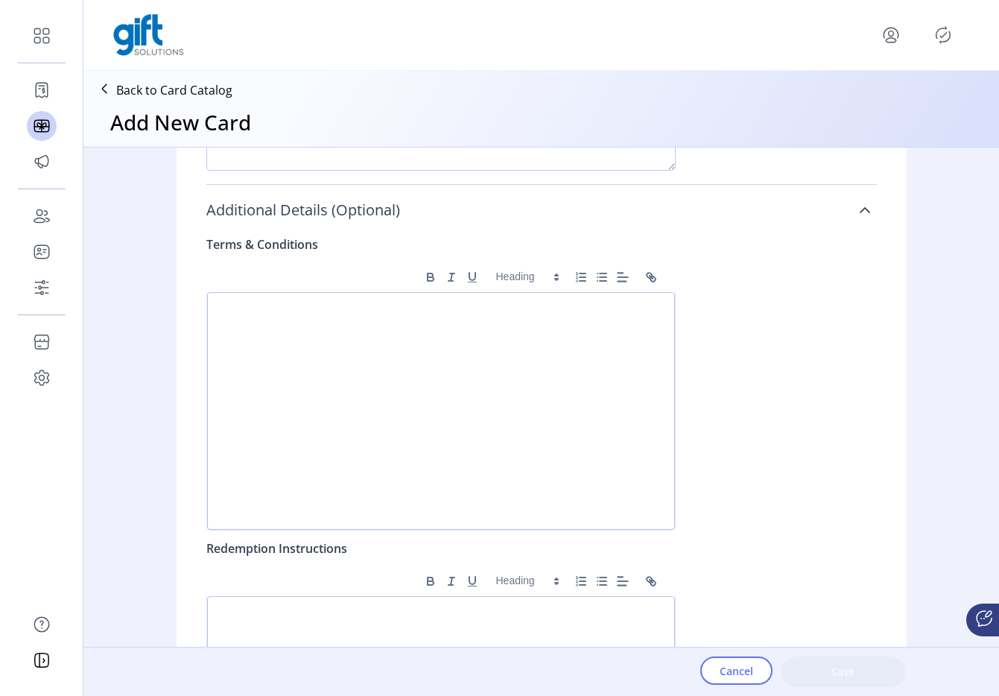
scroll to position [1138, 0]
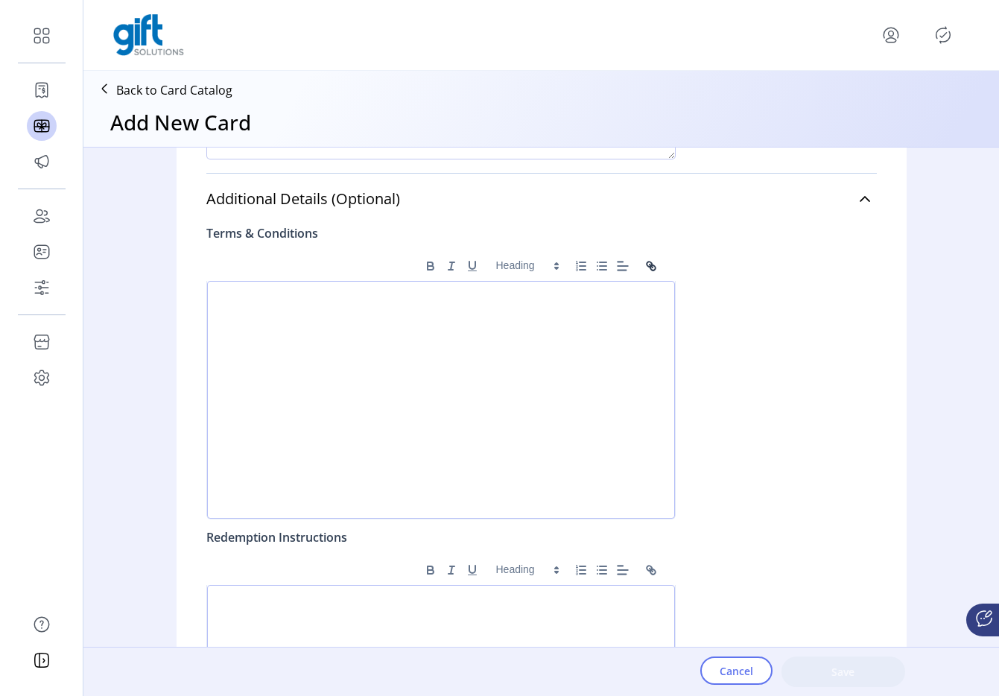
click at [650, 264] on icon "Link" at bounding box center [651, 265] width 13 height 13
click at [651, 265] on icon "Link" at bounding box center [653, 267] width 5 height 5
click at [651, 274] on button "Link" at bounding box center [651, 266] width 21 height 18
click at [650, 274] on button "Link" at bounding box center [651, 266] width 21 height 18
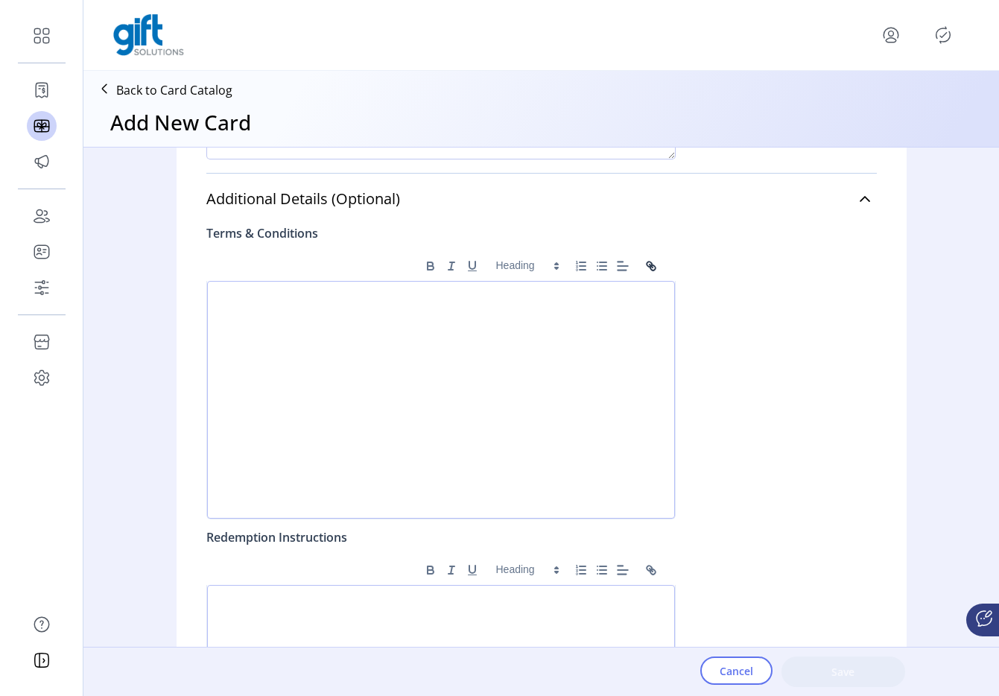
click at [650, 274] on button "Link" at bounding box center [651, 266] width 21 height 18
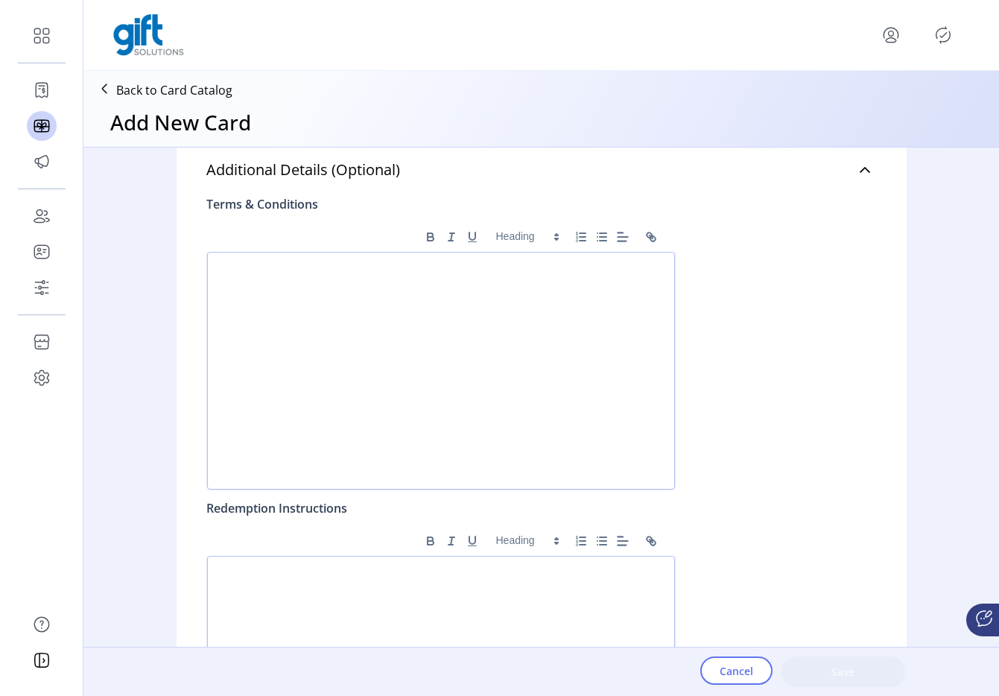
scroll to position [1175, 0]
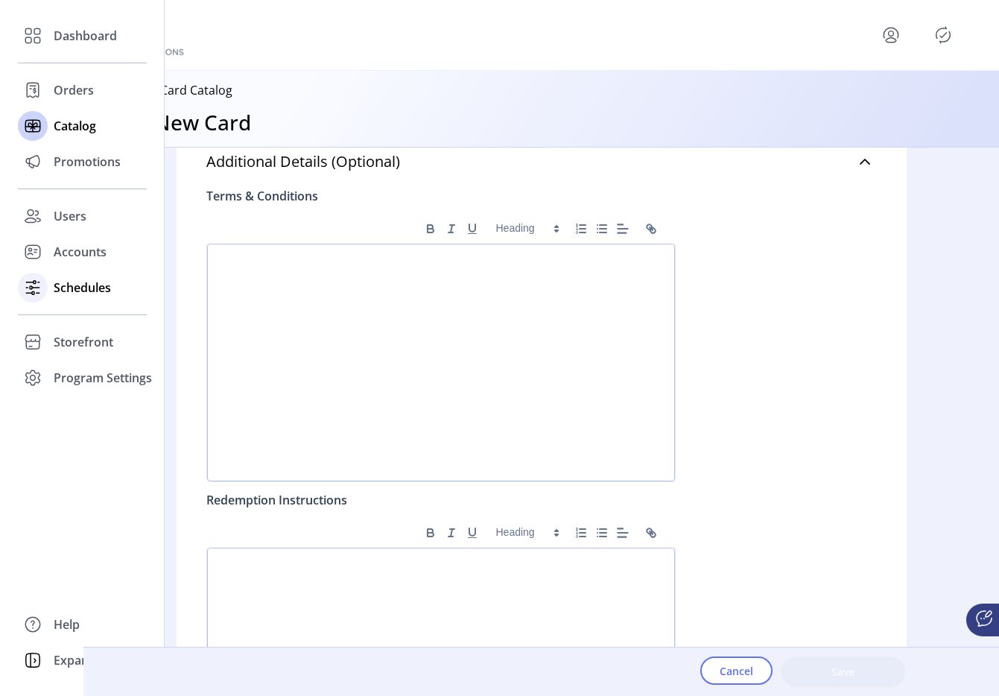
click at [40, 294] on icon at bounding box center [33, 288] width 24 height 24
click at [52, 333] on div "Storefront" at bounding box center [82, 342] width 129 height 36
click at [73, 370] on span "Configuration" at bounding box center [93, 372] width 78 height 18
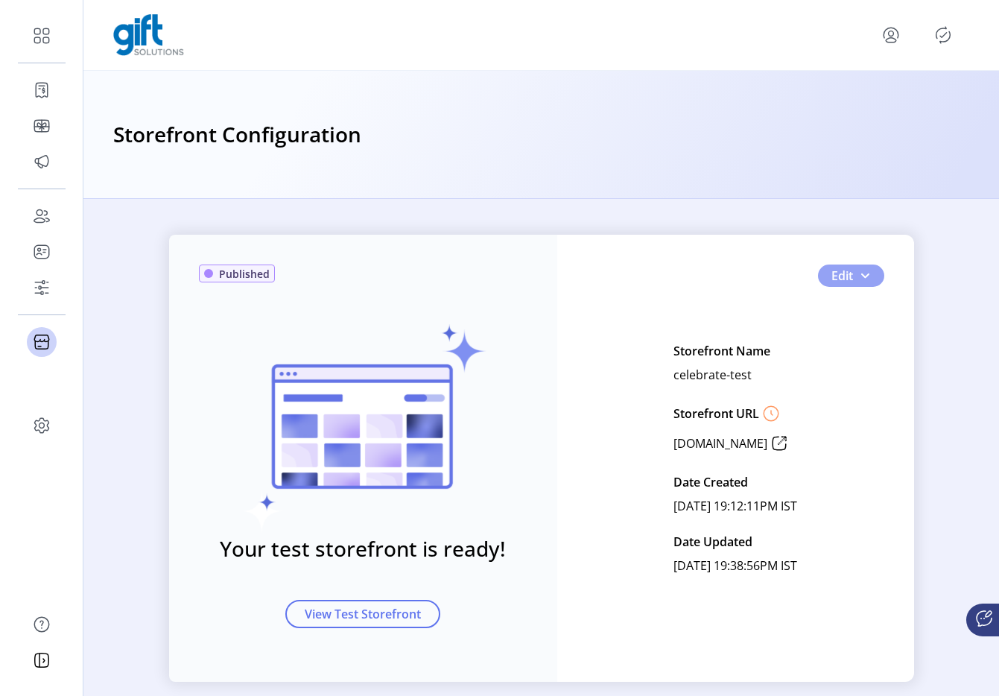
click at [873, 270] on button "Edit" at bounding box center [851, 276] width 66 height 22
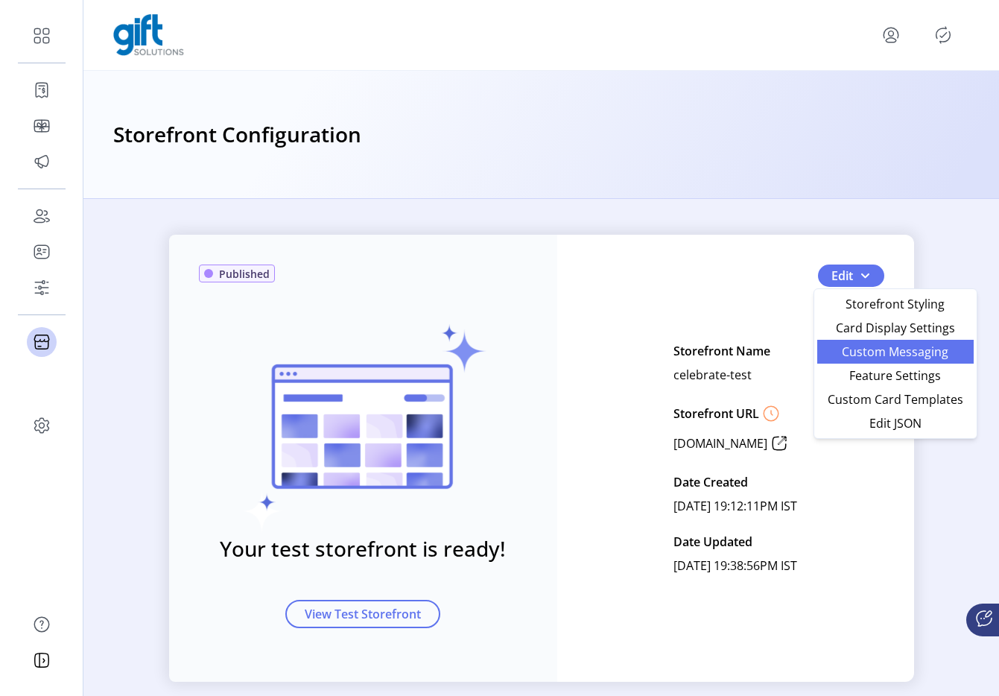
click at [850, 358] on span "Custom Messaging" at bounding box center [895, 352] width 139 height 12
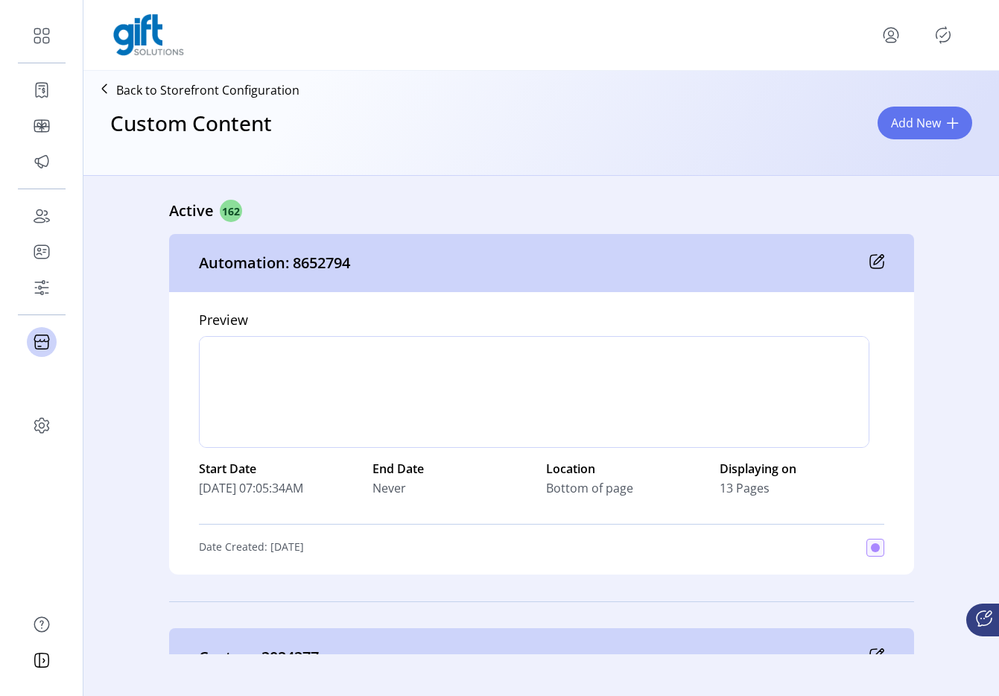
click at [878, 258] on icon at bounding box center [879, 260] width 10 height 10
click at [893, 36] on icon "menu" at bounding box center [891, 33] width 5 height 5
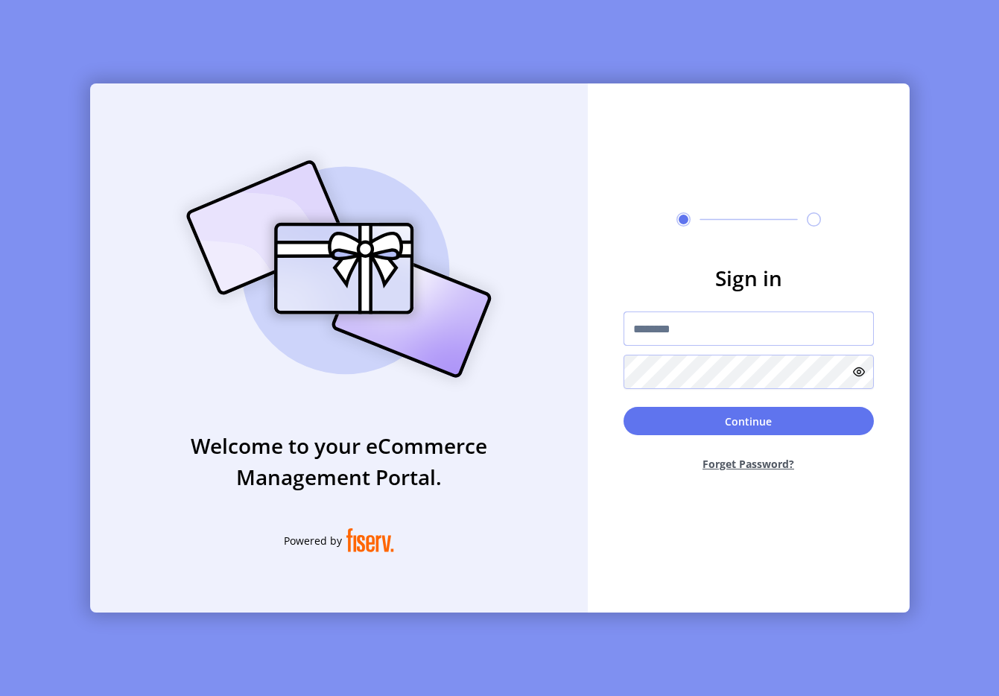
click at [665, 326] on input "text" at bounding box center [749, 328] width 250 height 34
click at [662, 334] on input "text" at bounding box center [749, 328] width 250 height 34
type input "**********"
click at [750, 420] on button "Continue" at bounding box center [749, 421] width 250 height 28
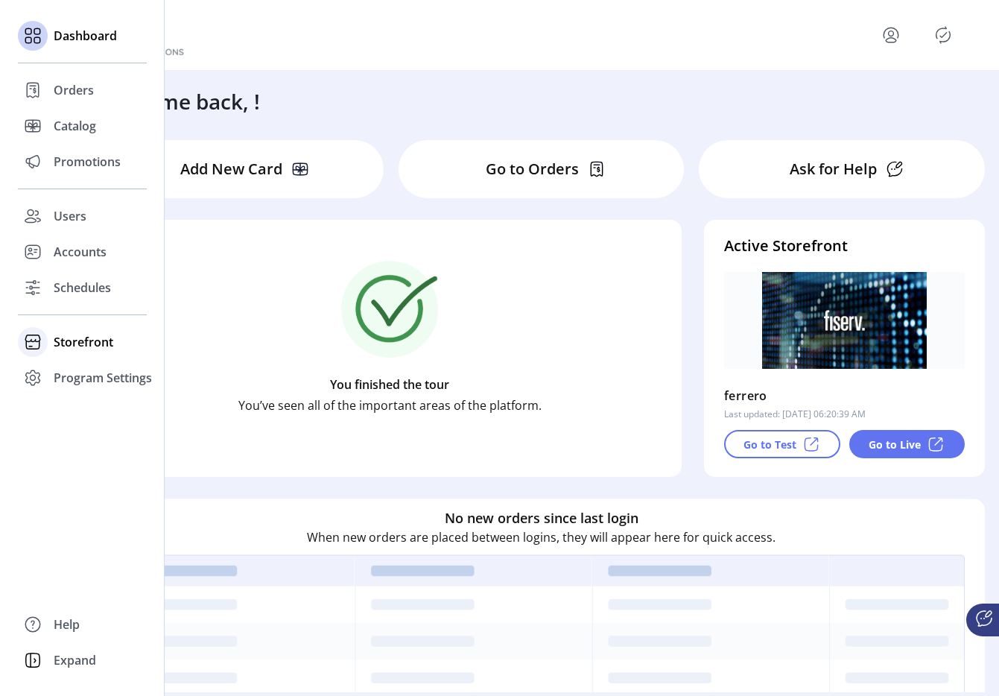
click at [56, 358] on div "Storefront" at bounding box center [82, 342] width 129 height 36
click at [121, 367] on span "Configuration" at bounding box center [93, 372] width 78 height 18
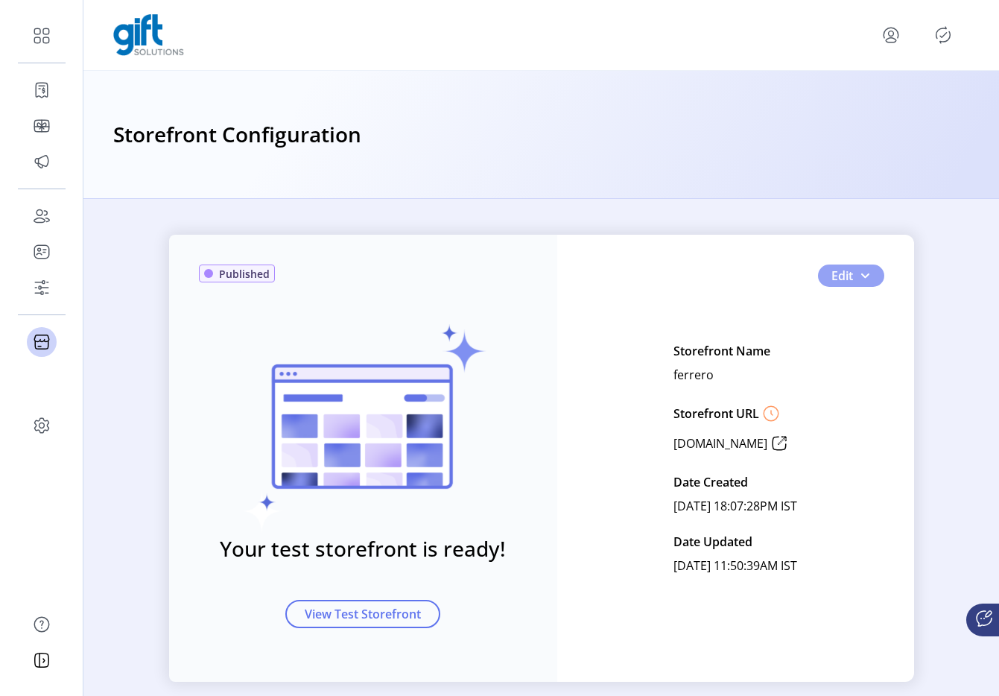
click at [875, 270] on button "Edit" at bounding box center [851, 276] width 66 height 22
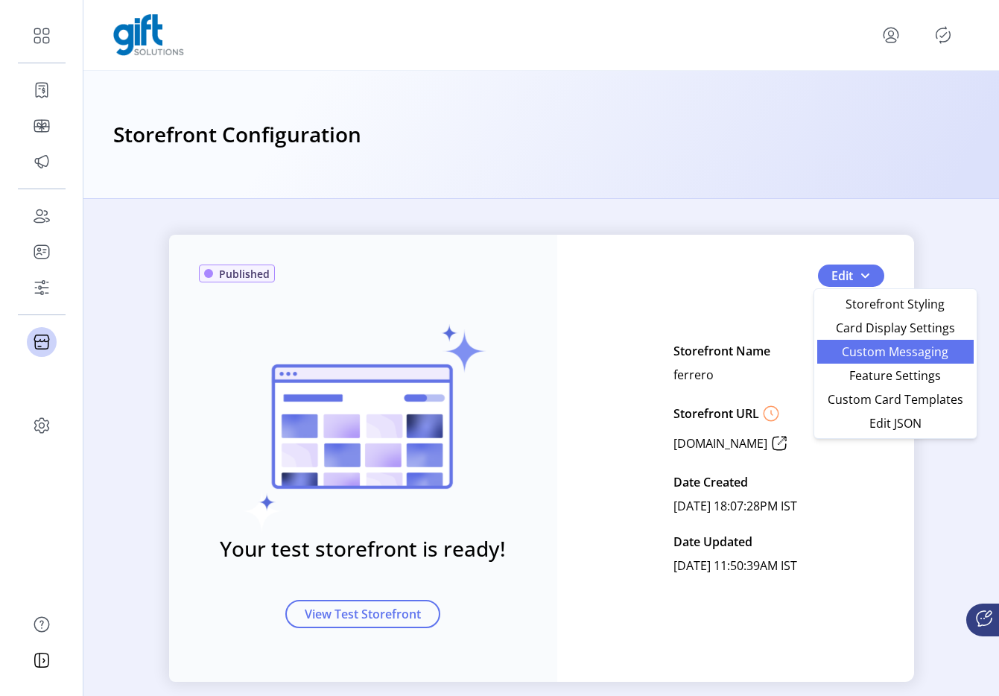
click at [866, 361] on ul "Storefront Styling Card Display Settings Custom Messaging Feature Settings Cust…" at bounding box center [895, 363] width 156 height 143
click at [866, 361] on link "Custom Messaging" at bounding box center [895, 352] width 156 height 24
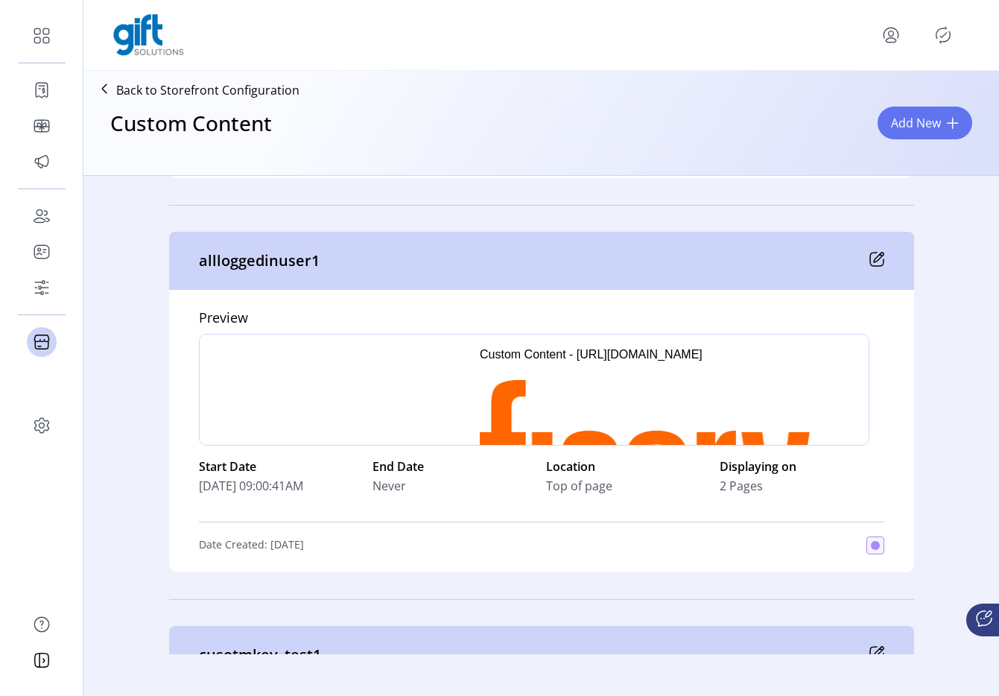
scroll to position [1572, 0]
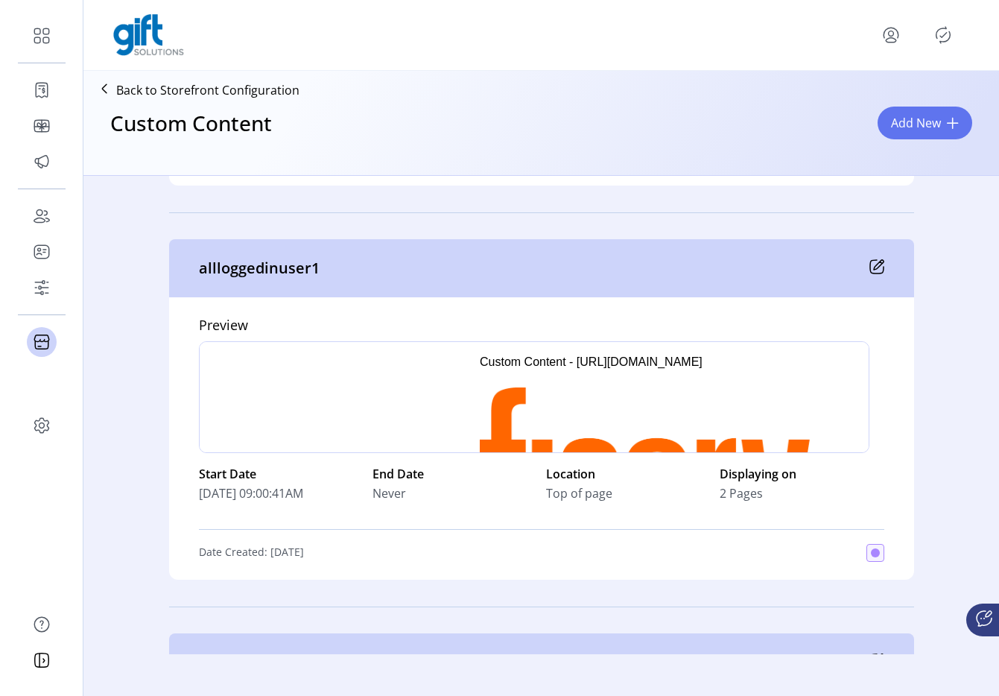
click at [870, 265] on icon at bounding box center [877, 266] width 15 height 15
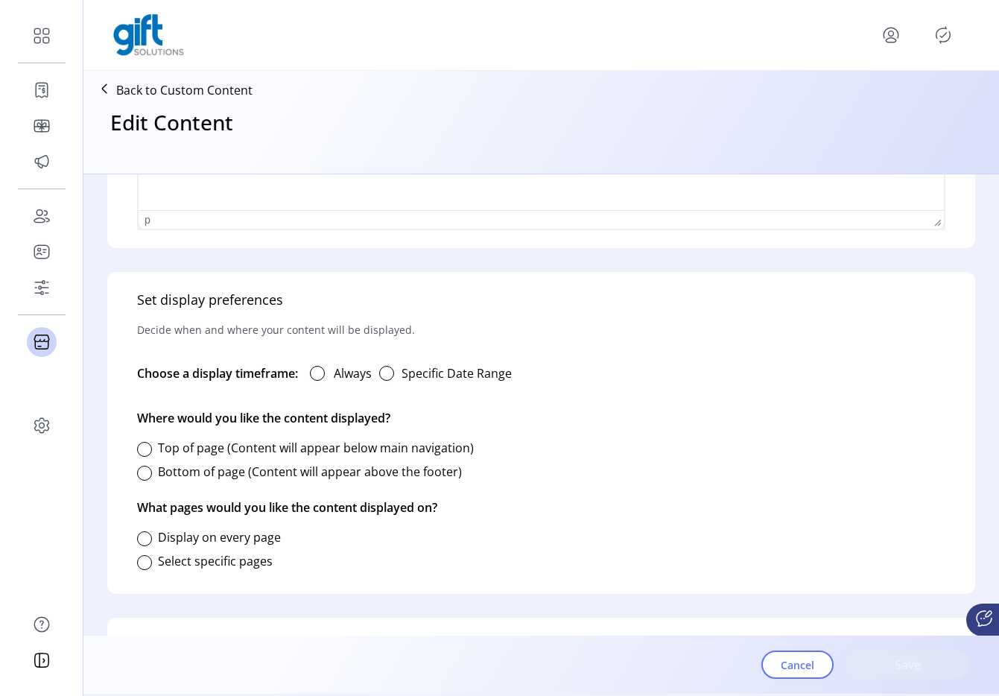
scroll to position [807, 0]
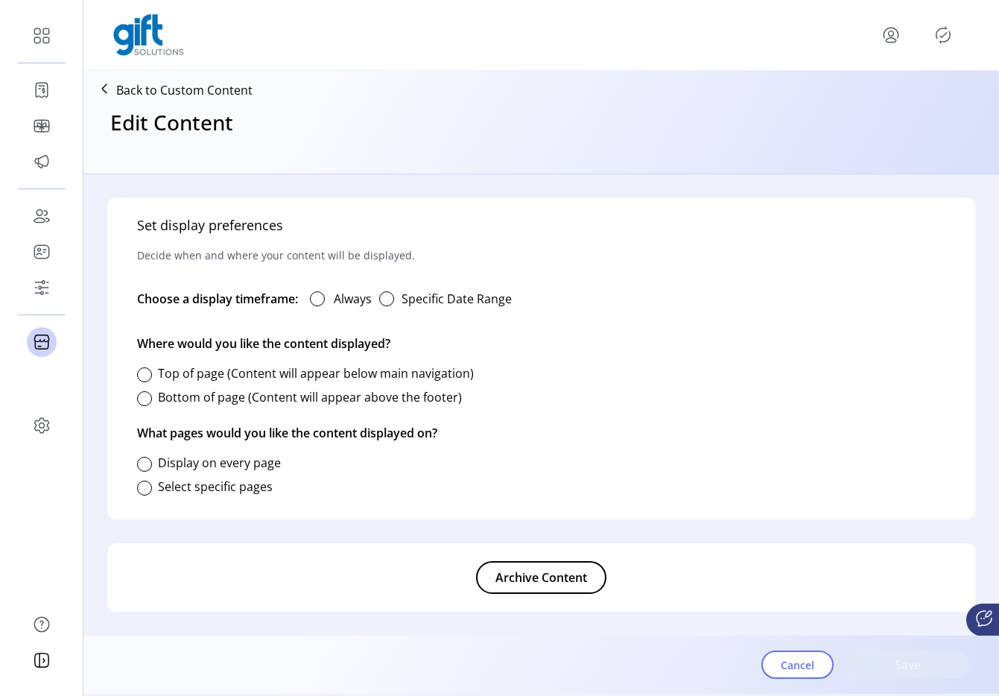
type input "**********"
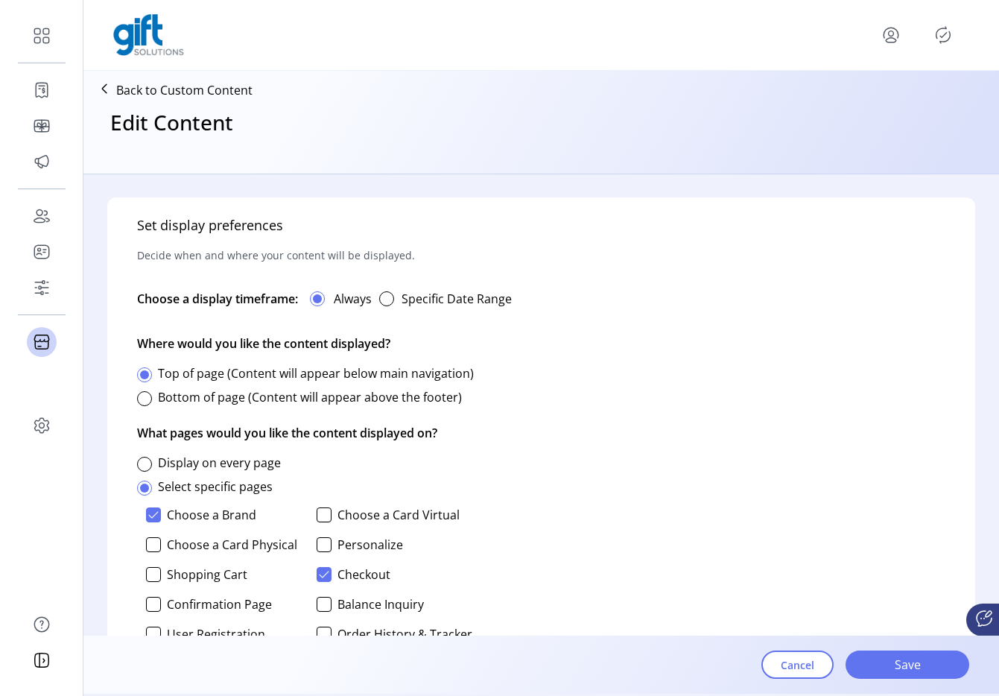
scroll to position [849, 0]
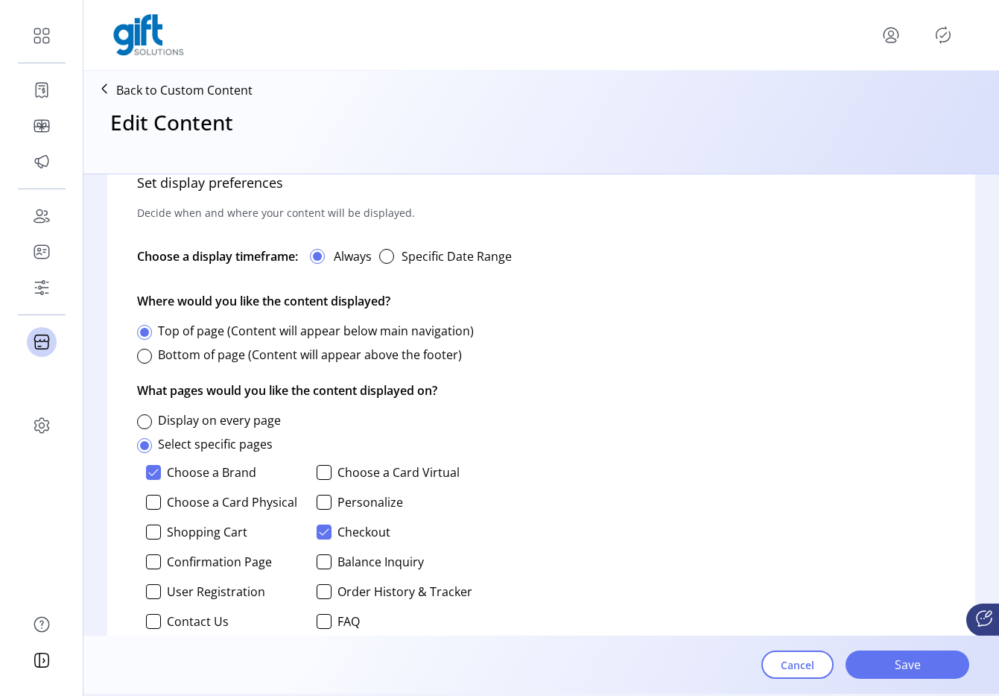
click at [797, 680] on div "Cancel Save" at bounding box center [866, 665] width 208 height 52
click at [797, 674] on button "Cancel" at bounding box center [798, 665] width 72 height 28
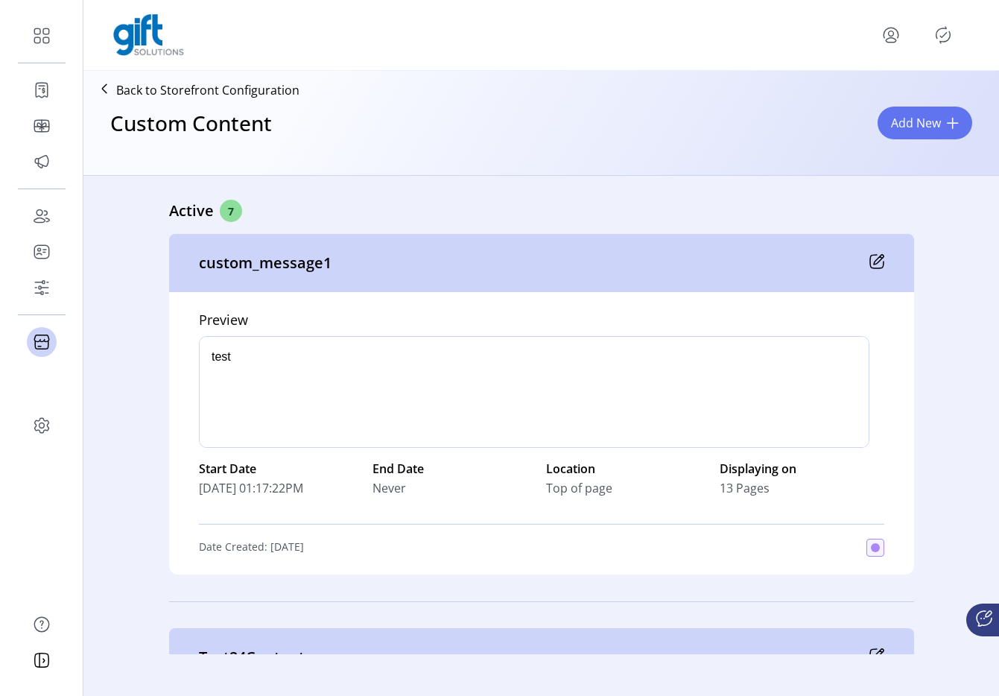
click at [875, 259] on icon at bounding box center [877, 261] width 15 height 15
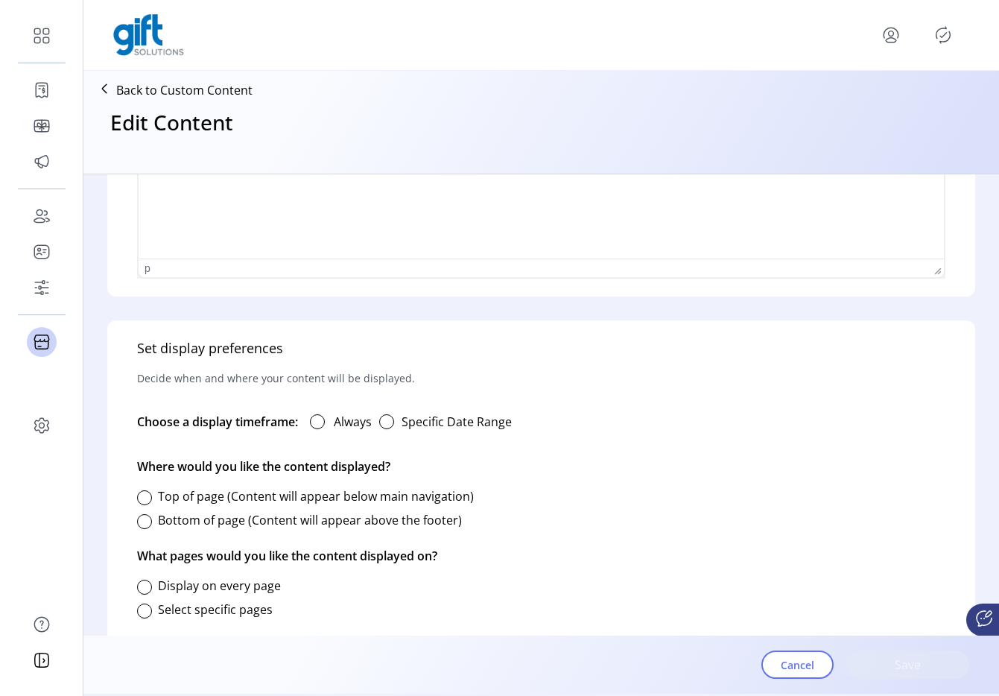
scroll to position [807, 0]
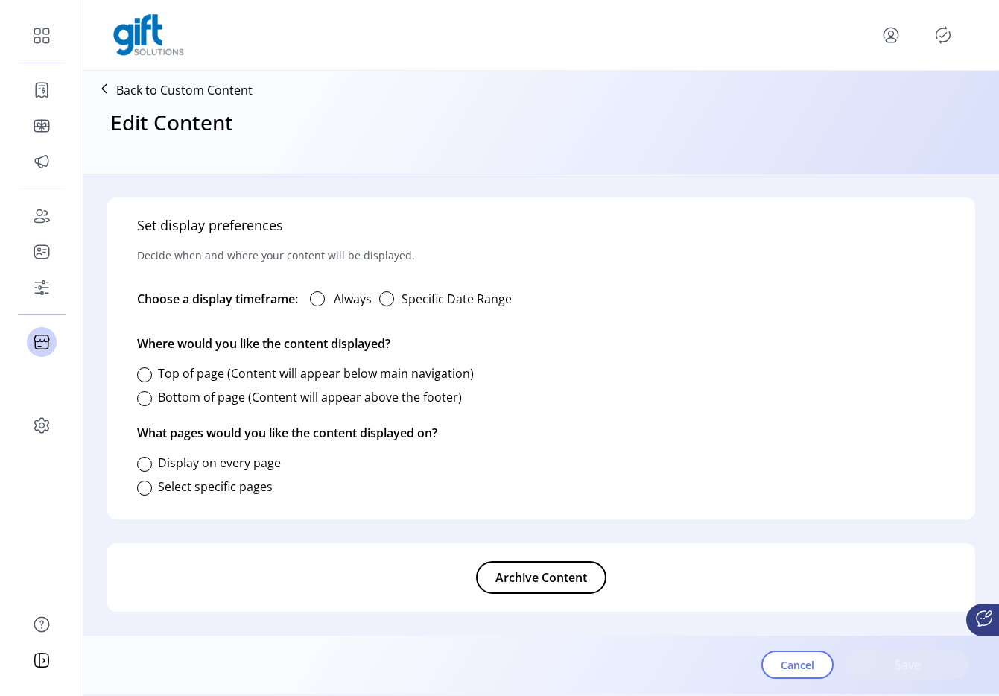
type input "**********"
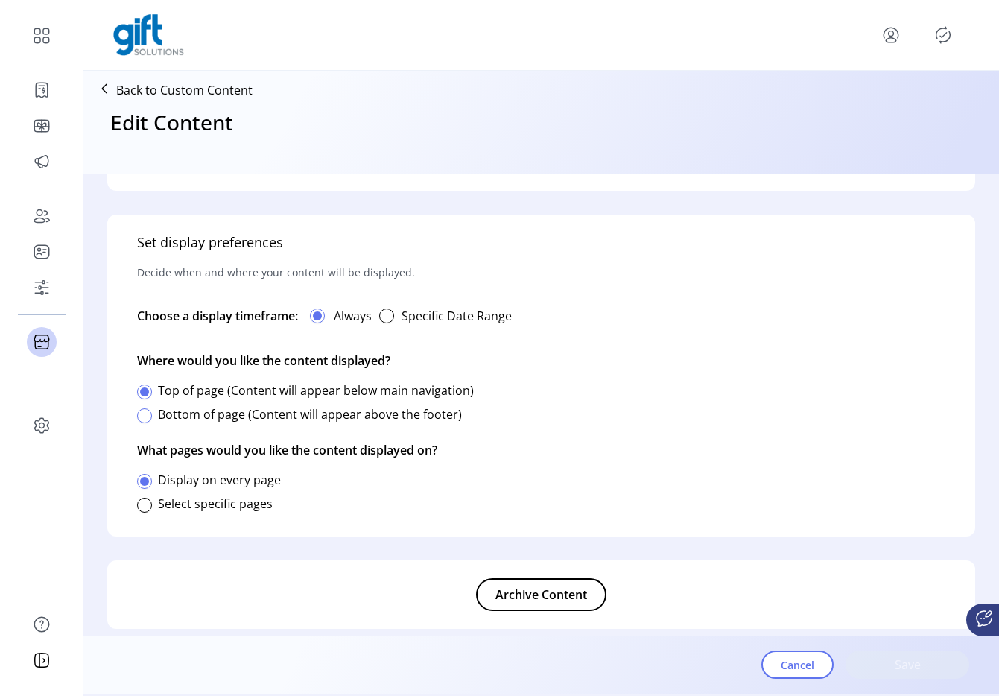
click at [143, 416] on div at bounding box center [144, 415] width 15 height 15
click at [147, 395] on div at bounding box center [144, 392] width 15 height 15
click at [146, 417] on div at bounding box center [144, 415] width 15 height 15
click at [145, 396] on div at bounding box center [144, 392] width 15 height 15
click at [147, 417] on div at bounding box center [144, 415] width 15 height 15
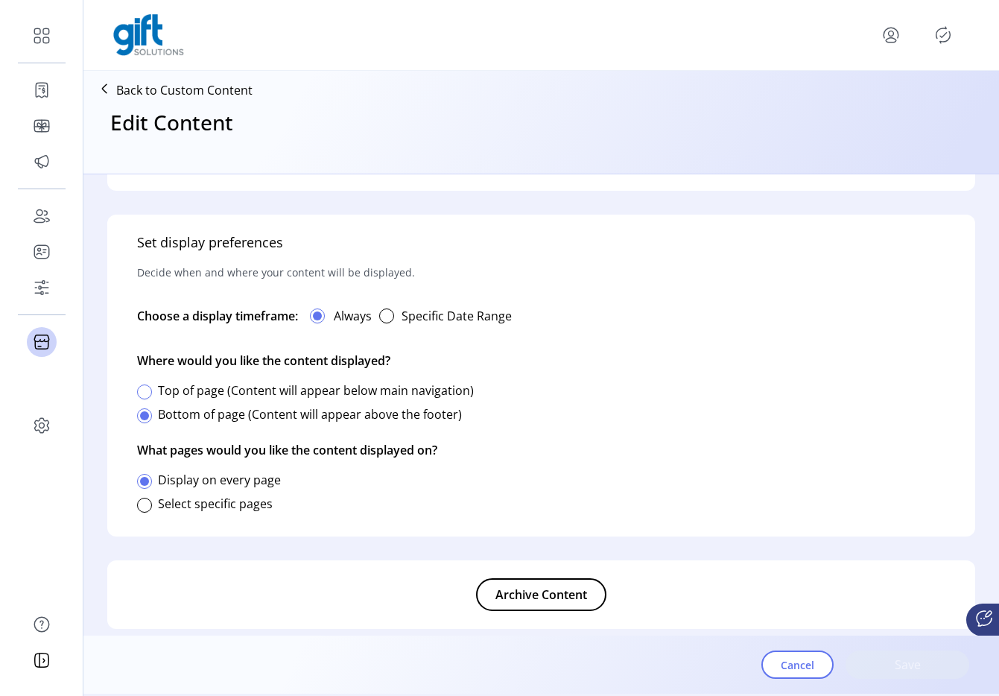
click at [146, 390] on div at bounding box center [144, 392] width 15 height 15
click at [148, 414] on div at bounding box center [144, 415] width 15 height 15
click at [148, 394] on div at bounding box center [144, 392] width 15 height 15
click at [145, 412] on div at bounding box center [144, 415] width 15 height 15
click at [143, 393] on div at bounding box center [144, 392] width 15 height 15
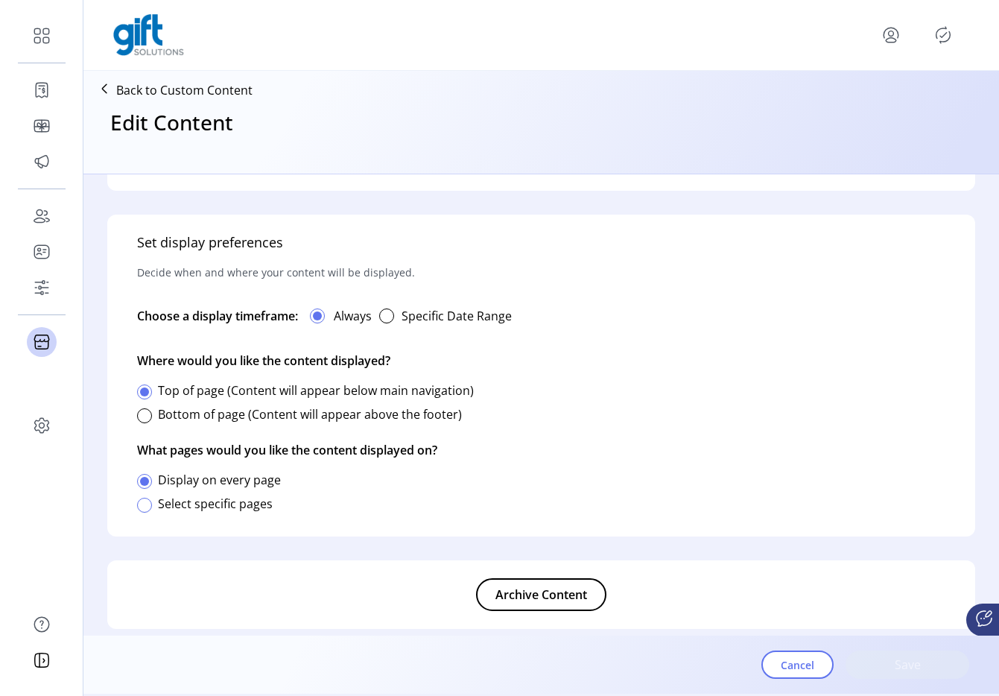
click at [139, 501] on div at bounding box center [144, 505] width 15 height 15
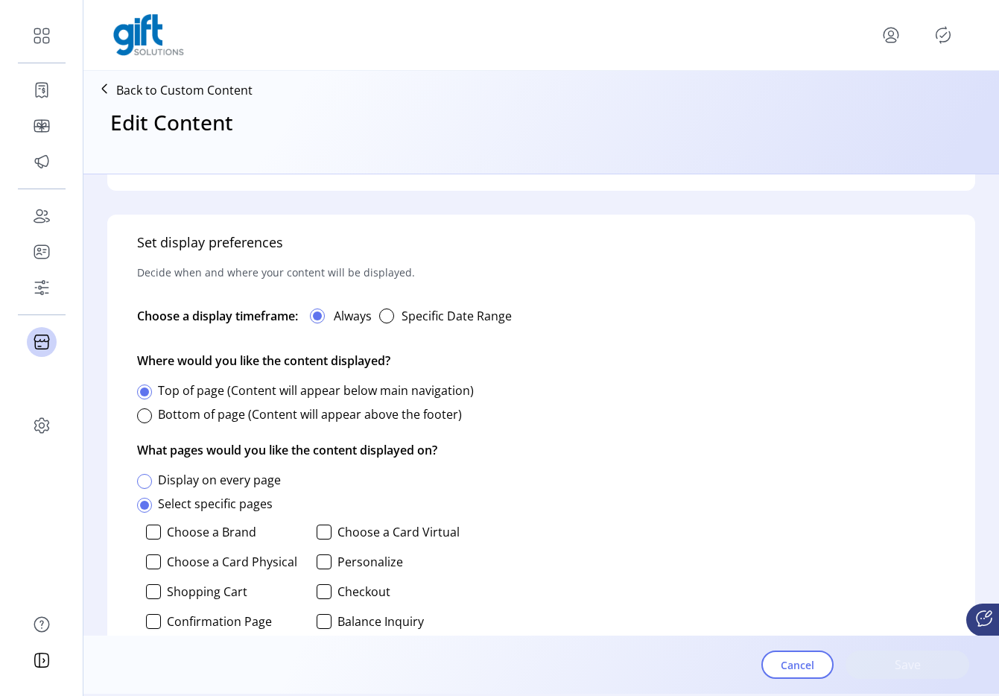
click at [145, 481] on div at bounding box center [144, 481] width 15 height 15
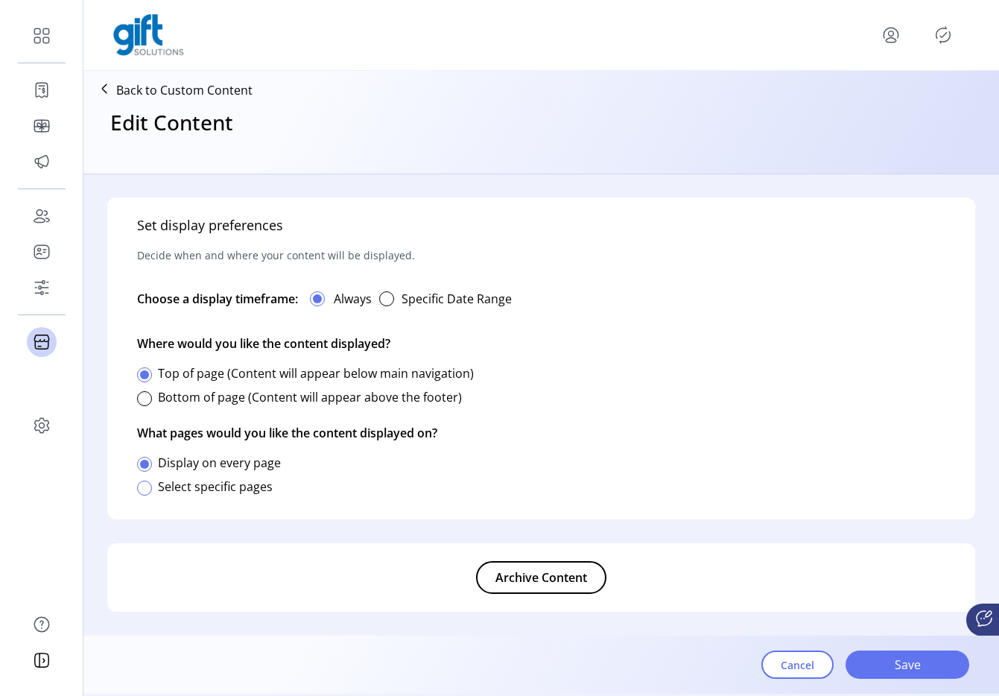
click at [139, 487] on div at bounding box center [144, 488] width 15 height 15
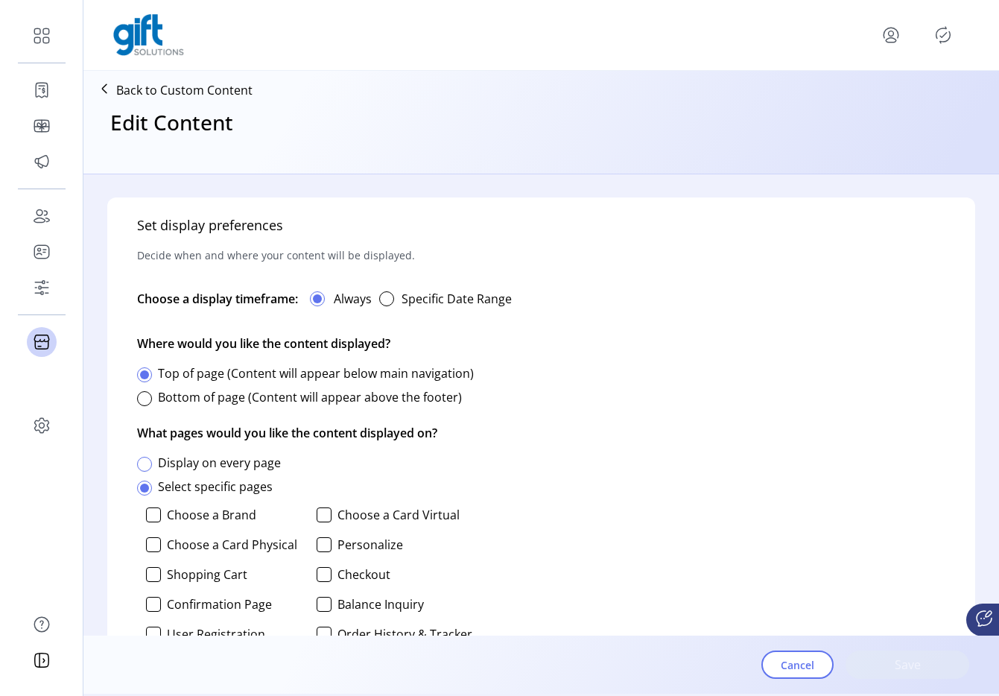
click at [147, 463] on div at bounding box center [144, 464] width 15 height 15
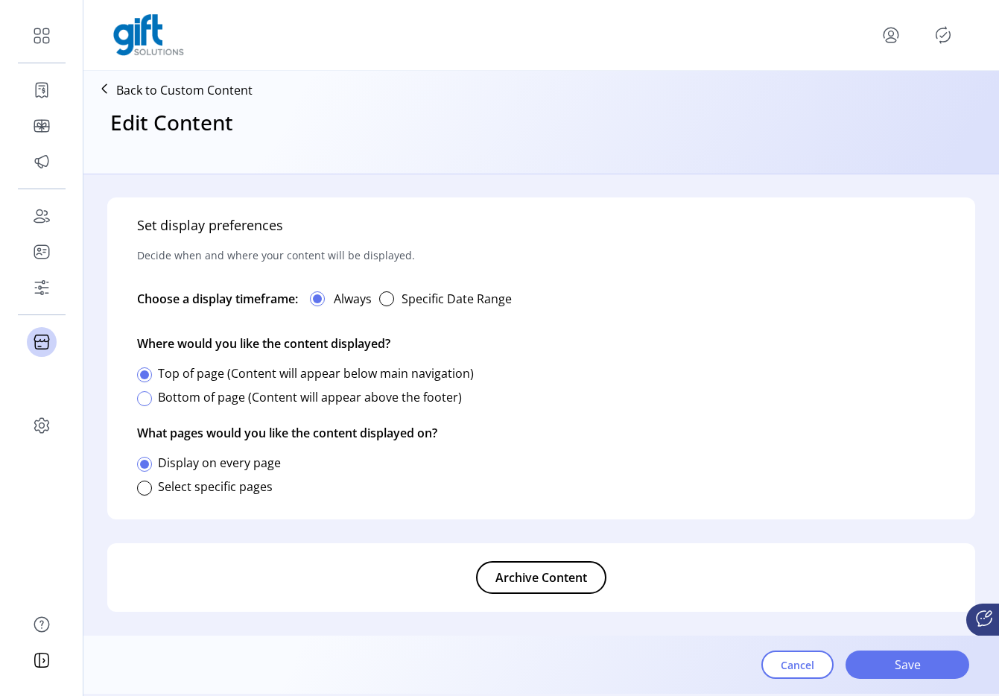
click at [148, 393] on div at bounding box center [144, 398] width 15 height 15
click at [142, 367] on div at bounding box center [144, 374] width 15 height 15
click at [142, 403] on div at bounding box center [144, 398] width 15 height 15
click at [150, 373] on div at bounding box center [144, 374] width 15 height 15
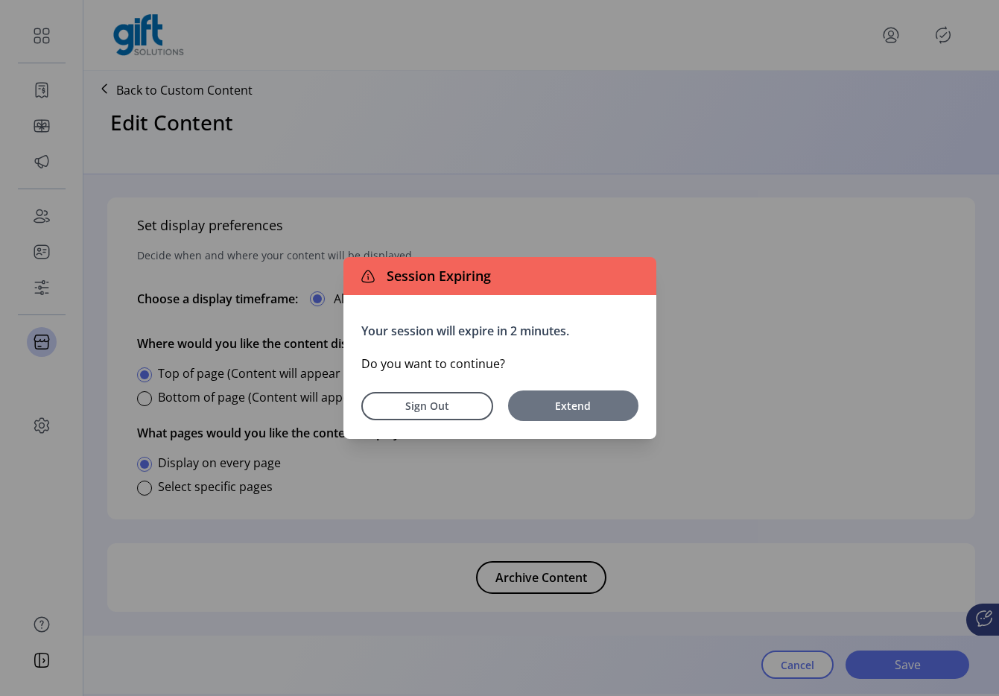
click at [616, 398] on span "Extend" at bounding box center [574, 406] width 116 height 16
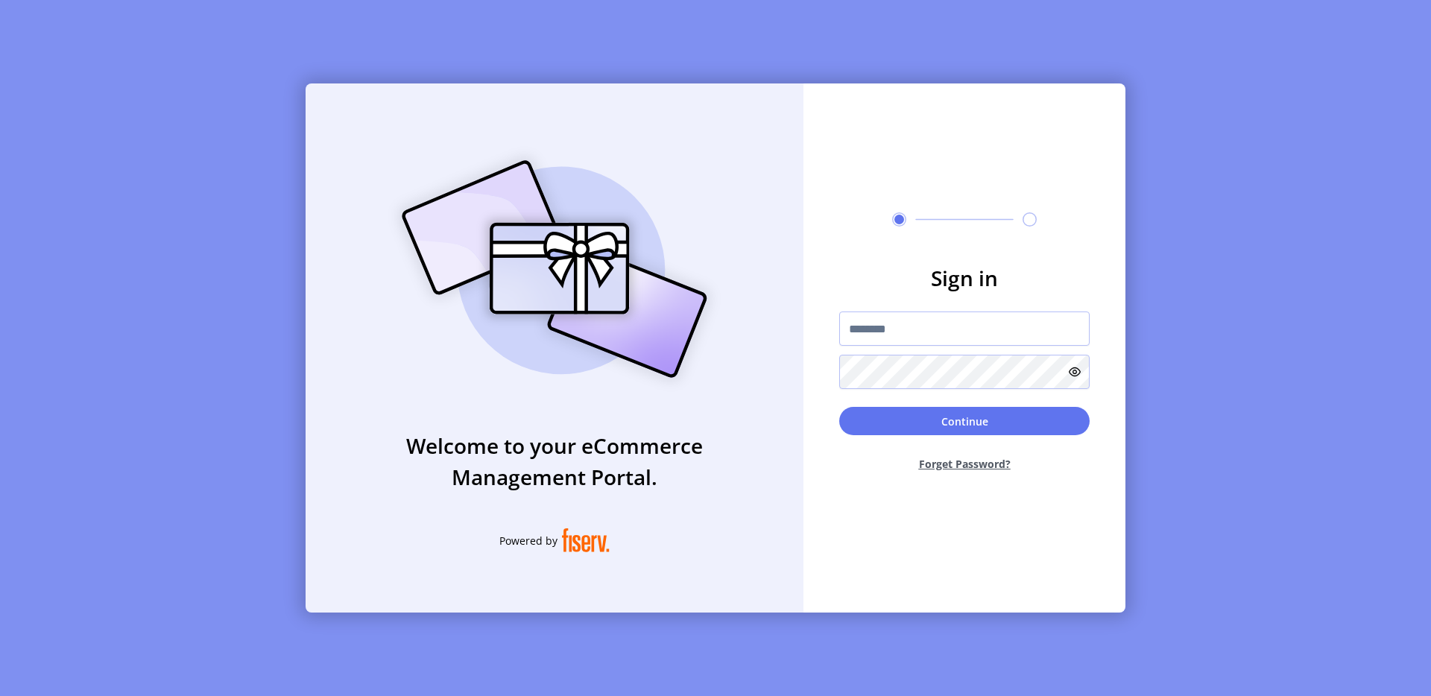
click at [103, 166] on div "Welcome to your eCommerce Management Portal. Powered by Sign in Continue Forget…" at bounding box center [715, 348] width 1431 height 696
click at [879, 331] on input "text" at bounding box center [964, 328] width 250 height 34
type input "**********"
click at [981, 420] on button "Continue" at bounding box center [964, 421] width 250 height 28
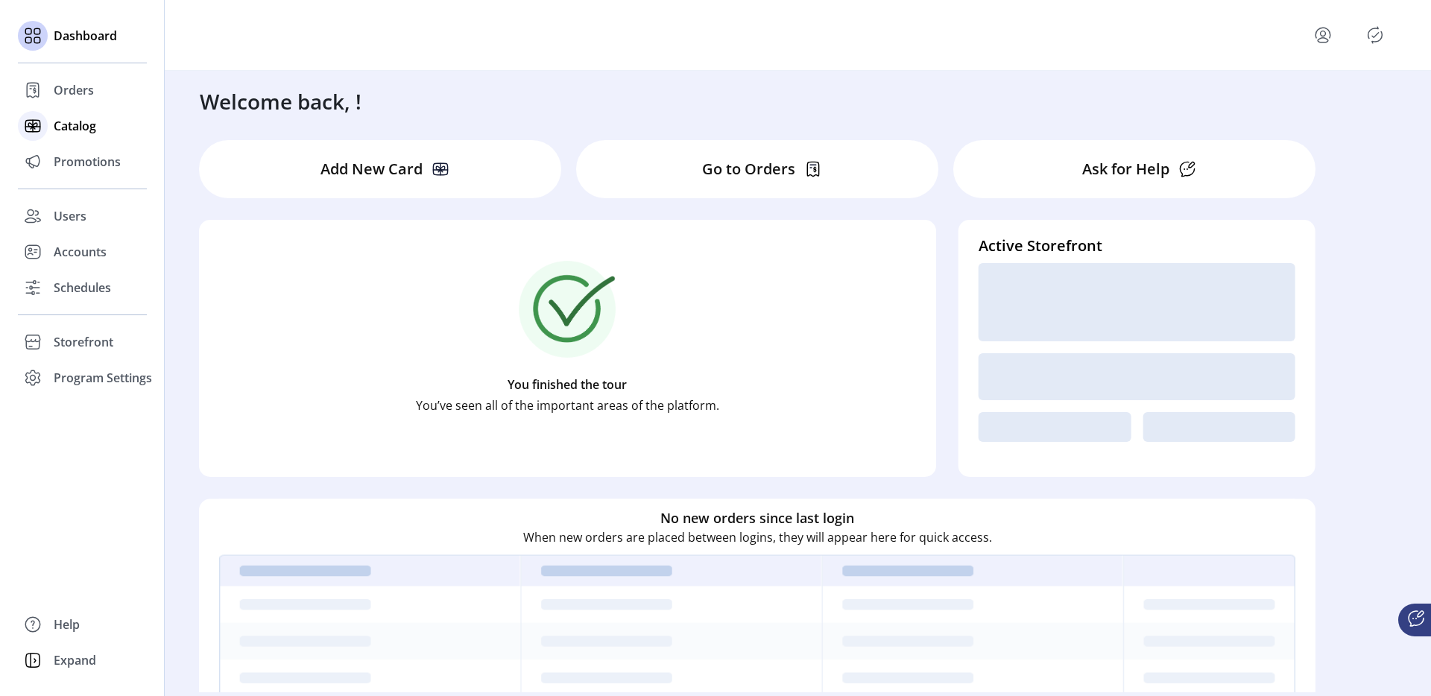
click at [38, 118] on icon at bounding box center [33, 126] width 24 height 24
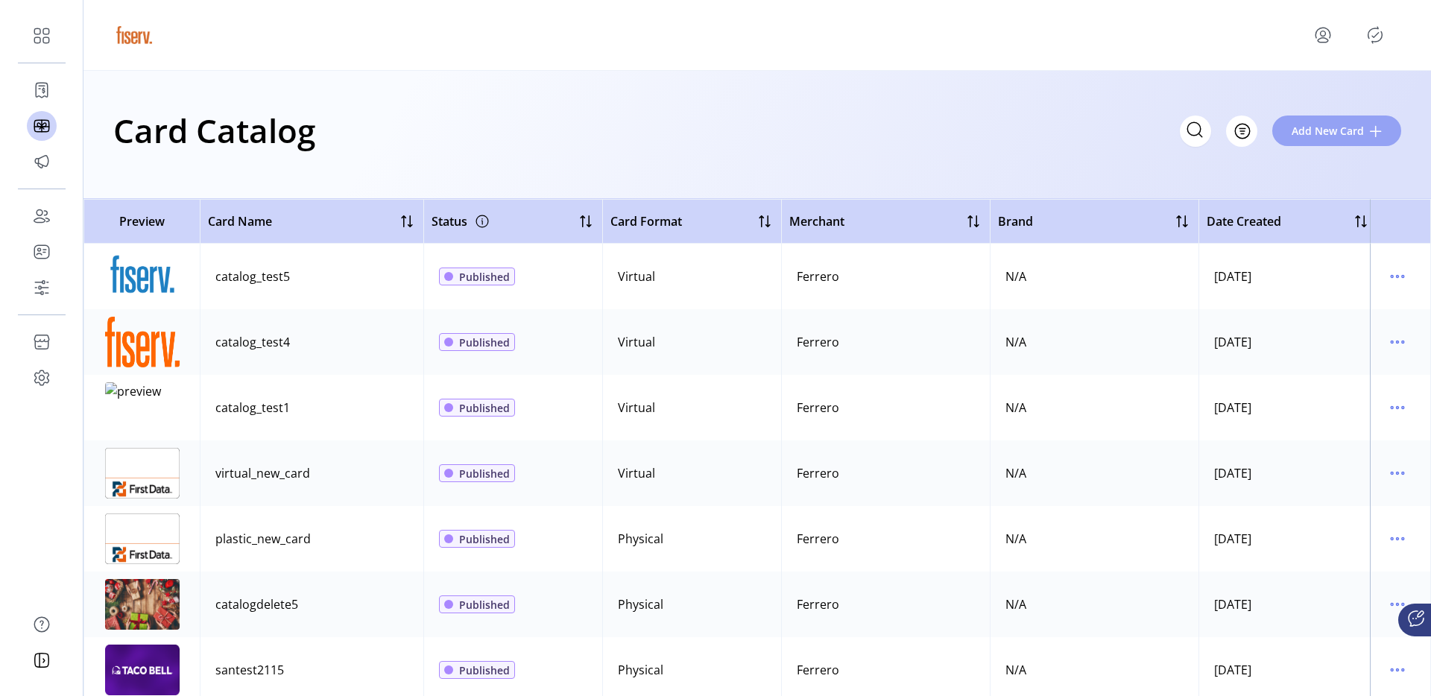
click at [1278, 133] on button "Add New Card" at bounding box center [1336, 131] width 129 height 31
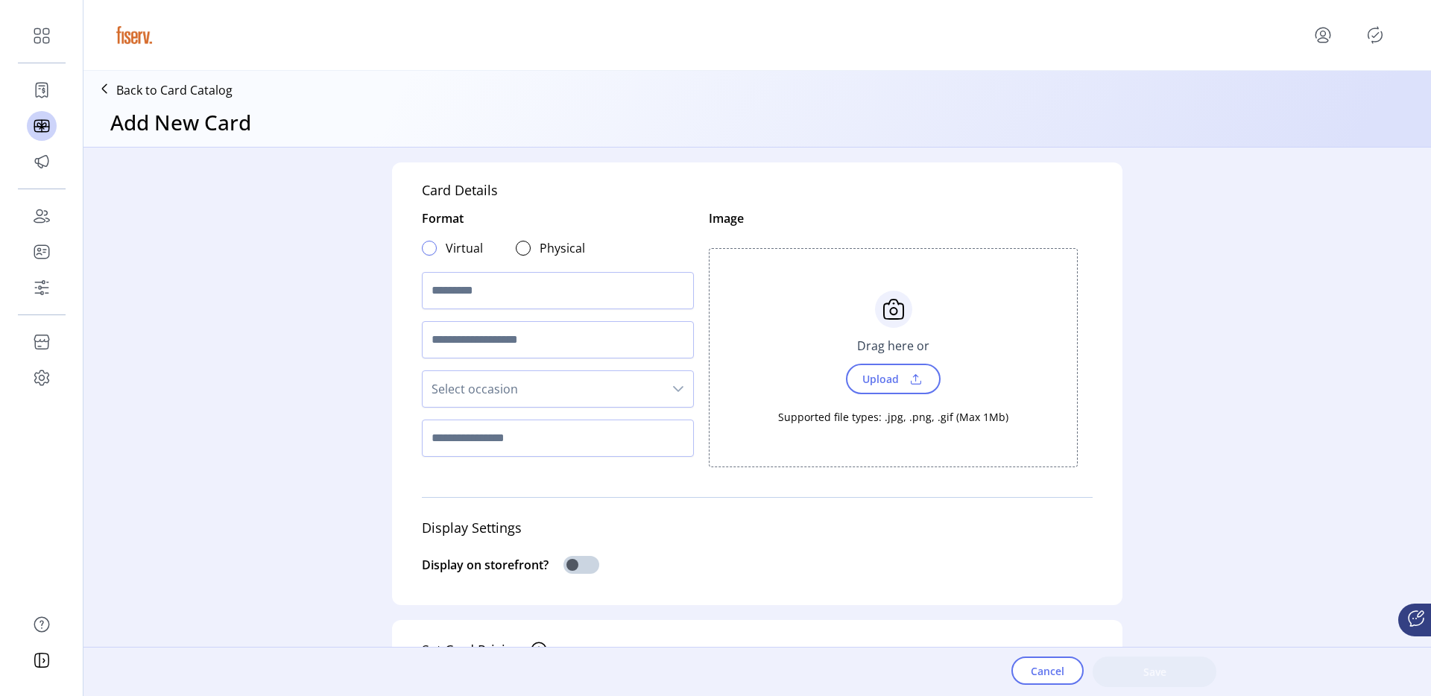
click at [425, 246] on div at bounding box center [429, 248] width 15 height 15
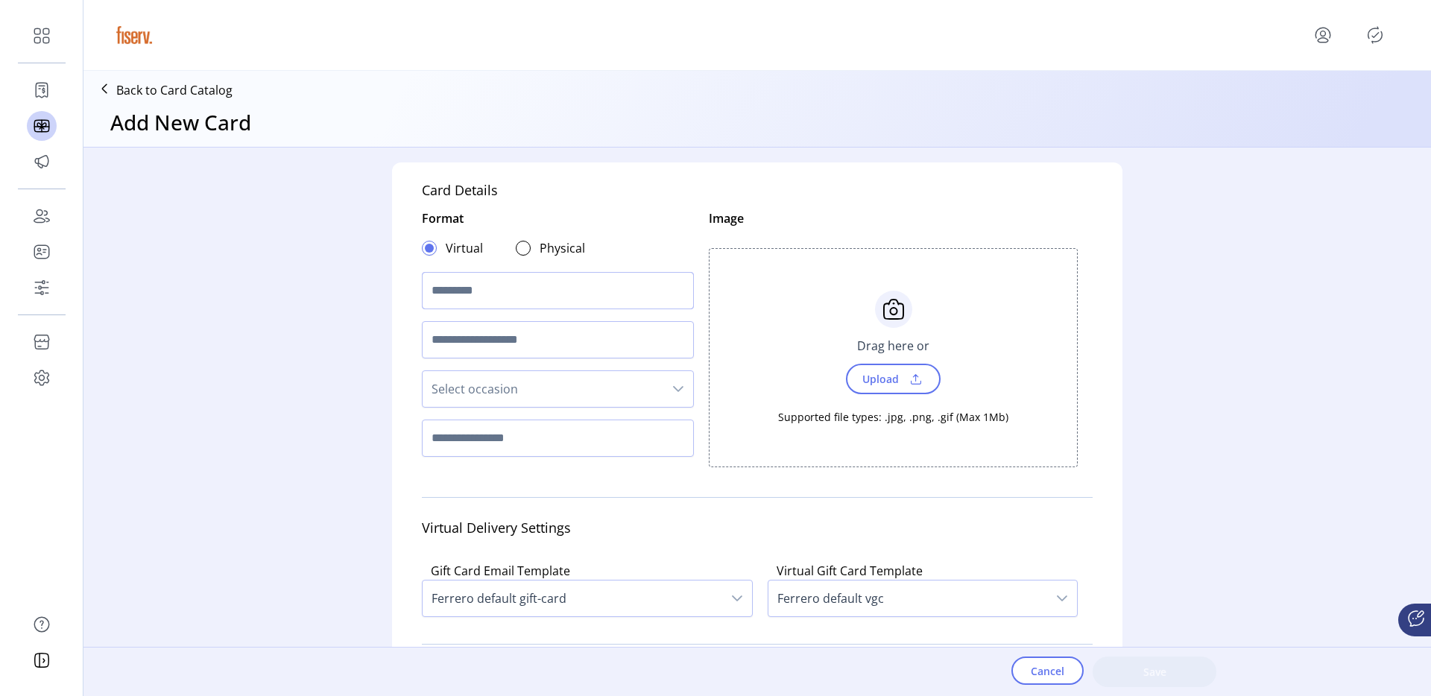
click at [447, 285] on input "text" at bounding box center [558, 290] width 272 height 37
type input "**********"
click at [879, 371] on span "Upload" at bounding box center [878, 379] width 51 height 22
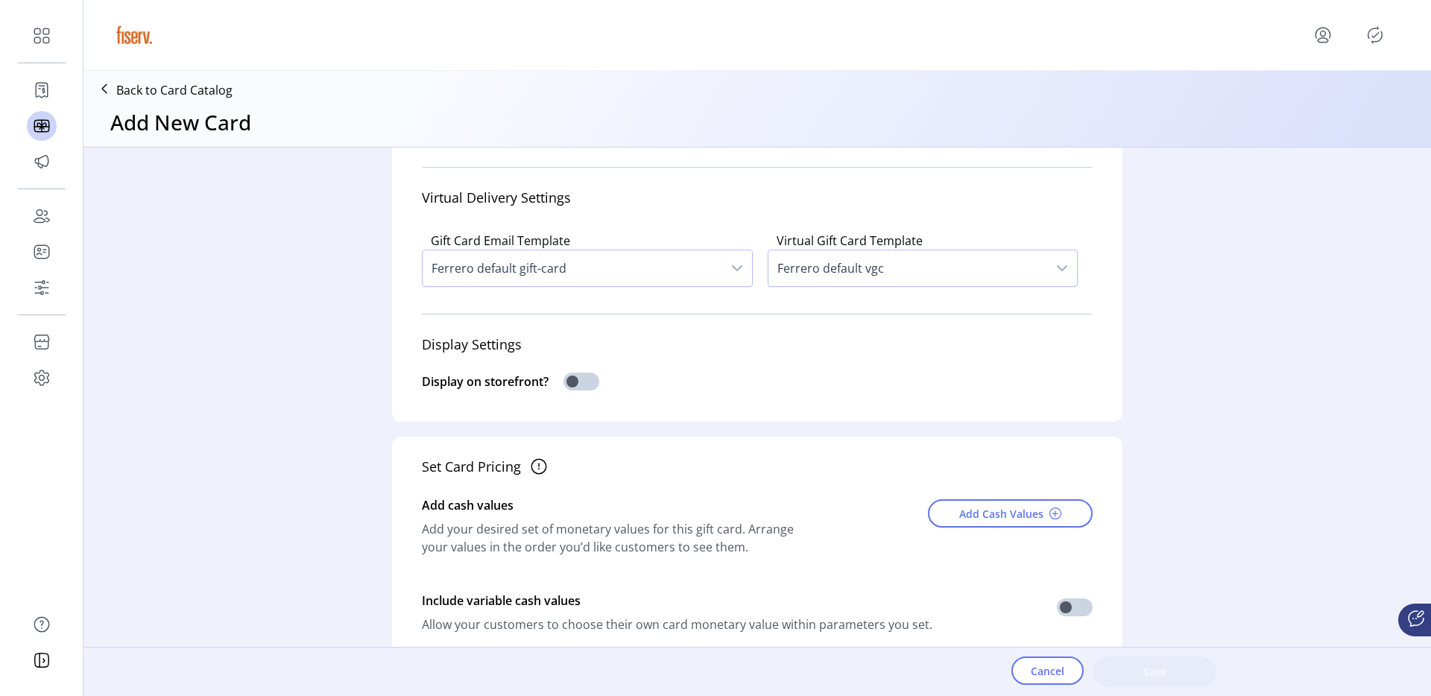
scroll to position [341, 0]
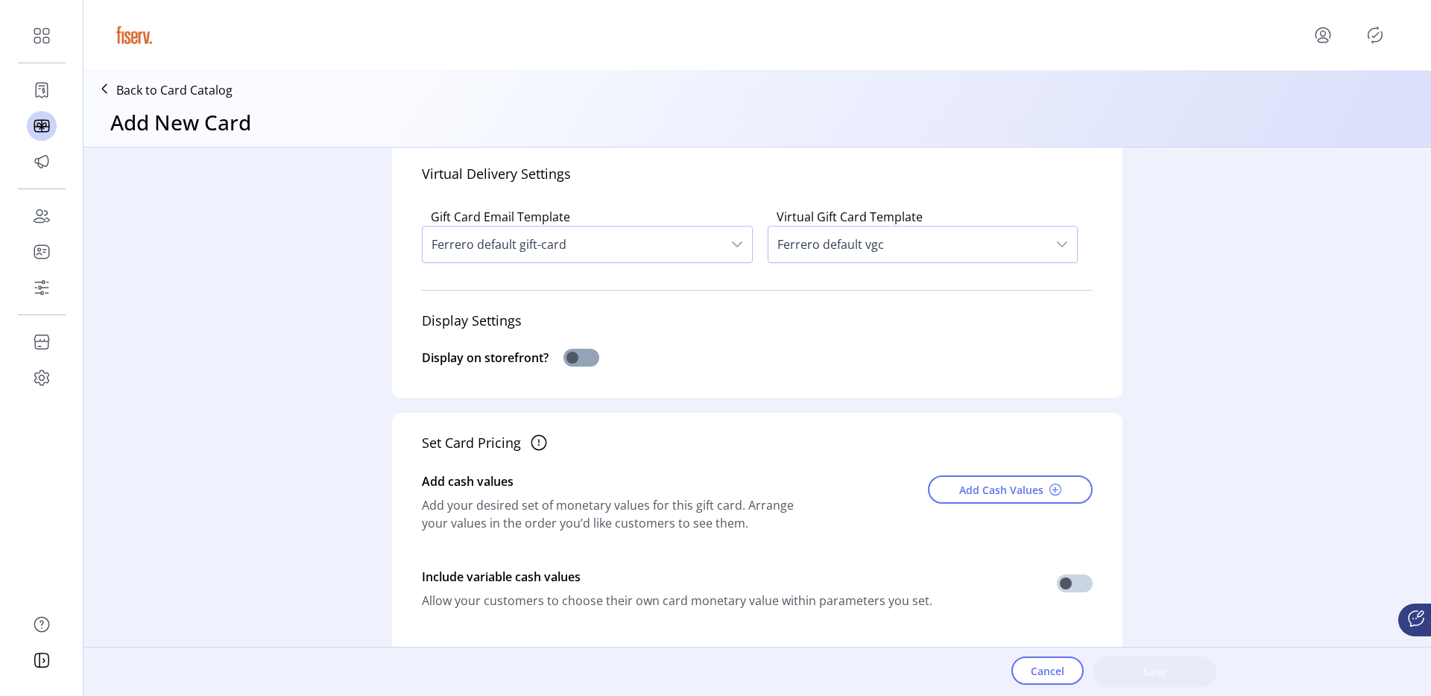
click at [580, 367] on span at bounding box center [581, 358] width 36 height 18
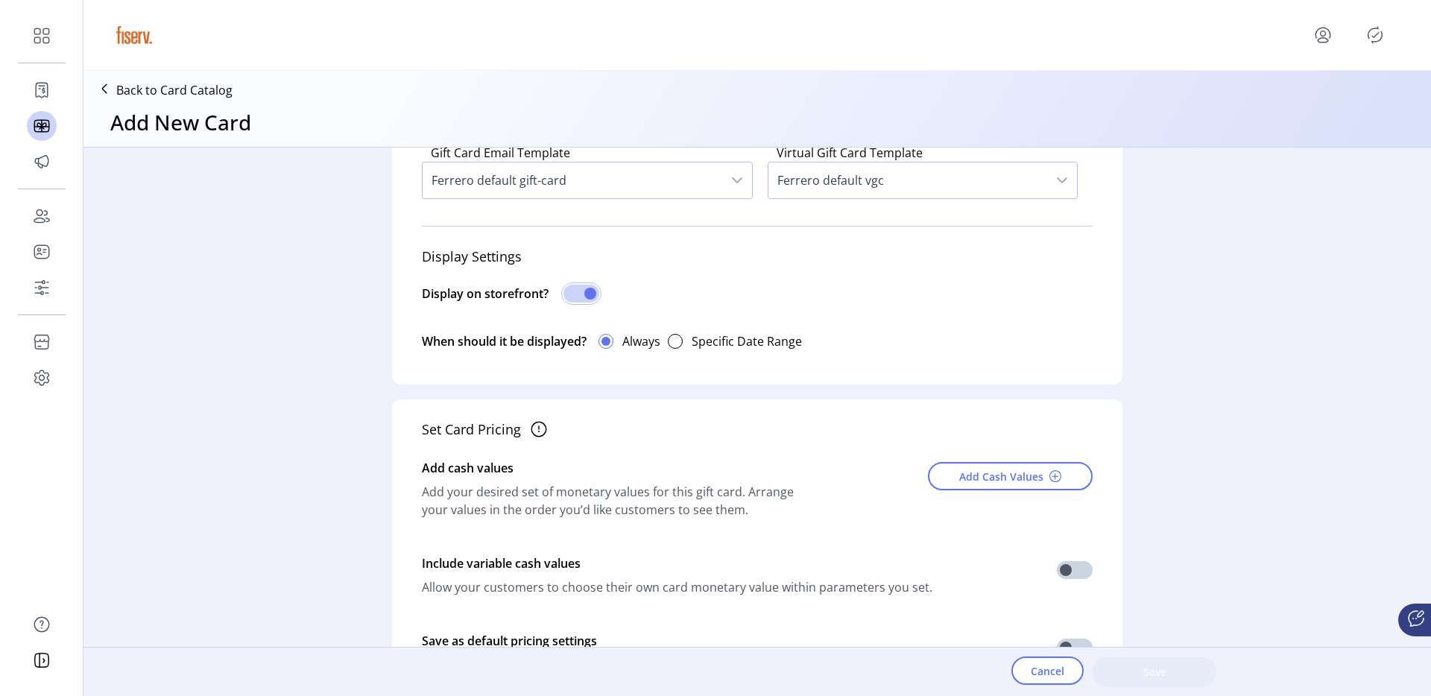
scroll to position [422, 0]
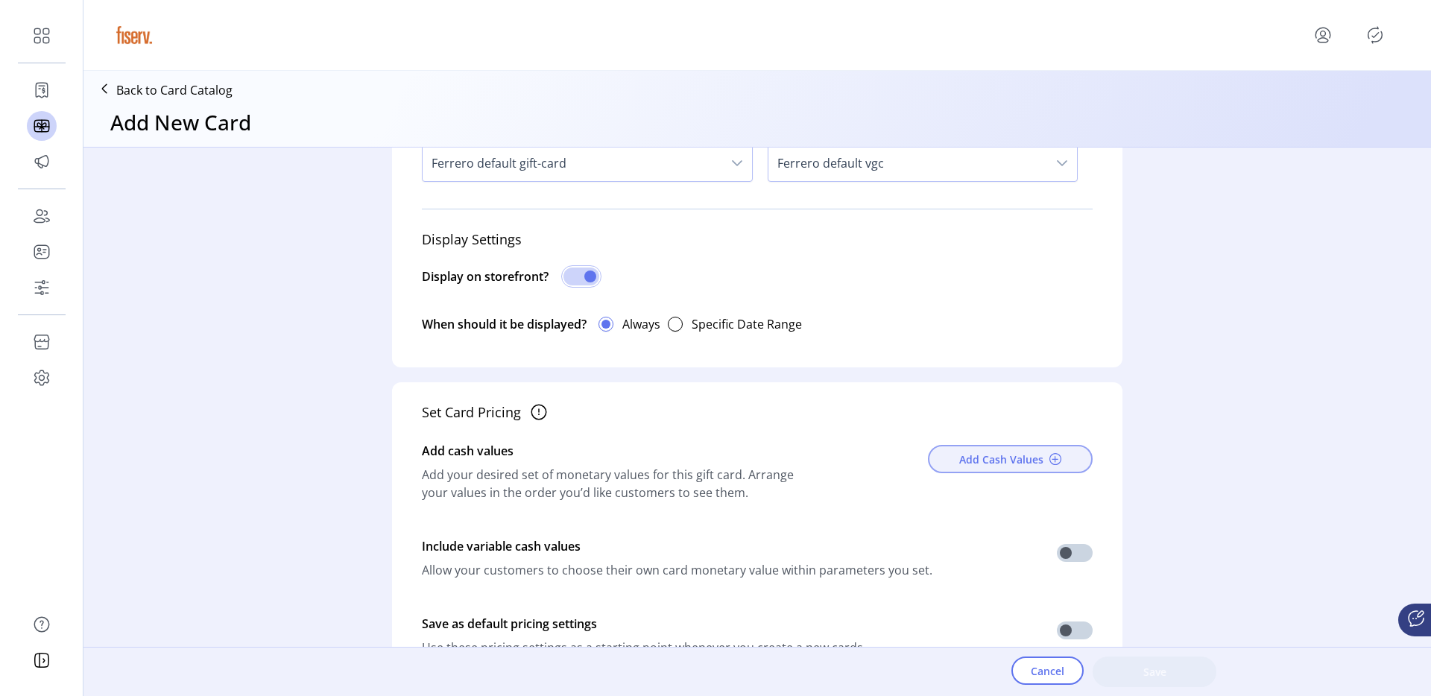
click at [940, 473] on button "Add Cash Values" at bounding box center [1010, 459] width 165 height 28
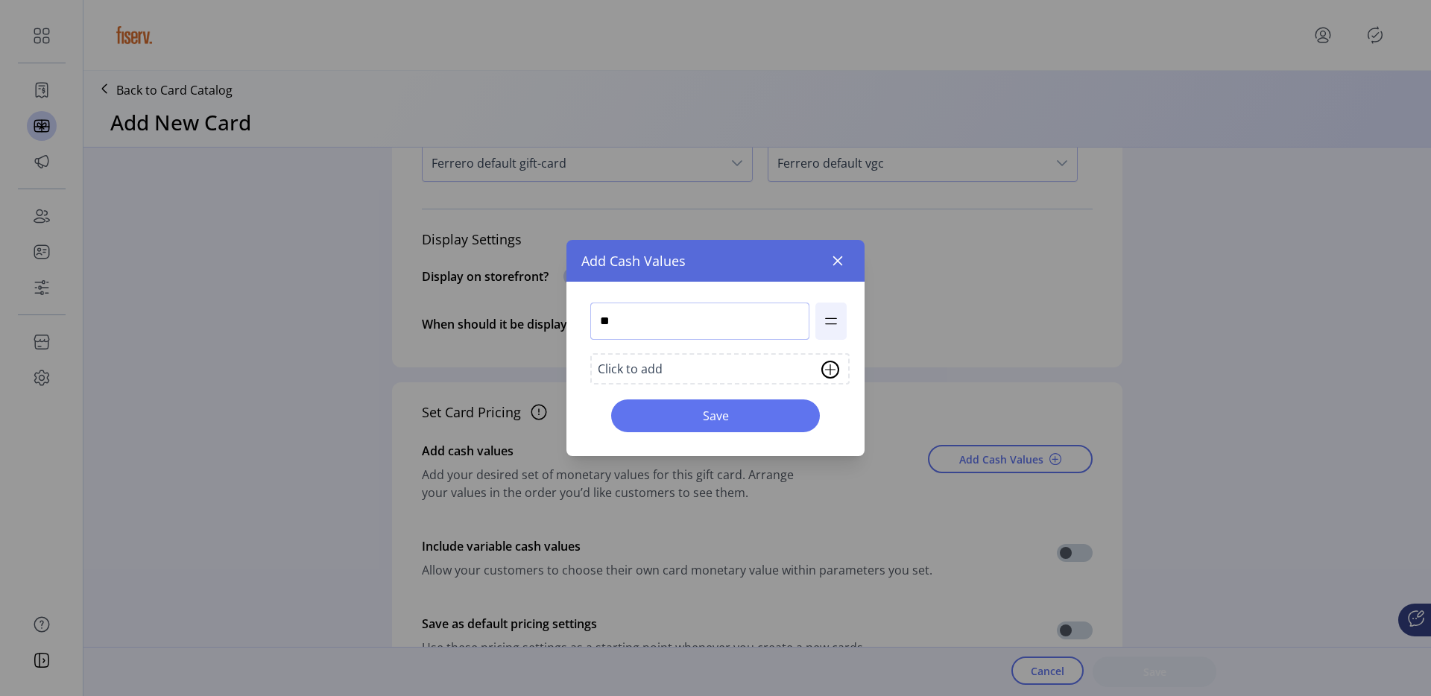
click at [654, 315] on input "**" at bounding box center [699, 321] width 219 height 37
type input "**"
click at [665, 408] on span "Save" at bounding box center [715, 416] width 170 height 18
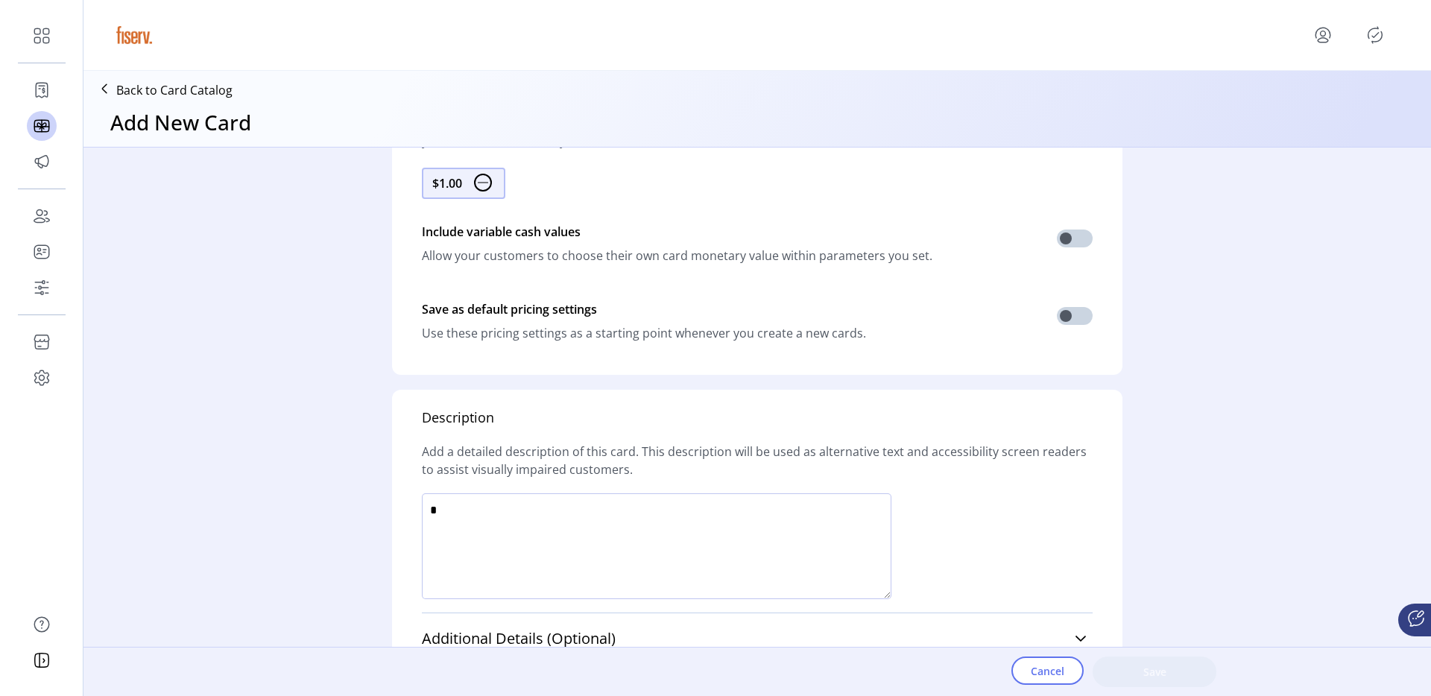
scroll to position [935, 0]
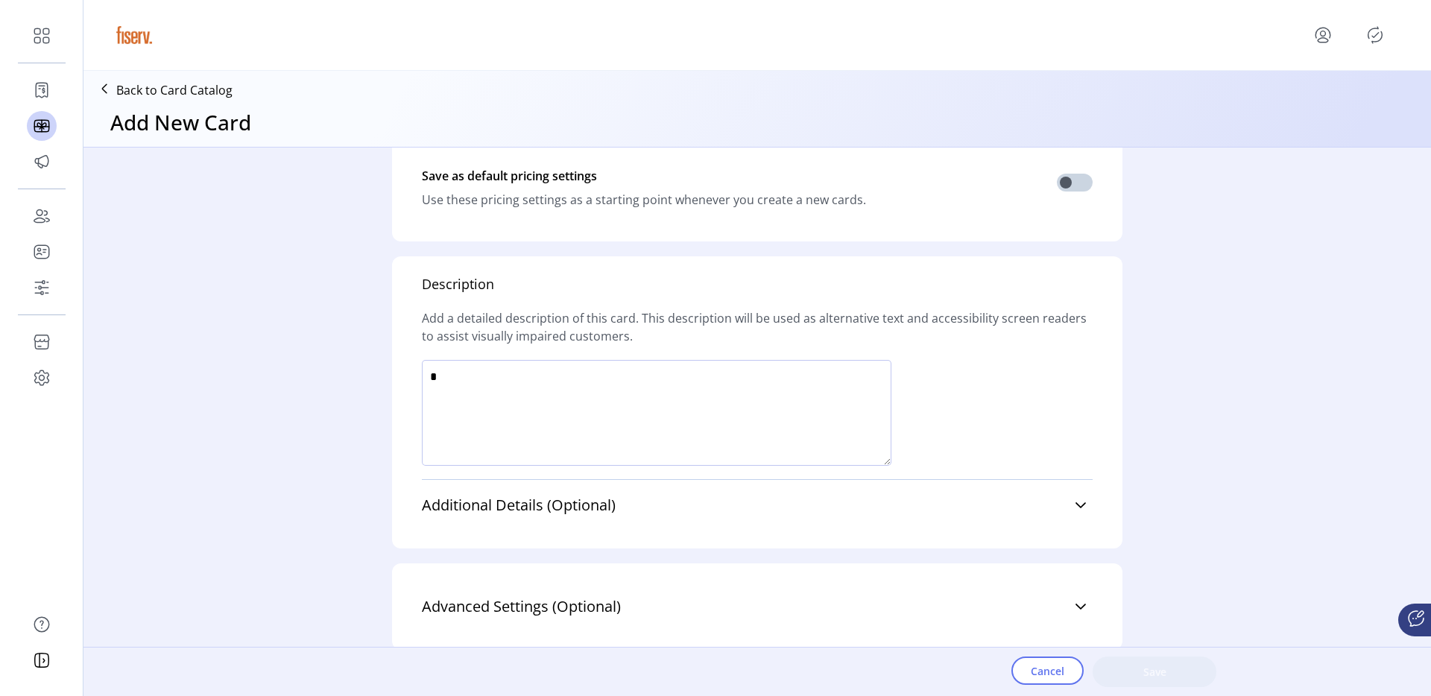
click at [633, 428] on textarea at bounding box center [656, 413] width 469 height 106
type textarea "****"
drag, startPoint x: 1156, startPoint y: 683, endPoint x: 1189, endPoint y: 569, distance: 118.6
click at [1156, 683] on button "Save" at bounding box center [1154, 671] width 124 height 31
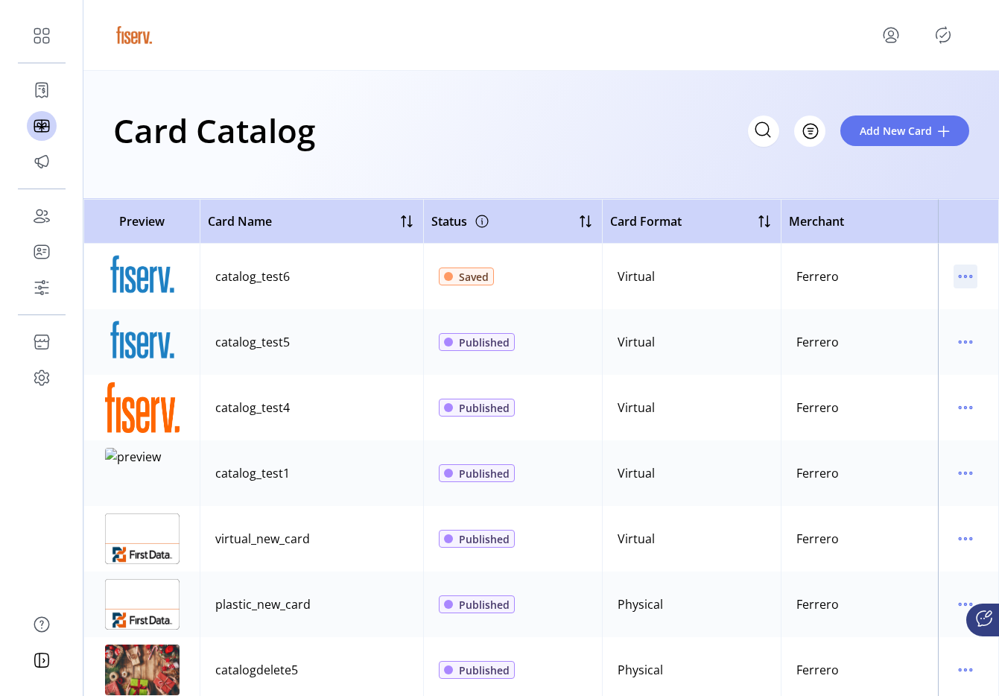
click at [965, 274] on icon "menu" at bounding box center [966, 277] width 24 height 24
click at [893, 323] on span "Edit Details" at bounding box center [896, 329] width 124 height 12
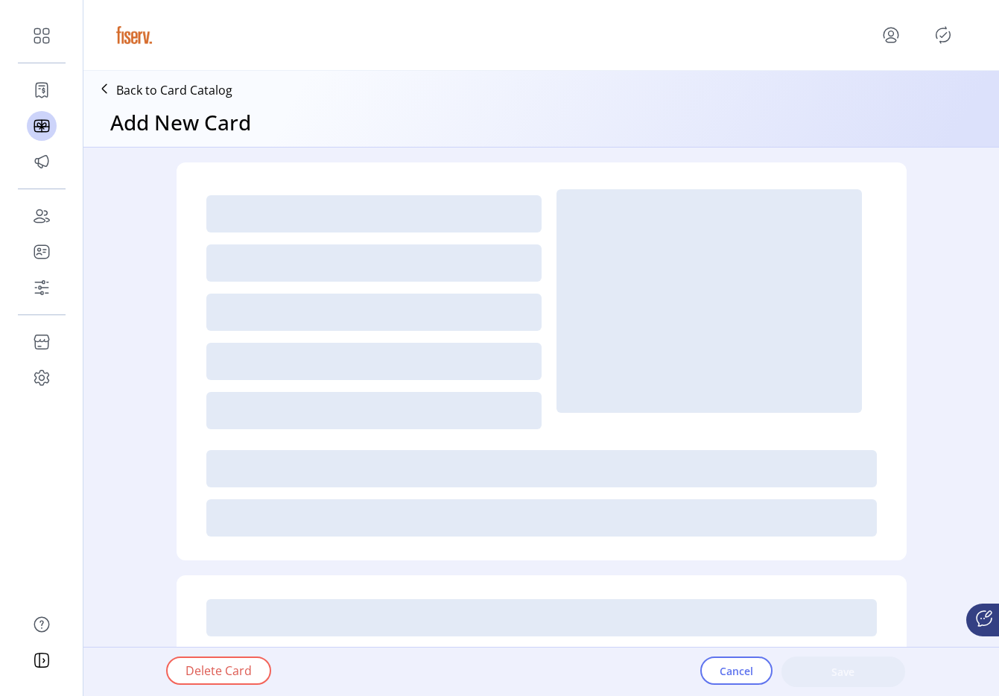
type textarea "****"
type input "*"
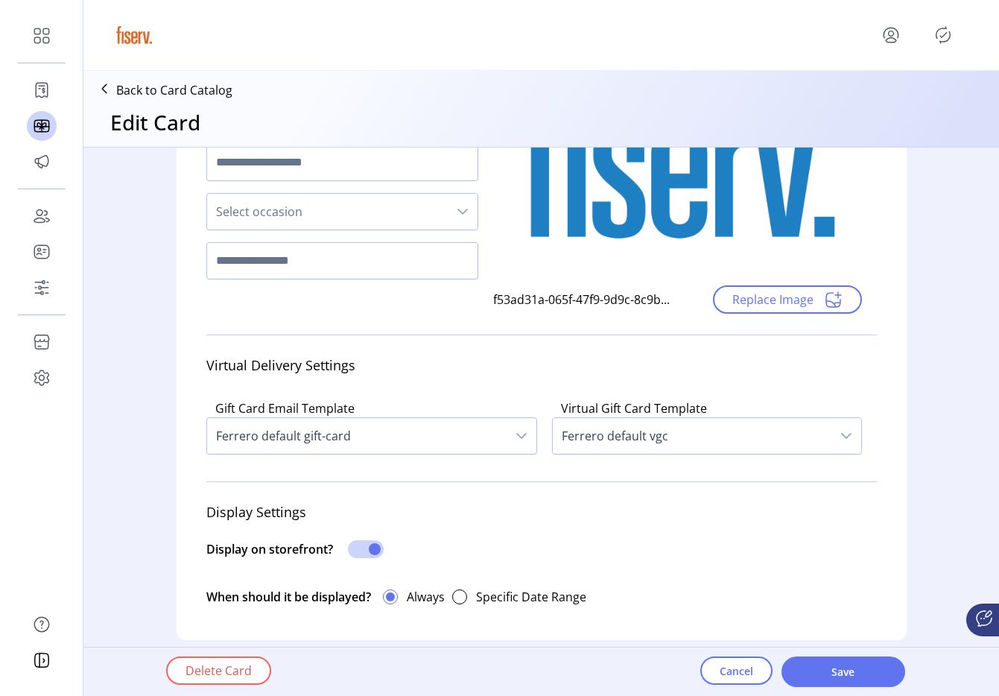
scroll to position [191, 0]
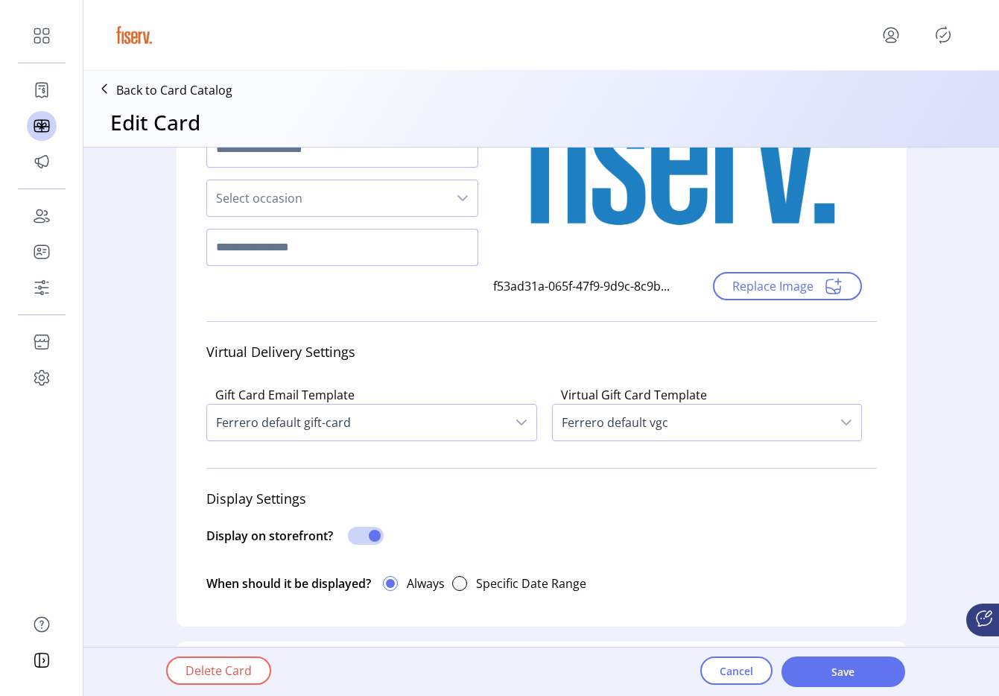
click at [347, 247] on input "text" at bounding box center [342, 247] width 272 height 37
type input "****"
click at [847, 674] on span "Save" at bounding box center [843, 672] width 85 height 16
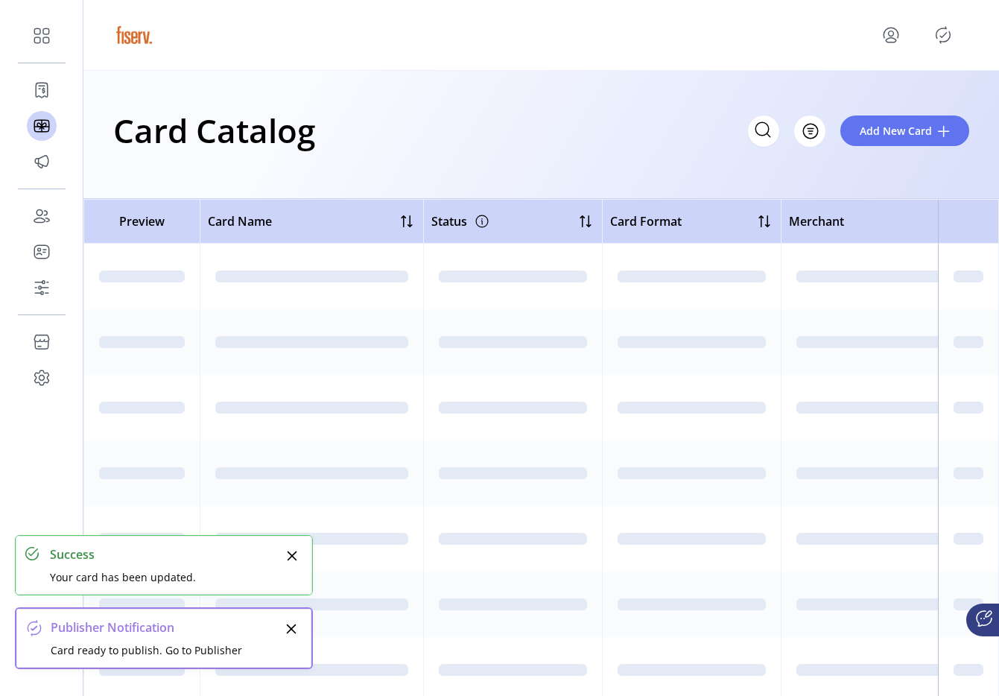
click at [939, 39] on icon "Publisher Panel" at bounding box center [943, 35] width 24 height 24
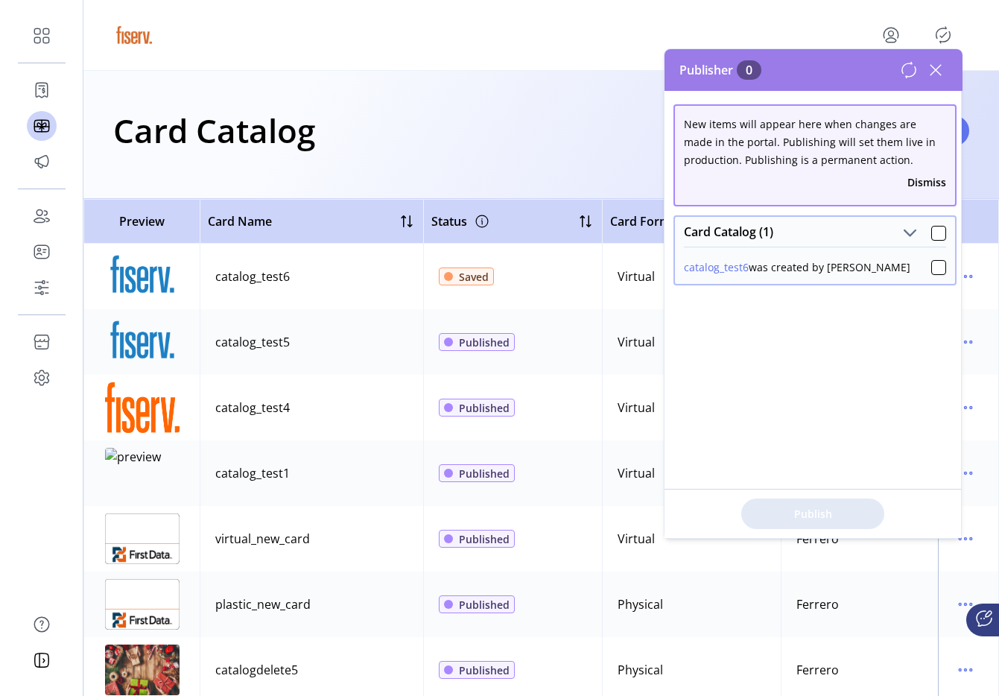
click at [930, 276] on div "catalog_test6 was created by ferrero_admin" at bounding box center [815, 265] width 280 height 37
click at [931, 268] on div at bounding box center [938, 267] width 15 height 15
click at [808, 511] on span "Publish 1 Items" at bounding box center [813, 514] width 104 height 16
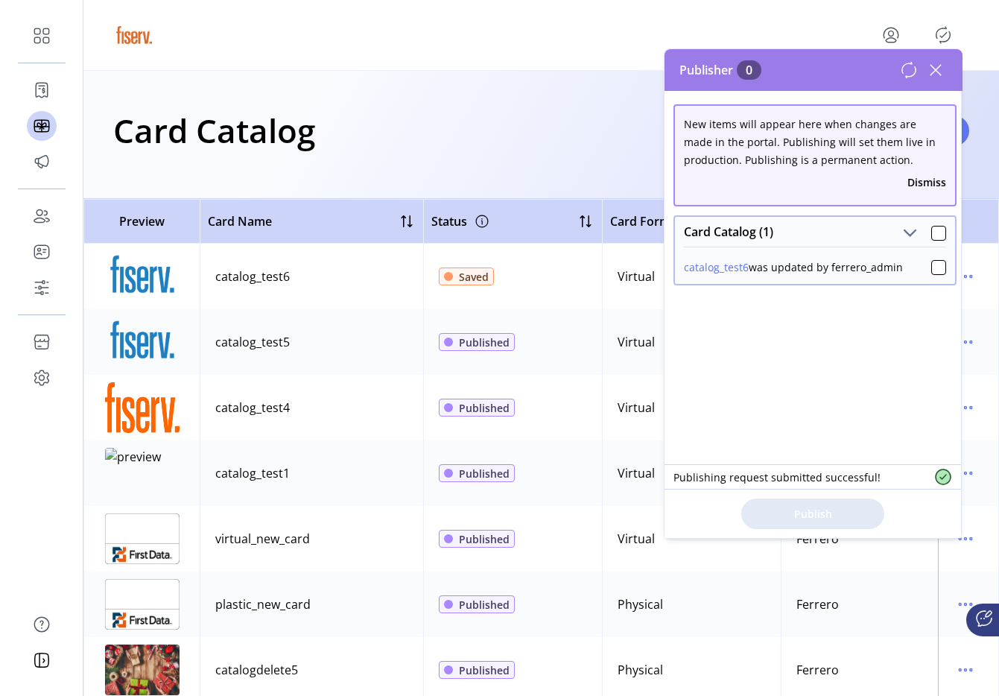
click at [916, 188] on button "Dismiss" at bounding box center [927, 182] width 39 height 16
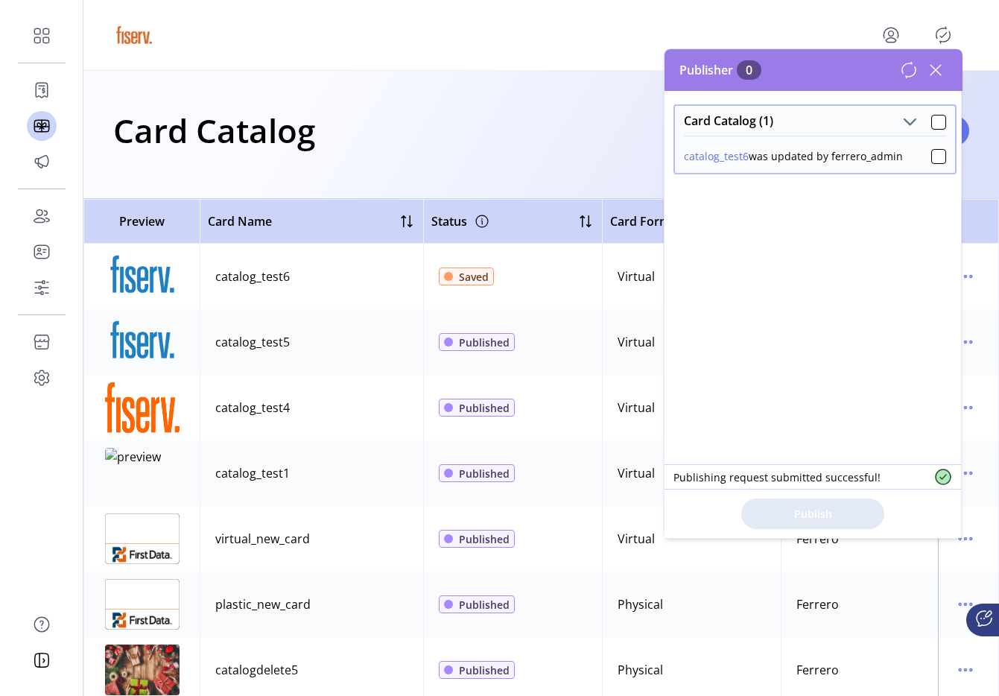
click at [930, 164] on div "catalog_test6 was updated by ferrero_admin" at bounding box center [815, 154] width 280 height 37
click at [931, 159] on div at bounding box center [938, 156] width 15 height 15
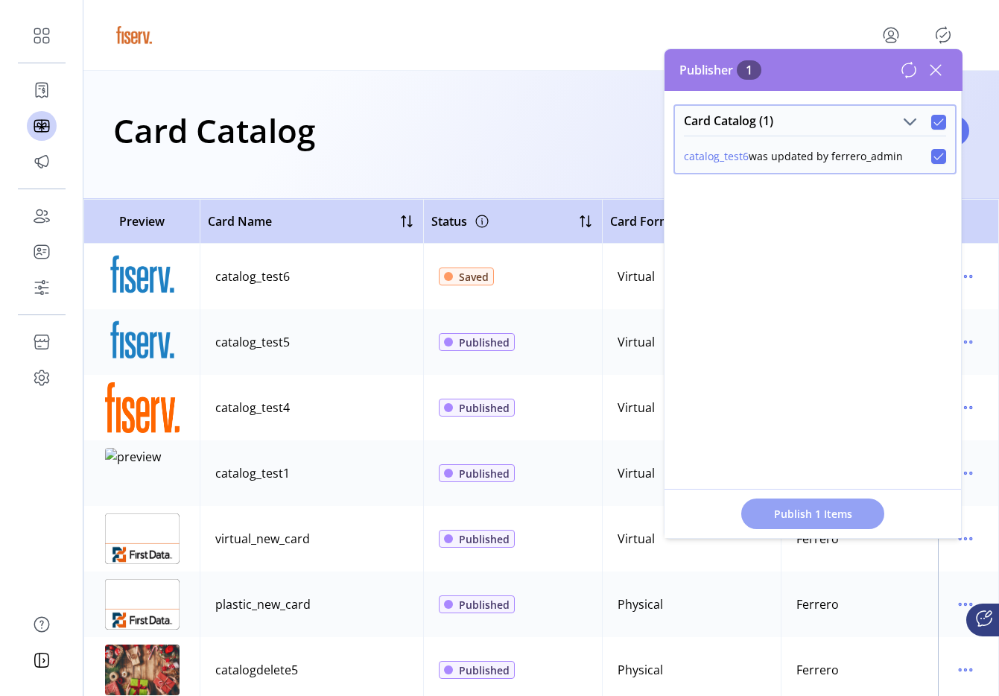
click at [796, 507] on span "Publish 1 Items" at bounding box center [813, 514] width 104 height 16
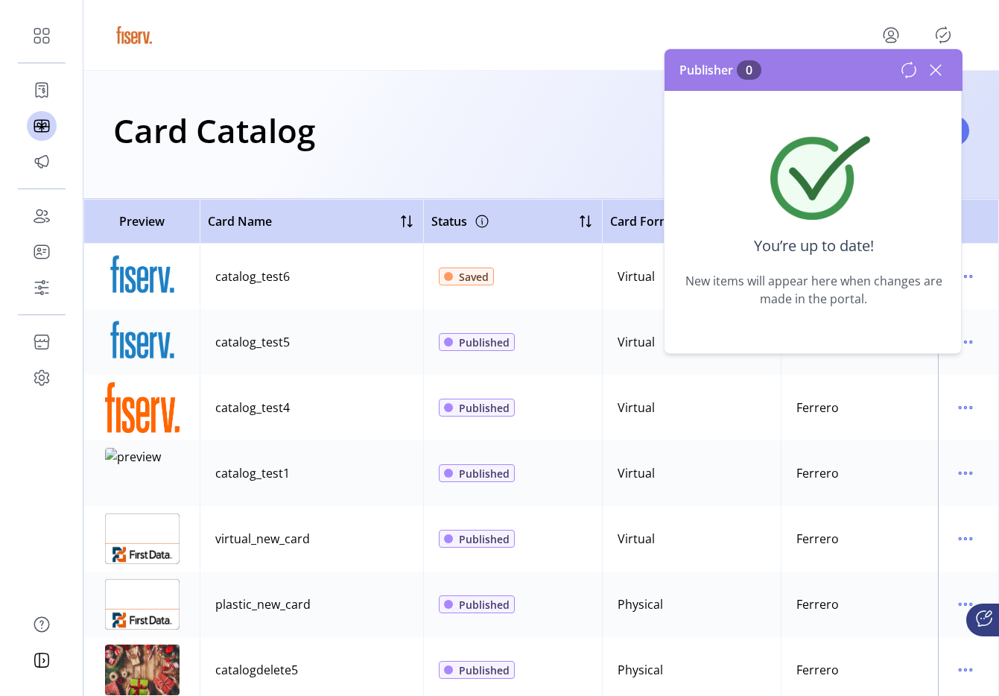
click at [933, 69] on icon at bounding box center [936, 70] width 24 height 24
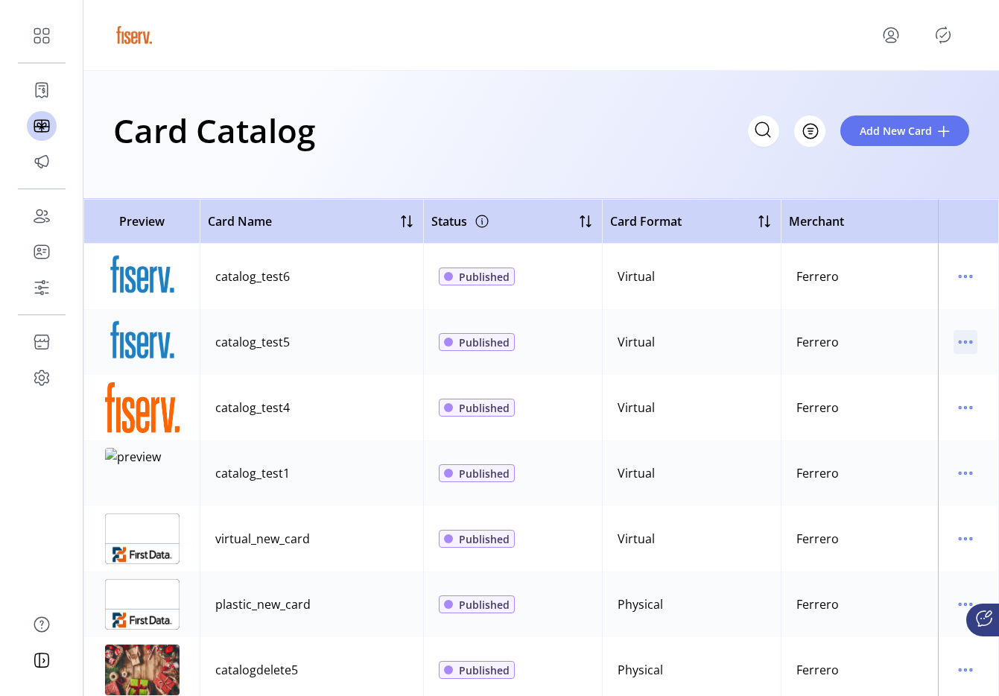
click at [954, 341] on icon "menu" at bounding box center [966, 342] width 24 height 24
click at [914, 391] on span "Edit Details" at bounding box center [896, 395] width 124 height 12
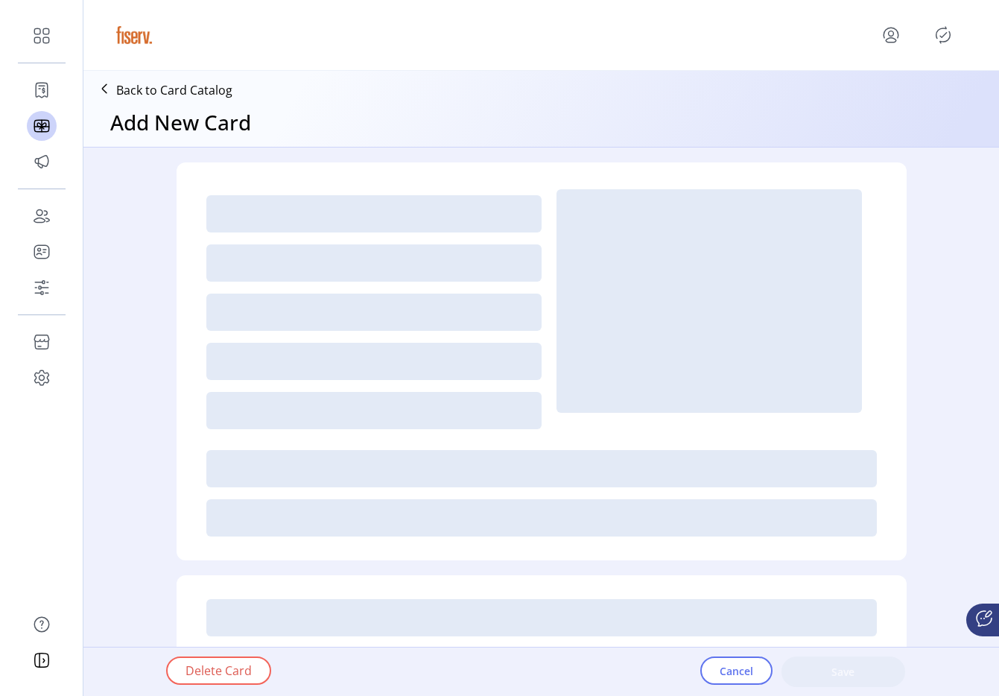
type textarea "****"
type input "*"
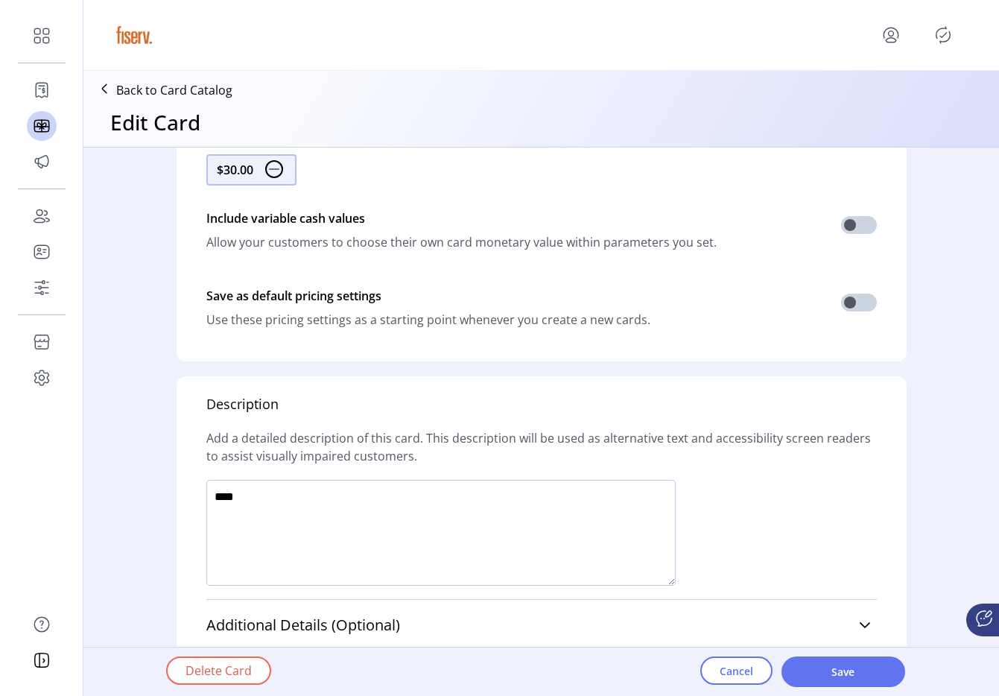
scroll to position [885, 0]
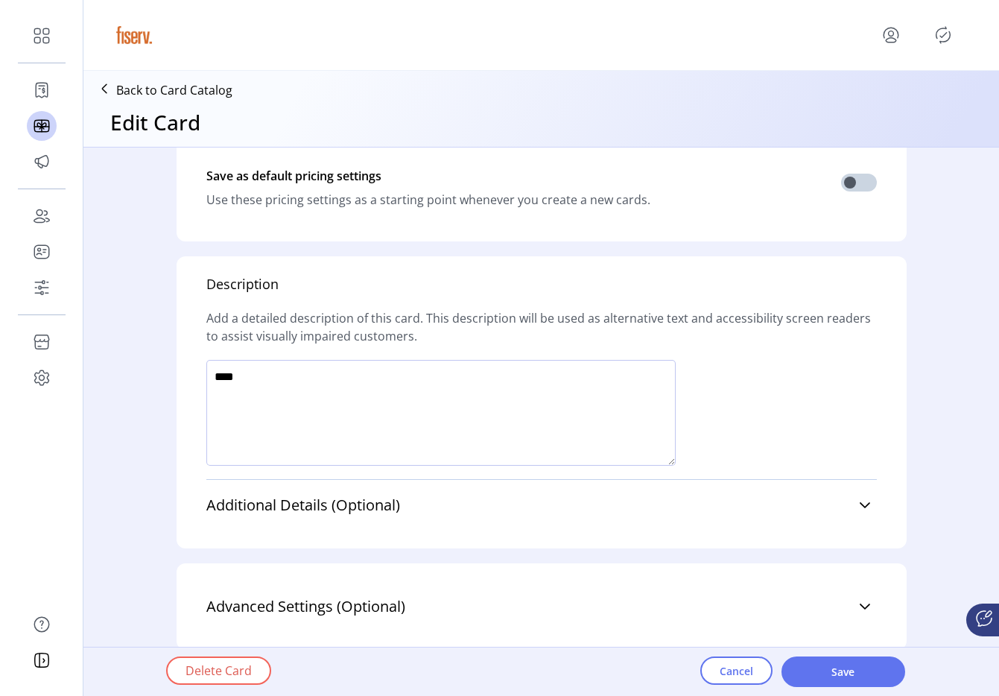
click at [499, 409] on textarea at bounding box center [440, 413] width 469 height 106
type textarea "*******"
drag, startPoint x: 907, startPoint y: 640, endPoint x: 887, endPoint y: 656, distance: 24.9
click at [885, 659] on button "Save" at bounding box center [844, 671] width 124 height 31
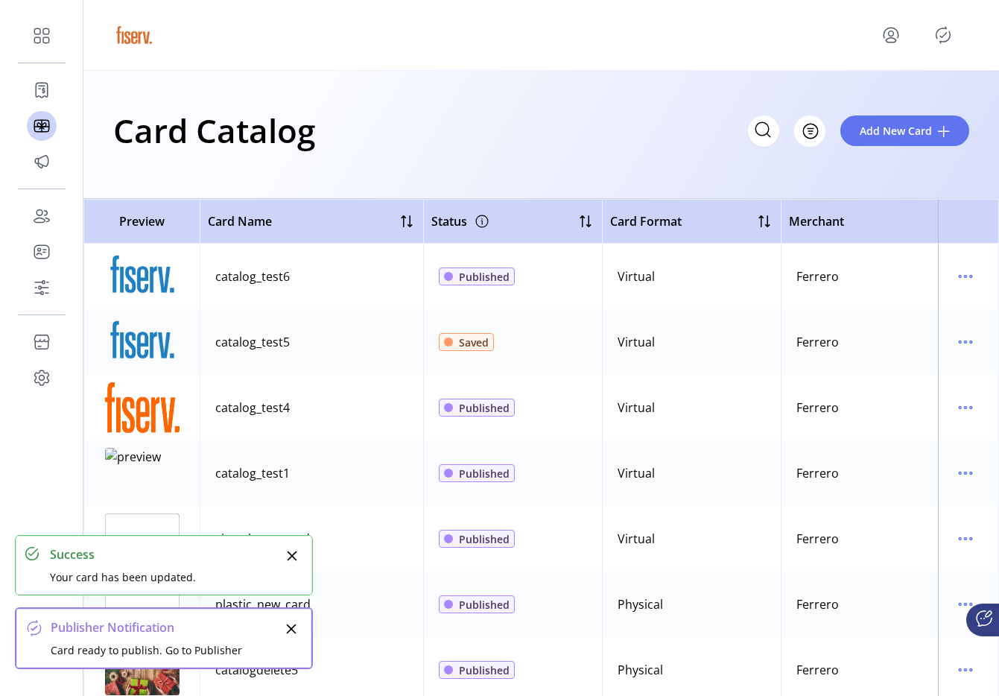
click at [937, 35] on icon "Publisher Panel" at bounding box center [943, 35] width 24 height 24
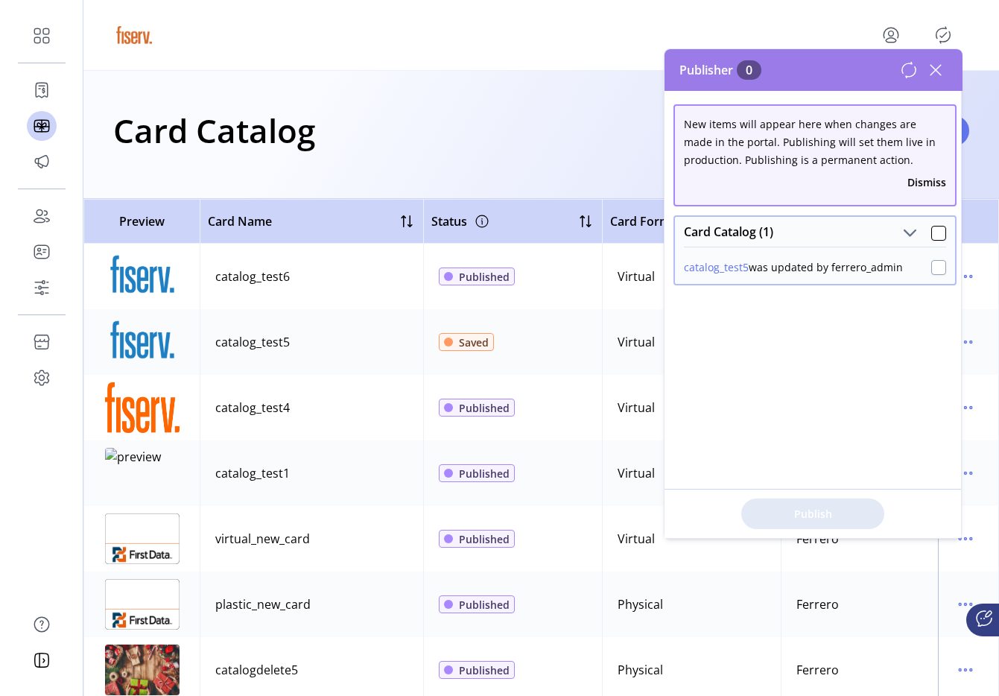
click at [932, 270] on div at bounding box center [938, 267] width 15 height 15
click at [805, 522] on button "Publish 1 Items" at bounding box center [812, 514] width 143 height 31
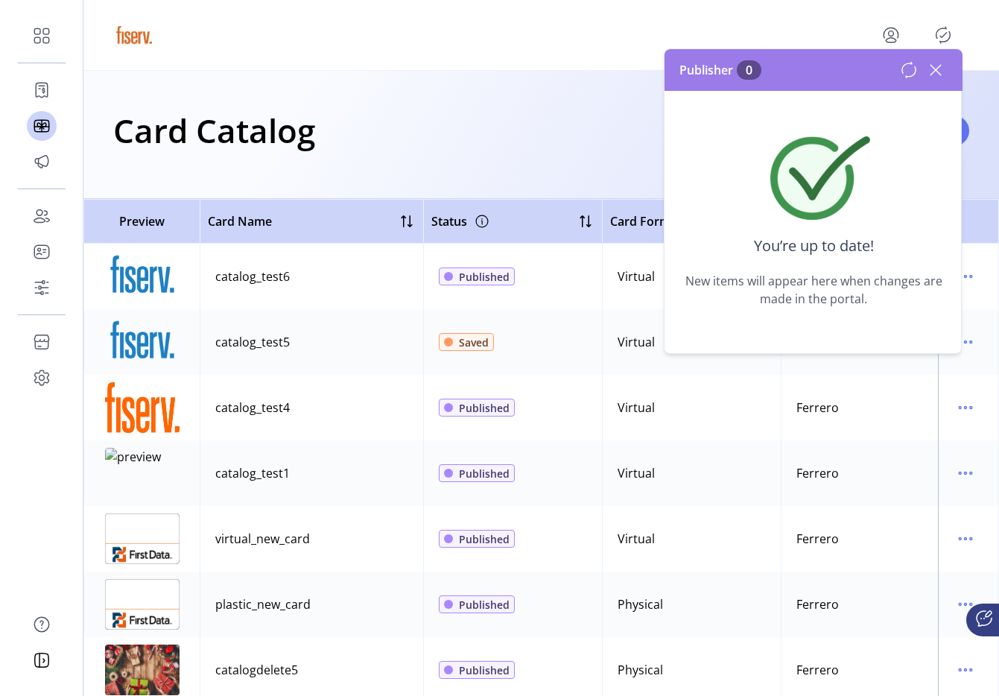
click at [914, 72] on icon at bounding box center [909, 70] width 18 height 18
click at [940, 78] on icon at bounding box center [936, 70] width 24 height 24
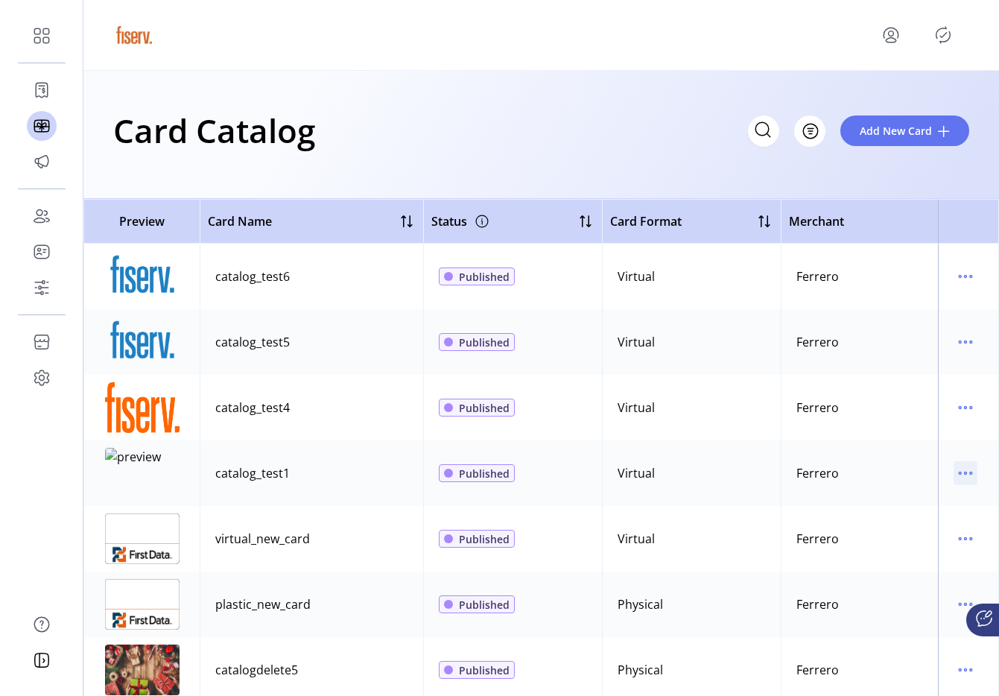
click at [958, 475] on icon "menu" at bounding box center [966, 473] width 24 height 24
click at [896, 538] on link "Delete Card" at bounding box center [896, 550] width 142 height 24
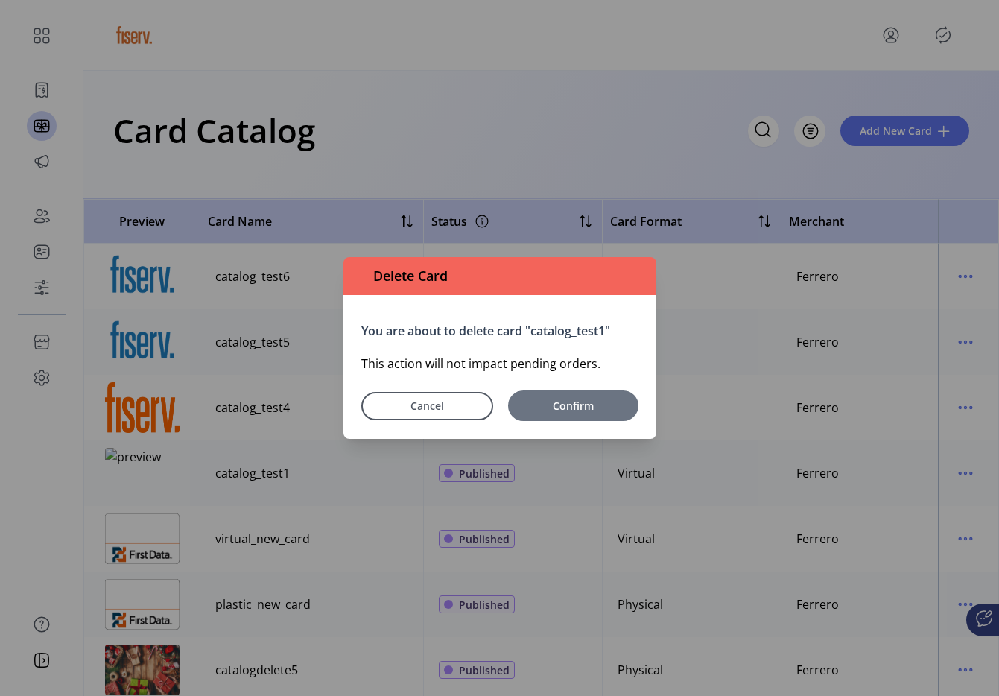
click at [590, 417] on button "Confirm" at bounding box center [573, 405] width 130 height 31
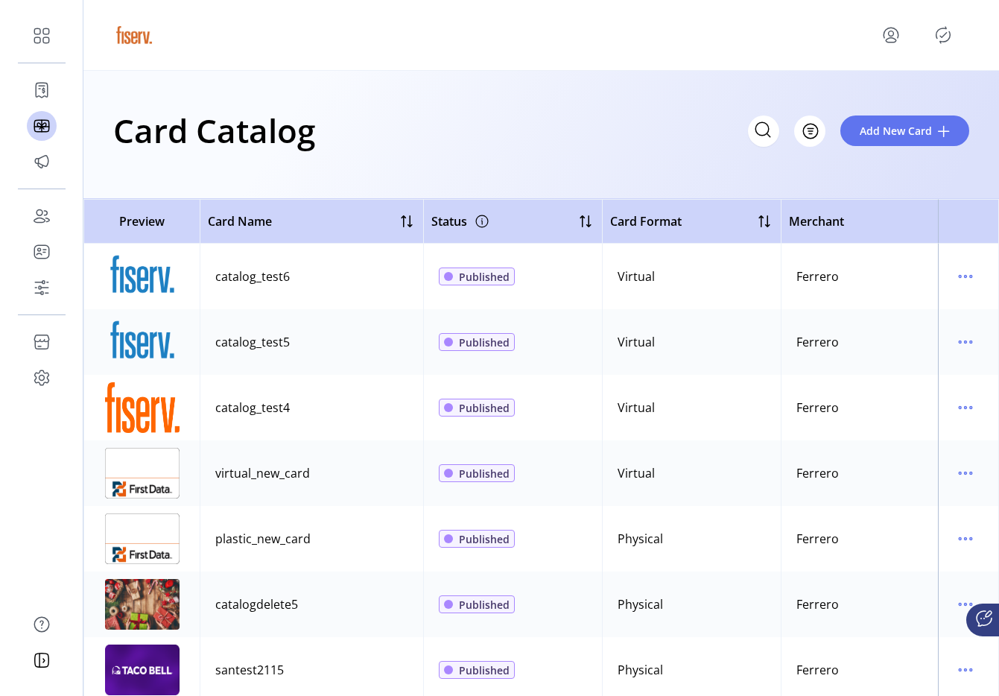
click at [946, 35] on icon "Publisher Panel" at bounding box center [943, 35] width 24 height 24
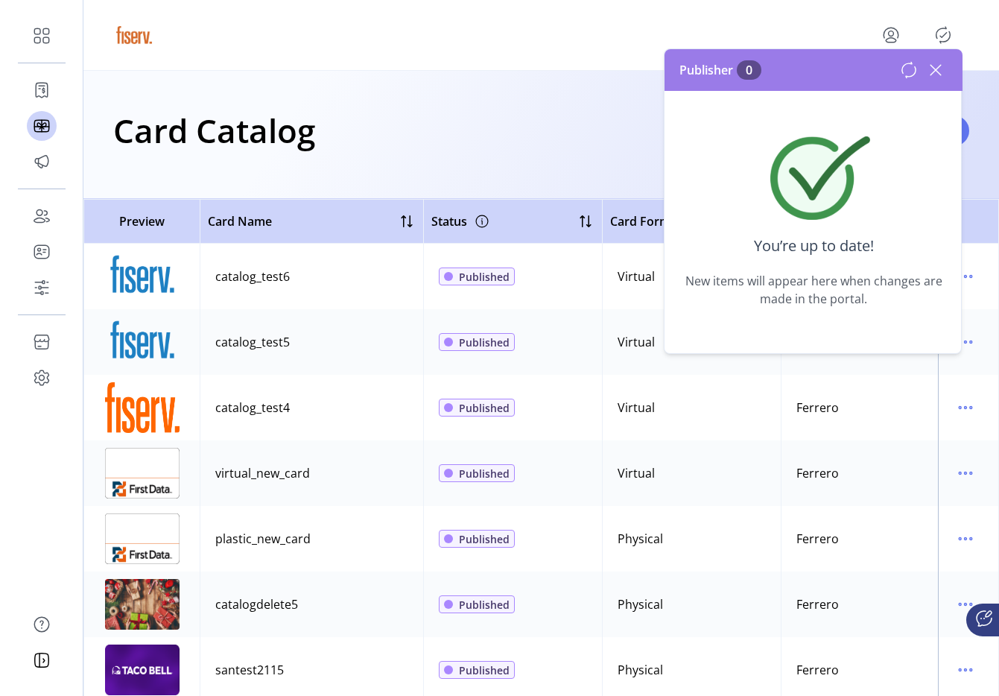
click at [937, 65] on icon at bounding box center [936, 70] width 24 height 24
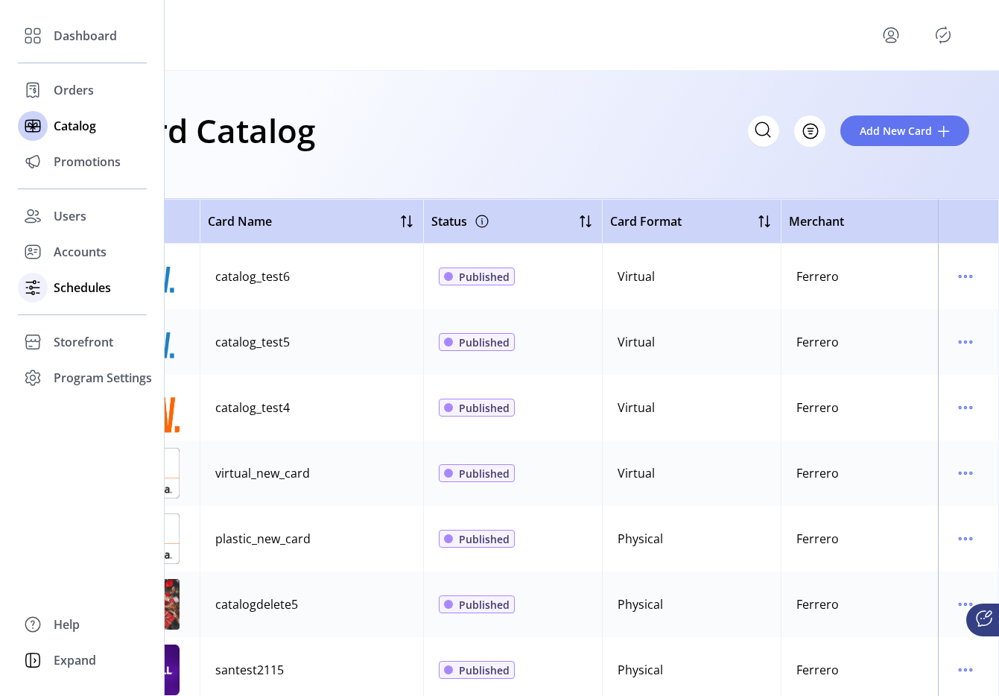
click at [25, 271] on div at bounding box center [33, 288] width 30 height 36
click at [49, 265] on div "Accounts" at bounding box center [82, 252] width 129 height 36
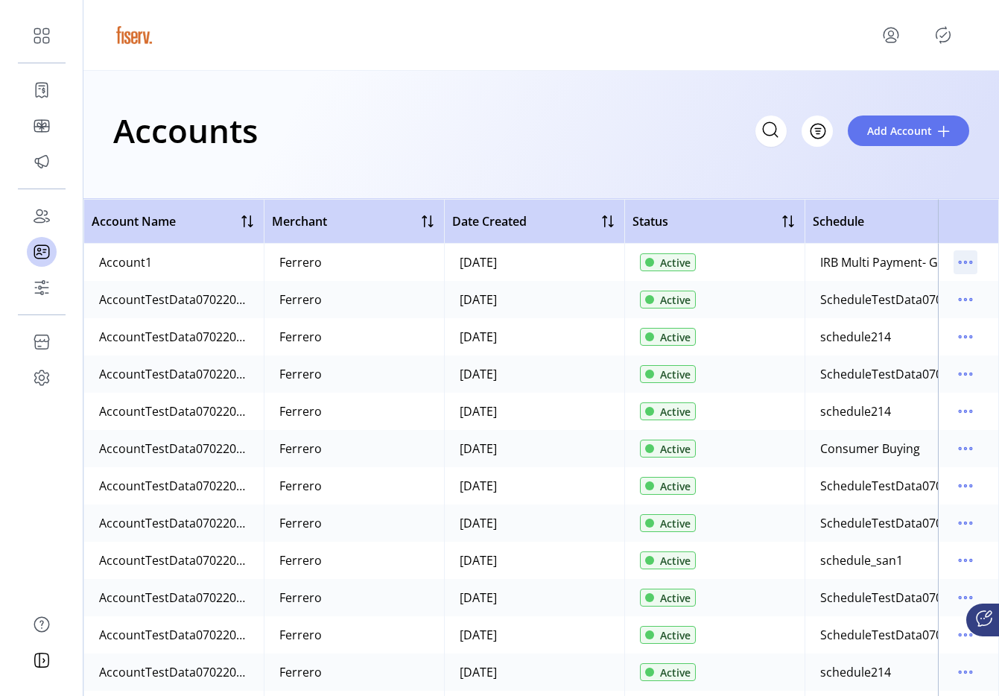
click at [954, 265] on icon "menu" at bounding box center [966, 262] width 24 height 24
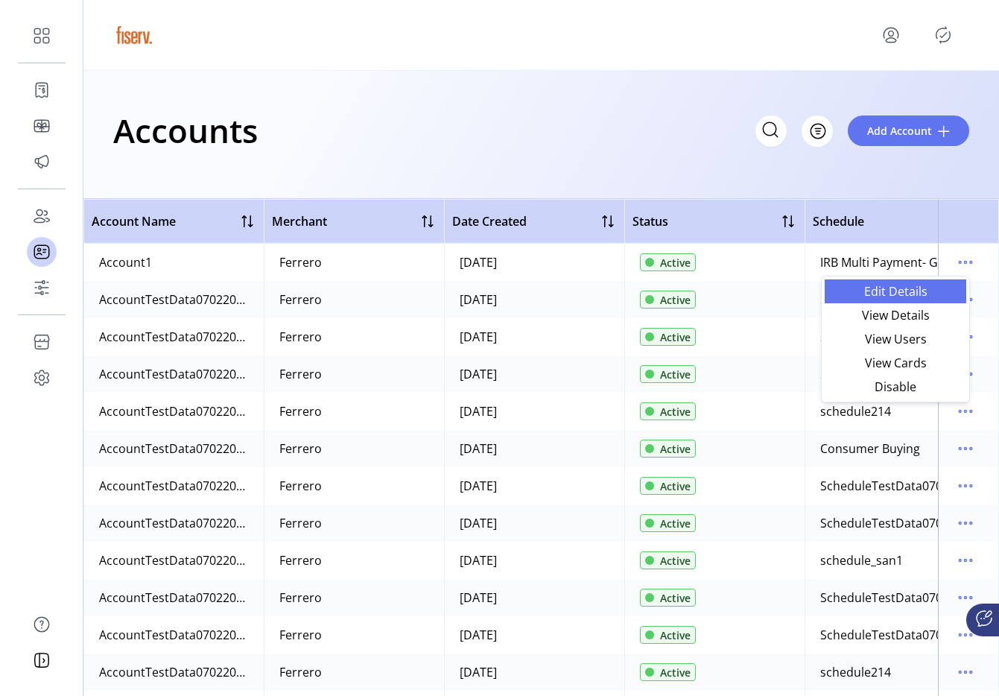
click at [920, 285] on span "Edit Details" at bounding box center [896, 291] width 124 height 12
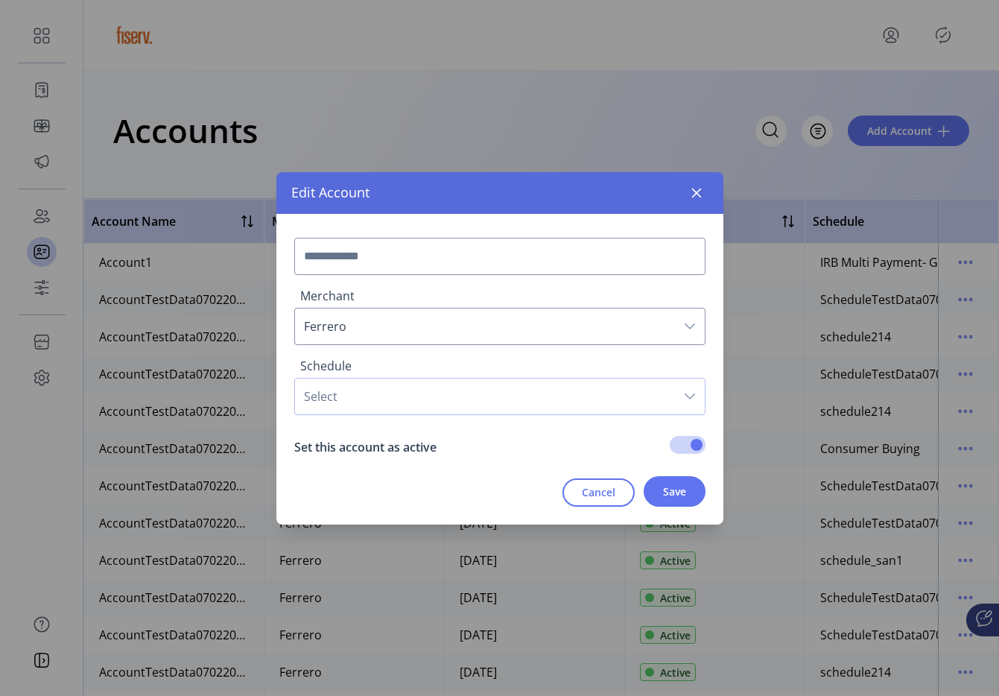
type input "********"
click at [423, 385] on span "IRB Multi Payment- GL CC 0% Internal Bulk" at bounding box center [485, 397] width 380 height 36
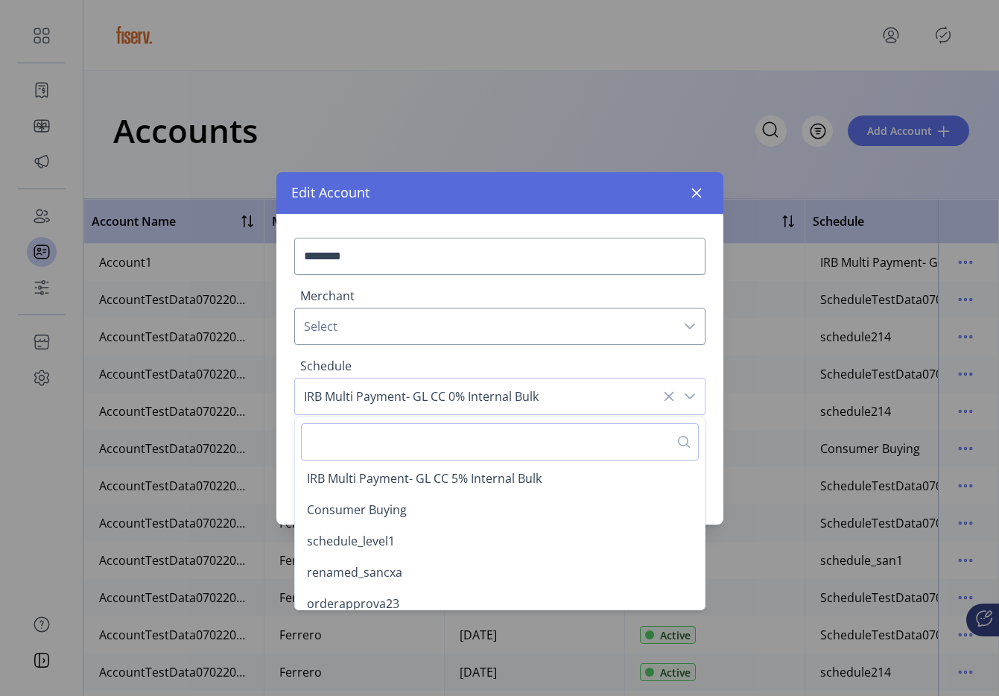
scroll to position [165, 0]
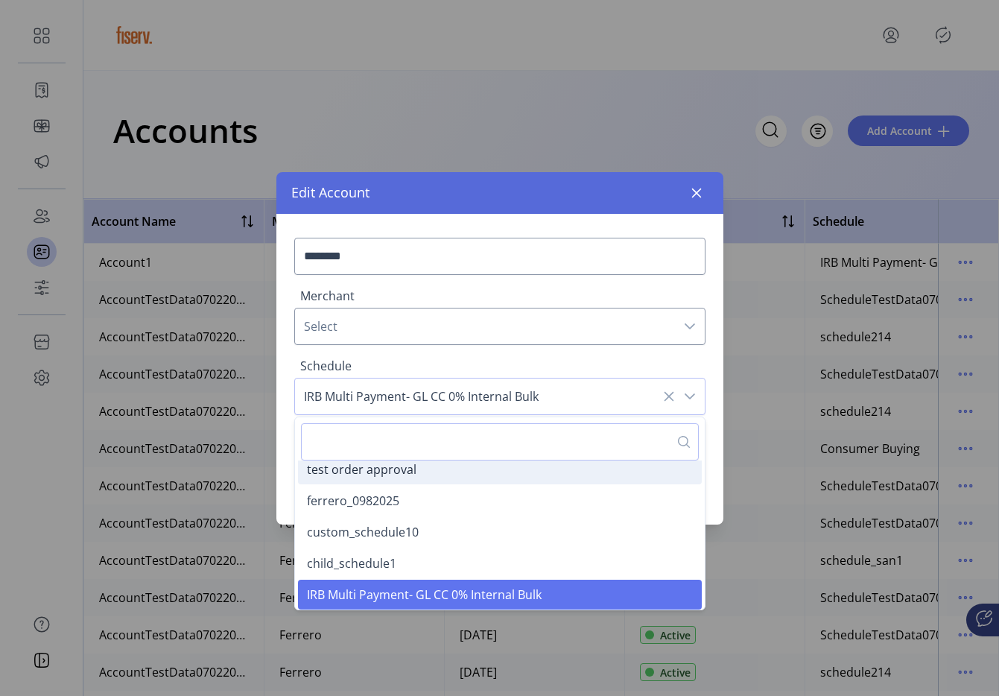
click at [403, 471] on span "test order approval" at bounding box center [362, 469] width 110 height 16
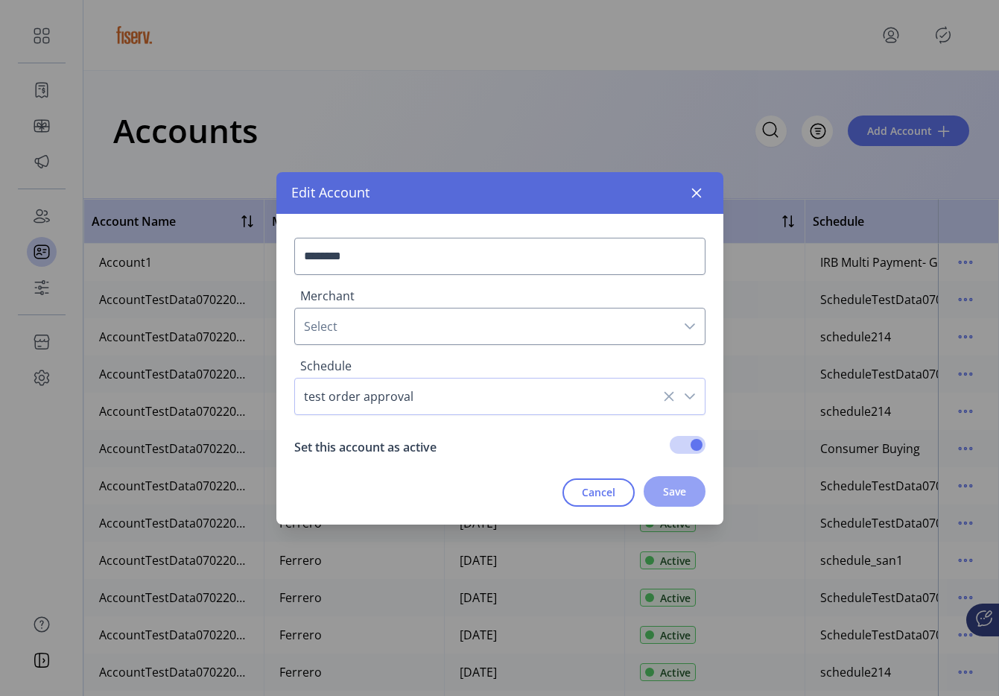
click at [654, 494] on button "Save" at bounding box center [675, 491] width 62 height 31
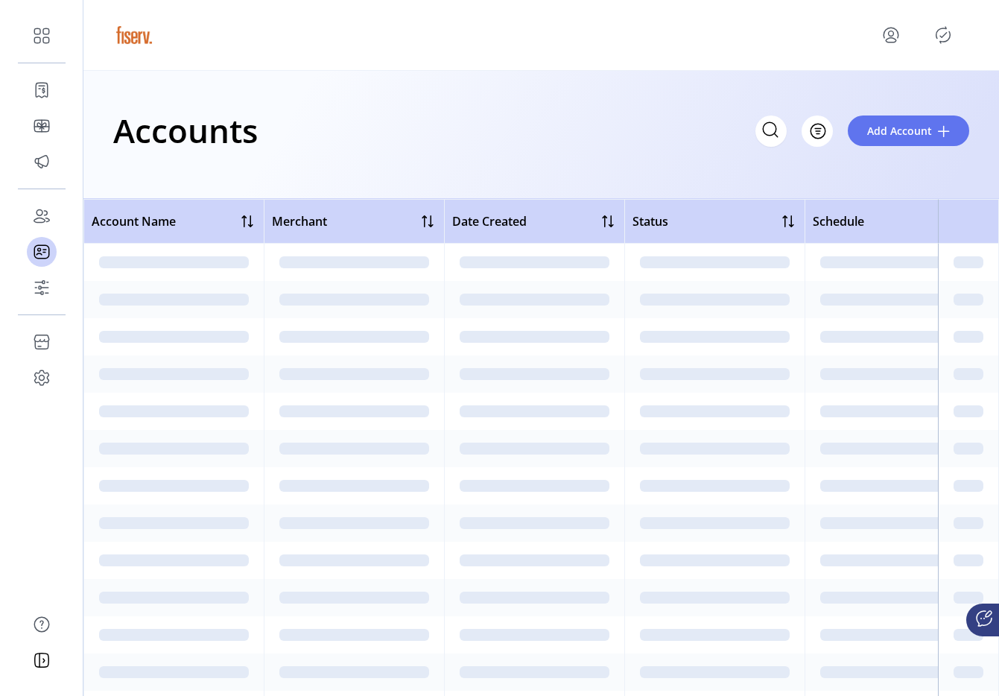
click at [942, 39] on icon "Publisher Panel" at bounding box center [943, 35] width 24 height 24
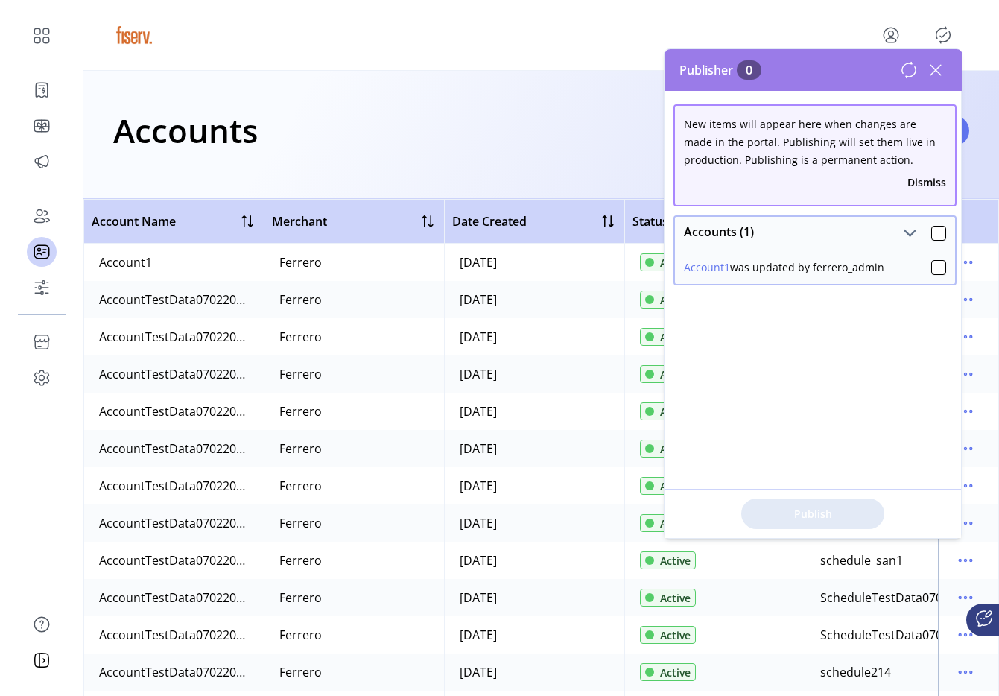
click at [942, 265] on div "Account1 was updated by ferrero_admin" at bounding box center [815, 265] width 280 height 37
click div
click span "Publish 1 Items"
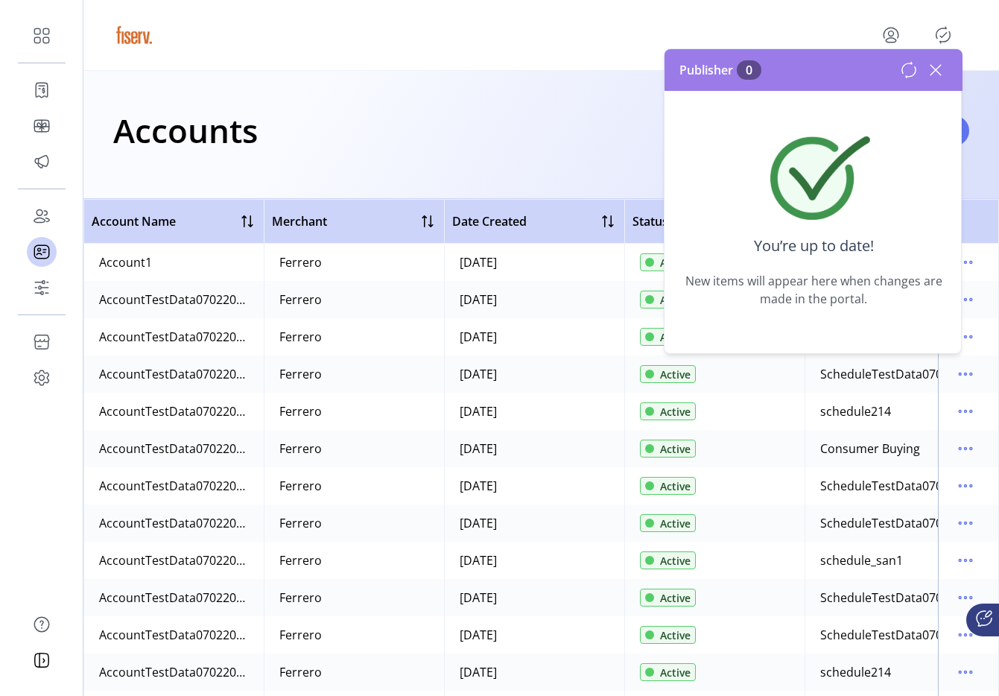
click icon
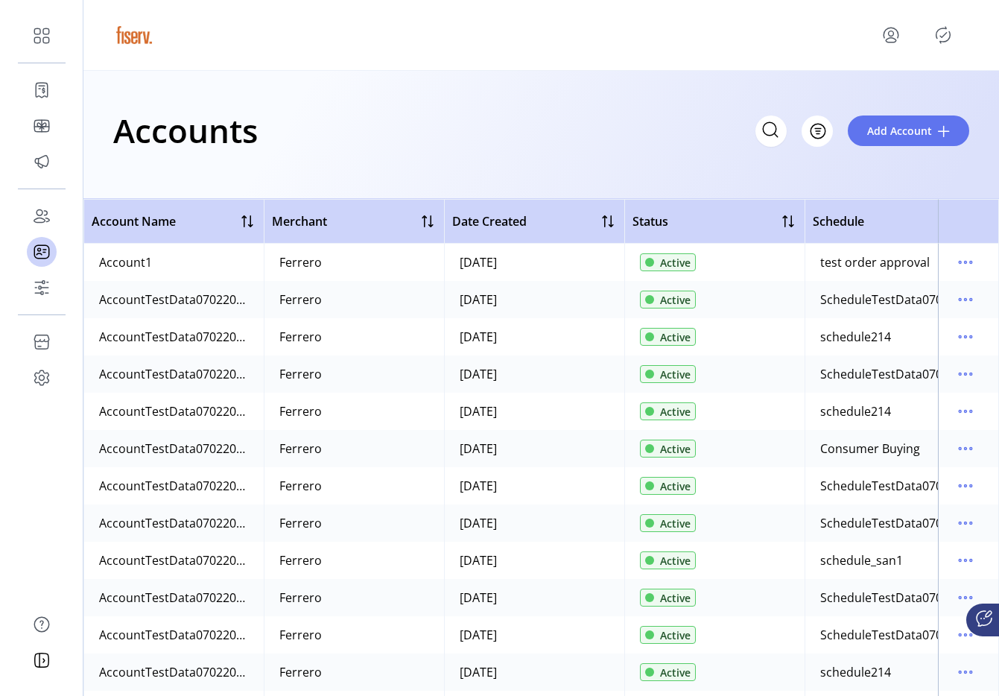
click icon "Publisher Panel"
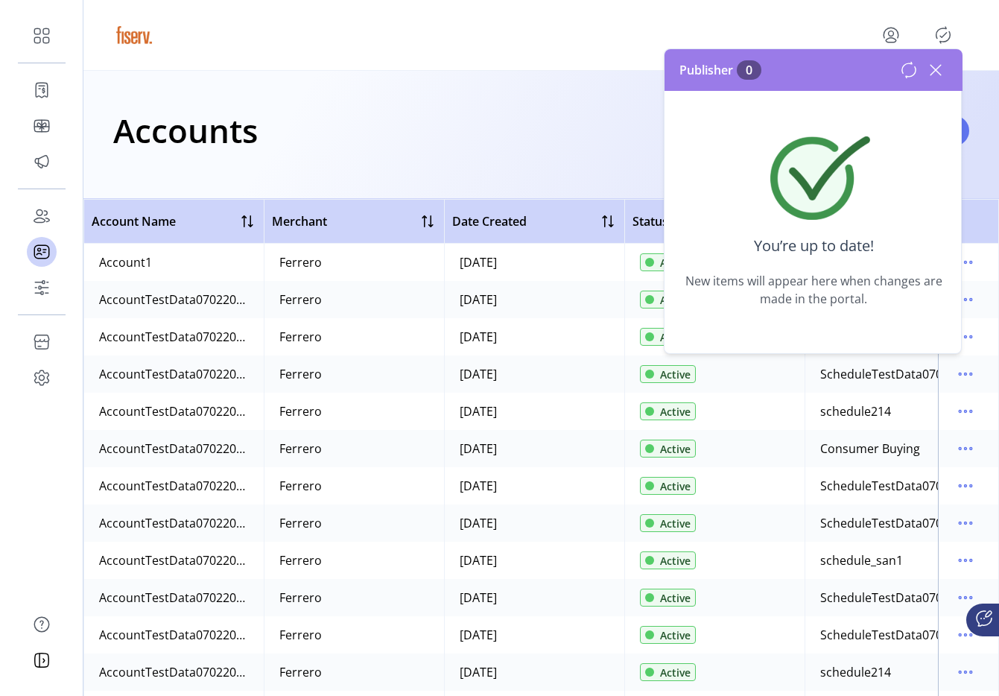
click icon
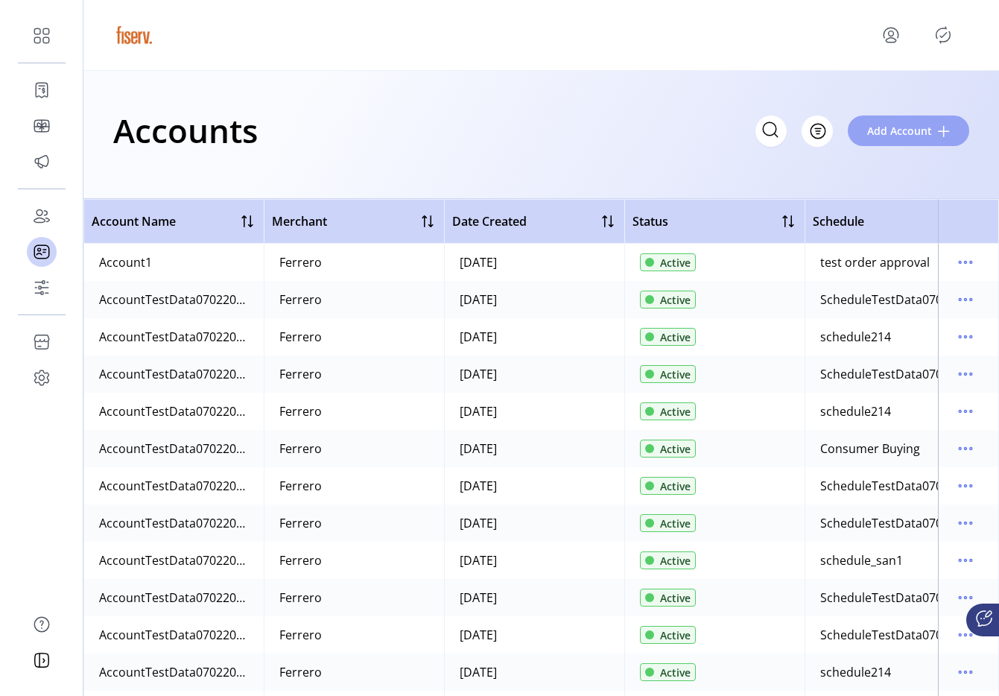
click span "Add Account"
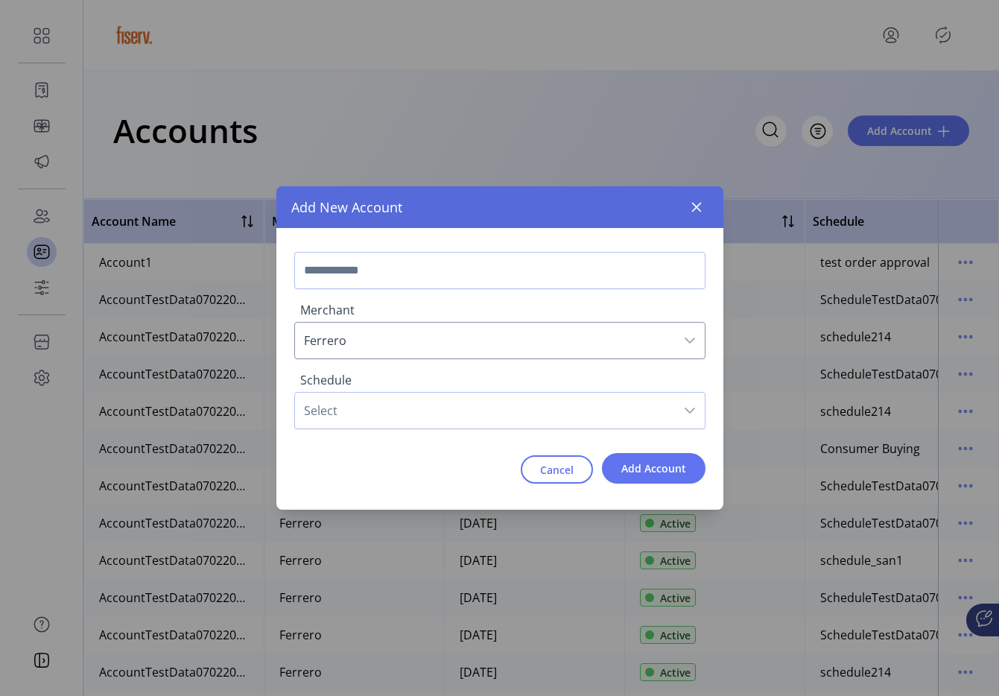
click span "Select"
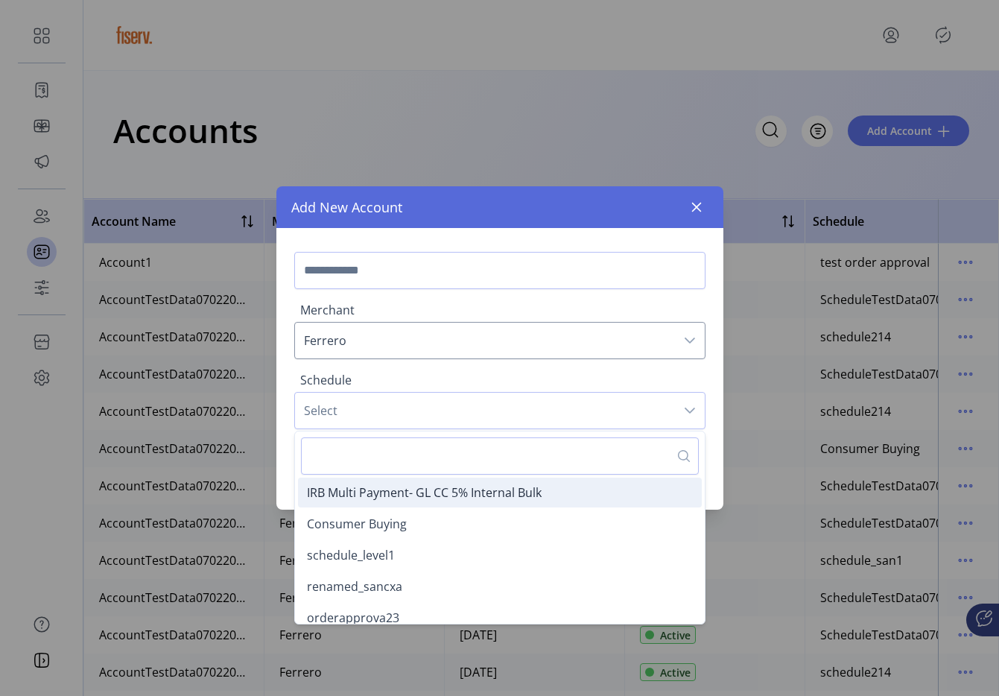
click span "IRB Multi Payment- GL CC 5% Internal Bulk"
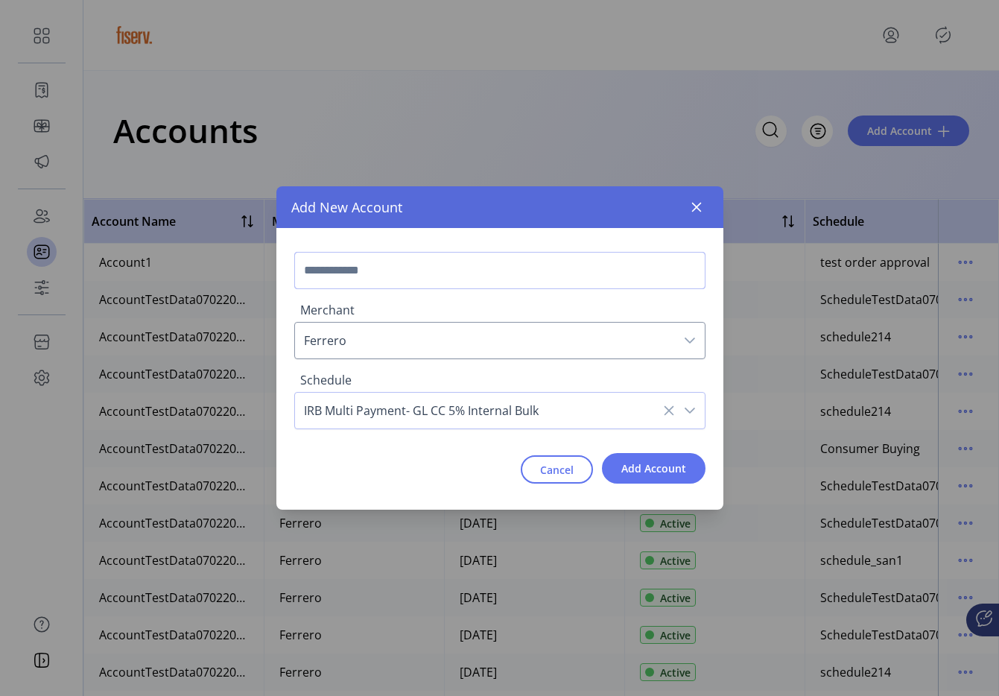
click input "text"
type input "**********"
click div "**********"
click button "Add Account"
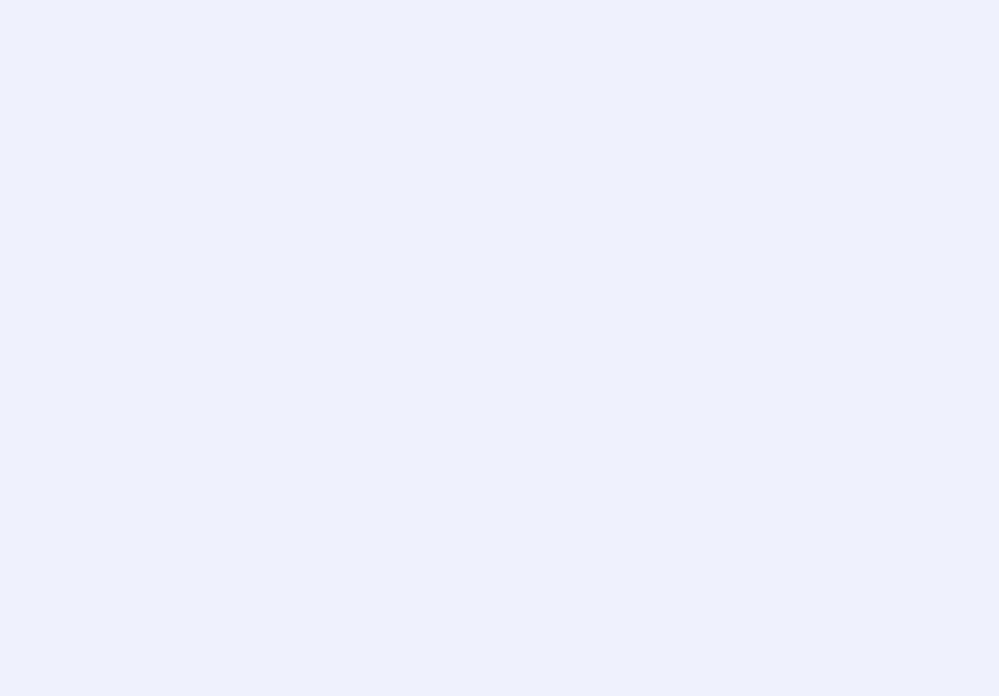
click at [946, 31] on div at bounding box center [499, 348] width 999 height 696
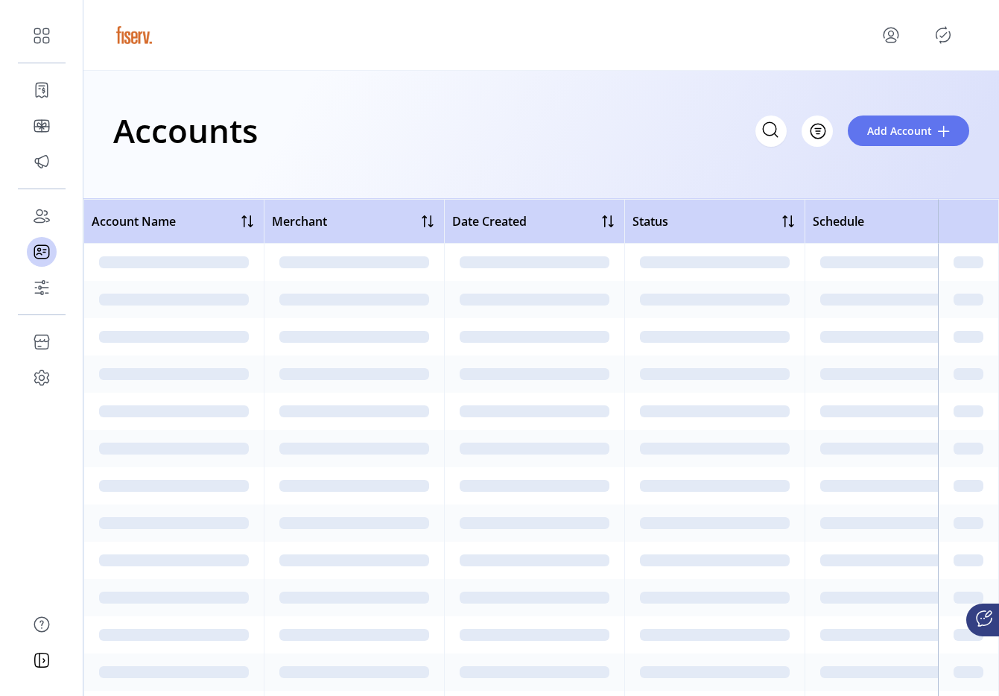
click at [946, 31] on icon "Publisher Panel" at bounding box center [943, 35] width 24 height 24
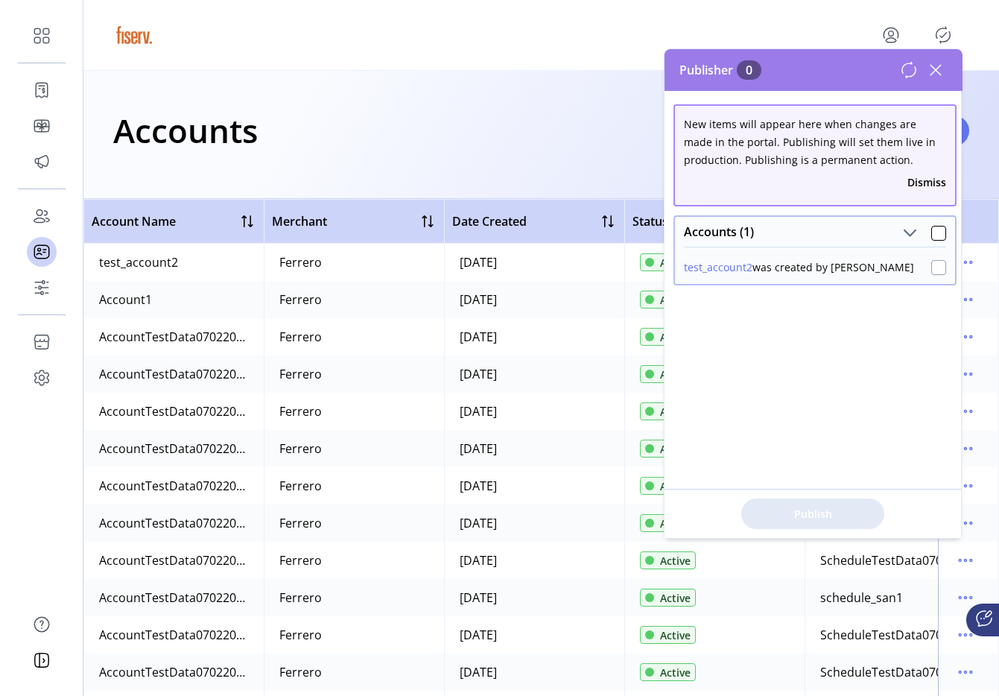
click at [934, 265] on div at bounding box center [938, 267] width 15 height 15
click at [811, 506] on span "Publish 1 Items" at bounding box center [813, 514] width 104 height 16
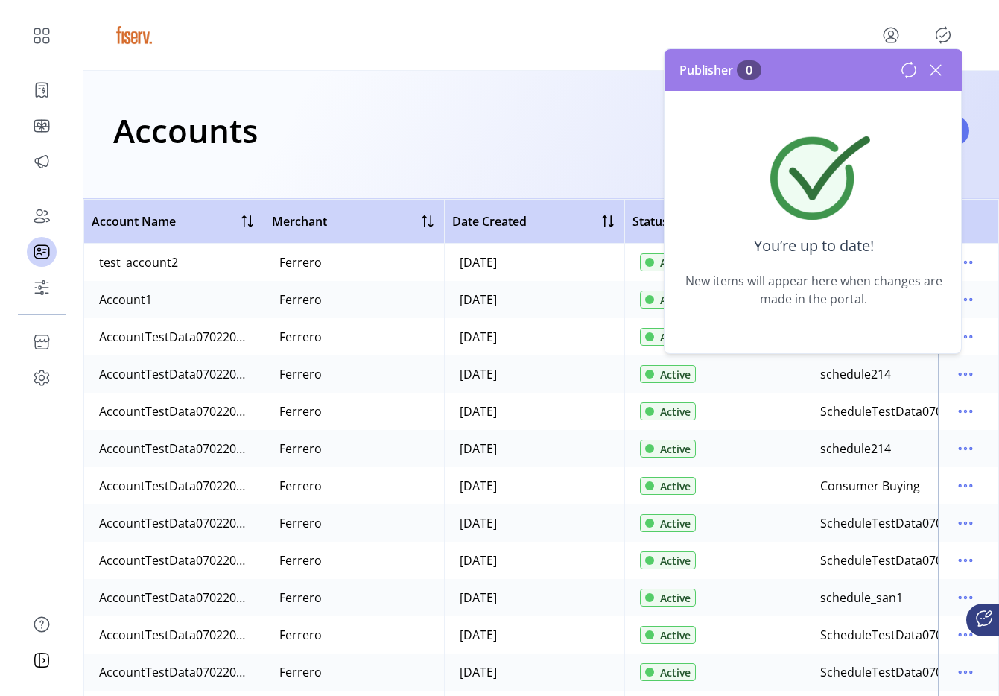
click at [938, 76] on icon at bounding box center [936, 70] width 24 height 24
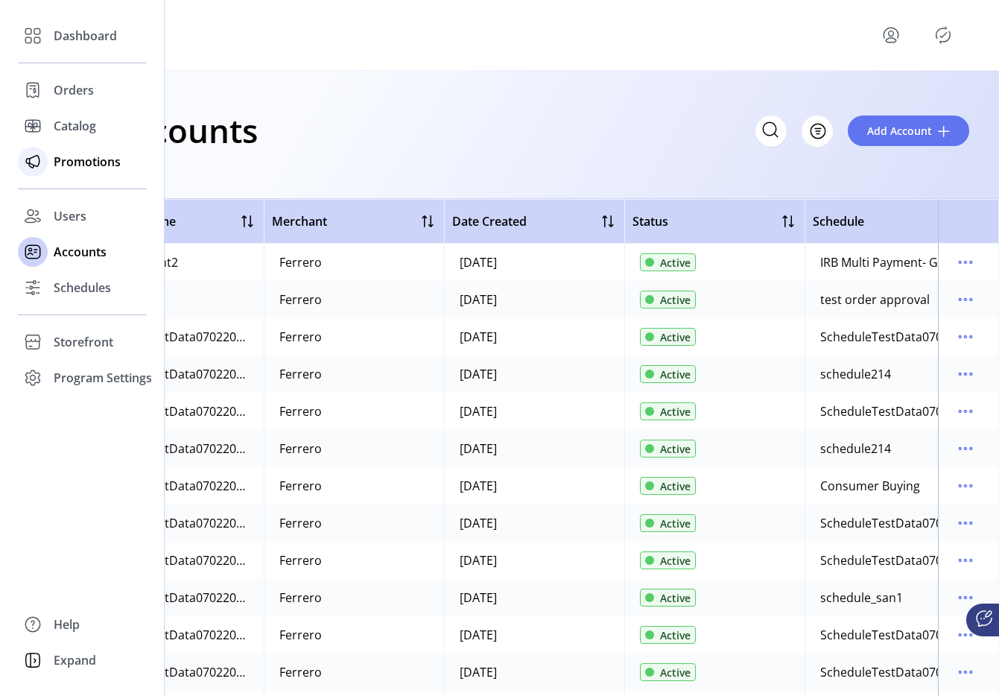
click at [66, 161] on span "Promotions" at bounding box center [87, 162] width 67 height 18
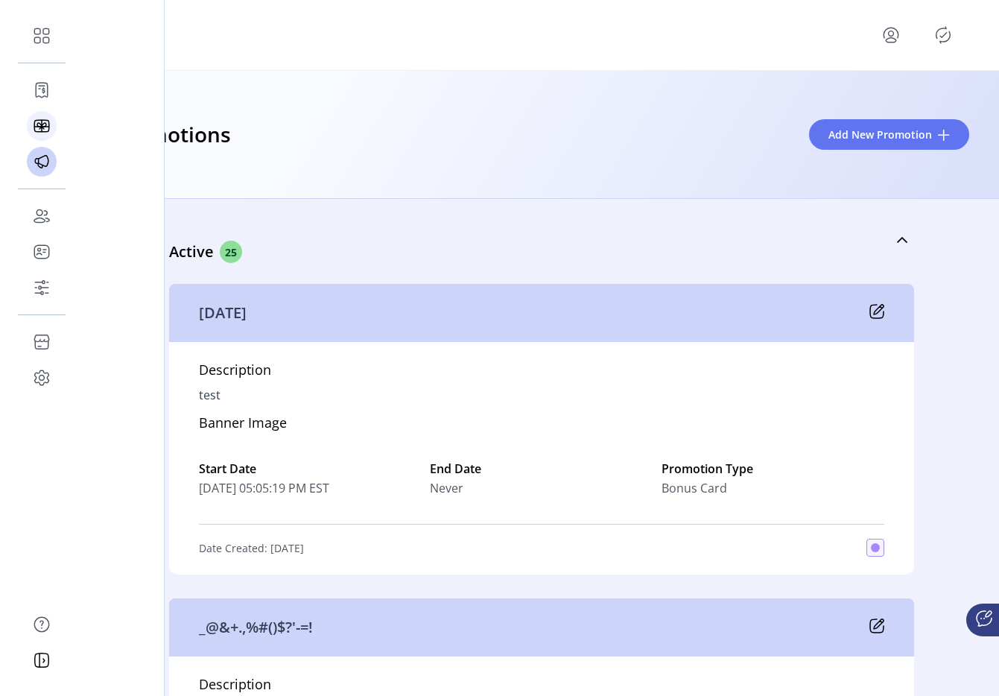
click at [49, 127] on div "Catalog" at bounding box center [42, 126] width 30 height 36
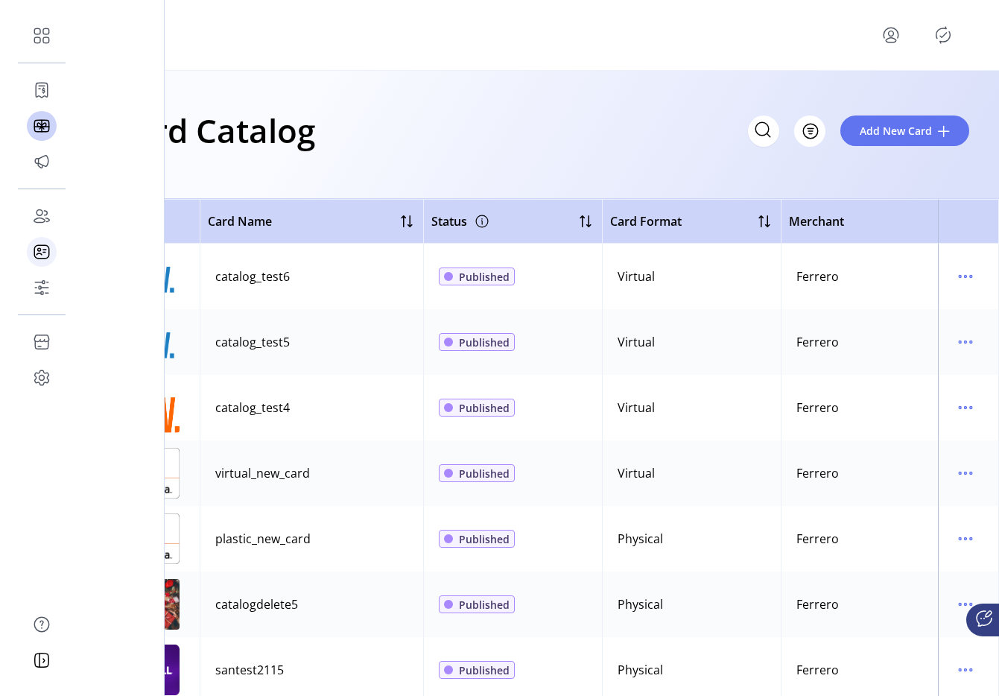
click at [37, 257] on icon at bounding box center [42, 252] width 24 height 24
